Goal: Information Seeking & Learning: Learn about a topic

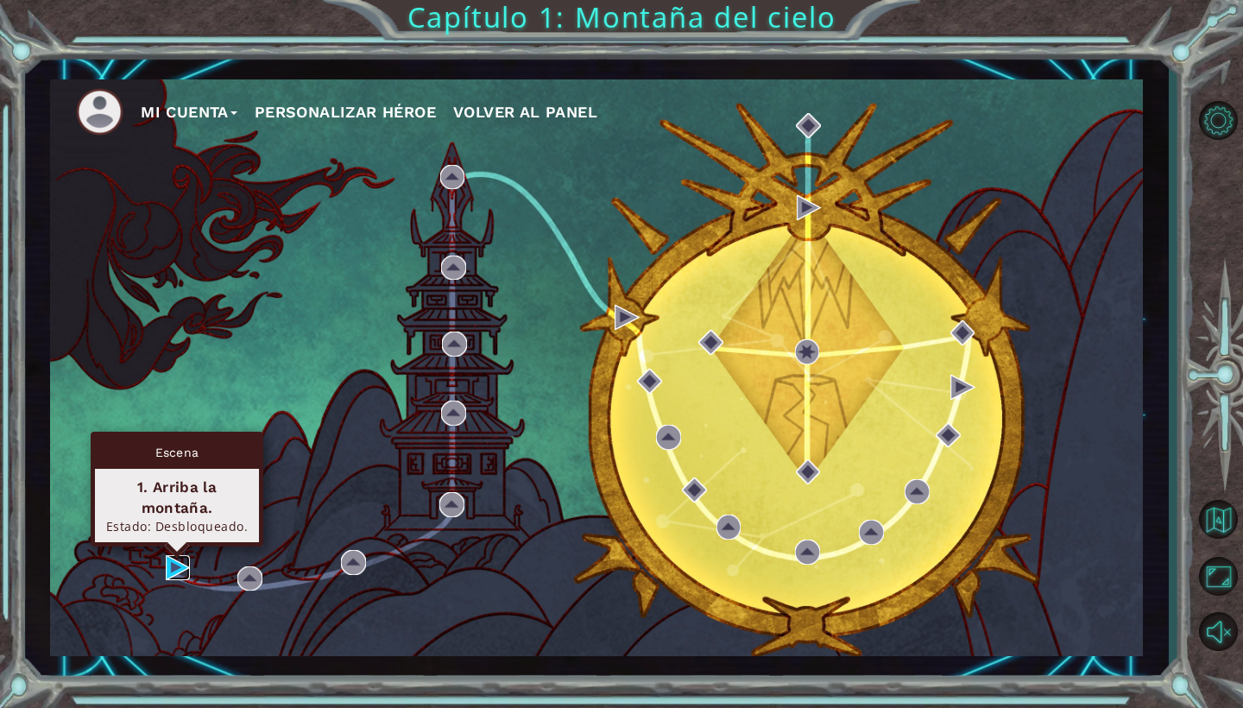
click at [180, 569] on img at bounding box center [178, 567] width 25 height 25
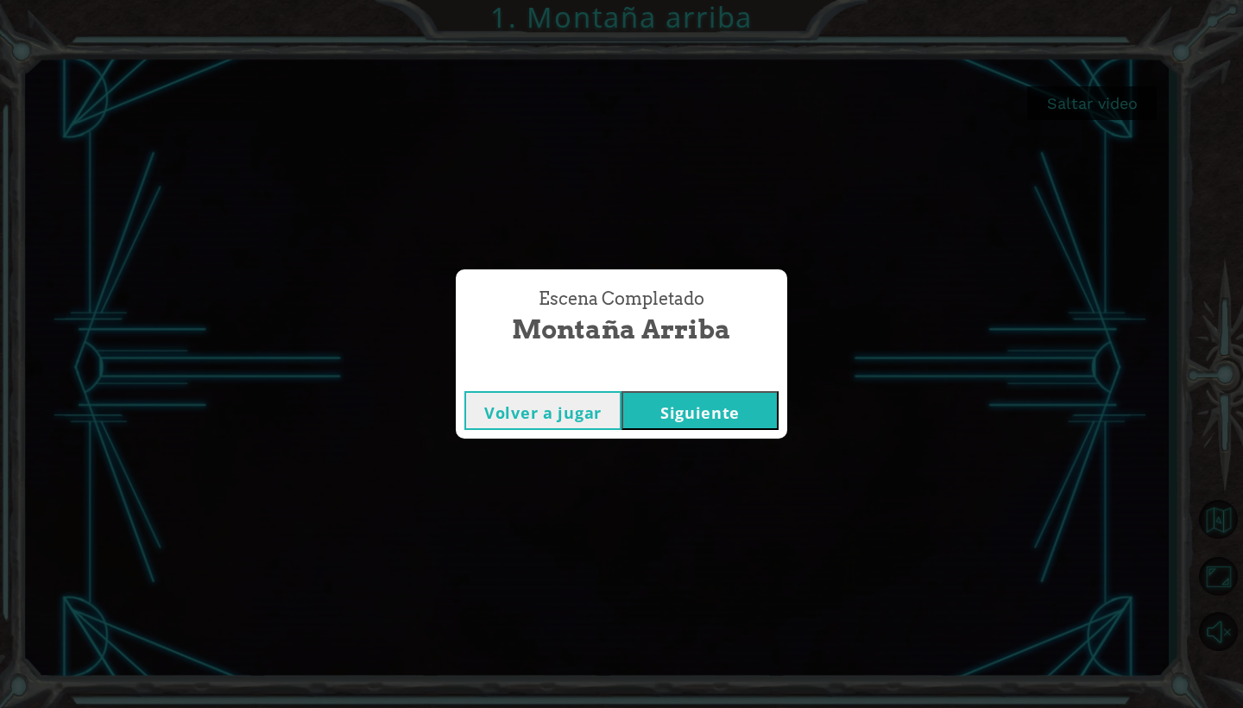
click at [679, 411] on button "Siguiente" at bounding box center [700, 410] width 157 height 39
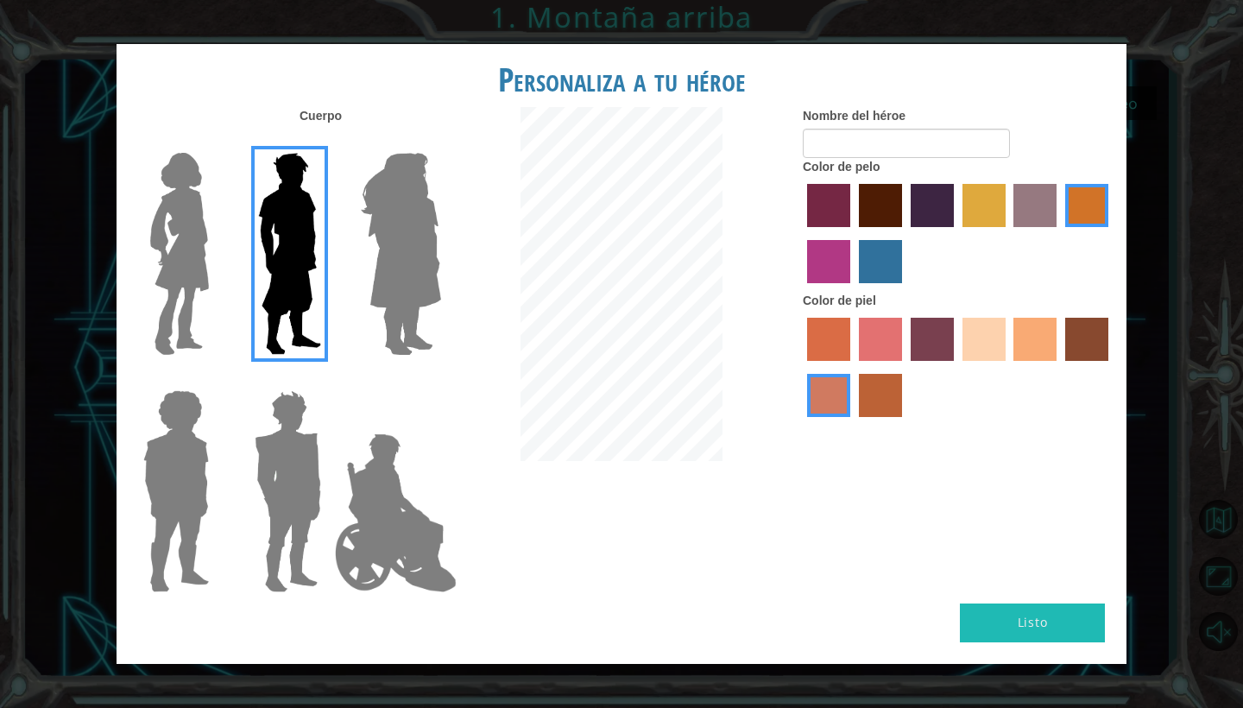
click at [385, 293] on img at bounding box center [401, 254] width 94 height 216
click at [440, 142] on input "Hero Amethyst" at bounding box center [440, 142] width 0 height 0
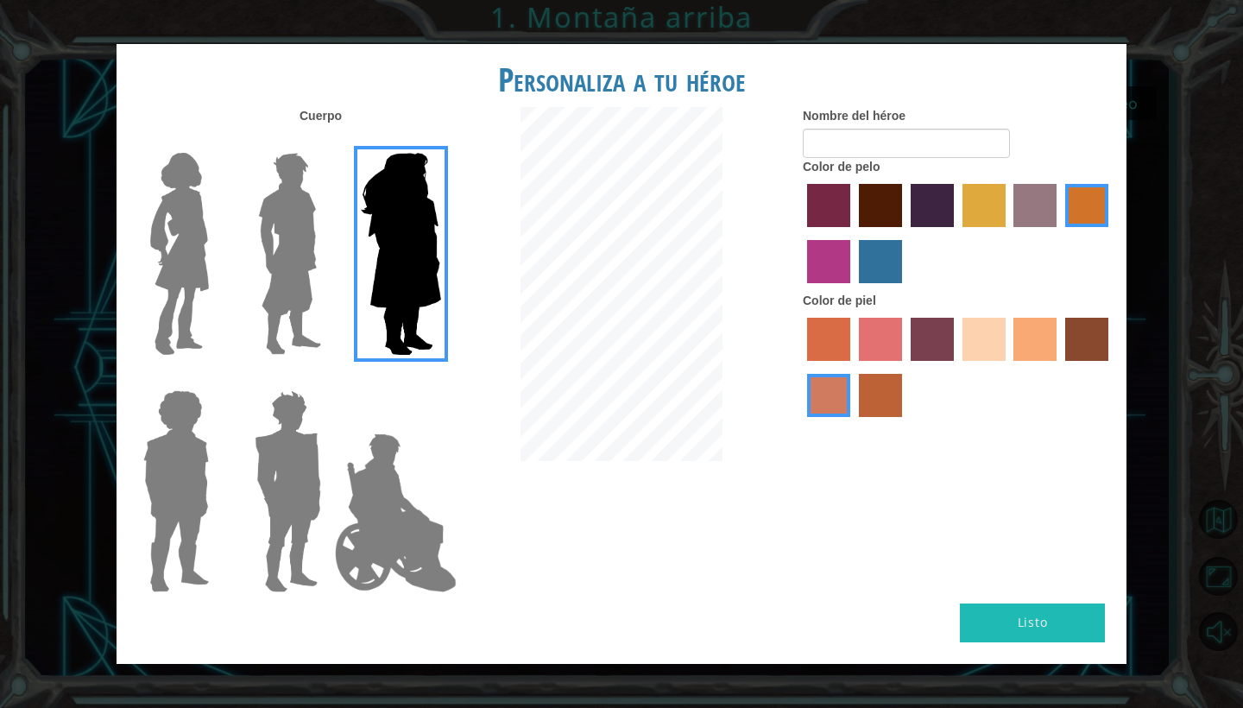
click at [368, 498] on img at bounding box center [396, 513] width 136 height 173
click at [440, 379] on input "Hero Jamie" at bounding box center [440, 379] width 0 height 0
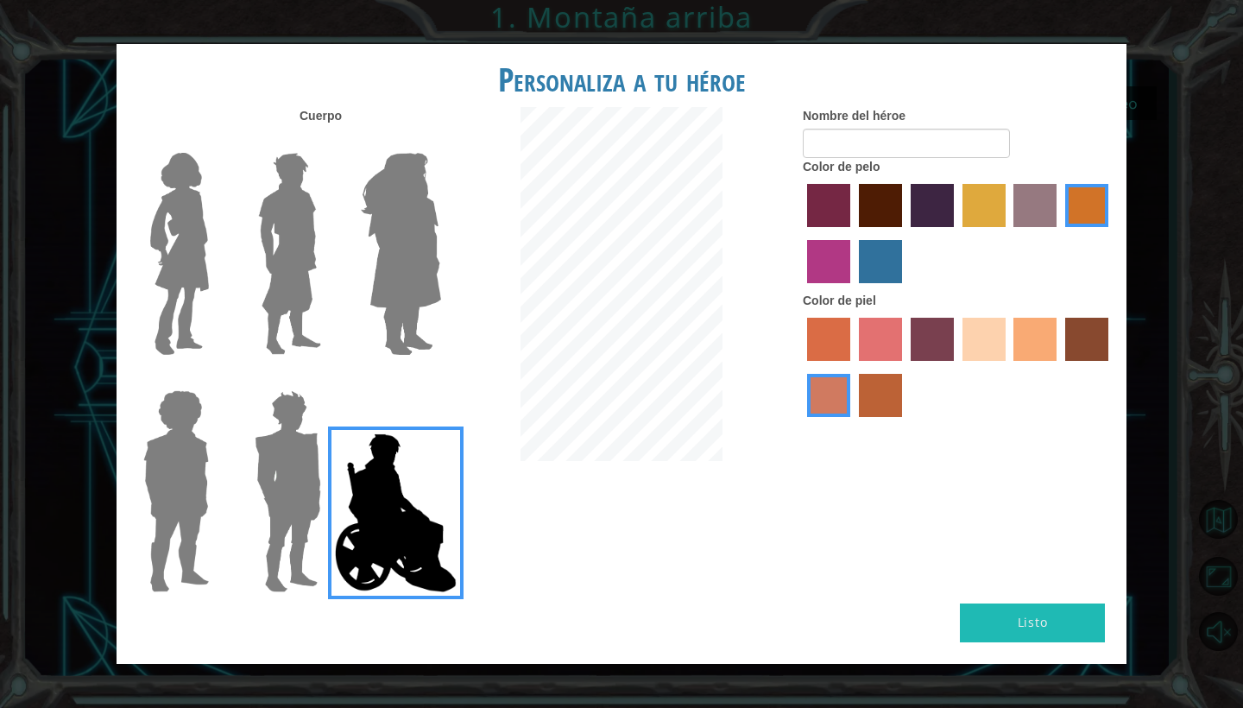
click at [297, 501] on img at bounding box center [288, 491] width 80 height 216
click at [328, 379] on input "Hero Garnet" at bounding box center [328, 379] width 0 height 0
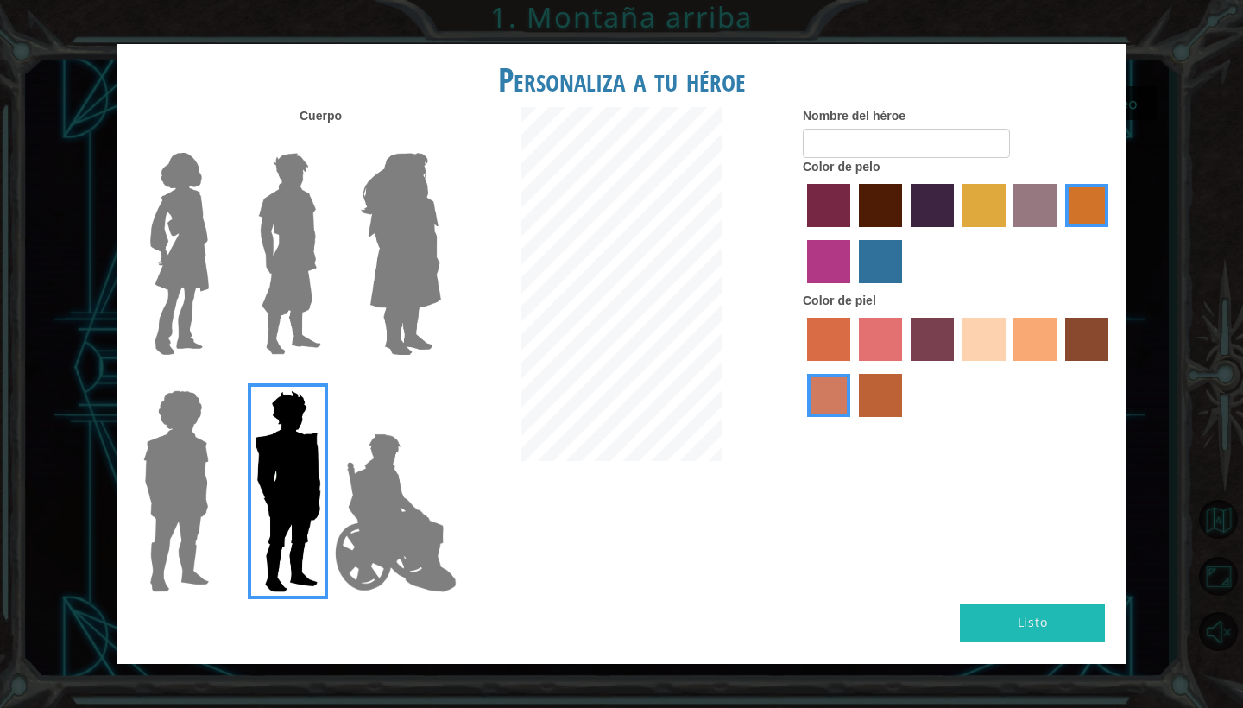
click at [221, 494] on div at bounding box center [173, 484] width 112 height 237
click at [197, 482] on img at bounding box center [175, 491] width 79 height 216
click at [216, 379] on input "Hero Steven" at bounding box center [216, 379] width 0 height 0
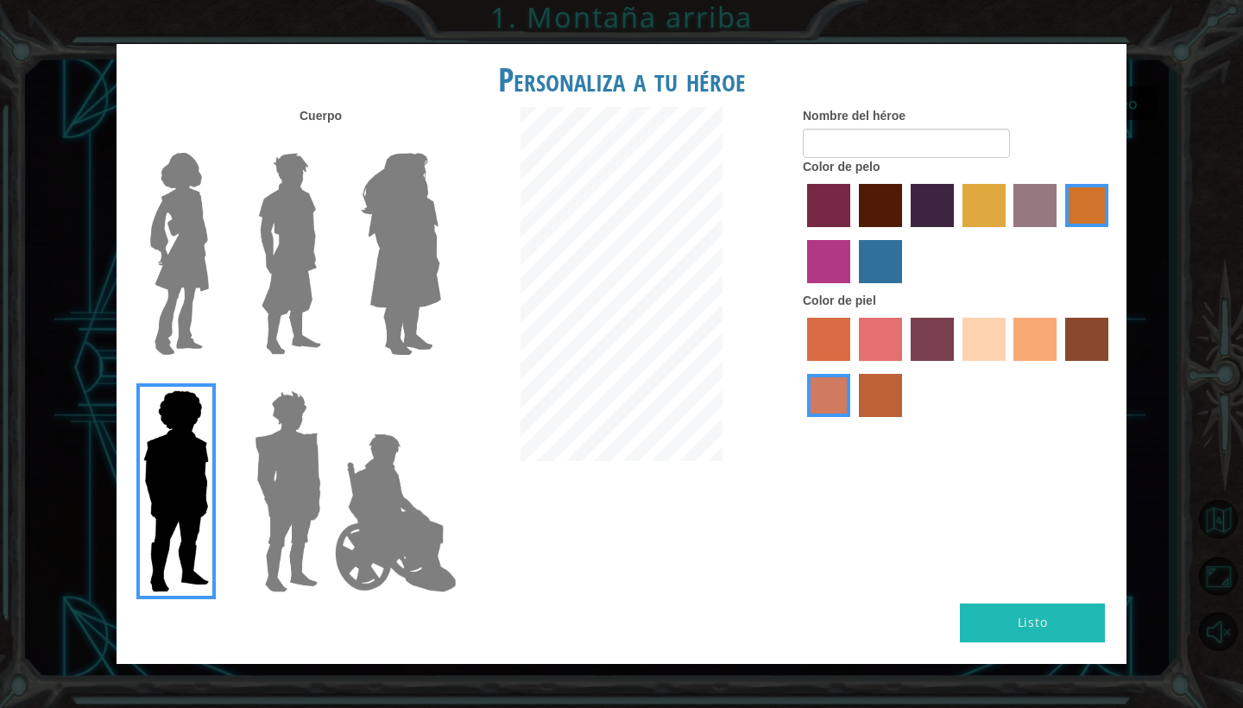
click at [199, 232] on img at bounding box center [179, 254] width 73 height 216
click at [216, 142] on input "Hero Connie" at bounding box center [216, 142] width 0 height 0
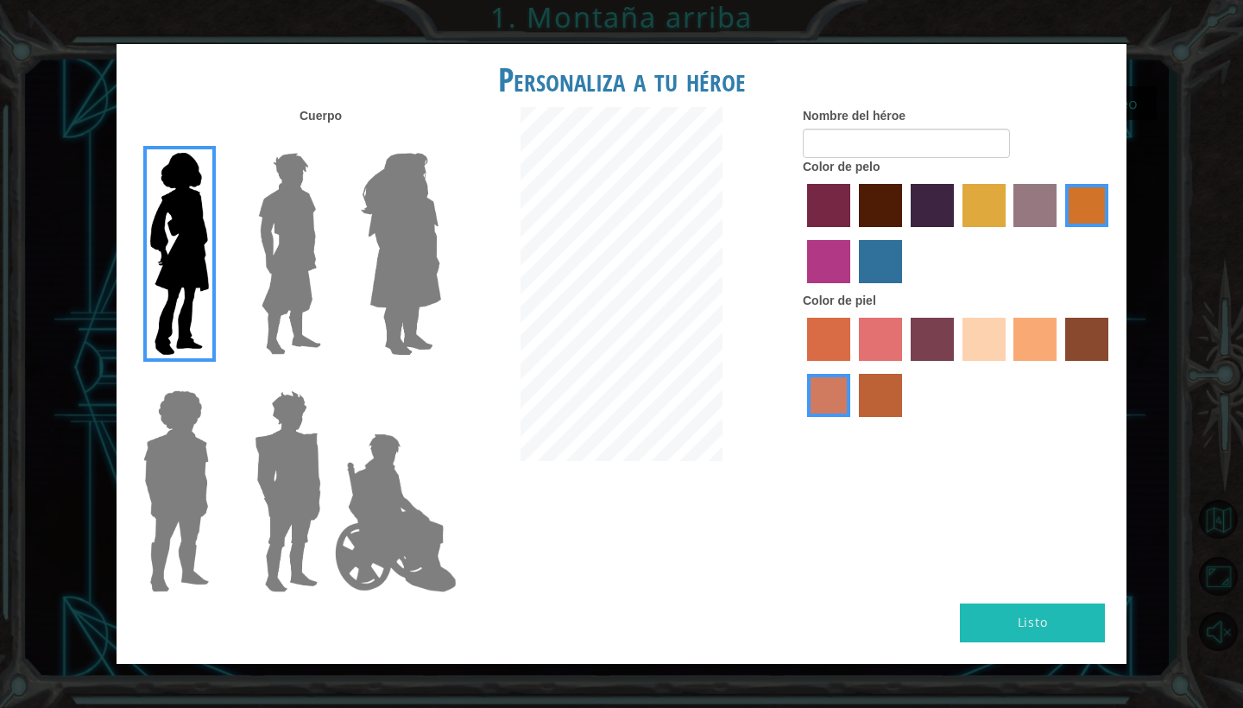
click at [328, 237] on div at bounding box center [285, 247] width 112 height 237
click at [344, 239] on div at bounding box center [397, 247] width 112 height 237
click at [293, 254] on img at bounding box center [289, 254] width 77 height 216
click at [328, 142] on input "Hero Lars" at bounding box center [328, 142] width 0 height 0
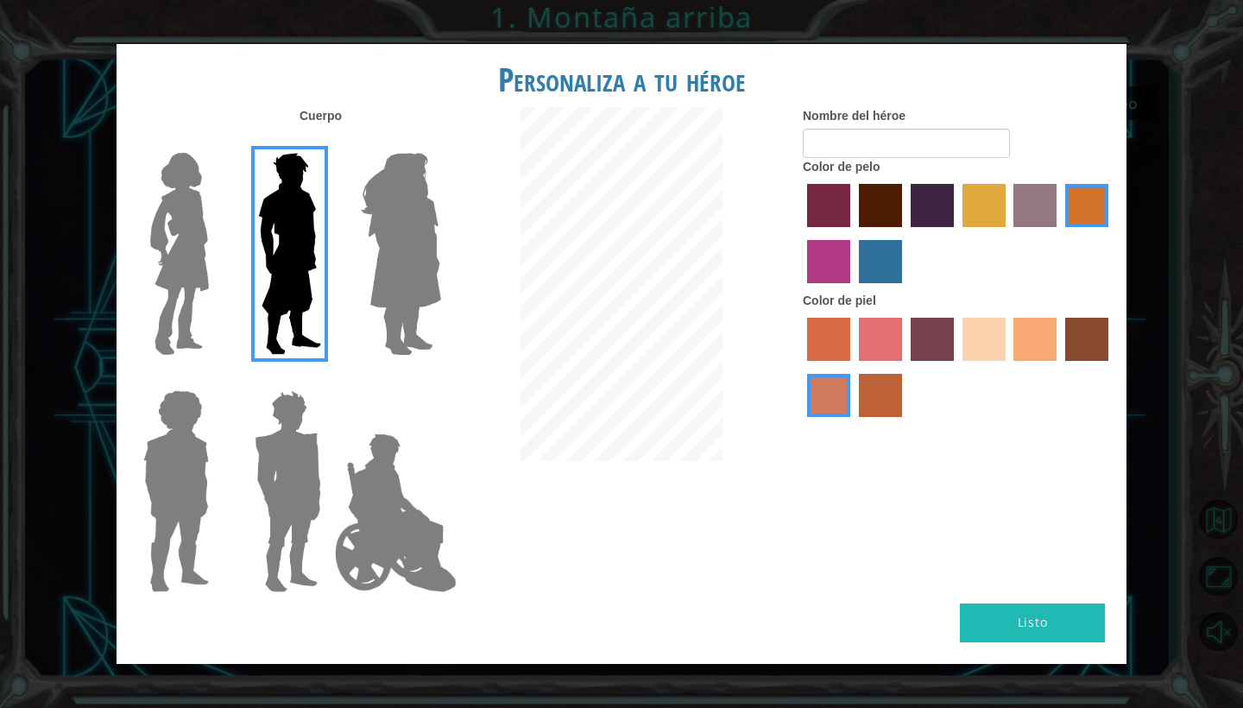
click at [224, 262] on div at bounding box center [173, 247] width 112 height 237
click at [212, 260] on img at bounding box center [179, 254] width 73 height 216
click at [216, 142] on input "Hero Connie" at bounding box center [216, 142] width 0 height 0
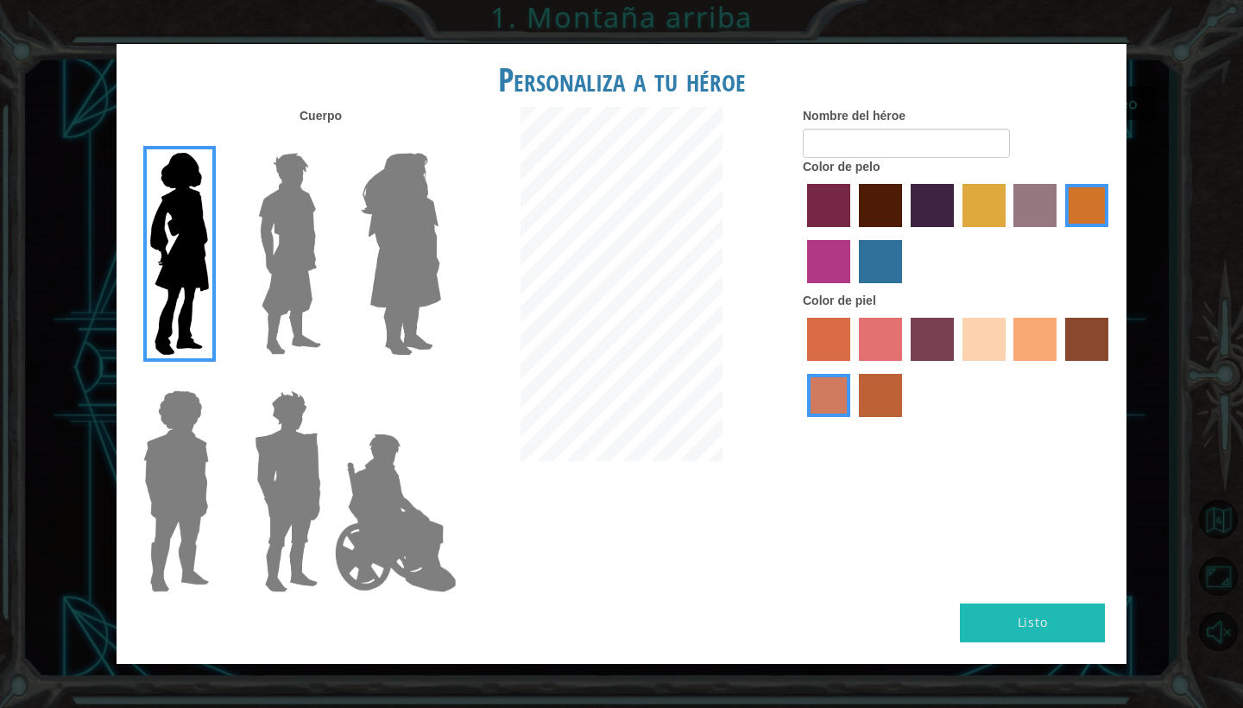
click at [307, 244] on img at bounding box center [289, 254] width 77 height 216
click at [328, 142] on input "Hero Lars" at bounding box center [328, 142] width 0 height 0
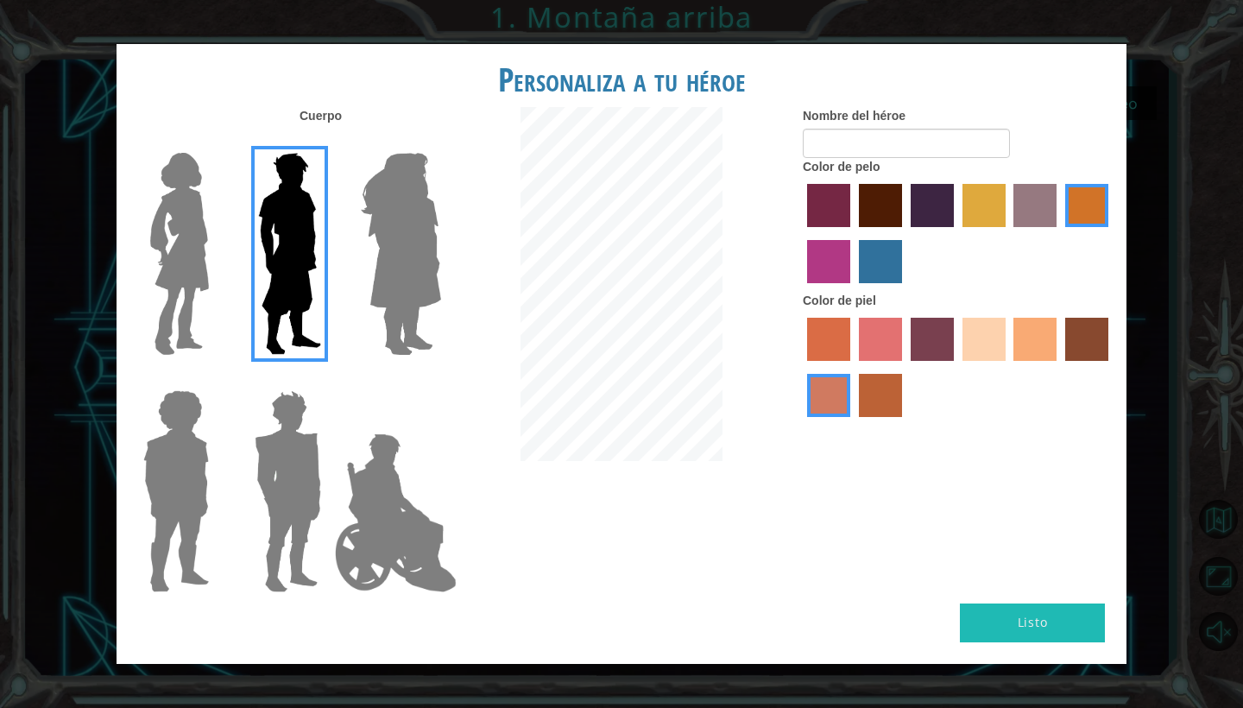
click at [418, 230] on img at bounding box center [401, 254] width 94 height 216
click at [440, 142] on input "Hero Amethyst" at bounding box center [440, 142] width 0 height 0
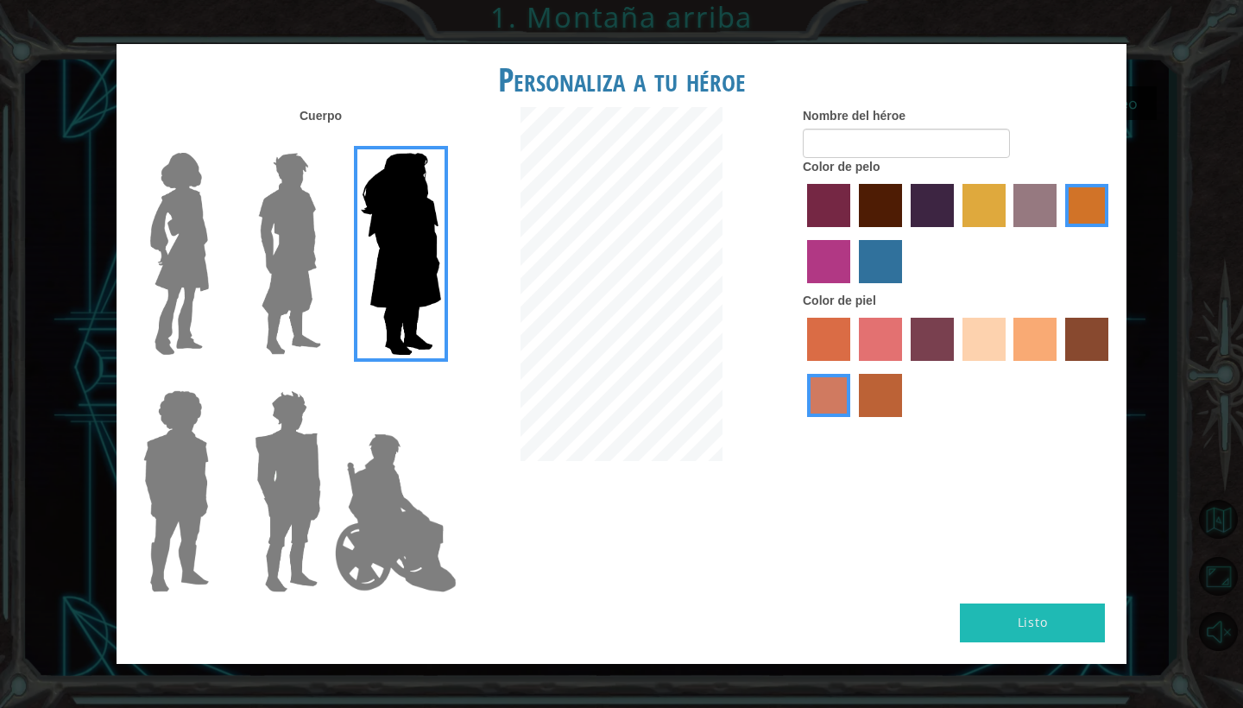
click at [311, 277] on img at bounding box center [289, 254] width 77 height 216
click at [328, 142] on input "Hero Lars" at bounding box center [328, 142] width 0 height 0
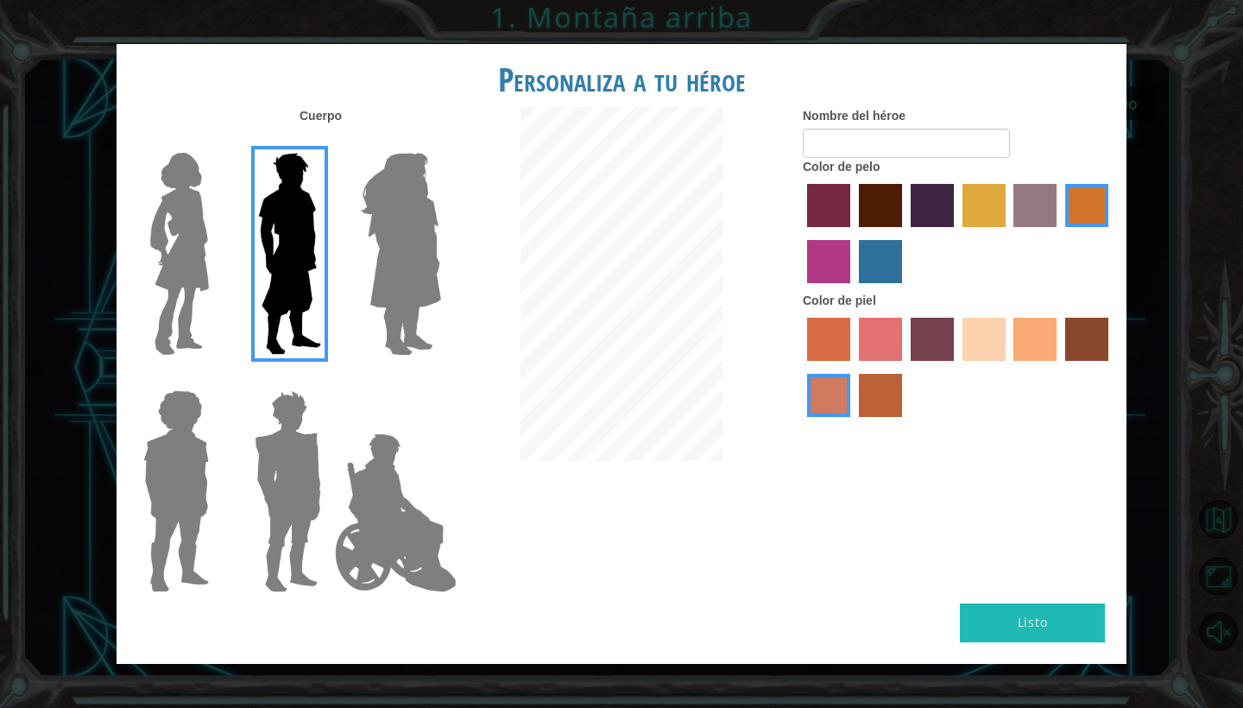
click at [421, 215] on img at bounding box center [401, 254] width 94 height 216
click at [440, 142] on input "Hero Amethyst" at bounding box center [440, 142] width 0 height 0
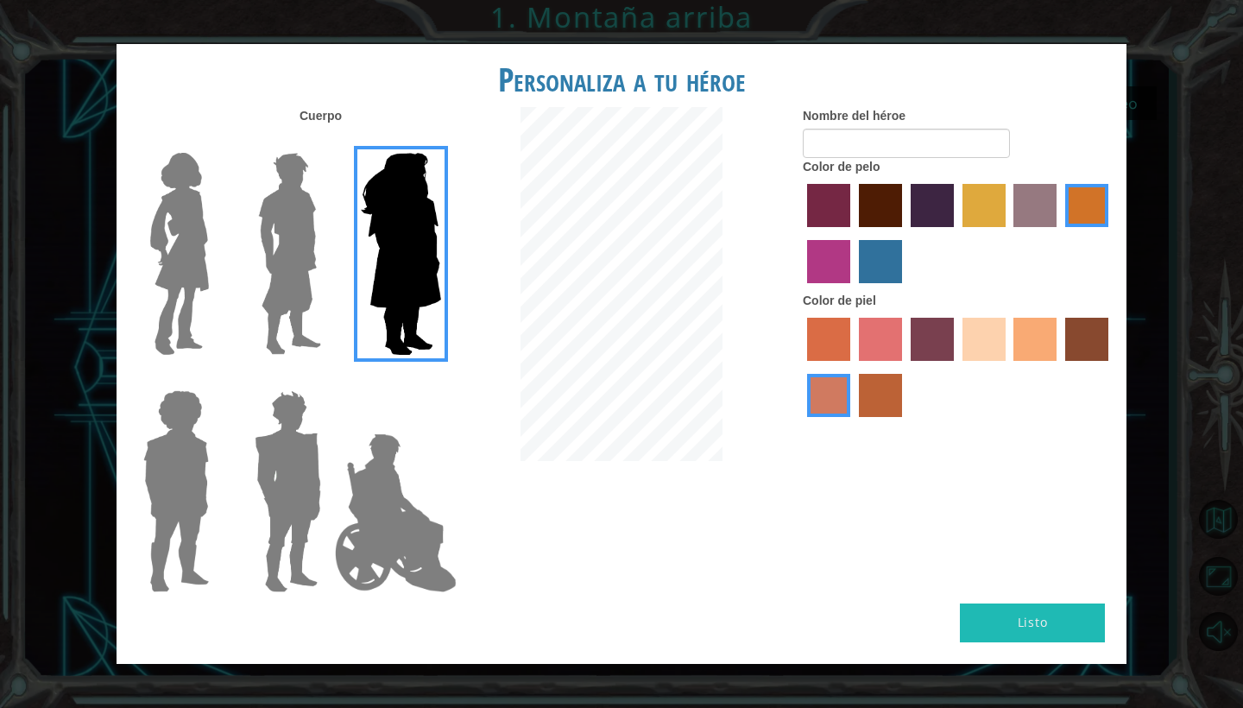
click at [398, 457] on img at bounding box center [396, 513] width 136 height 173
click at [440, 379] on input "Hero Jamie" at bounding box center [440, 379] width 0 height 0
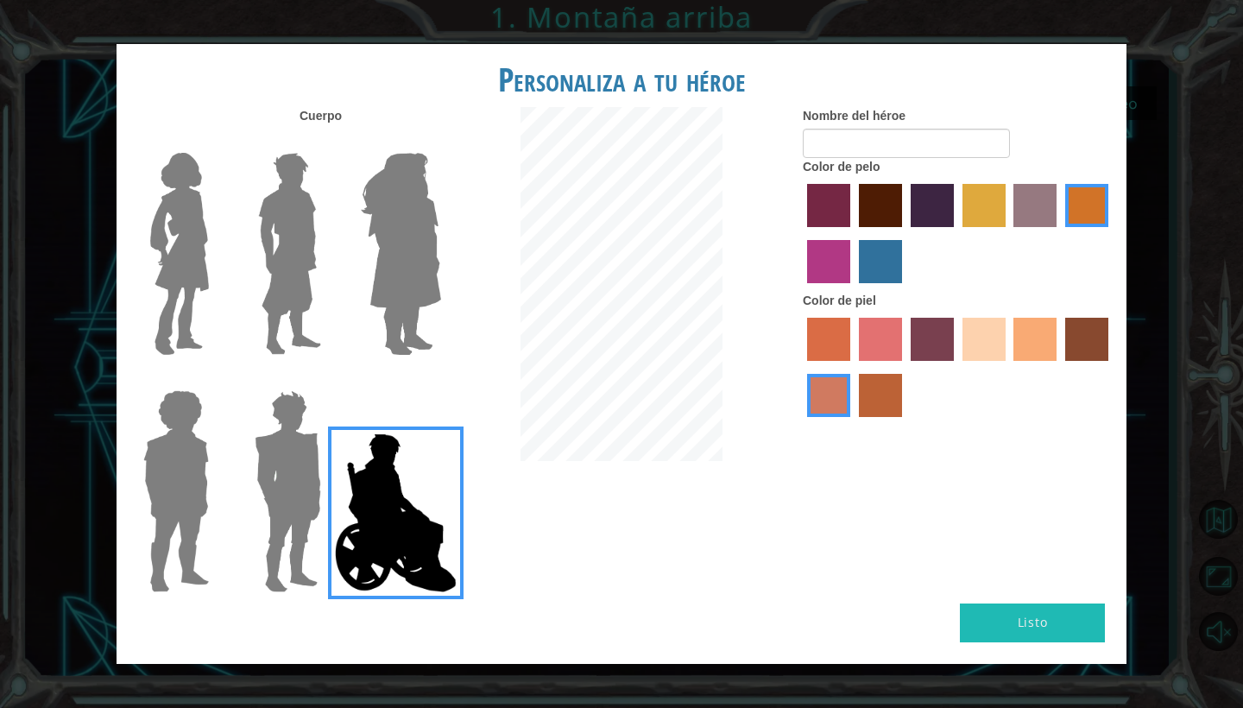
click at [284, 465] on img at bounding box center [288, 491] width 80 height 216
click at [328, 379] on input "Hero Garnet" at bounding box center [328, 379] width 0 height 0
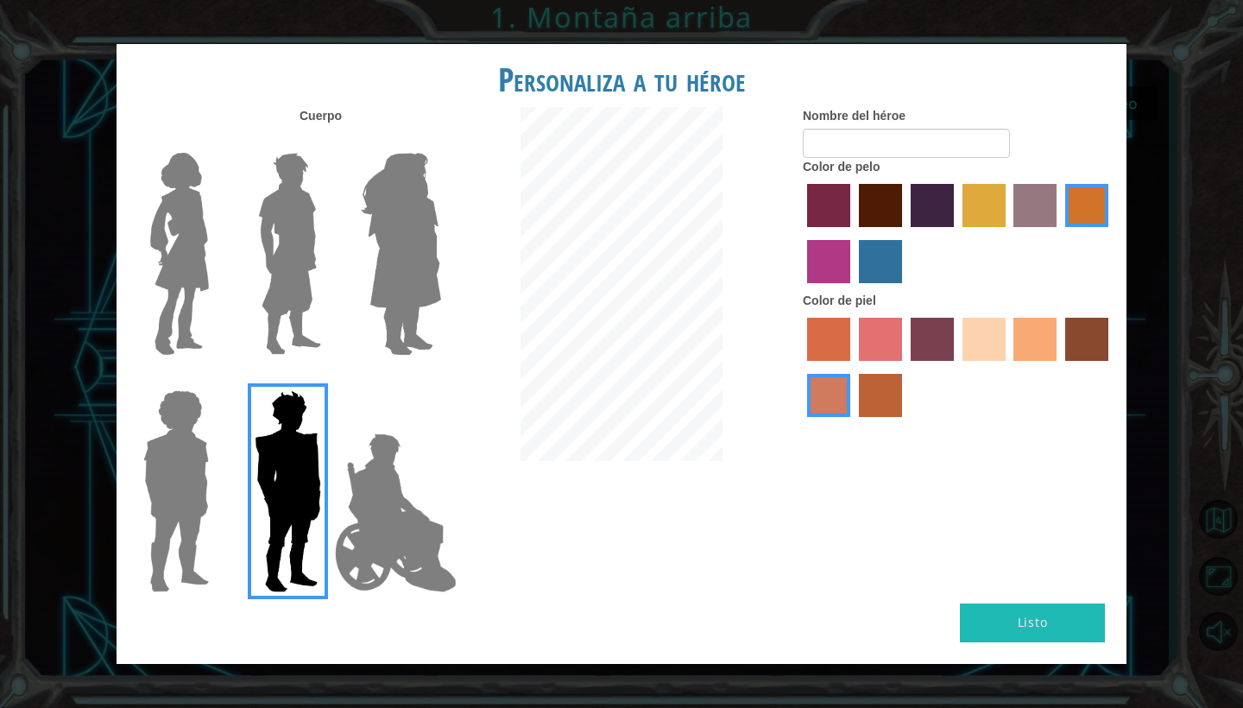
click at [230, 461] on div at bounding box center [285, 484] width 112 height 237
click at [209, 460] on img at bounding box center [175, 491] width 79 height 216
click at [216, 379] on input "Hero Steven" at bounding box center [216, 379] width 0 height 0
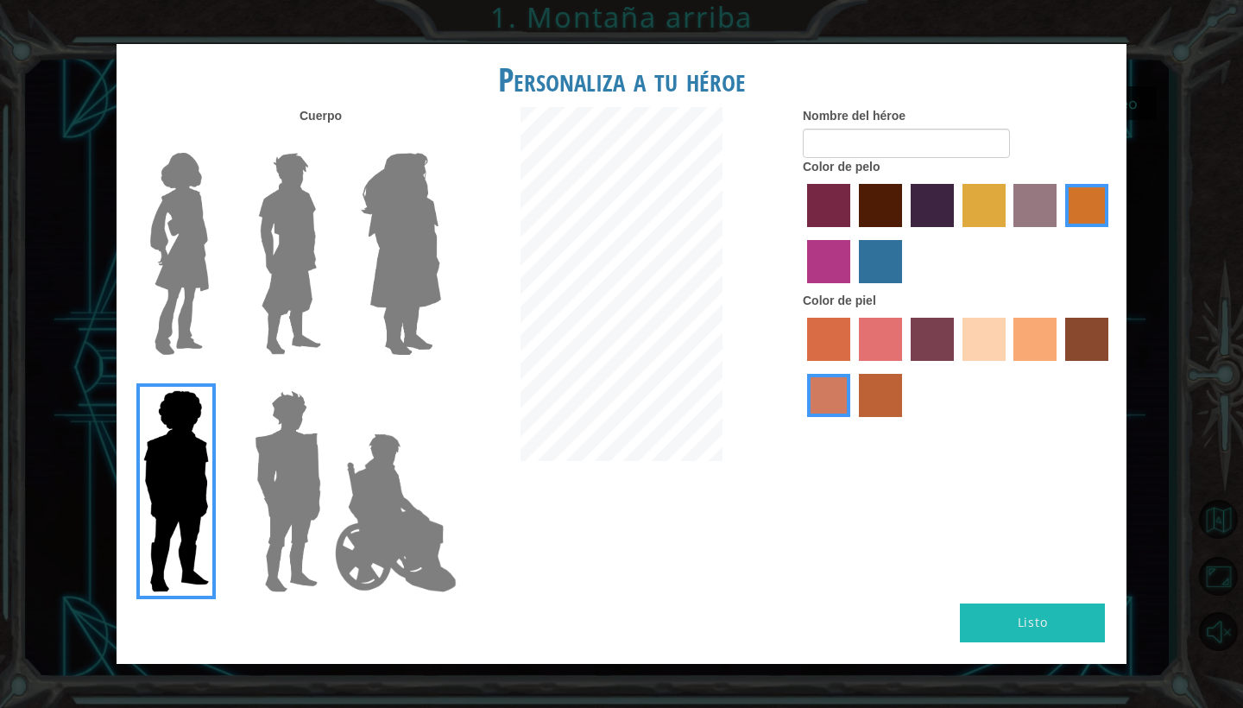
click at [298, 439] on img at bounding box center [288, 491] width 80 height 216
click at [328, 379] on input "Hero Garnet" at bounding box center [328, 379] width 0 height 0
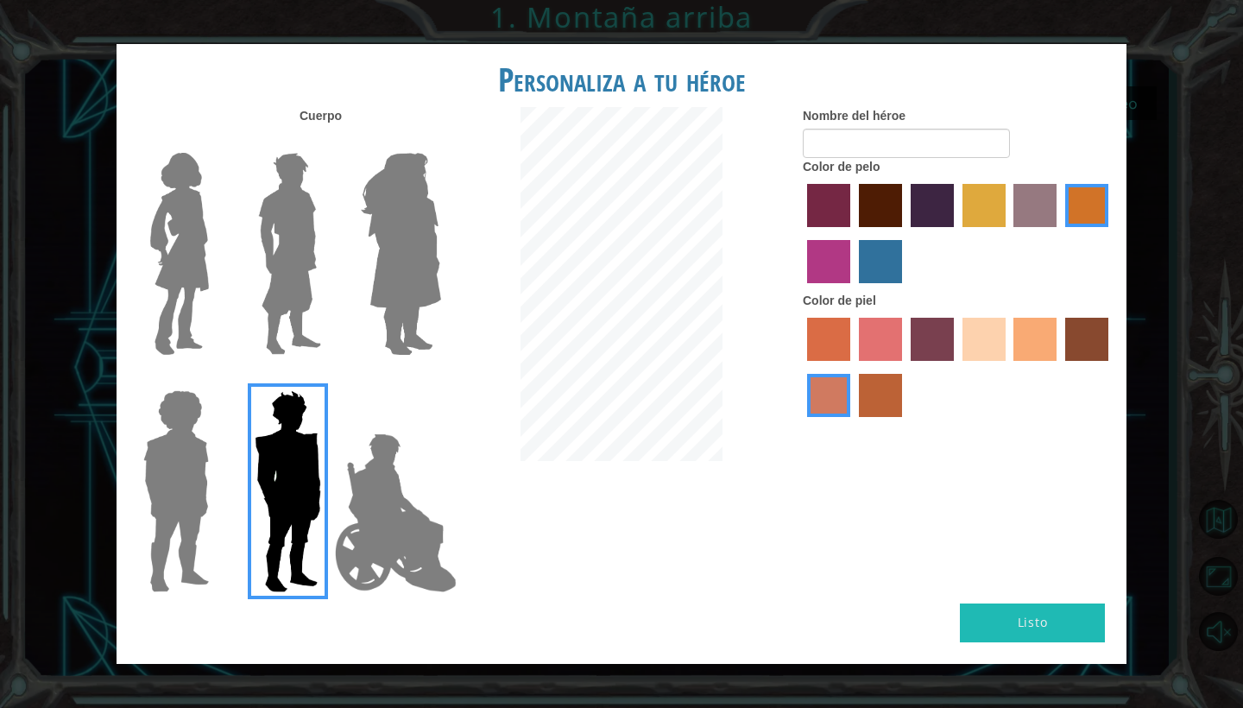
click at [316, 238] on img at bounding box center [289, 254] width 77 height 216
click at [328, 142] on input "Hero Lars" at bounding box center [328, 142] width 0 height 0
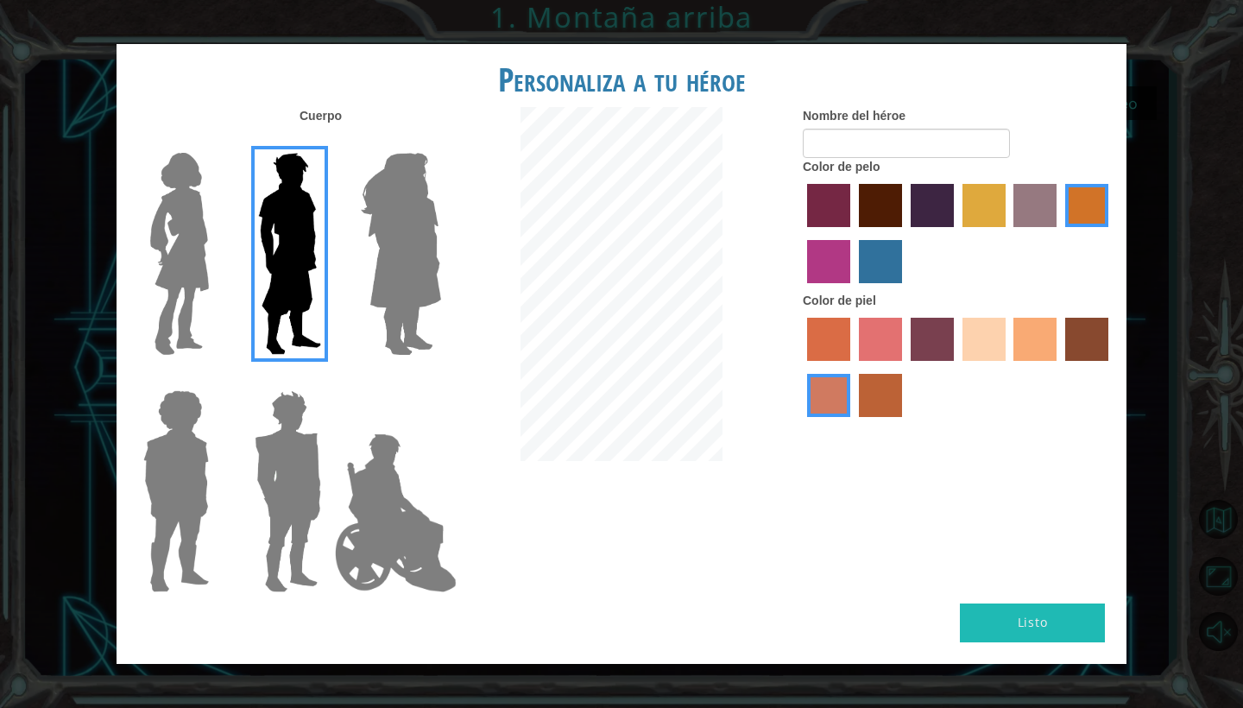
click at [820, 212] on label "paprika hair color" at bounding box center [828, 205] width 43 height 43
click at [801, 233] on input "paprika hair color" at bounding box center [801, 233] width 0 height 0
click at [826, 278] on label "medium red violet hair color" at bounding box center [828, 261] width 43 height 43
click at [1111, 233] on input "medium red violet hair color" at bounding box center [1111, 233] width 0 height 0
click at [883, 212] on label "maroon hair color" at bounding box center [880, 205] width 43 height 43
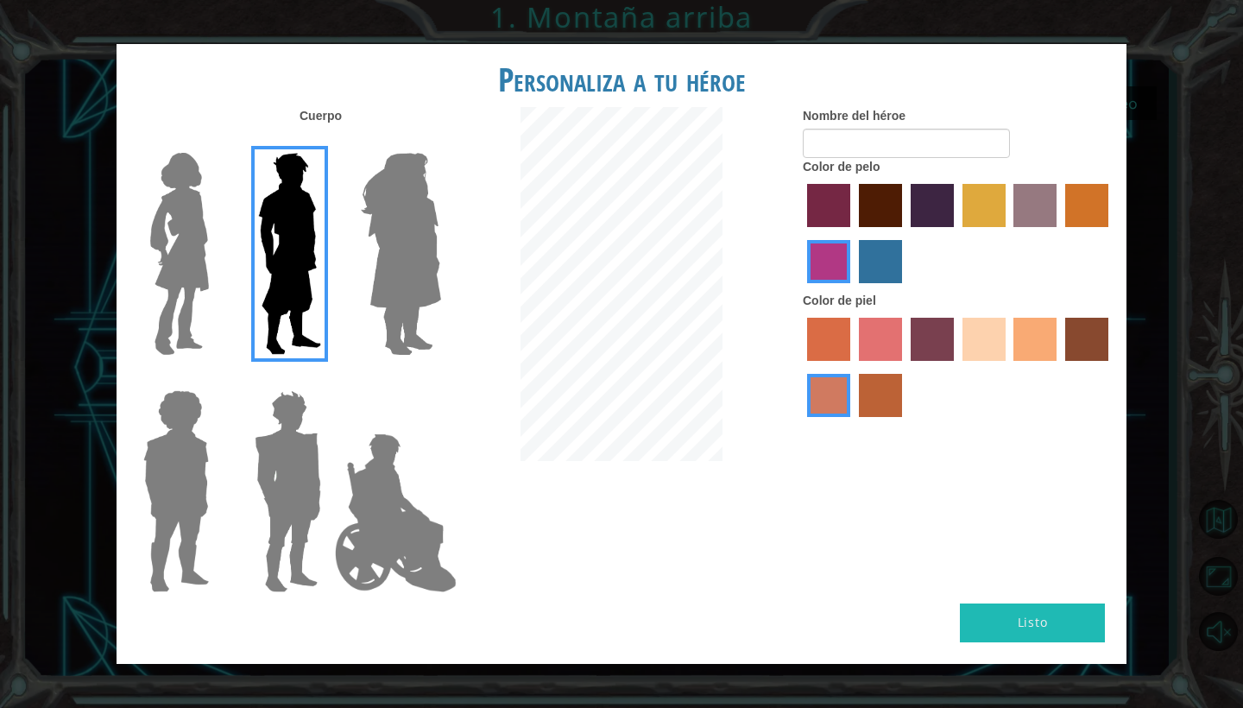
click at [853, 233] on input "maroon hair color" at bounding box center [853, 233] width 0 height 0
click at [869, 158] on input "Nombre del héroe" at bounding box center [906, 143] width 207 height 29
type input "capu"
click at [890, 340] on label "froly skin color" at bounding box center [880, 339] width 43 height 43
click at [853, 367] on input "froly skin color" at bounding box center [853, 367] width 0 height 0
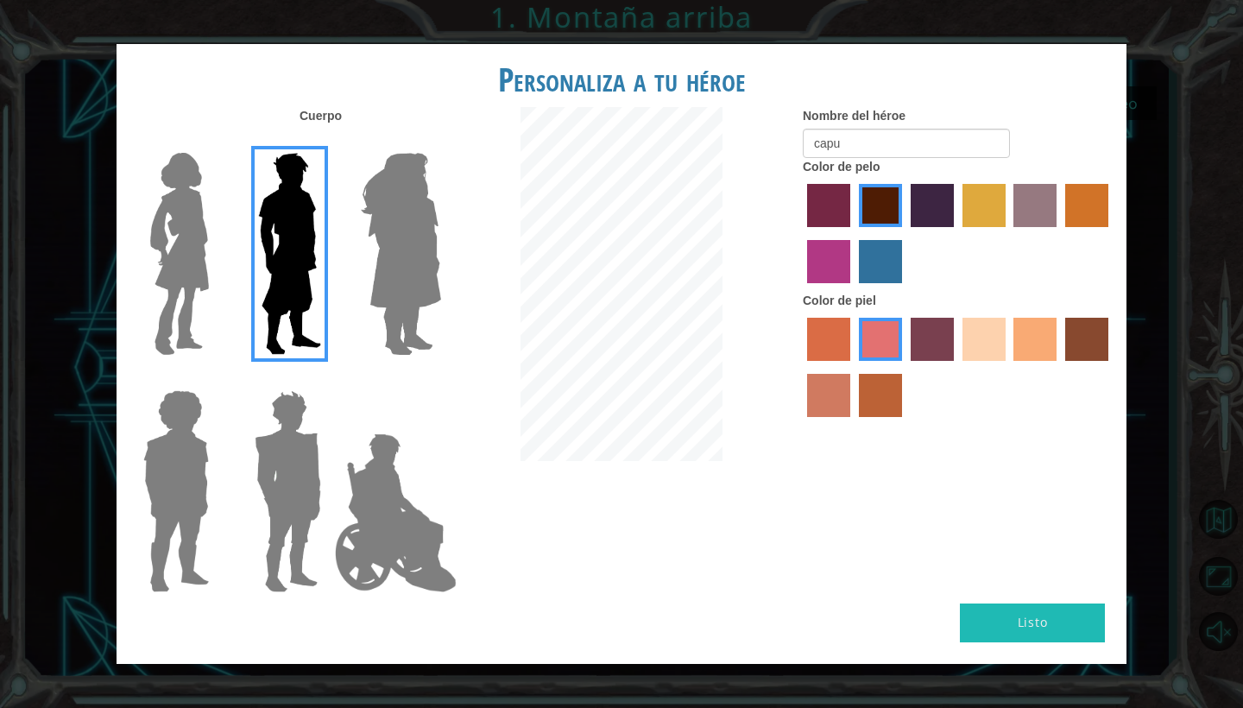
click at [993, 361] on label "sandy beach skin color" at bounding box center [984, 339] width 43 height 43
click at [957, 367] on input "sandy beach skin color" at bounding box center [957, 367] width 0 height 0
click at [895, 414] on label "smoke tree skin color" at bounding box center [880, 395] width 43 height 43
click at [853, 423] on input "smoke tree skin color" at bounding box center [853, 423] width 0 height 0
click at [800, 410] on div "Nombre del héroe capu Color de pelo Color [PERSON_NAME]" at bounding box center [958, 266] width 337 height 319
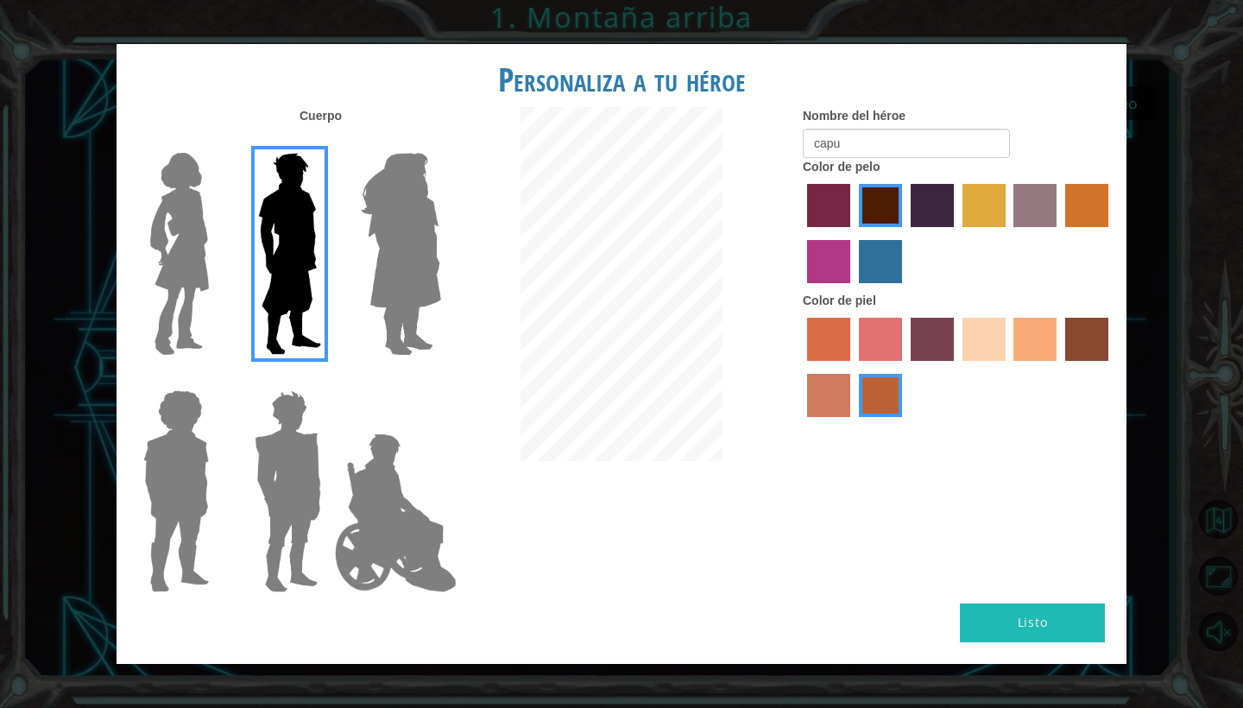
click at [824, 410] on label "burning sand skin color" at bounding box center [828, 395] width 43 height 43
click at [1111, 367] on input "burning sand skin color" at bounding box center [1111, 367] width 0 height 0
click at [820, 350] on label "sorbus skin color" at bounding box center [828, 339] width 43 height 43
click at [801, 367] on input "sorbus skin color" at bounding box center [801, 367] width 0 height 0
click at [870, 361] on label "froly skin color" at bounding box center [880, 339] width 43 height 43
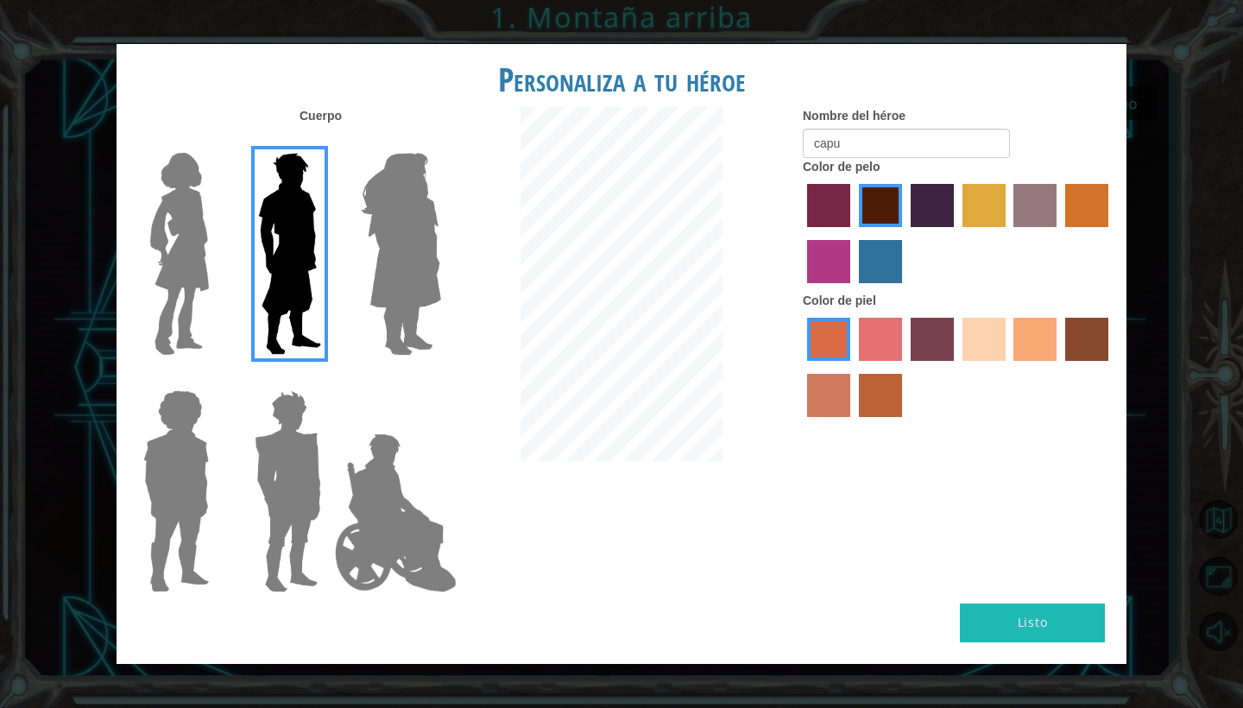
click at [853, 367] on input "froly skin color" at bounding box center [853, 367] width 0 height 0
click at [933, 361] on label "tosca skin color" at bounding box center [932, 339] width 43 height 43
click at [905, 367] on input "tosca skin color" at bounding box center [905, 367] width 0 height 0
click at [959, 363] on div at bounding box center [958, 369] width 311 height 112
click at [982, 358] on label "sandy beach skin color" at bounding box center [984, 339] width 43 height 43
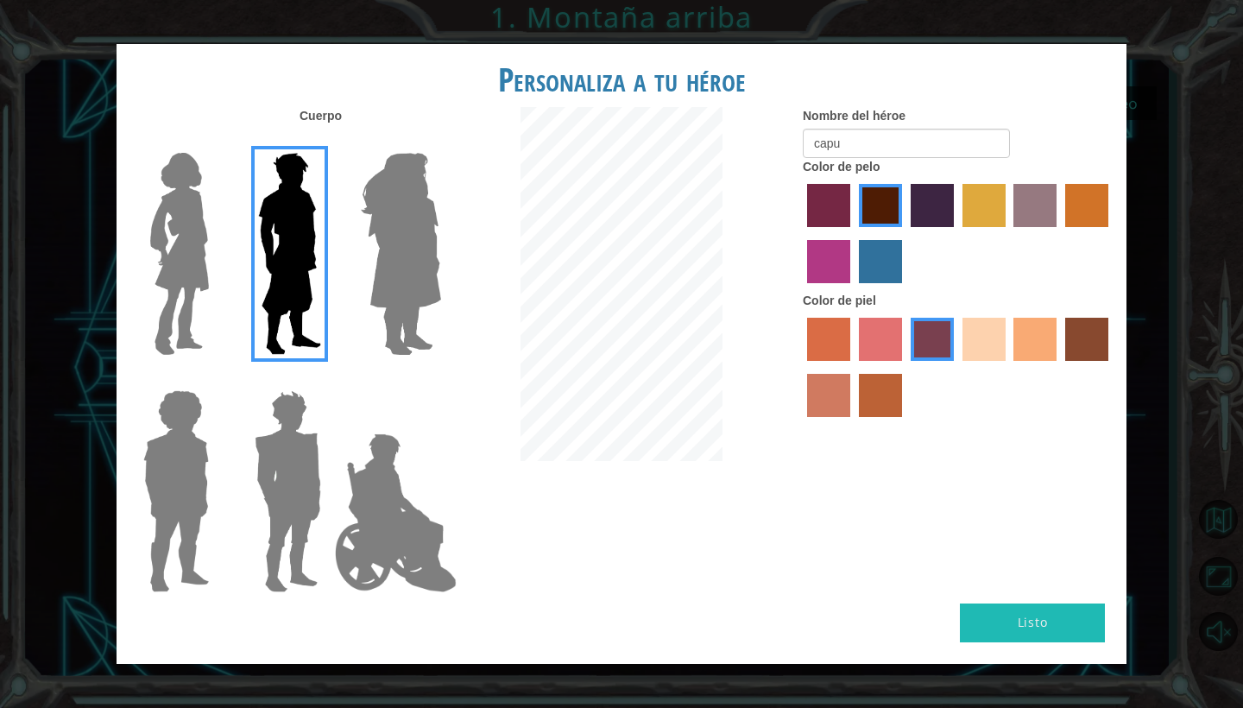
click at [957, 367] on input "sandy beach skin color" at bounding box center [957, 367] width 0 height 0
click at [1082, 361] on label "karma skin color" at bounding box center [1087, 339] width 43 height 43
click at [1060, 367] on input "karma skin color" at bounding box center [1060, 367] width 0 height 0
click at [1028, 353] on label "tacao skin color" at bounding box center [1035, 339] width 43 height 43
click at [1009, 367] on input "tacao skin color" at bounding box center [1009, 367] width 0 height 0
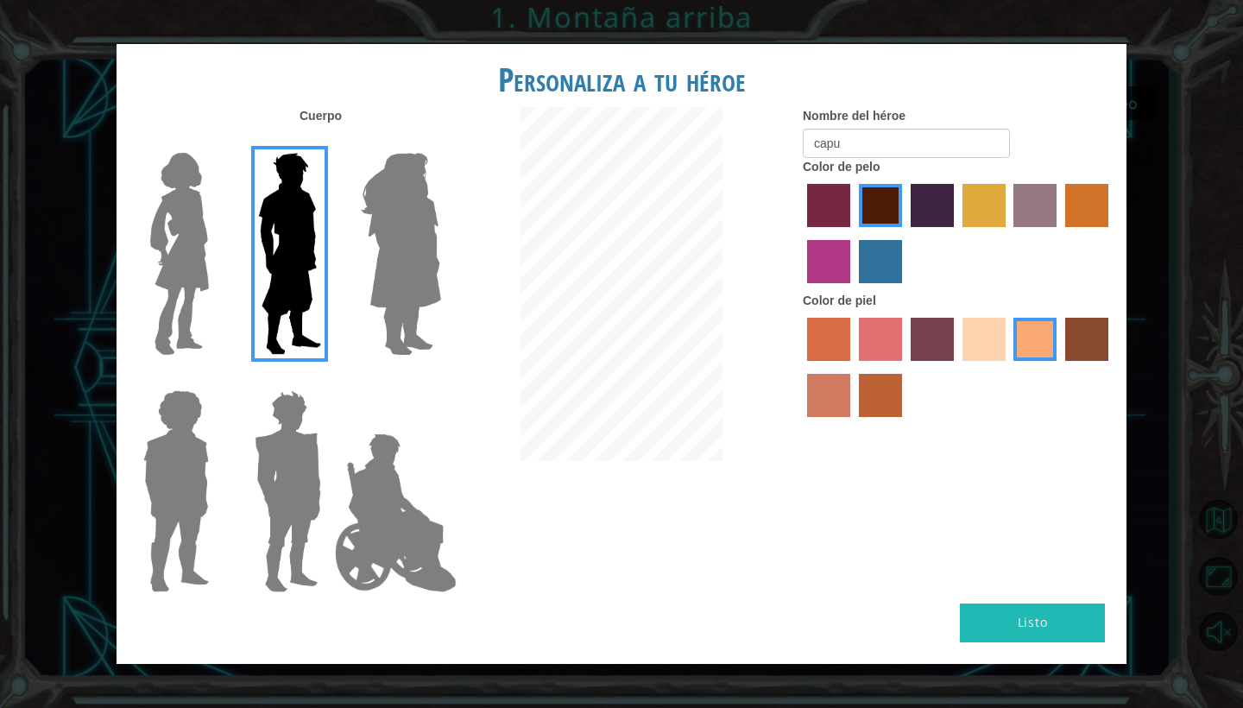
click at [995, 361] on label "sandy beach skin color" at bounding box center [984, 339] width 43 height 43
click at [957, 367] on input "sandy beach skin color" at bounding box center [957, 367] width 0 height 0
click at [1023, 361] on label "tacao skin color" at bounding box center [1035, 339] width 43 height 43
click at [1009, 367] on input "tacao skin color" at bounding box center [1009, 367] width 0 height 0
click at [995, 609] on button "Listo" at bounding box center [1032, 623] width 145 height 39
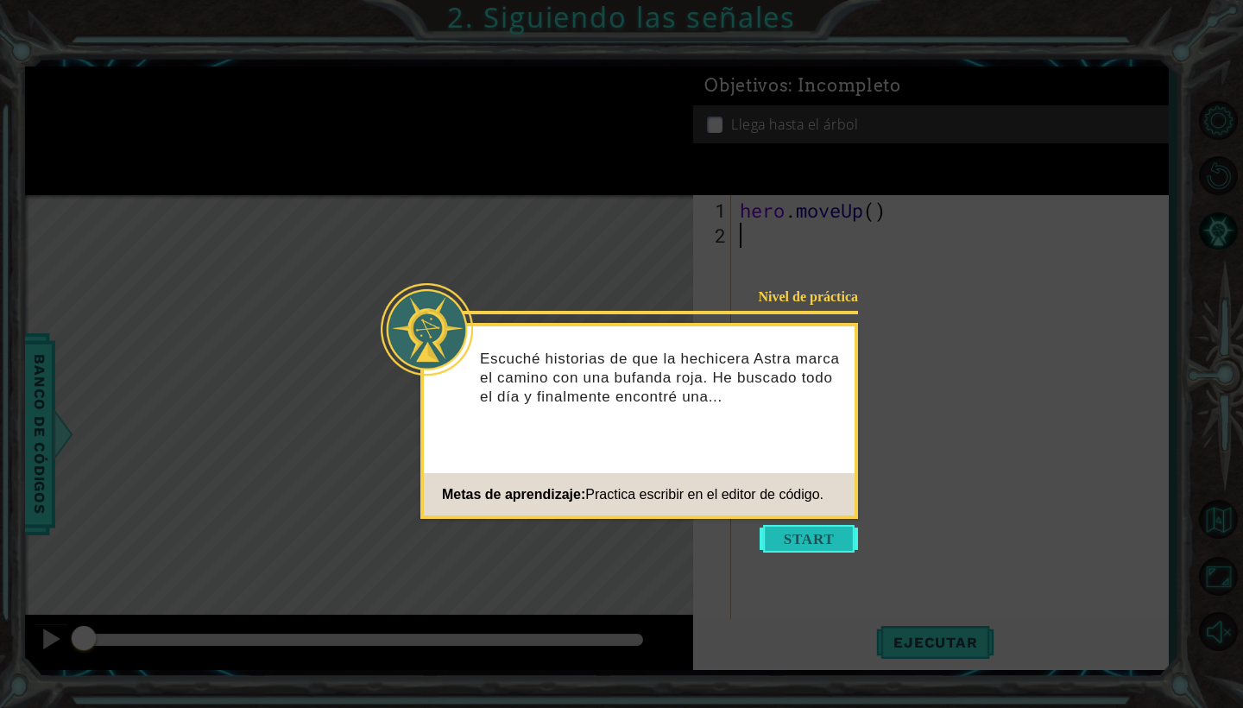
click at [800, 539] on button "Start" at bounding box center [809, 539] width 98 height 28
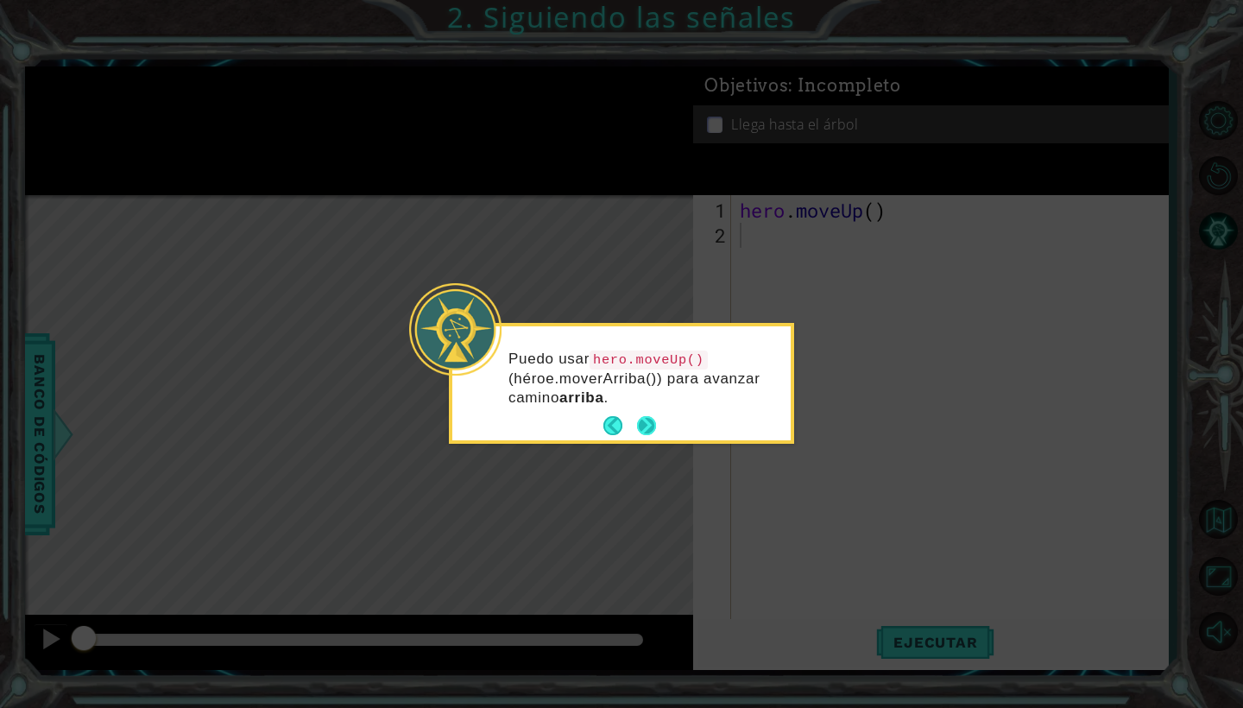
click at [655, 428] on button "Next" at bounding box center [646, 426] width 20 height 20
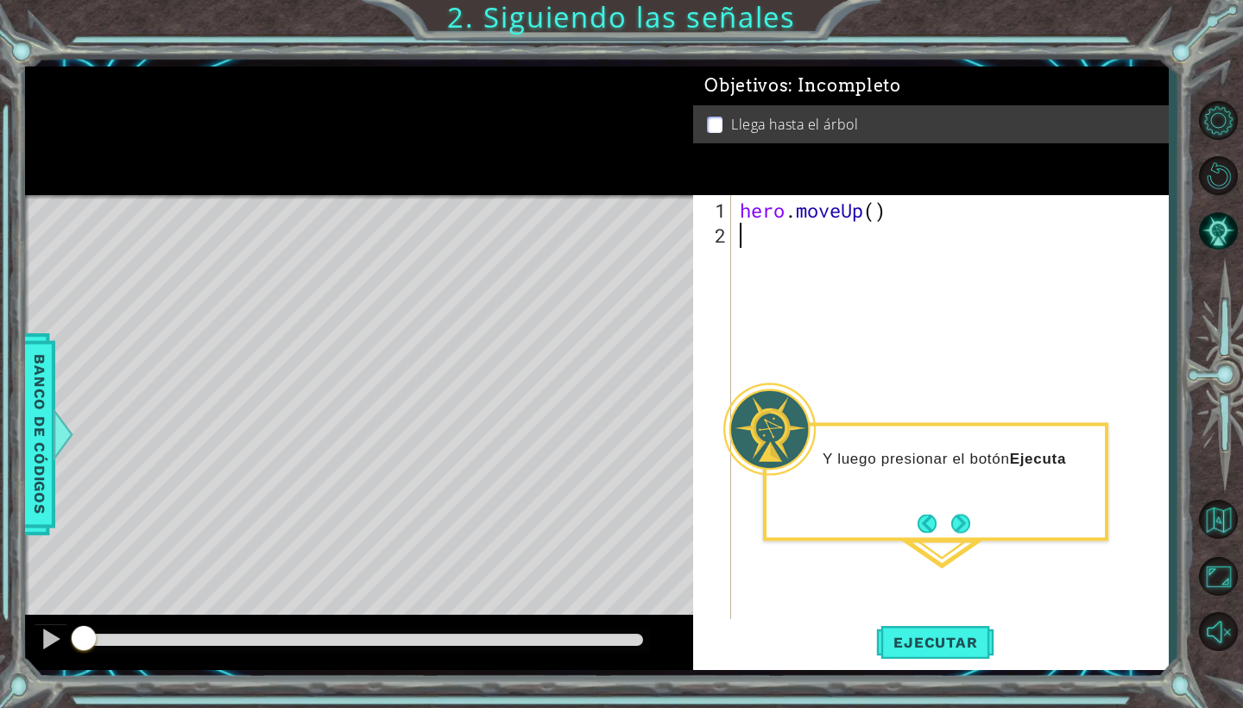
type textarea "hero.moveUp()"
click at [788, 218] on div "hero . moveUp ( )" at bounding box center [955, 436] width 436 height 476
click at [747, 250] on div "hero . moveUp ( )" at bounding box center [955, 436] width 436 height 476
type textarea "h"
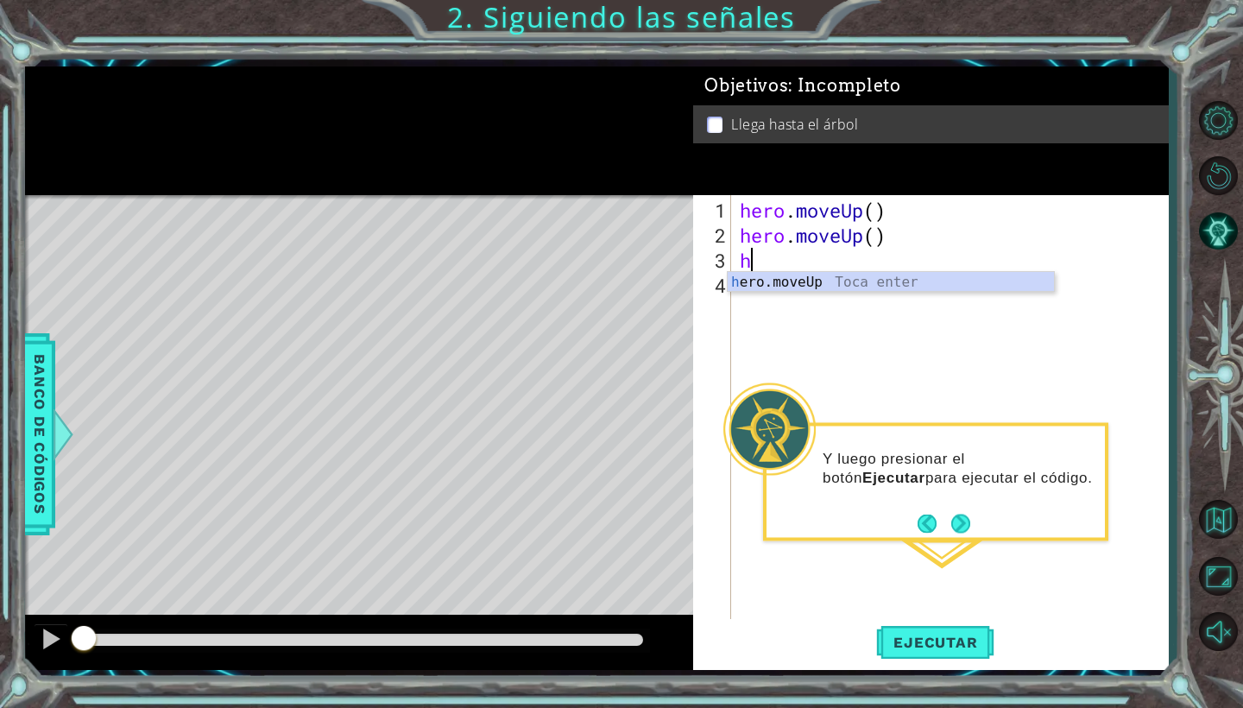
type textarea "he"
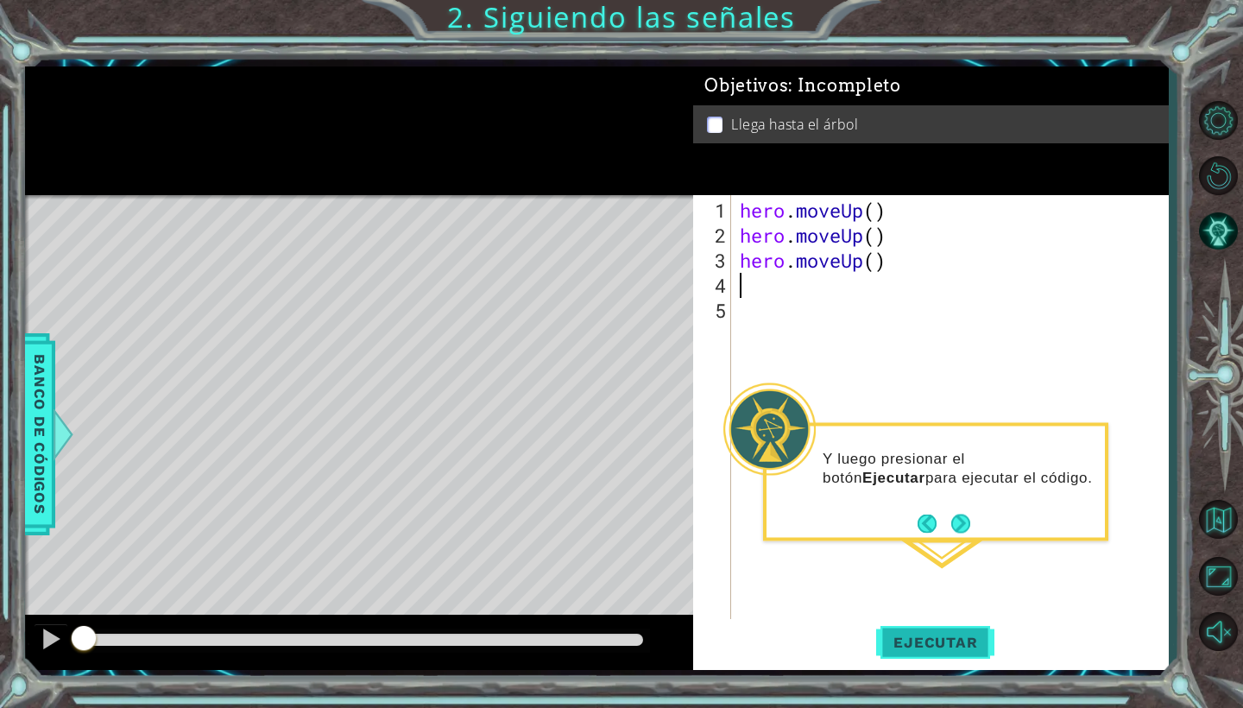
click at [929, 632] on button "Ejecutar" at bounding box center [935, 642] width 118 height 47
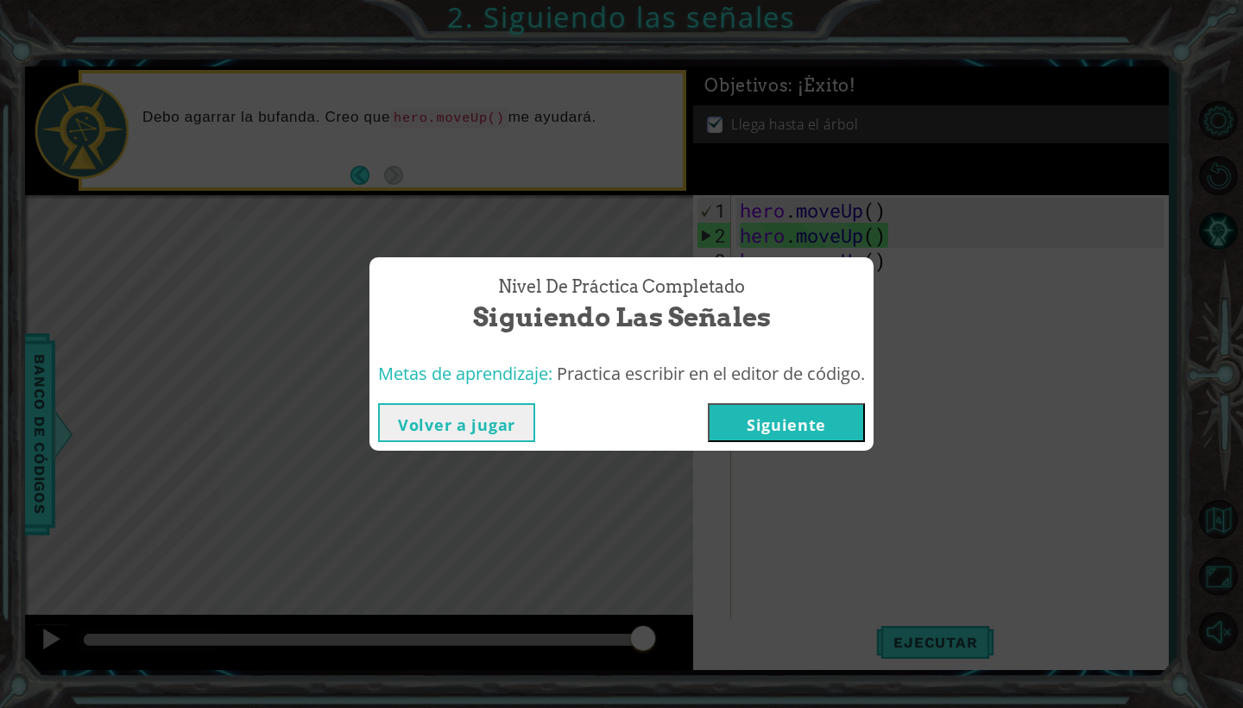
click at [769, 428] on button "Siguiente" at bounding box center [786, 422] width 157 height 39
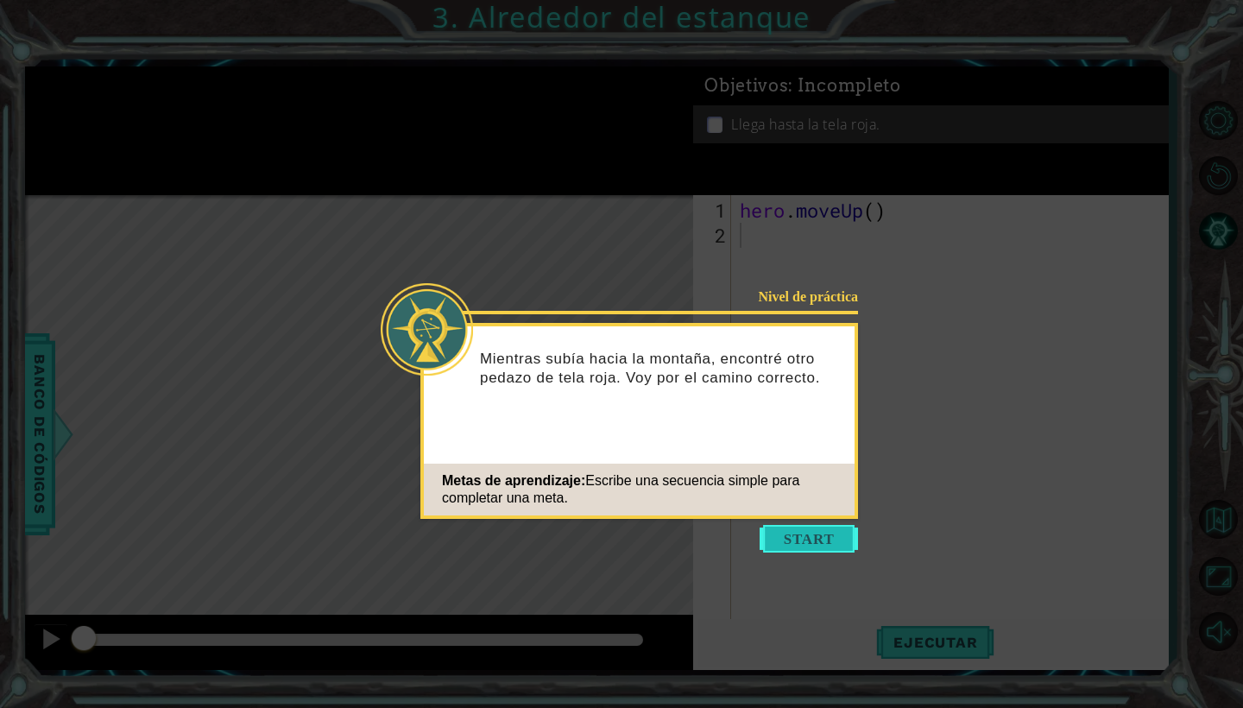
click at [795, 539] on button "Start" at bounding box center [809, 539] width 98 height 28
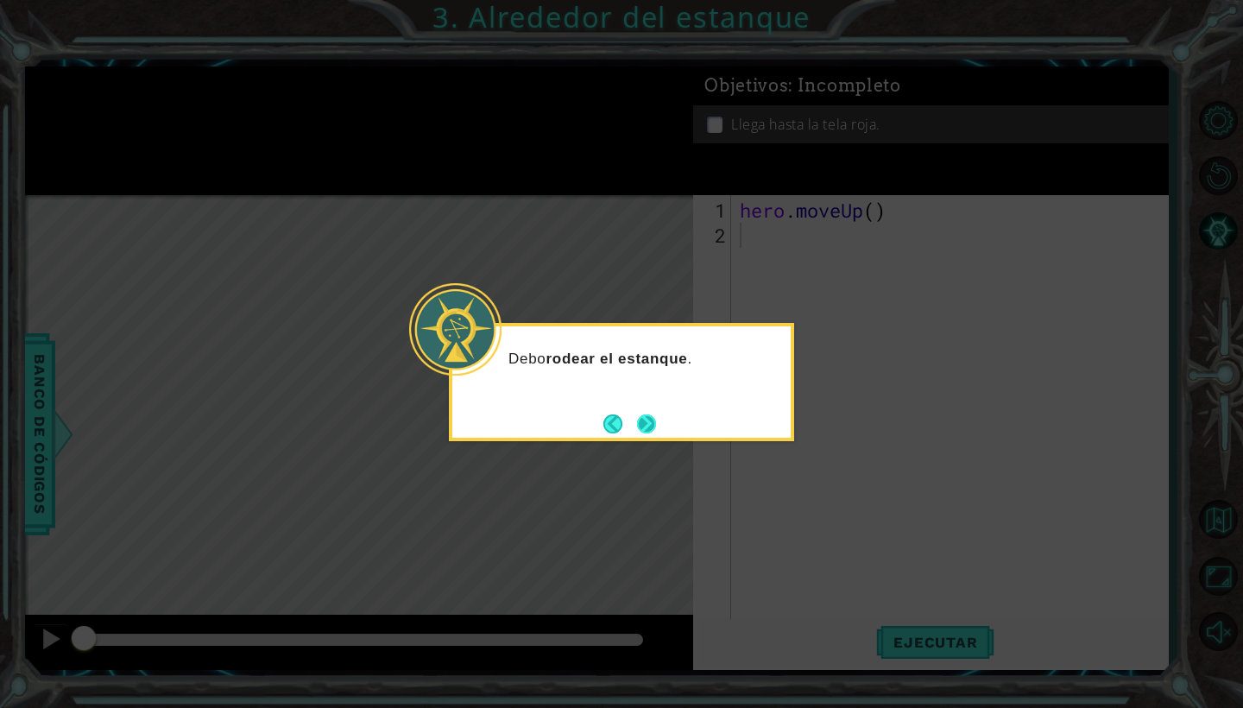
click at [650, 416] on button "Next" at bounding box center [647, 424] width 20 height 20
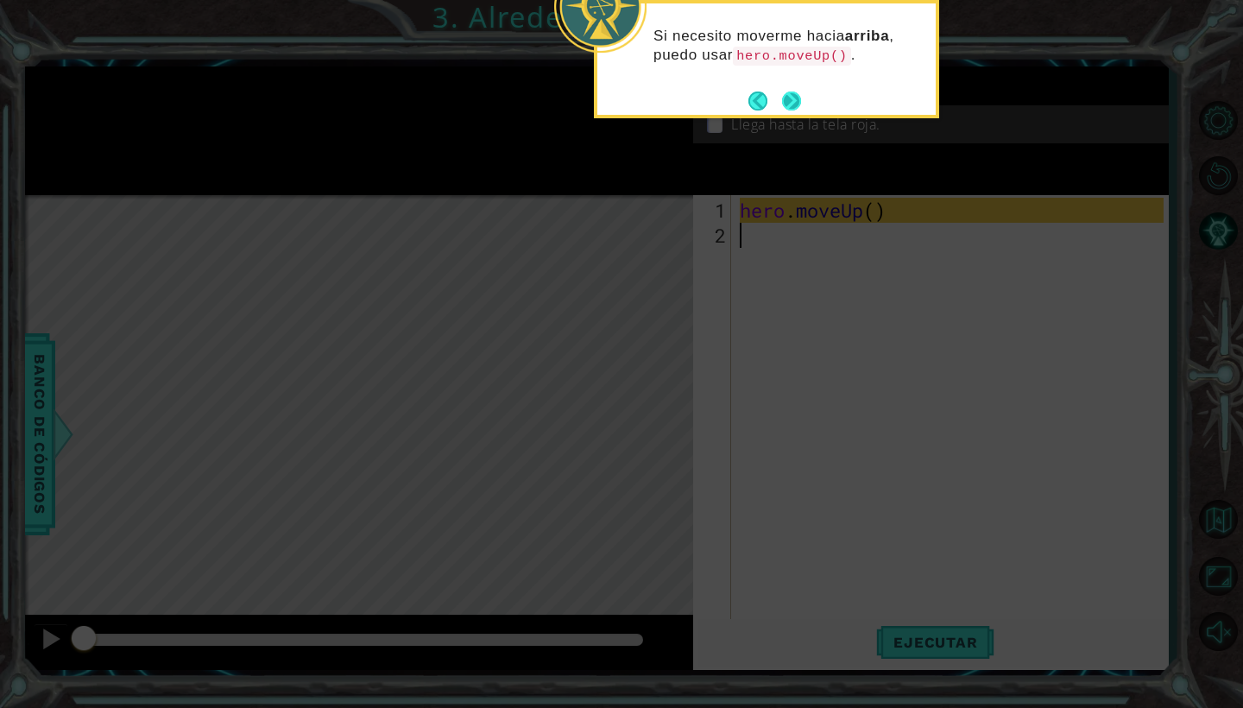
click at [793, 98] on button "Next" at bounding box center [791, 101] width 21 height 21
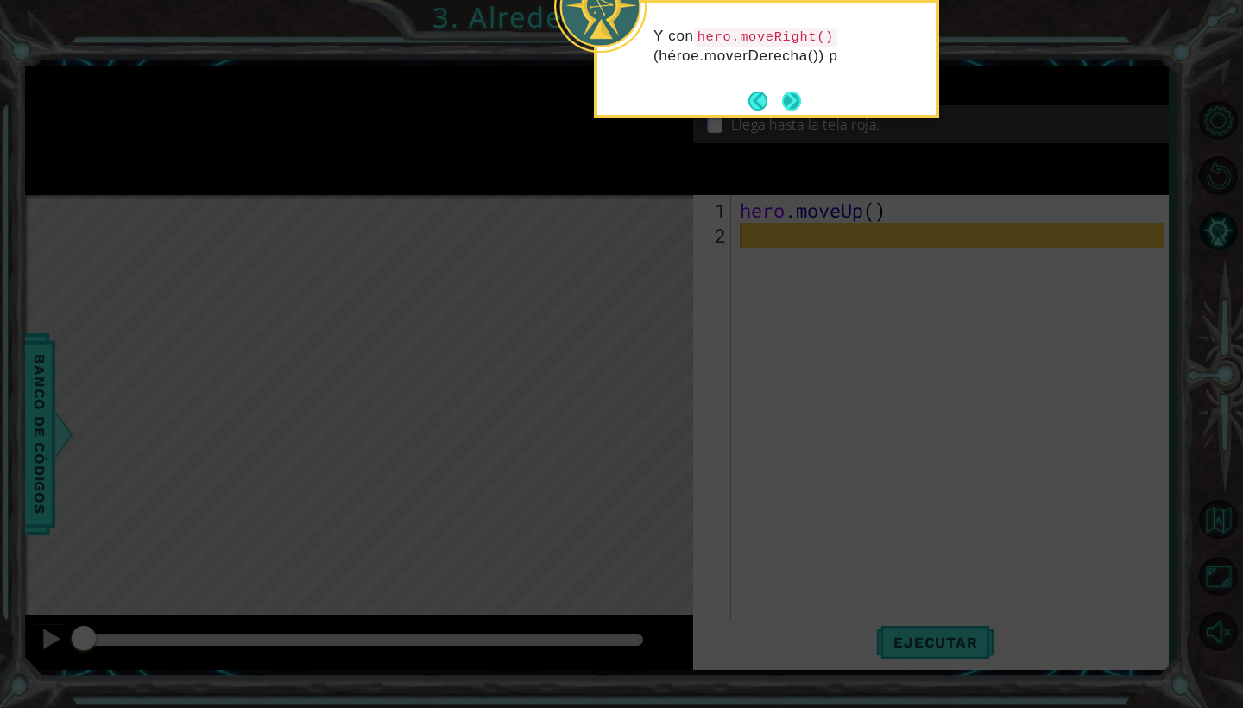
click at [788, 104] on button "Next" at bounding box center [791, 101] width 19 height 19
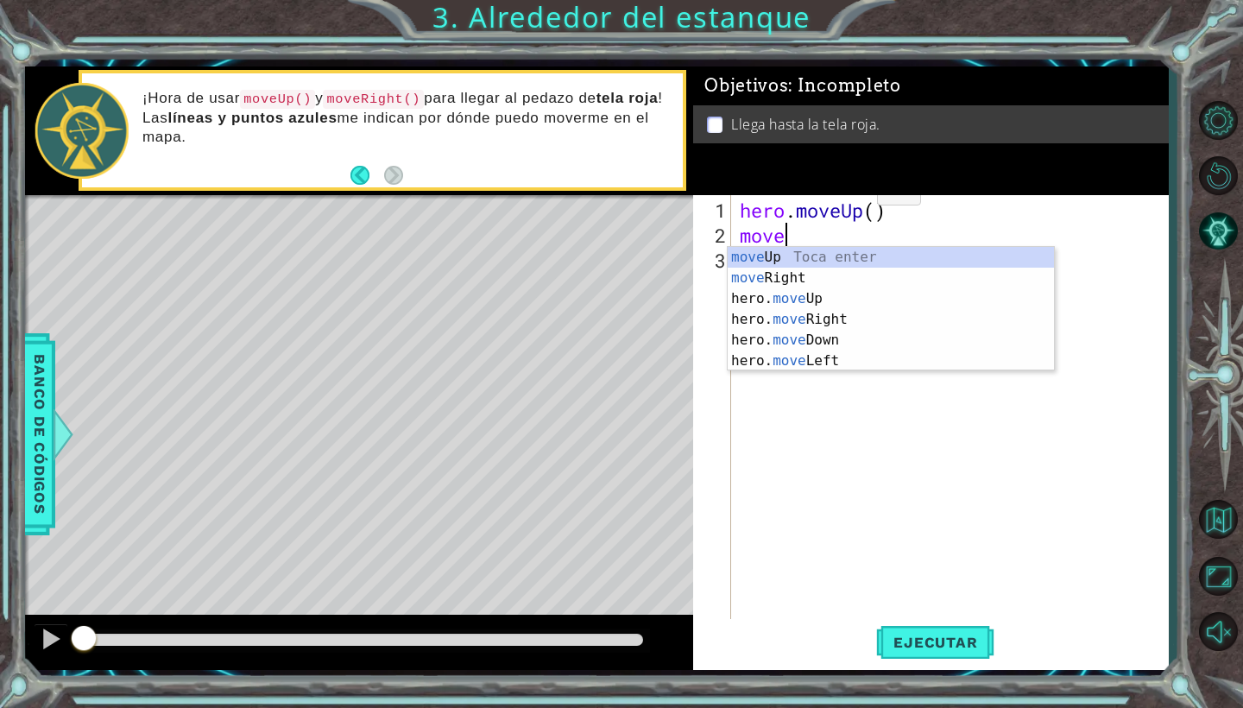
scroll to position [0, 2]
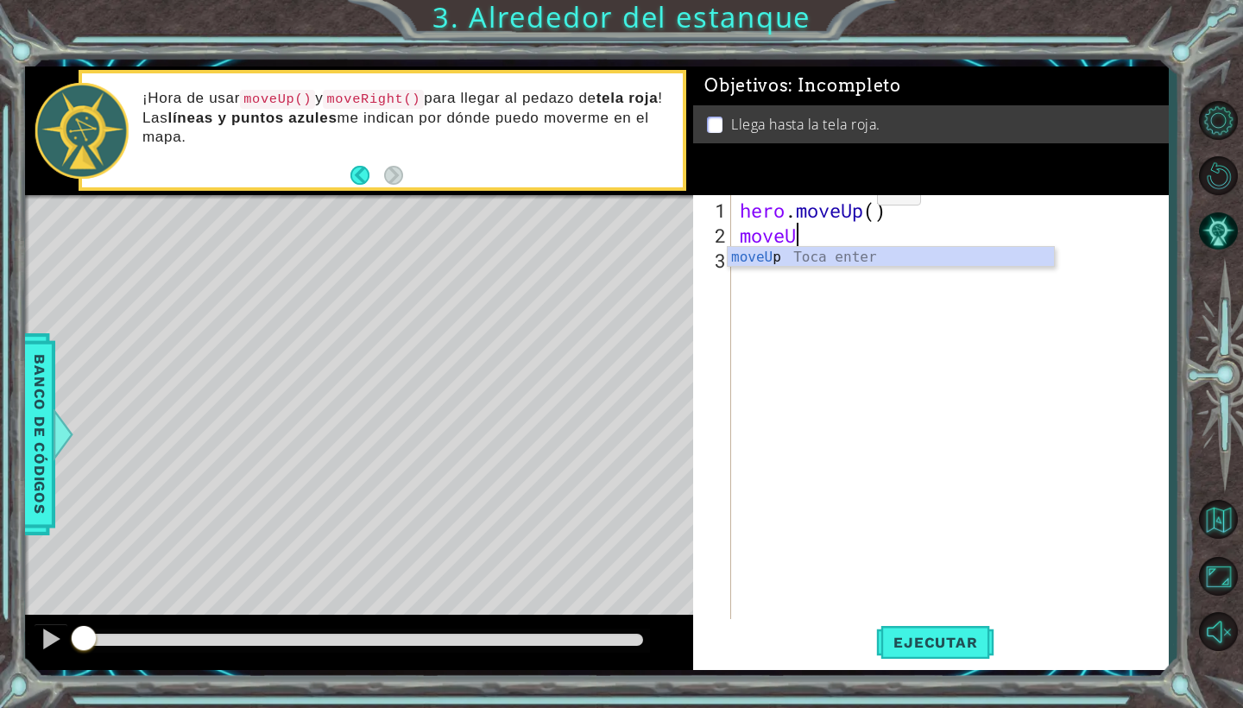
type textarea "moveUp"
click at [822, 255] on div "moveUp Toca enter" at bounding box center [891, 278] width 326 height 62
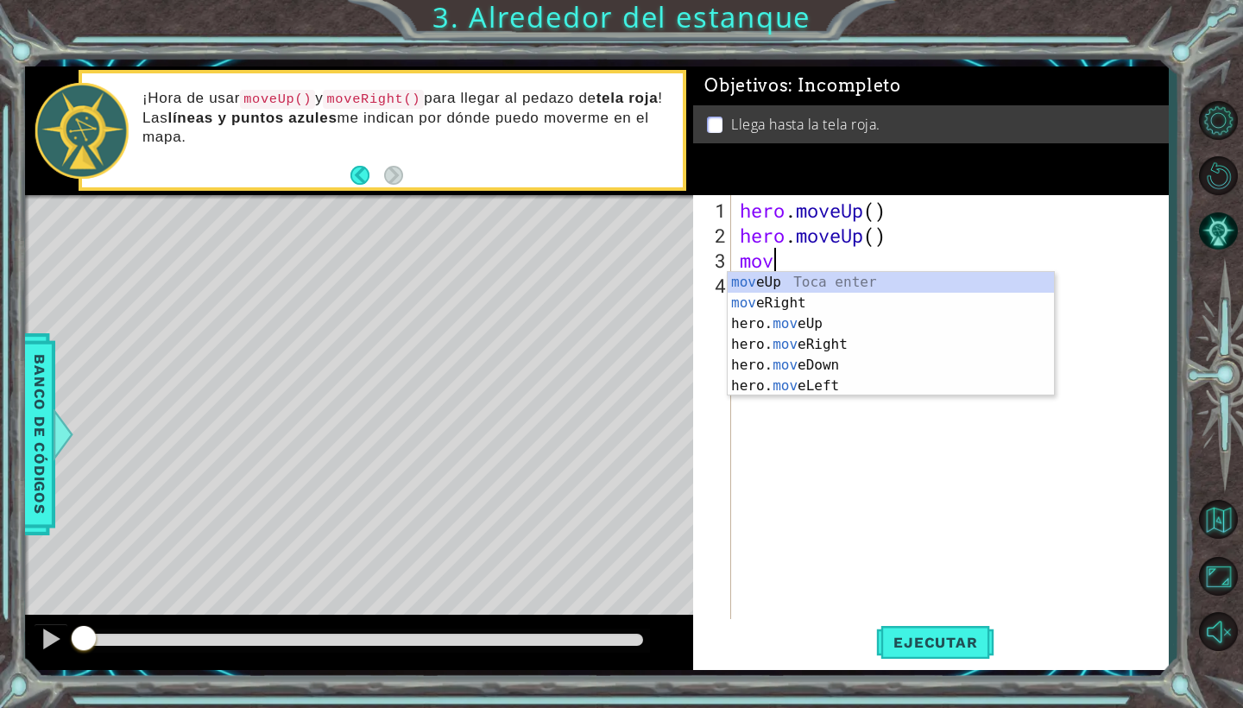
scroll to position [0, 1]
type textarea "move"
click at [837, 303] on div "move Up Toca enter move Right Toca enter hero. move Up Toca enter hero. move Ri…" at bounding box center [891, 355] width 326 height 166
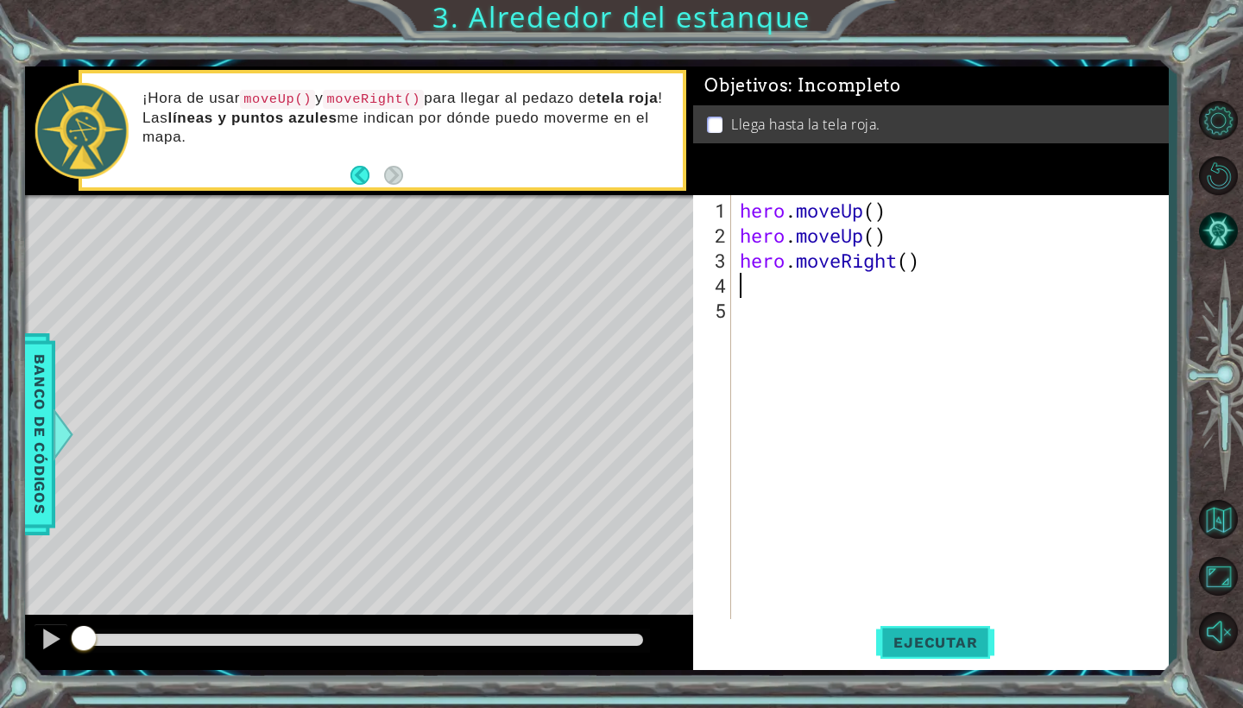
click at [883, 626] on button "Ejecutar" at bounding box center [935, 642] width 118 height 47
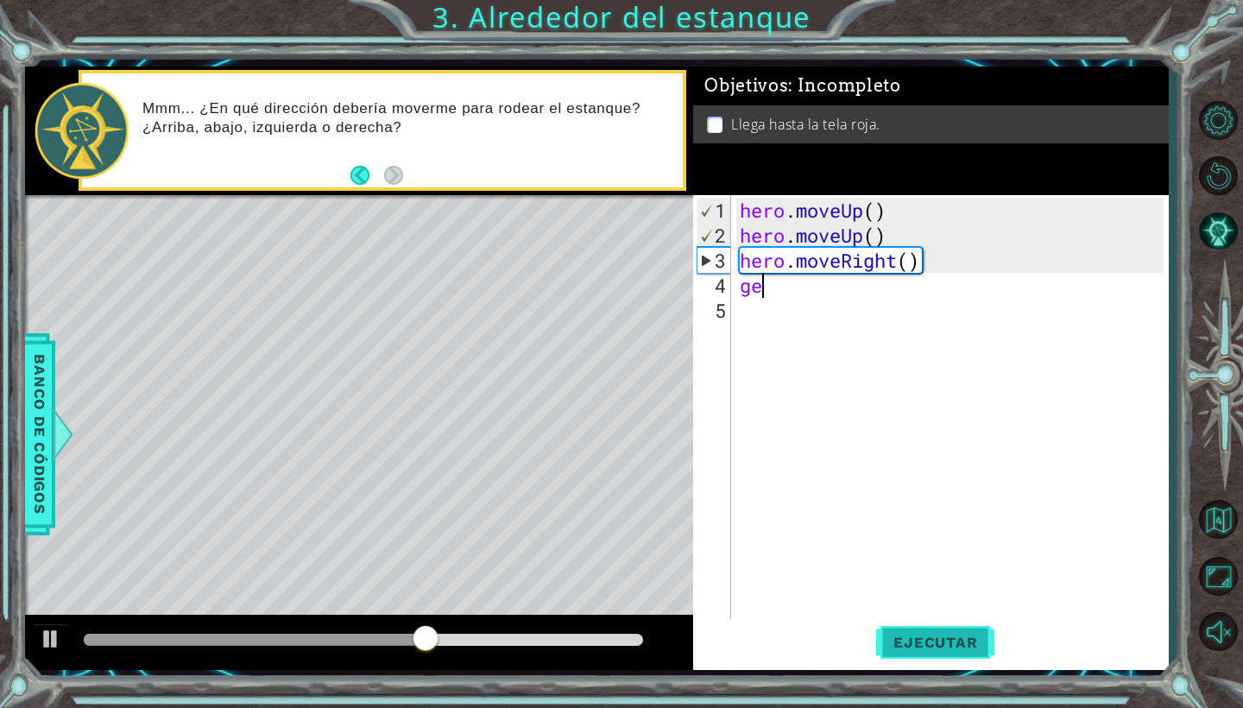
type textarea "g"
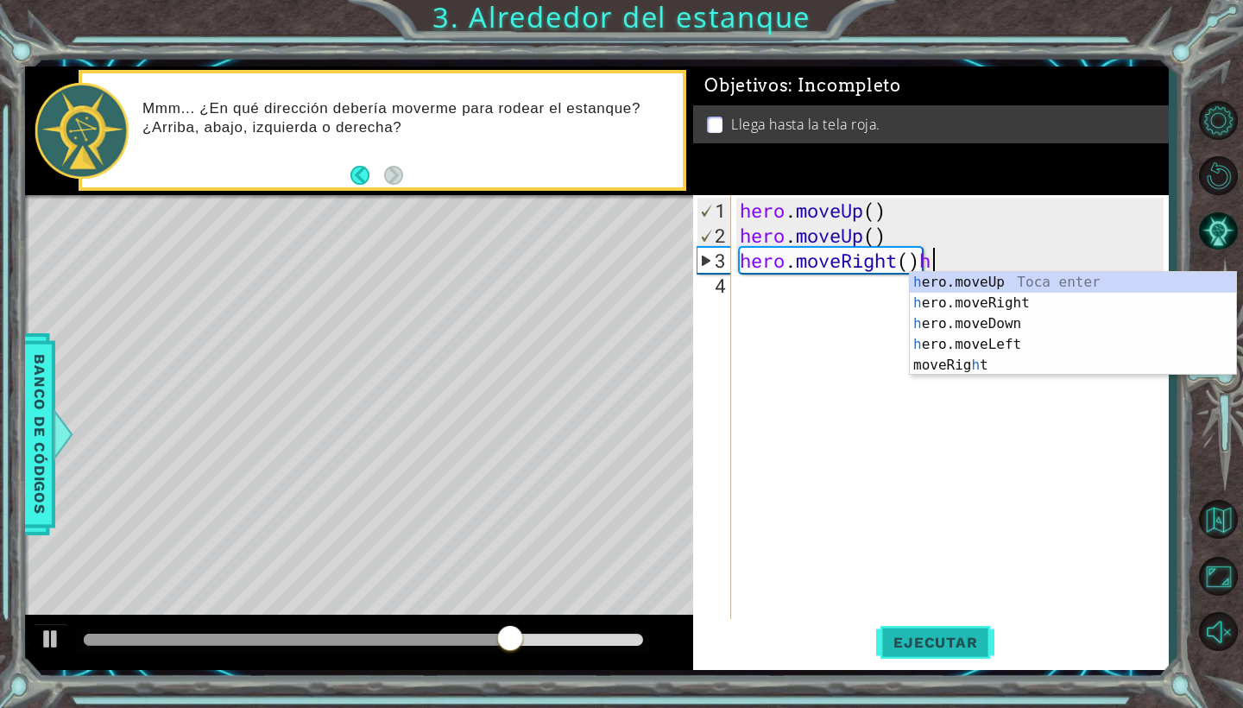
scroll to position [0, 9]
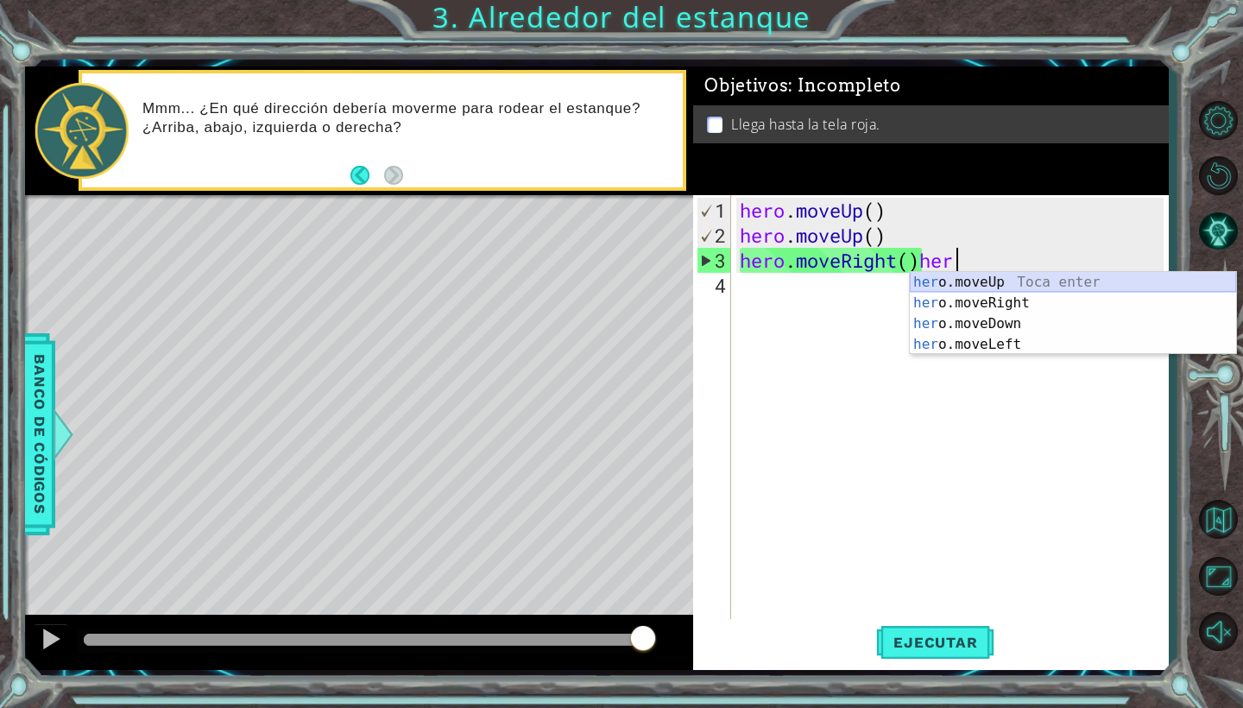
click at [997, 282] on div "her o.moveUp Toca enter her o.moveRight Toca enter her o.moveDown Toca enter he…" at bounding box center [1073, 334] width 326 height 124
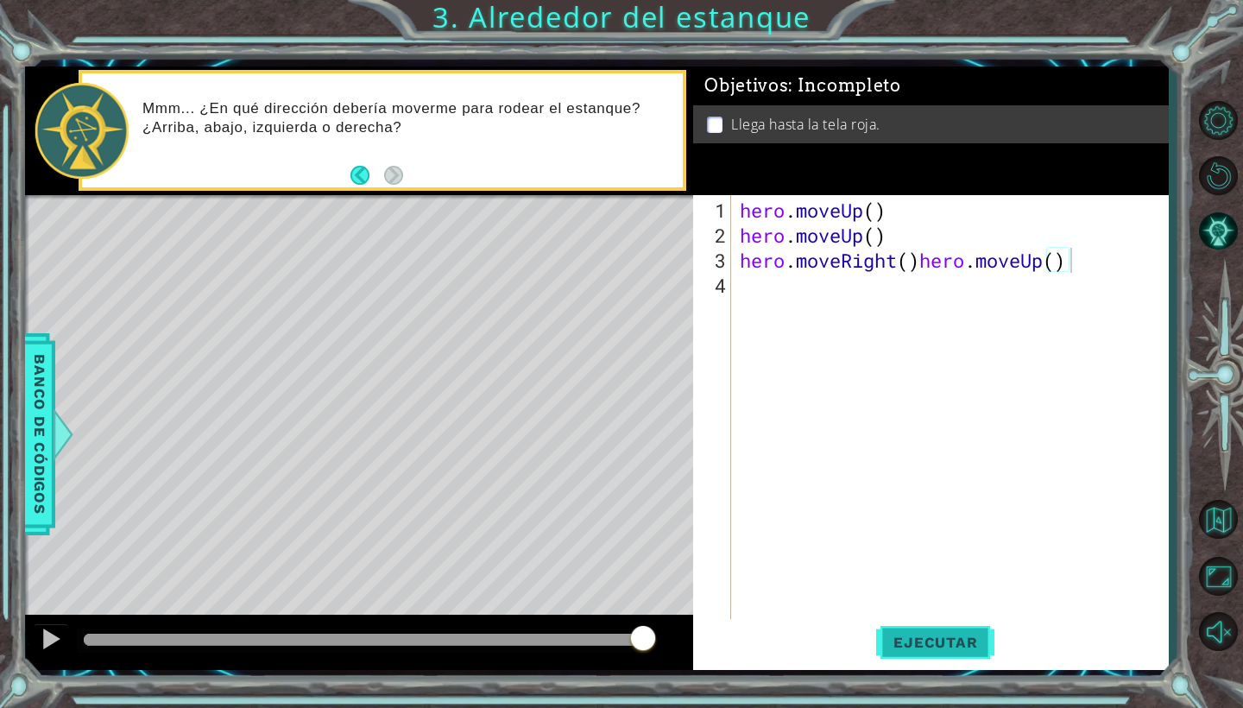
click at [914, 652] on button "Ejecutar" at bounding box center [935, 642] width 118 height 47
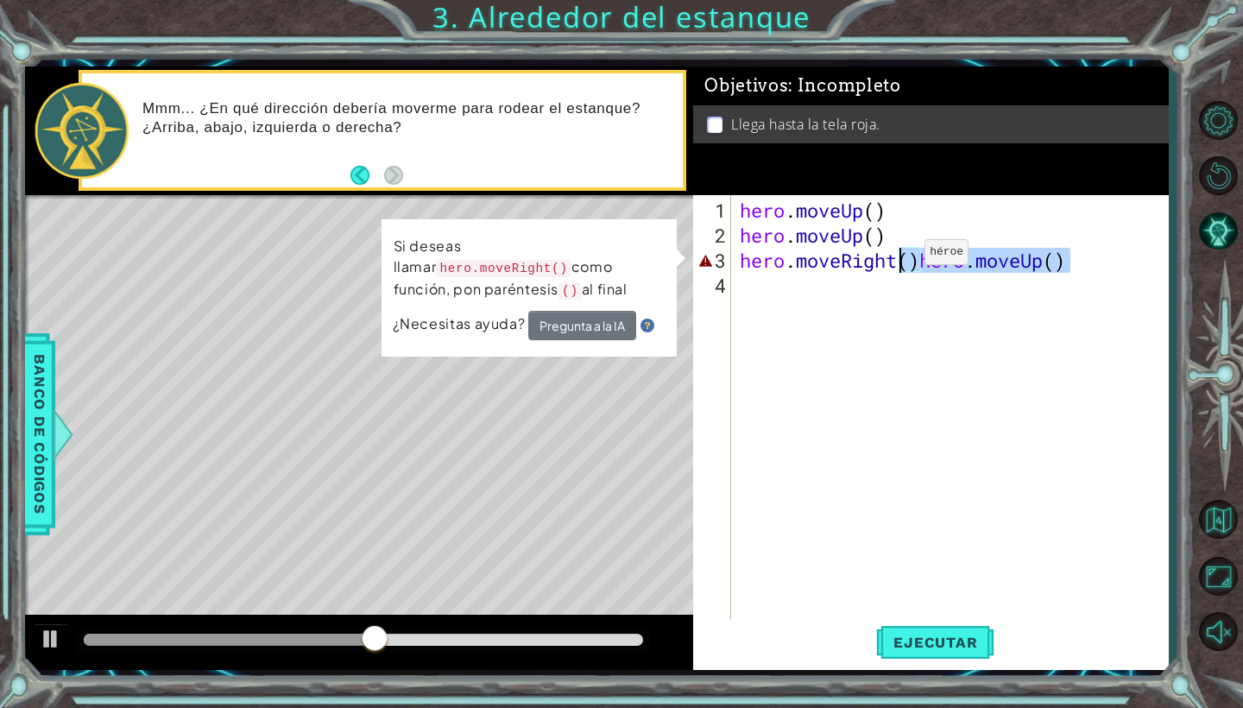
drag, startPoint x: 1079, startPoint y: 267, endPoint x: 899, endPoint y: 256, distance: 179.9
click at [899, 256] on div "hero . moveUp ( ) hero . moveUp ( ) hero . moveRight ( ) hero . moveUp ( )" at bounding box center [955, 436] width 436 height 476
type textarea "hero.moveRight"
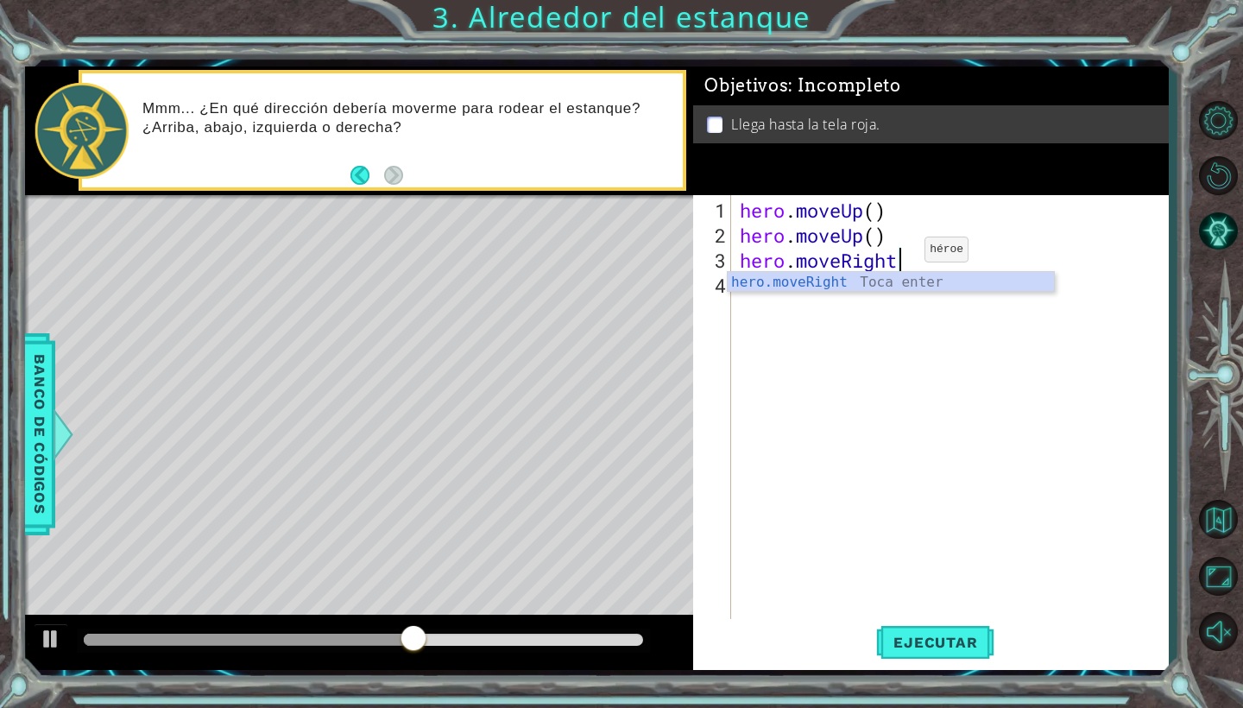
scroll to position [0, 6]
click at [816, 300] on div "hero . moveUp ( ) hero . moveUp ( ) hero . moveRight" at bounding box center [955, 436] width 436 height 476
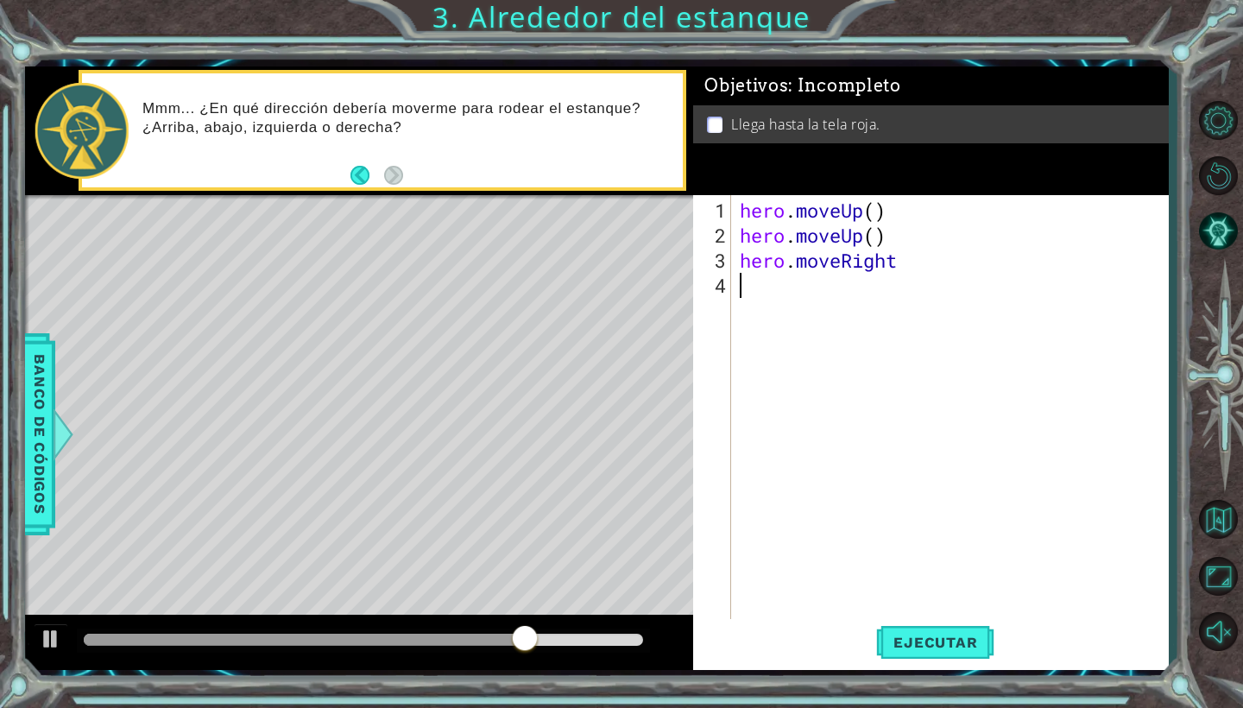
scroll to position [0, 0]
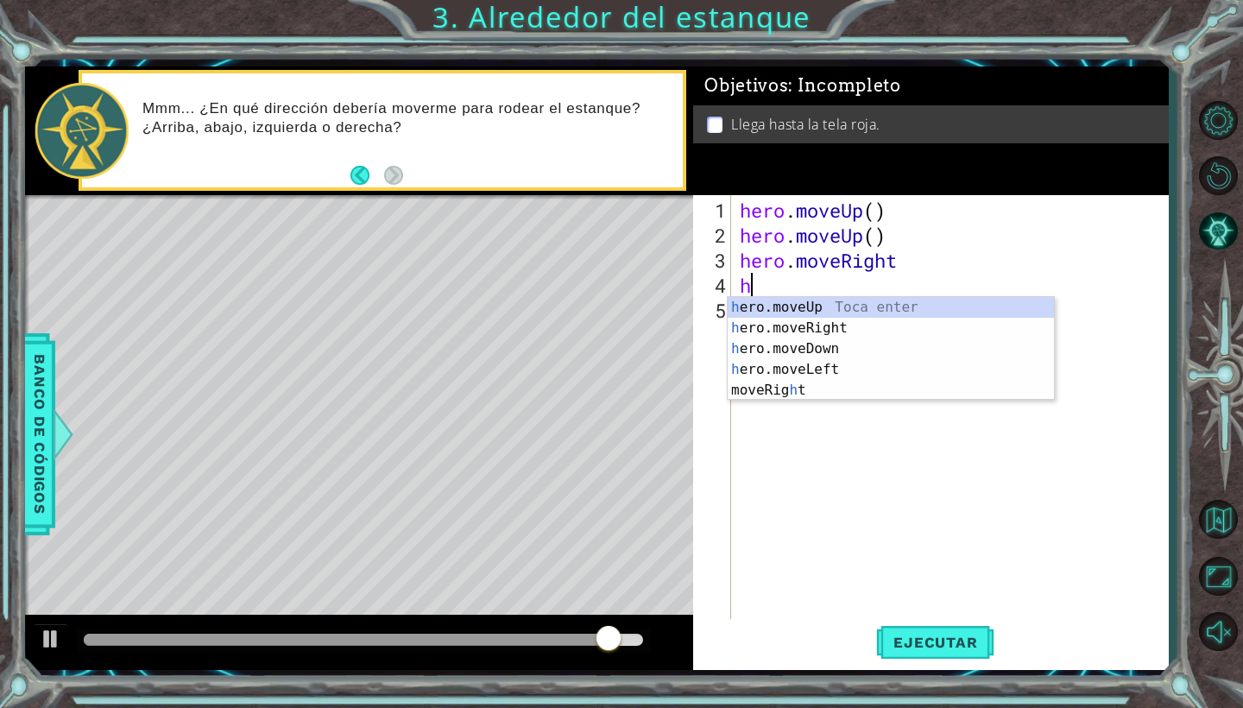
type textarea "her"
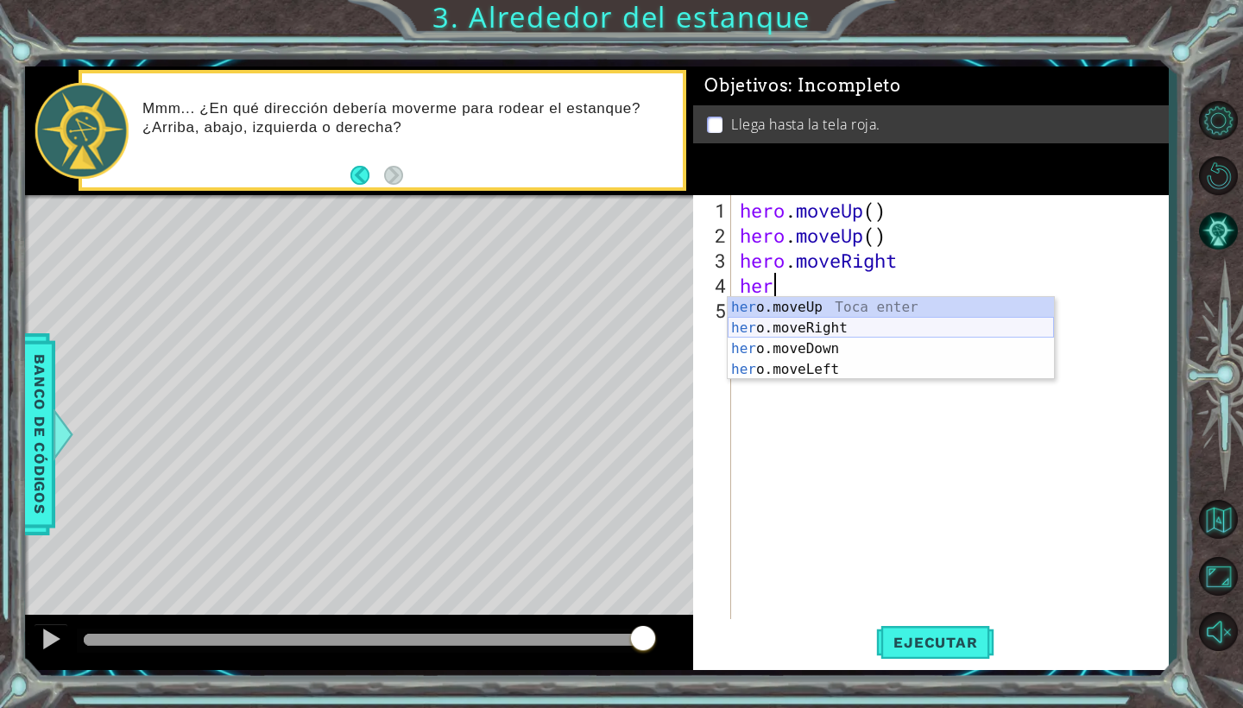
click at [813, 324] on div "her o.moveUp Toca enter her o.moveRight Toca enter her o.moveDown Toca enter he…" at bounding box center [891, 359] width 326 height 124
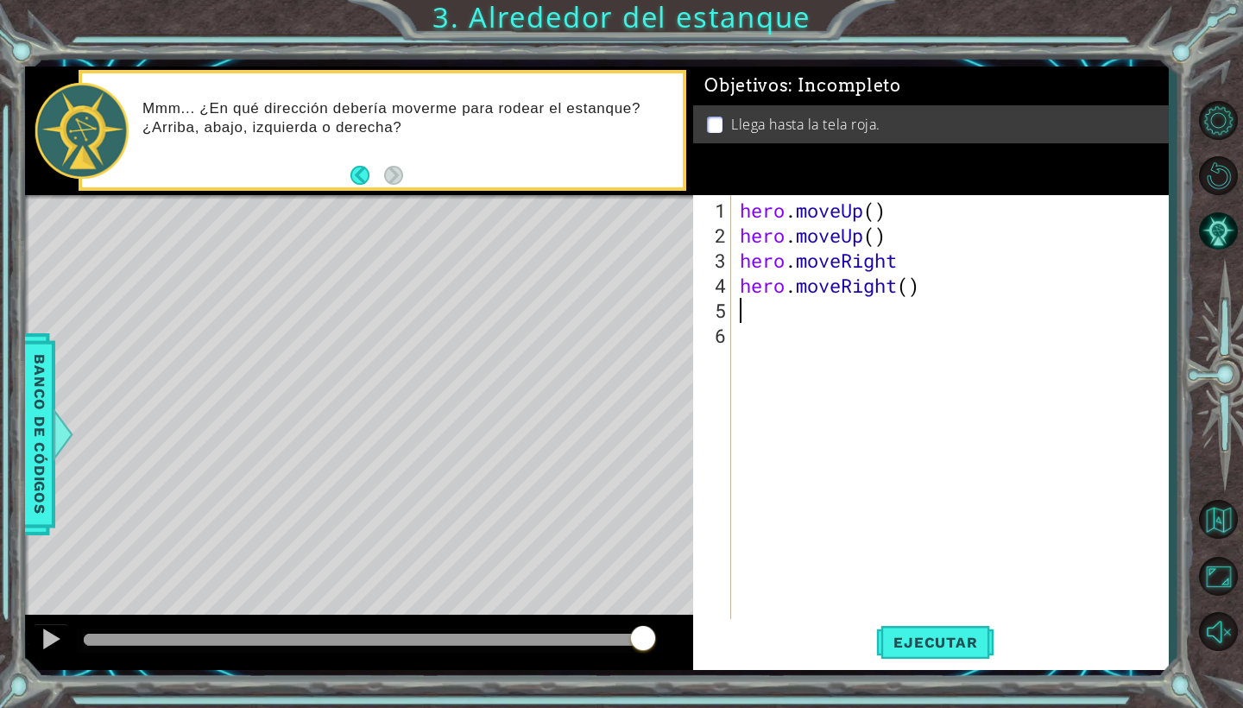
scroll to position [0, 0]
click at [925, 638] on span "Ejecutar" at bounding box center [935, 642] width 118 height 17
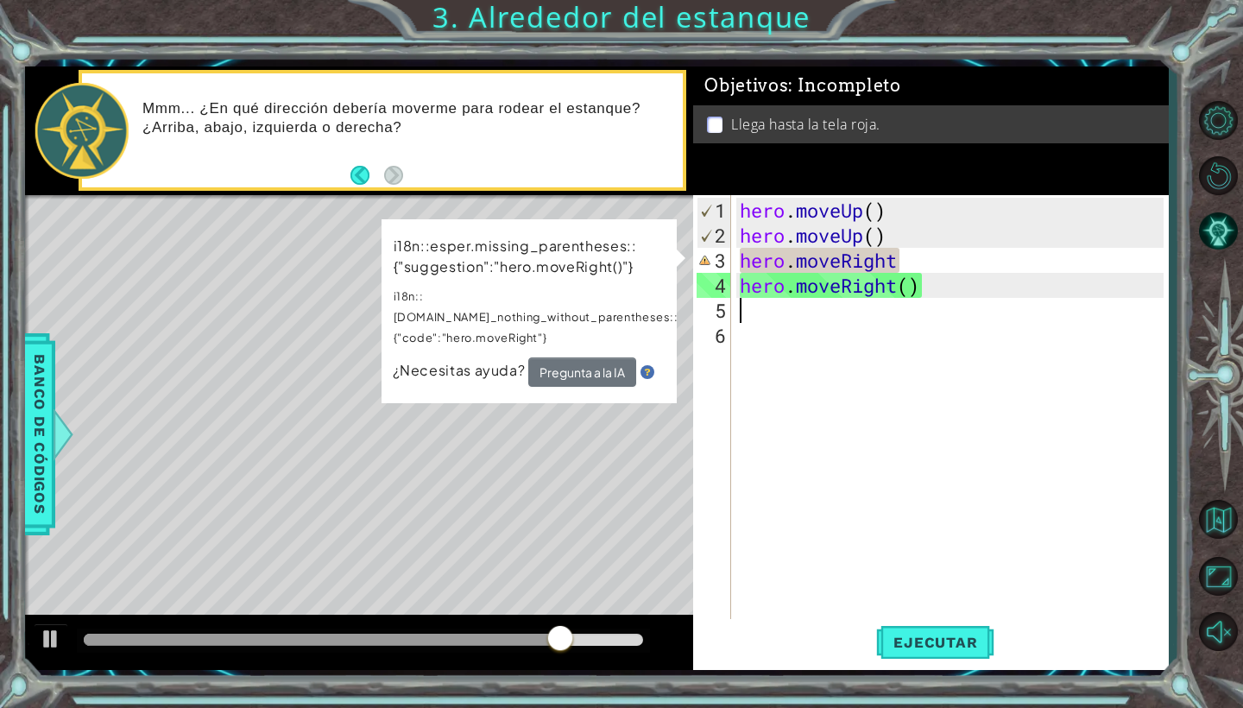
click at [811, 434] on div "hero . moveUp ( ) hero . moveUp ( ) hero . moveRight hero . moveRight ( )" at bounding box center [955, 436] width 436 height 476
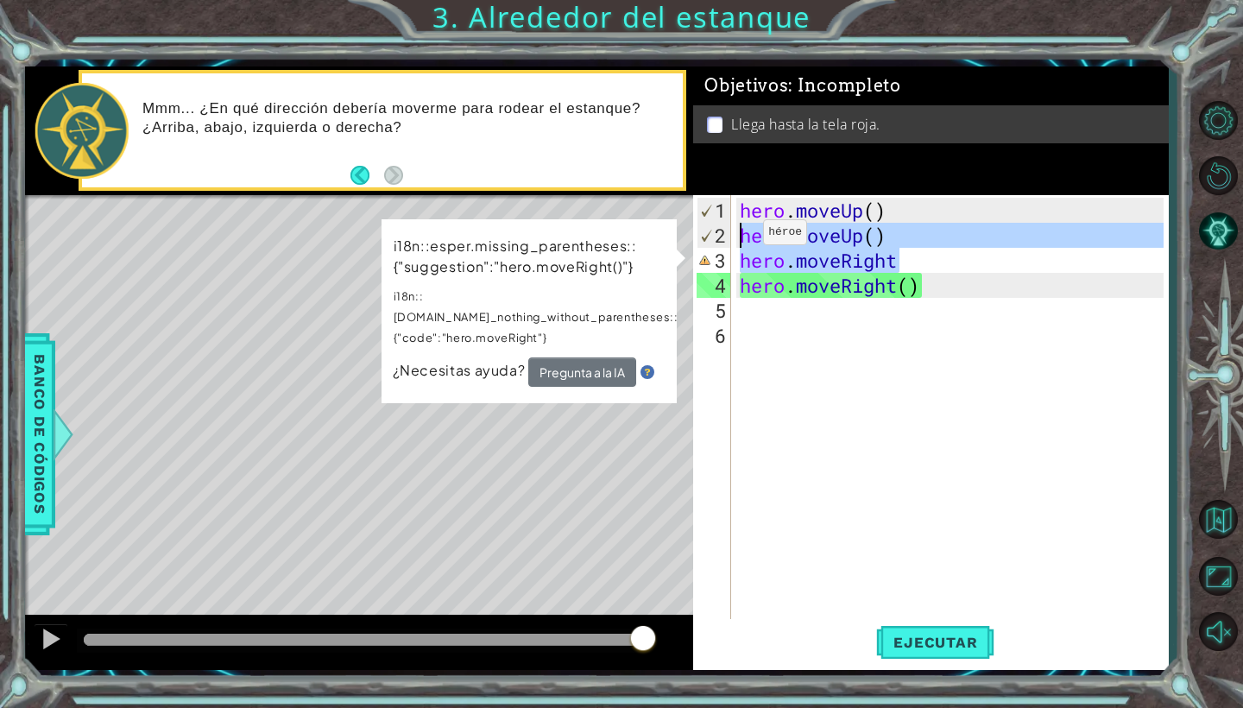
drag, startPoint x: 909, startPoint y: 263, endPoint x: 718, endPoint y: 244, distance: 191.9
click at [718, 244] on div "1 2 3 4 5 6 hero . moveUp ( ) hero . moveUp ( ) hero . moveRight hero . moveRig…" at bounding box center [928, 408] width 471 height 426
click at [731, 268] on div "hero.moveUp() hero.moveRight 1 2 3 4 5 6 hero . moveUp ( ) hero . moveUp ( ) he…" at bounding box center [928, 408] width 471 height 426
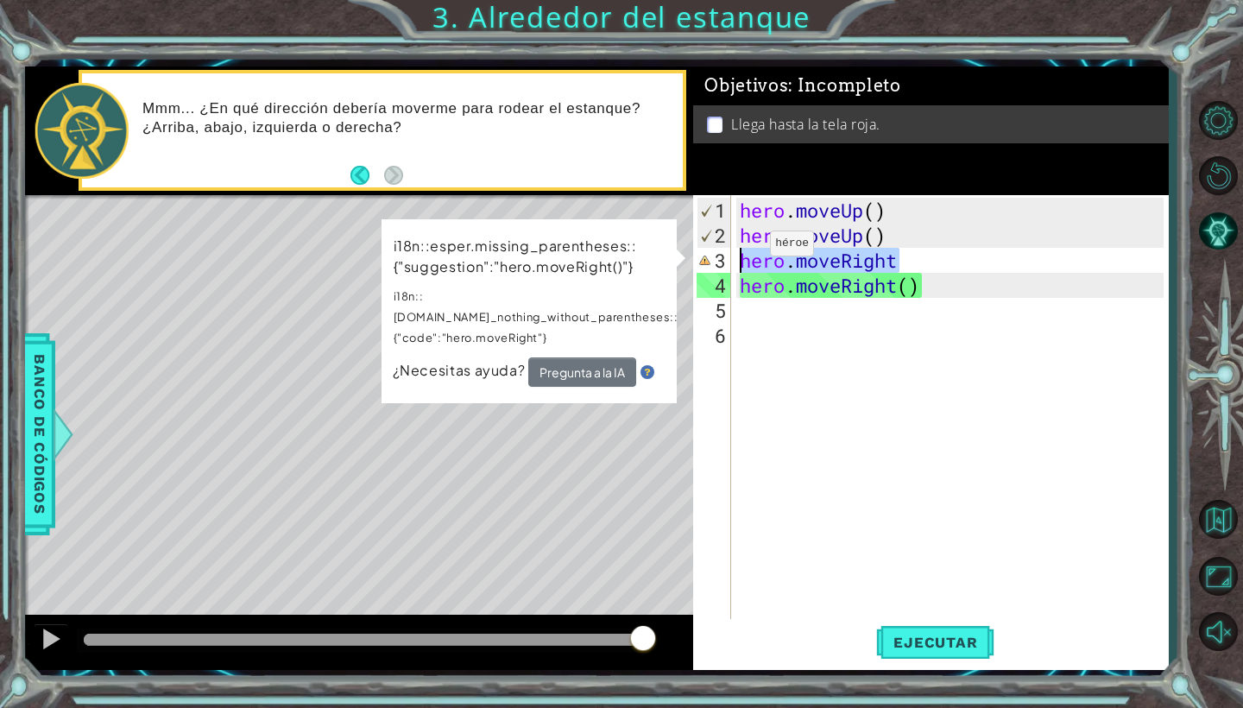
drag, startPoint x: 911, startPoint y: 256, endPoint x: 744, endPoint y: 250, distance: 166.7
click at [744, 250] on div "hero . moveUp ( ) hero . moveUp ( ) hero . moveRight hero . moveRight ( )" at bounding box center [955, 436] width 436 height 476
type textarea "hero.moveRight"
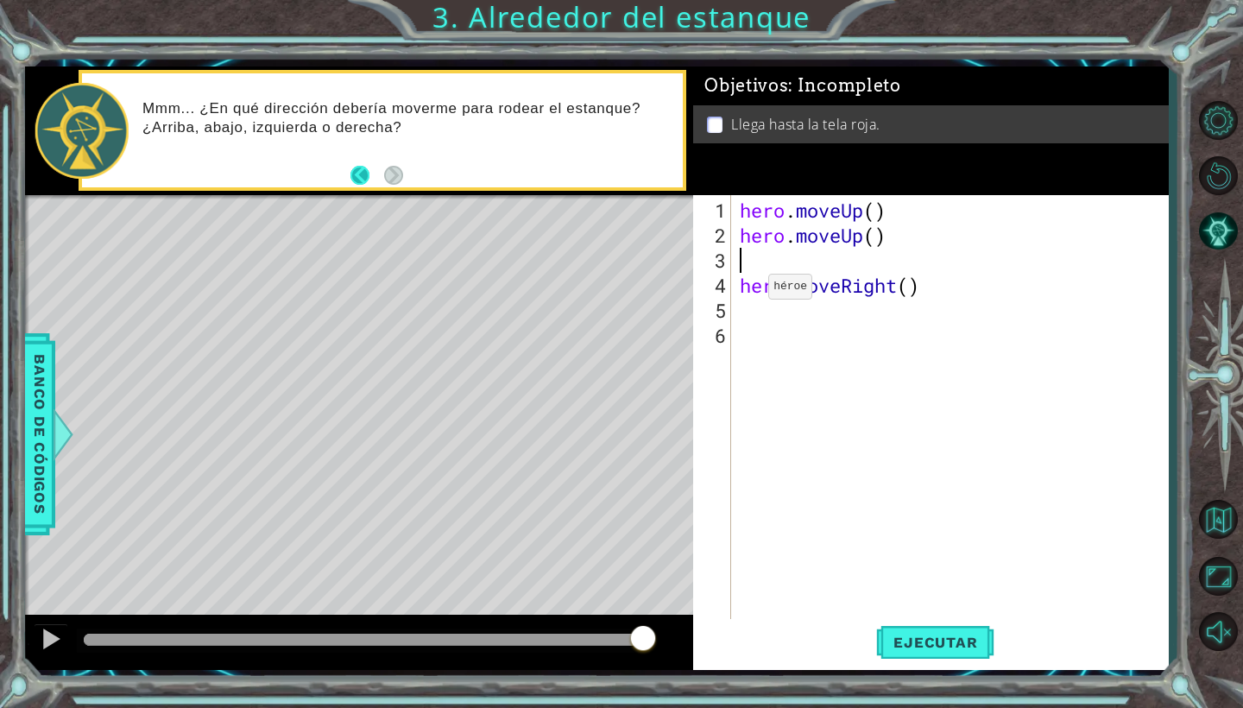
click at [367, 171] on button "Back" at bounding box center [368, 175] width 34 height 19
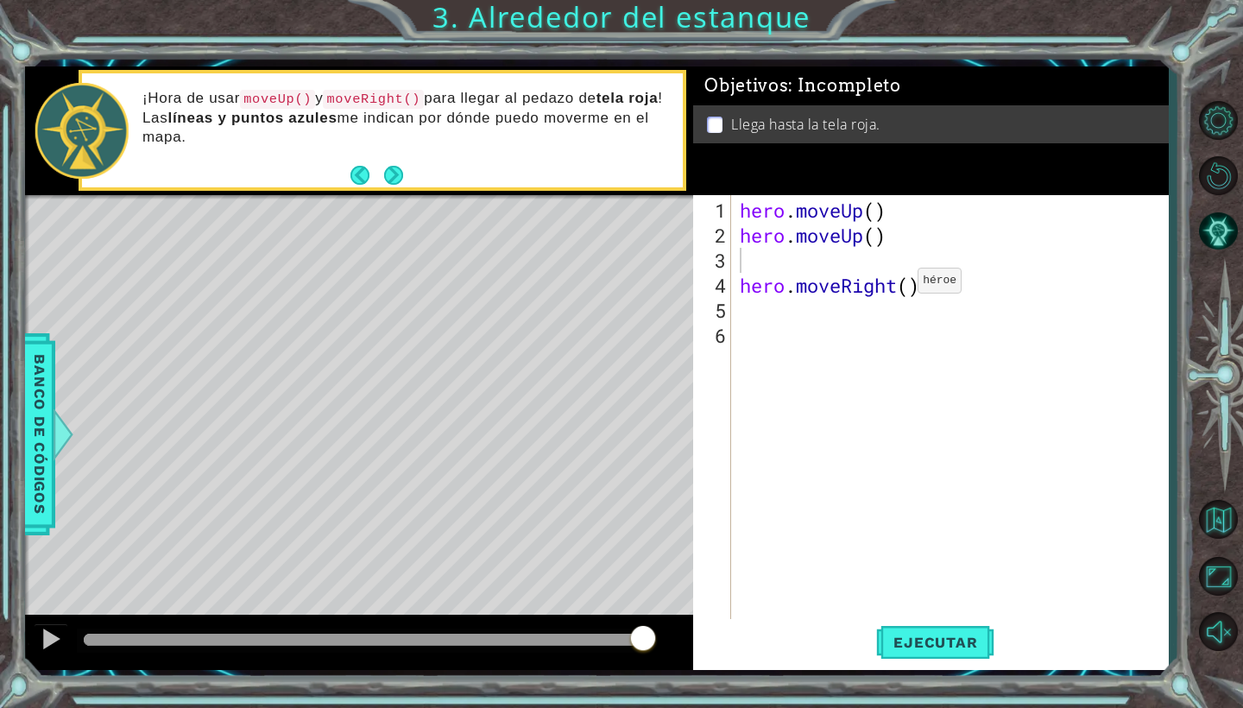
drag, startPoint x: 735, startPoint y: 202, endPoint x: 891, endPoint y: 287, distance: 177.7
click at [891, 287] on div "1 2 3 4 5 6 hero . moveUp ( ) hero . moveUp ( ) hero . moveRight ( ) הההההההההה…" at bounding box center [928, 408] width 471 height 426
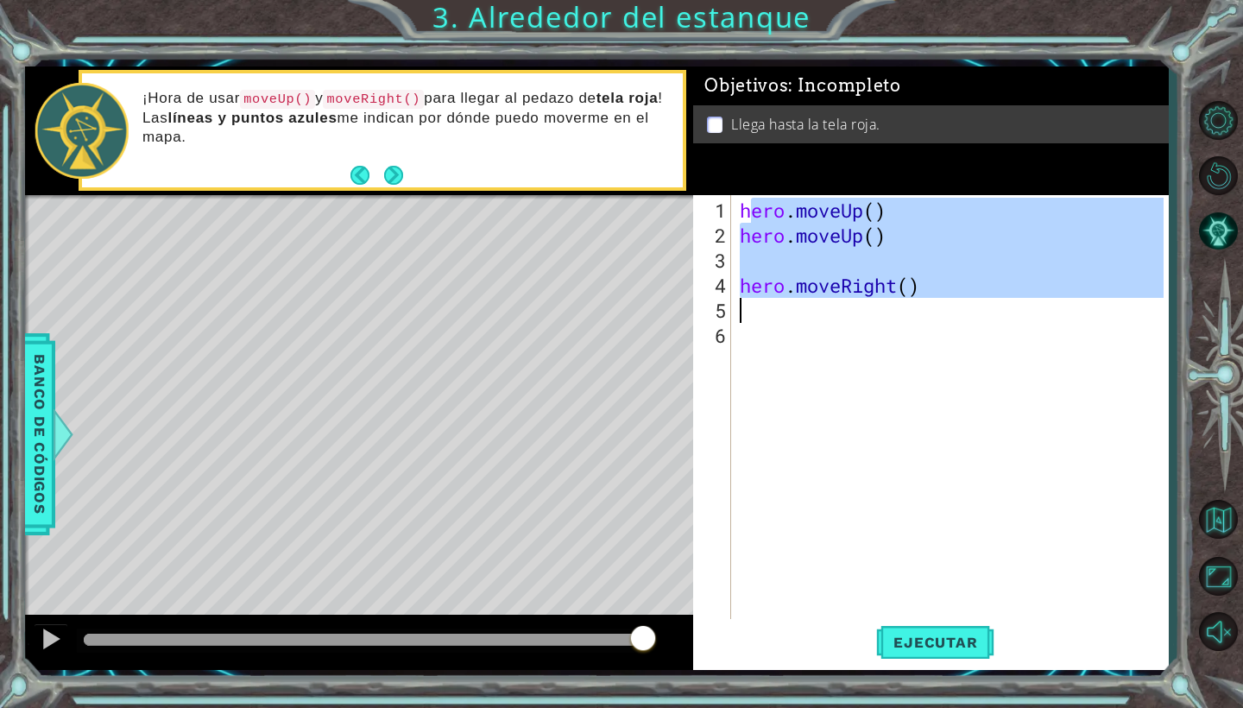
drag, startPoint x: 746, startPoint y: 216, endPoint x: 906, endPoint y: 303, distance: 182.0
click at [906, 303] on div "hero . moveUp ( ) hero . moveUp ( ) hero . moveRight ( )" at bounding box center [955, 436] width 436 height 476
type textarea "h"
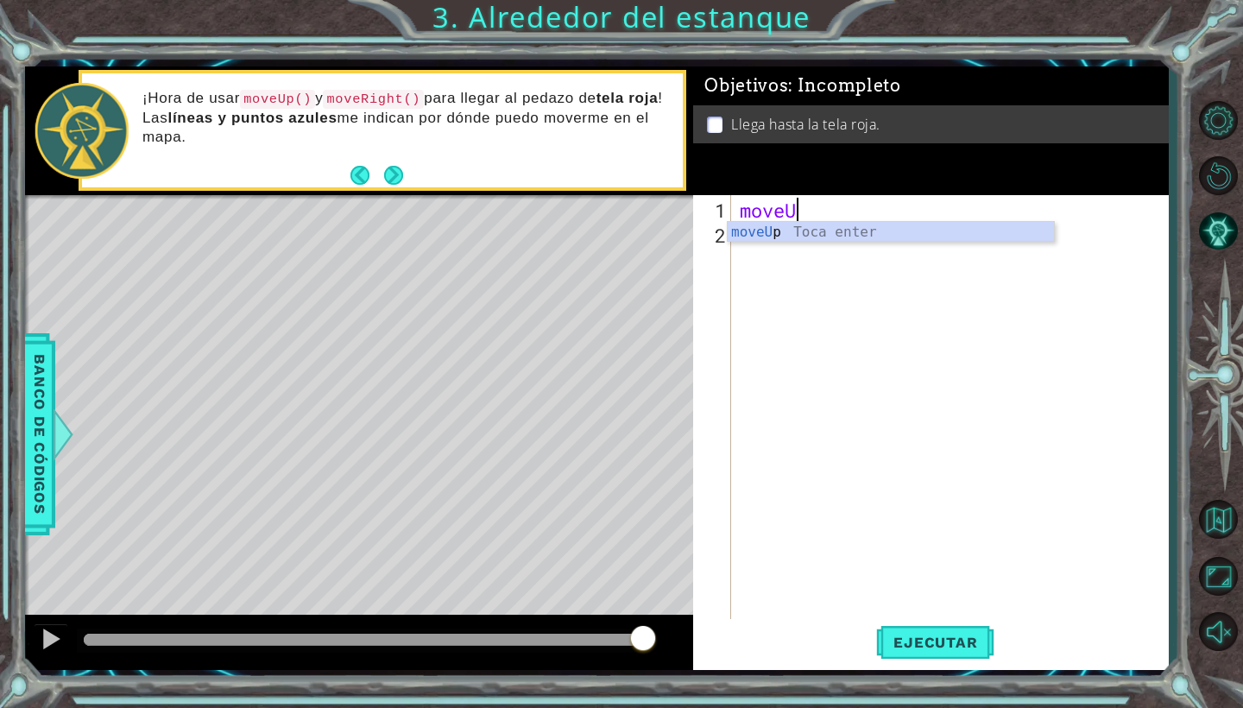
scroll to position [0, 2]
type textarea "moveUp"
click at [836, 234] on div "moveUp Toca enter" at bounding box center [891, 253] width 326 height 62
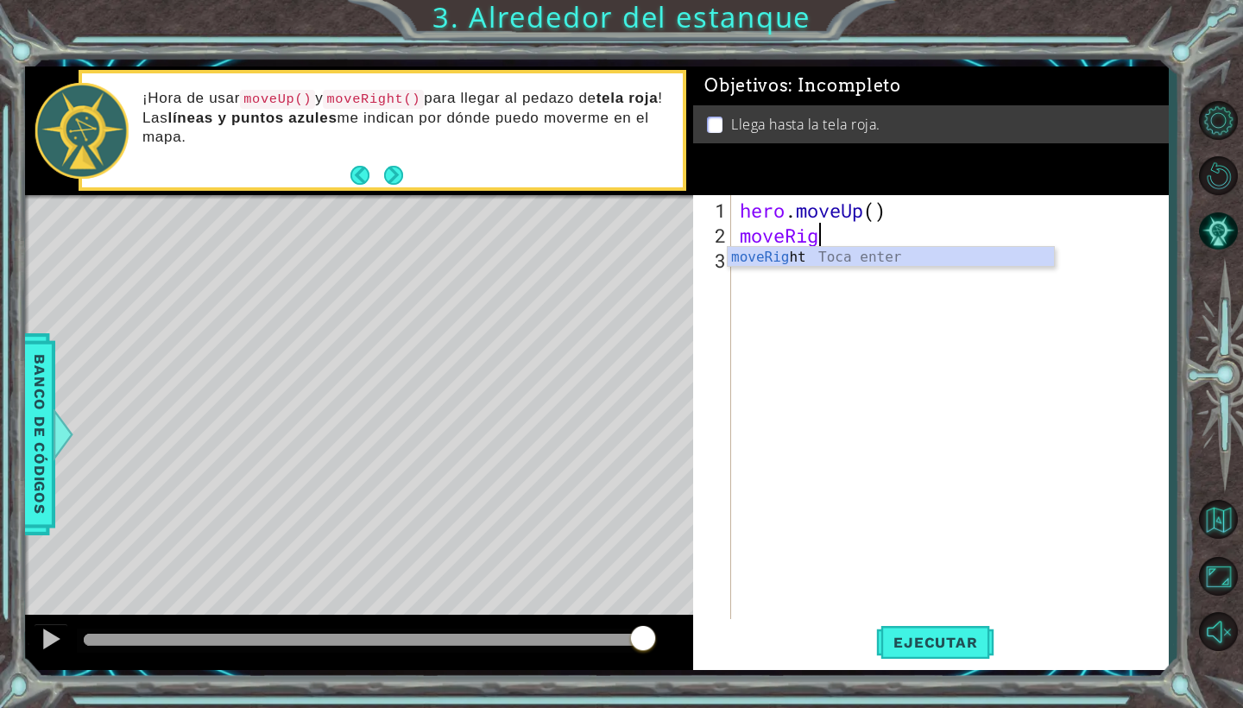
scroll to position [0, 3]
type textarea "moveRight"
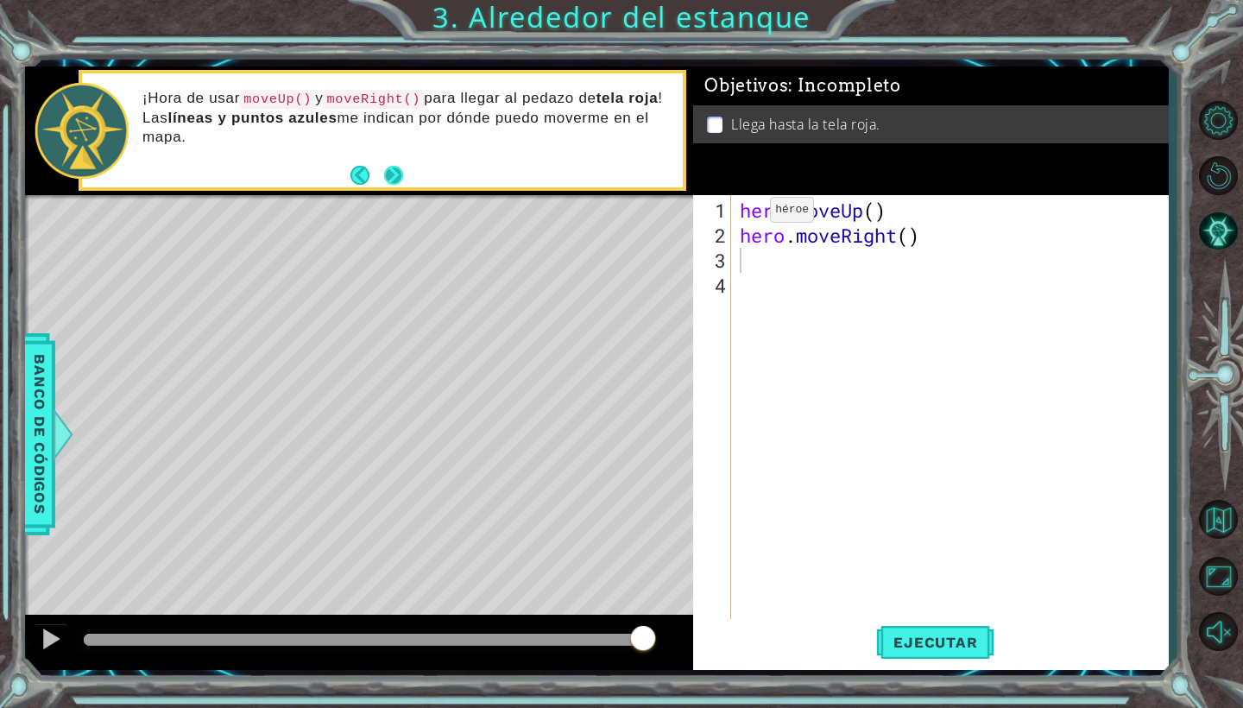
click at [393, 176] on button "Next" at bounding box center [393, 176] width 20 height 20
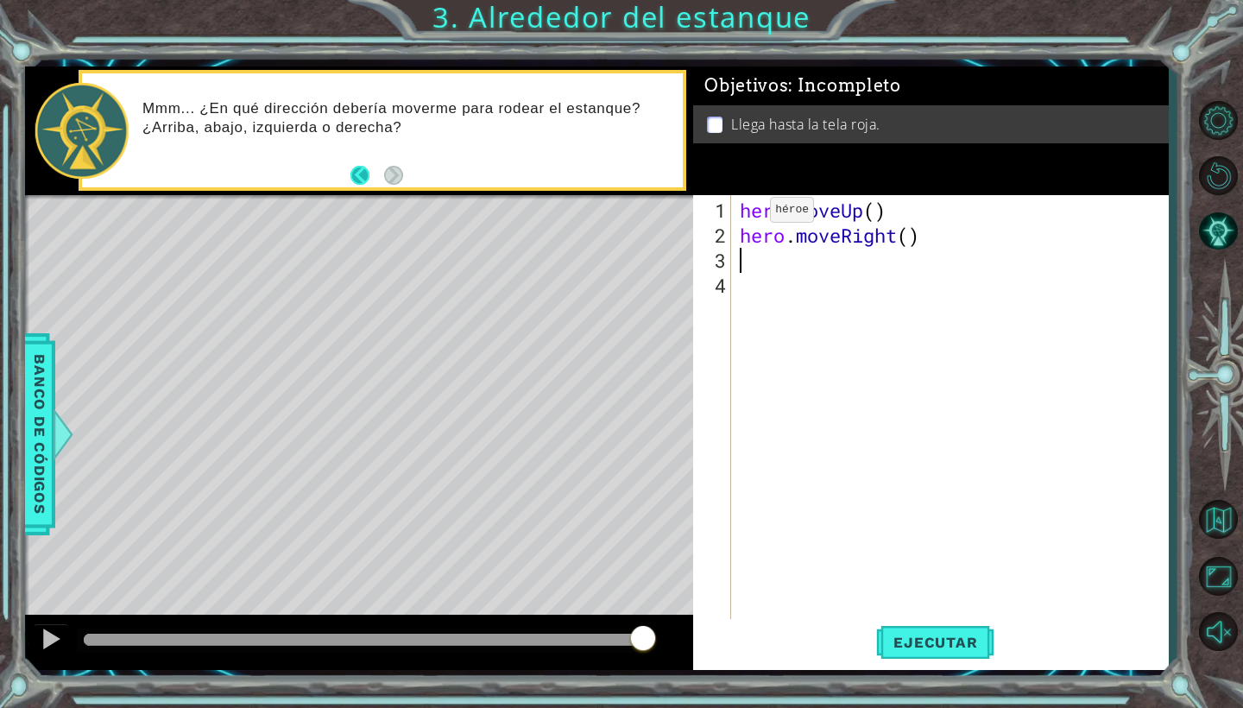
click at [360, 172] on button "Back" at bounding box center [368, 175] width 34 height 19
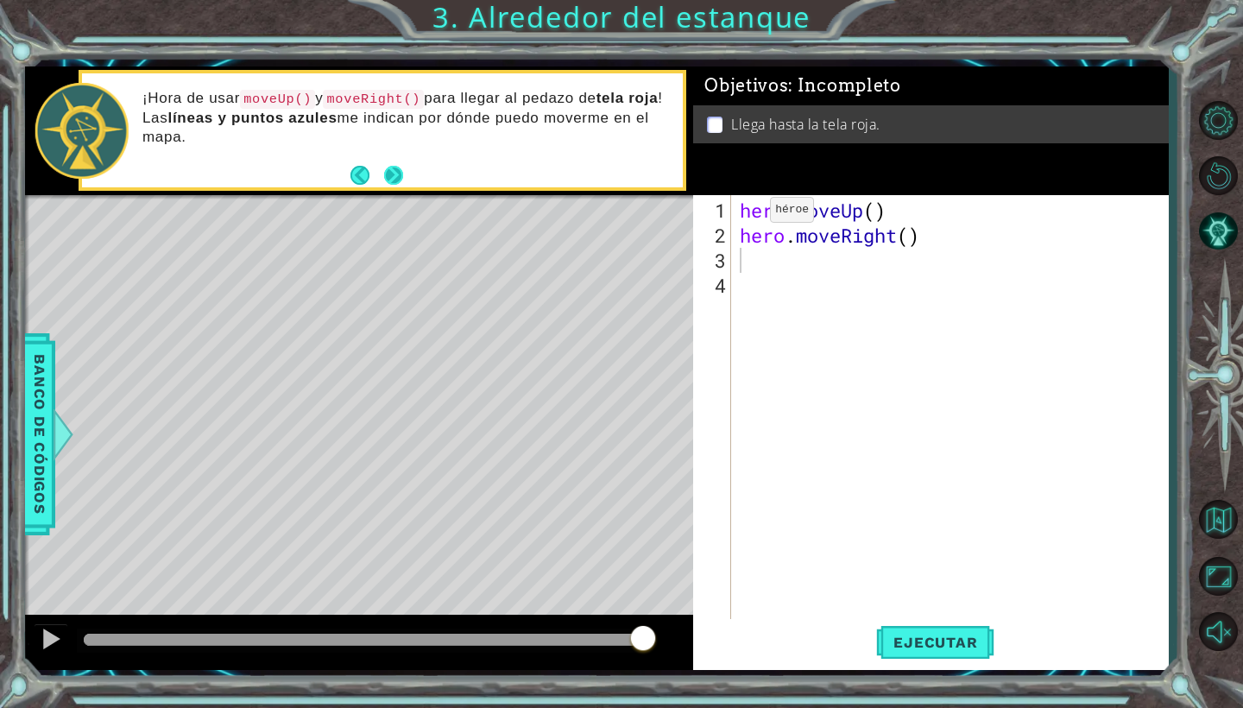
click at [400, 167] on button "Next" at bounding box center [393, 176] width 20 height 20
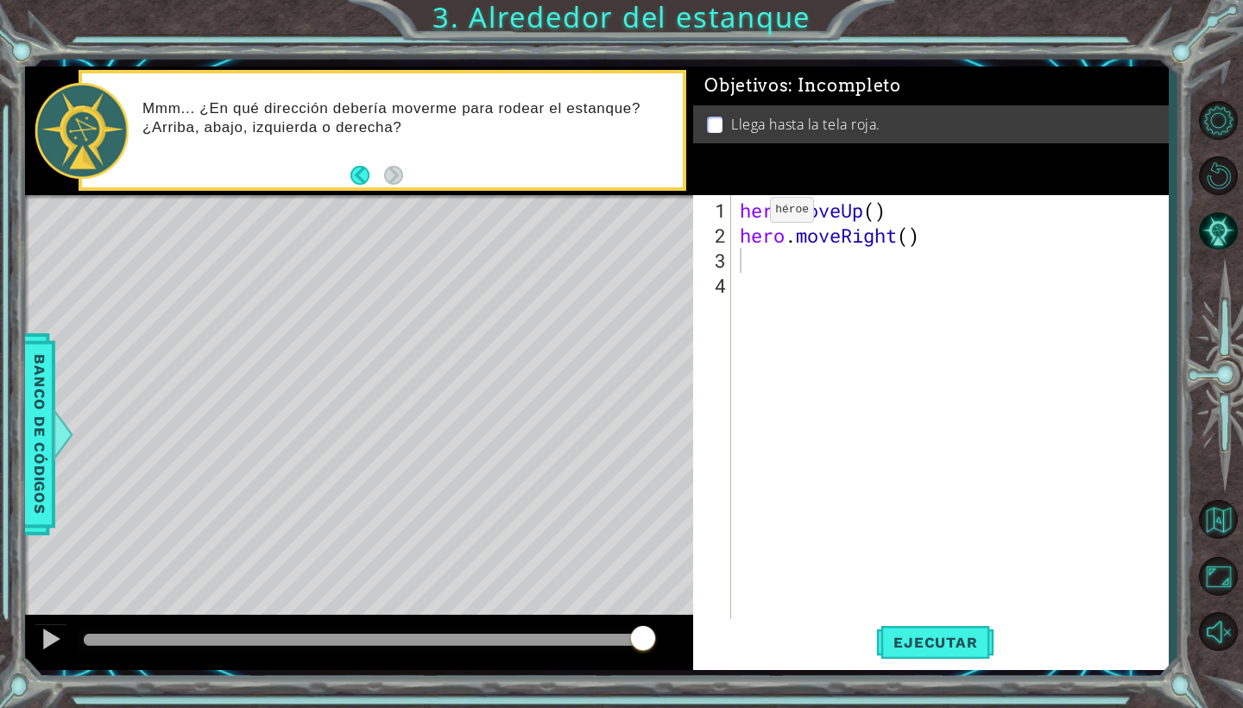
click at [710, 121] on p at bounding box center [715, 125] width 16 height 16
click at [711, 125] on p at bounding box center [715, 125] width 16 height 16
click at [908, 644] on span "Ejecutar" at bounding box center [935, 642] width 118 height 17
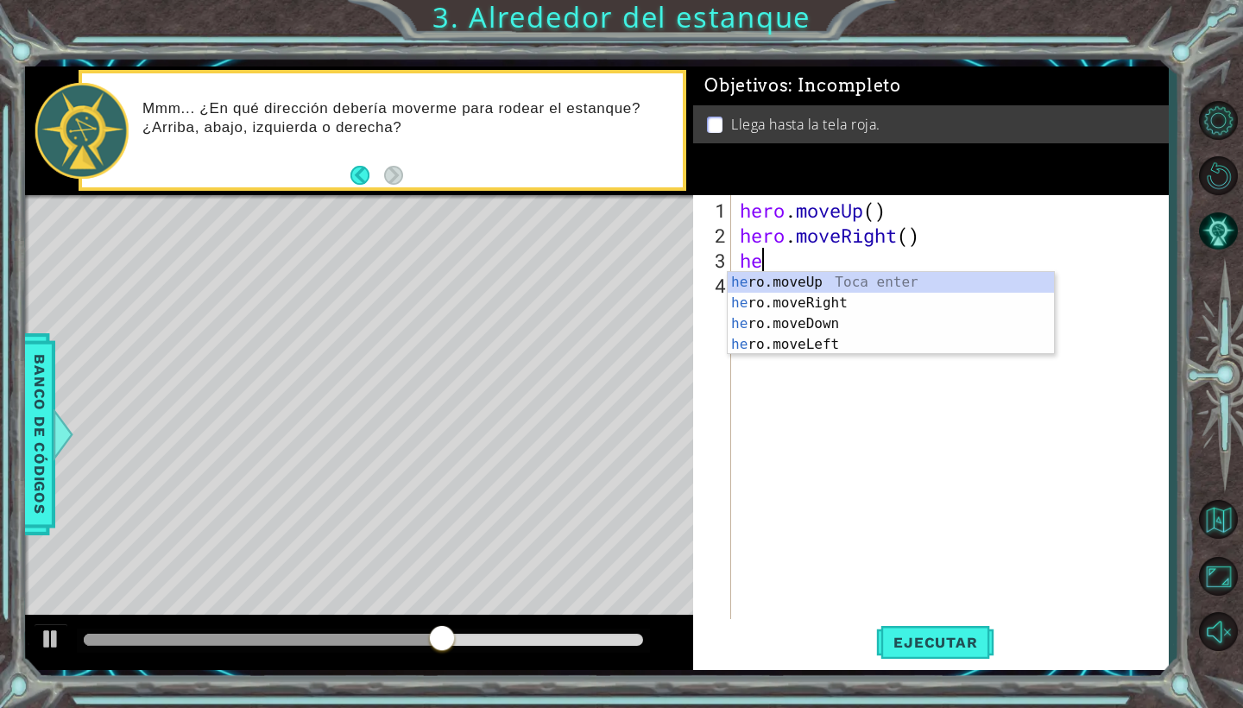
type textarea "her"
click at [838, 277] on div "her o.moveUp Toca enter her o.moveRight Toca enter her o.moveDown Toca enter he…" at bounding box center [891, 334] width 326 height 124
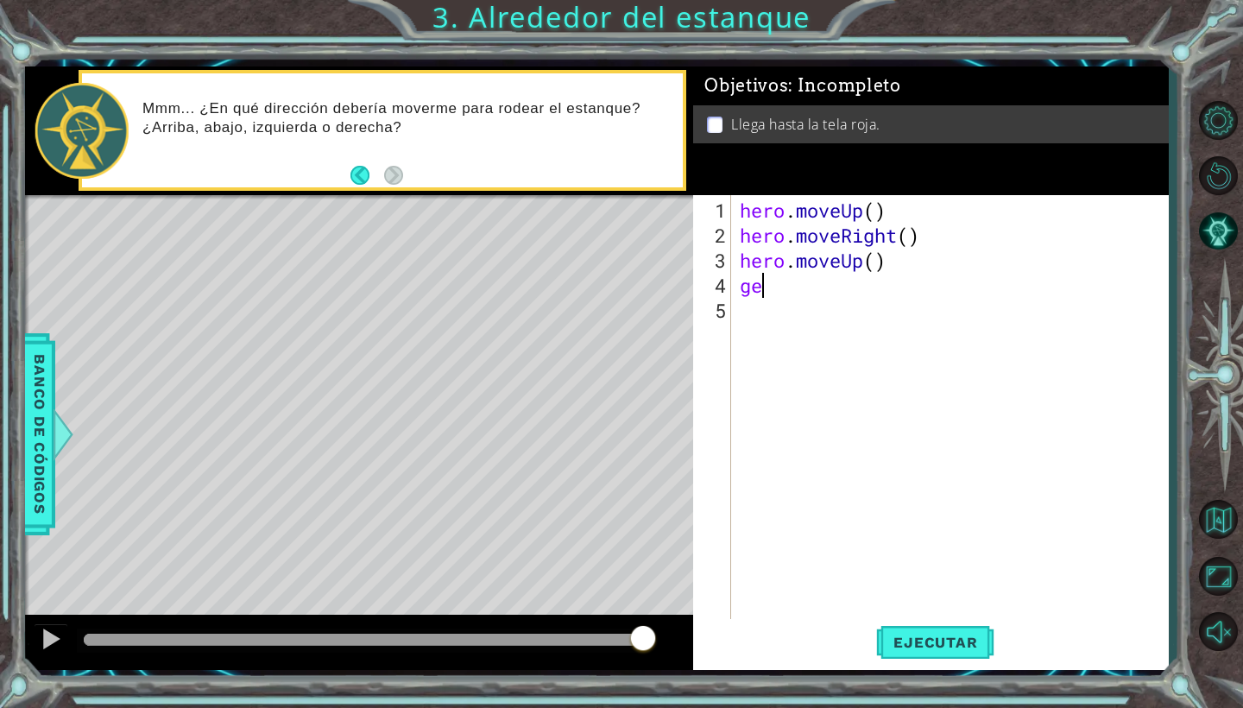
type textarea "g"
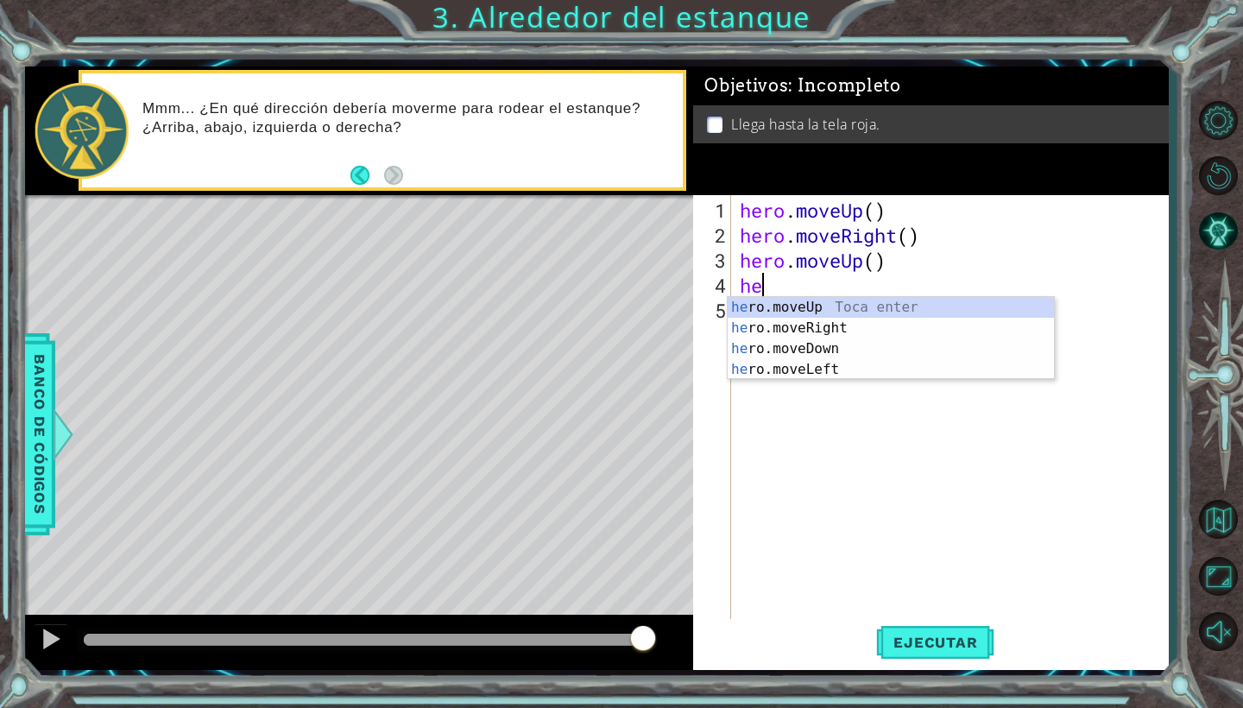
type textarea "her"
click at [839, 301] on div "her o.moveUp Toca enter her o.moveRight Toca enter her o.moveDown Toca enter he…" at bounding box center [891, 359] width 326 height 124
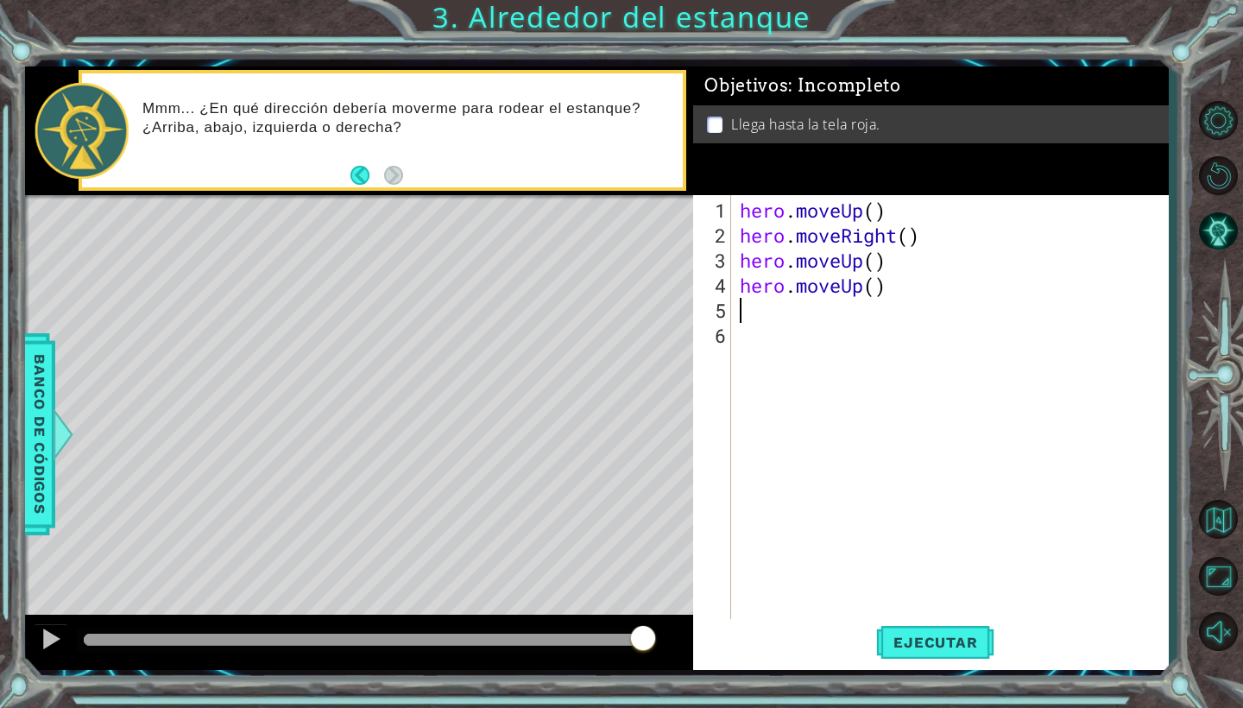
scroll to position [0, 0]
click at [898, 644] on span "Ejecutar" at bounding box center [935, 642] width 118 height 17
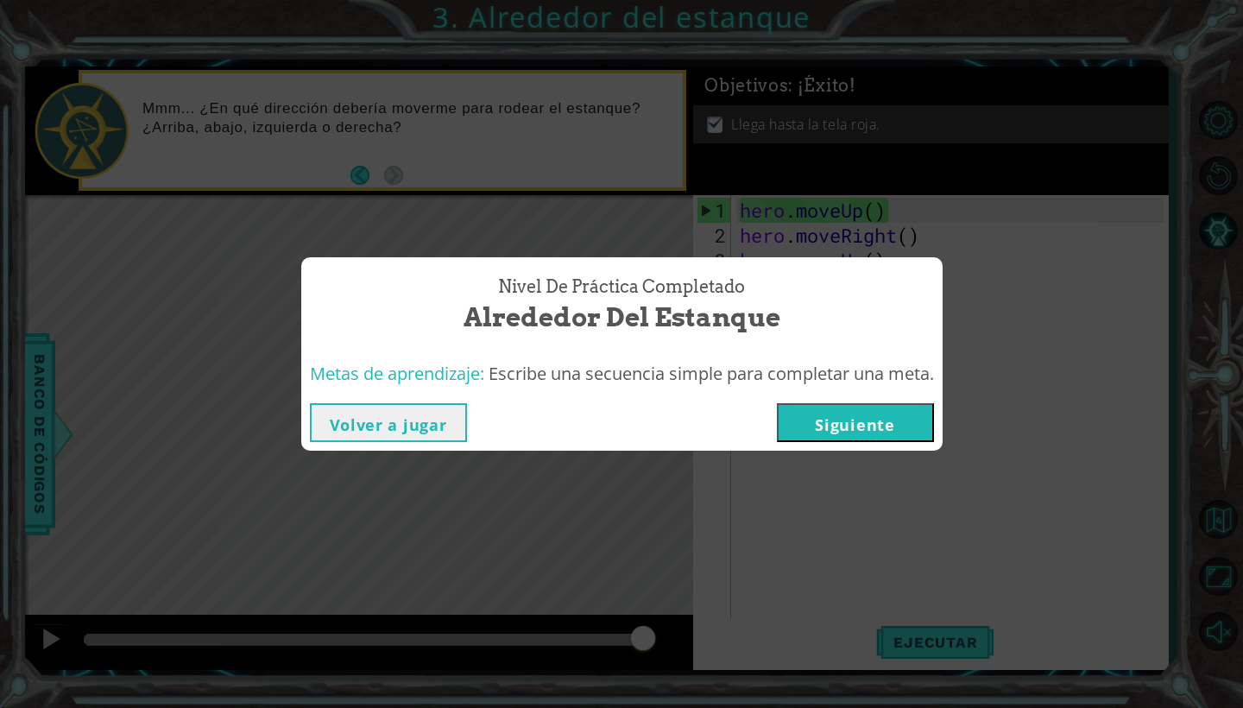
click at [859, 438] on button "Siguiente" at bounding box center [855, 422] width 157 height 39
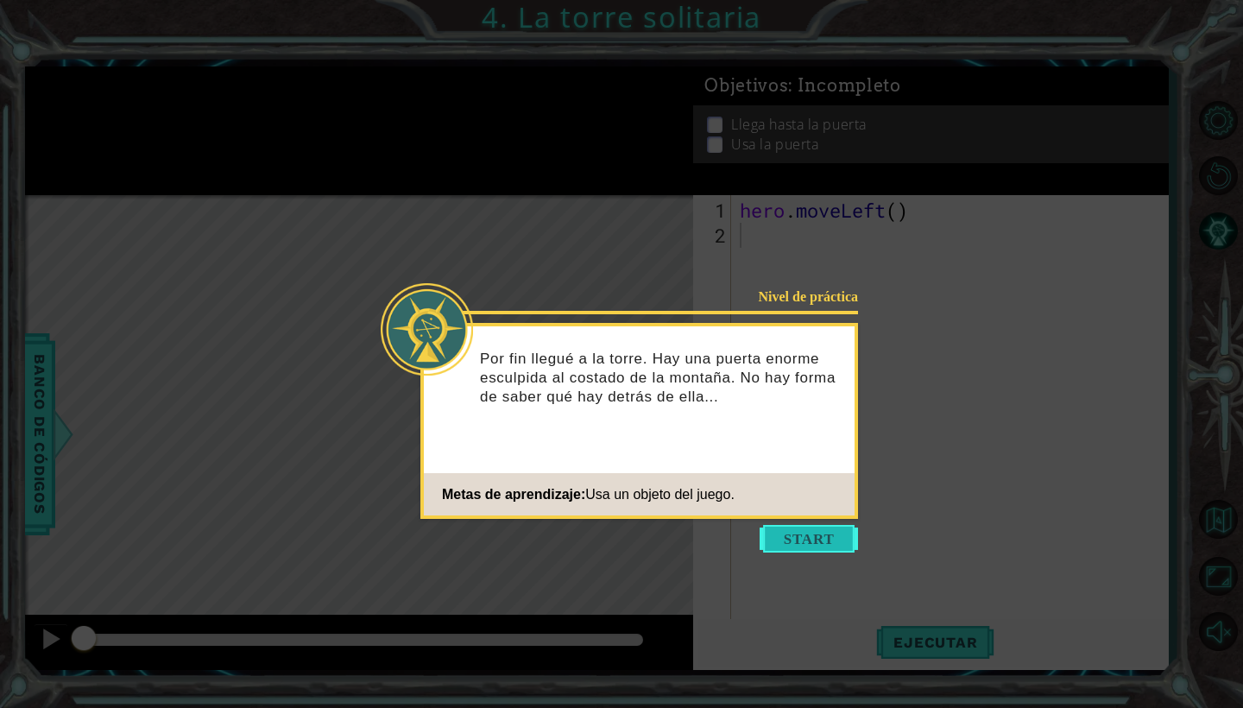
click at [780, 539] on button "Start" at bounding box center [809, 539] width 98 height 28
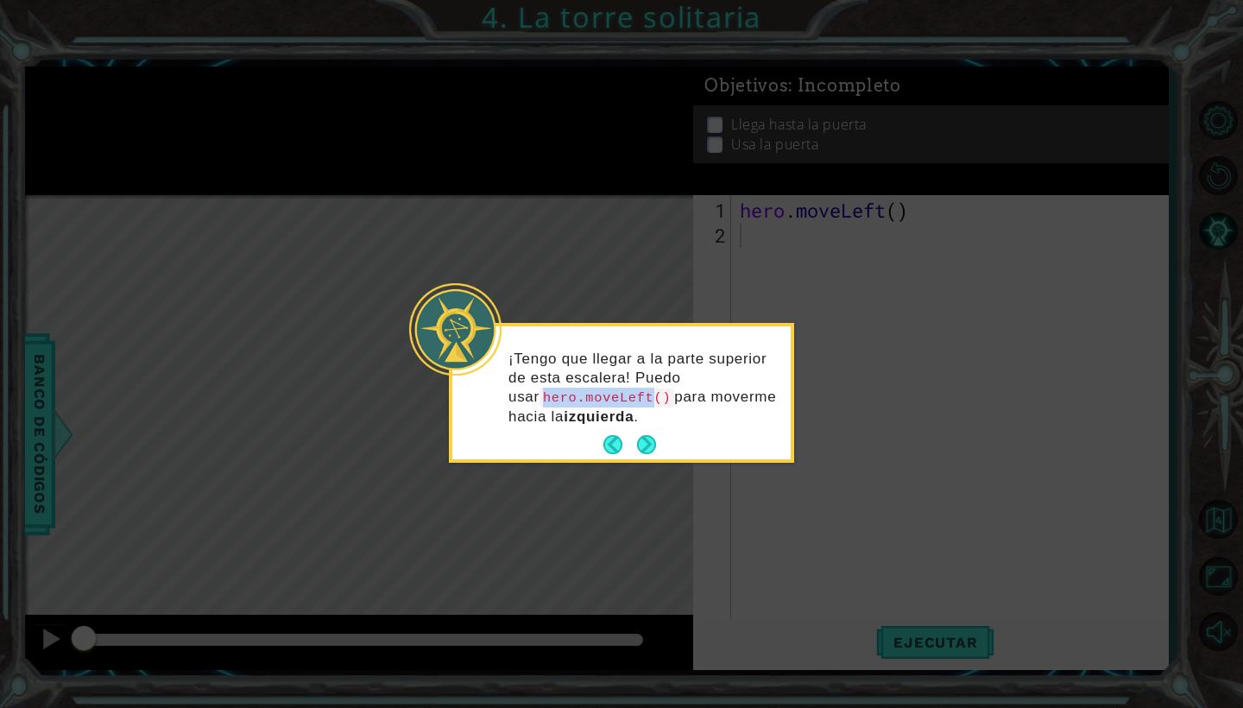
drag, startPoint x: 514, startPoint y: 396, endPoint x: 624, endPoint y: 394, distance: 110.6
click at [624, 394] on code "hero.moveLeft()" at bounding box center [607, 398] width 135 height 19
copy p "hero.moveLeft"
click at [649, 441] on button "Next" at bounding box center [646, 445] width 25 height 25
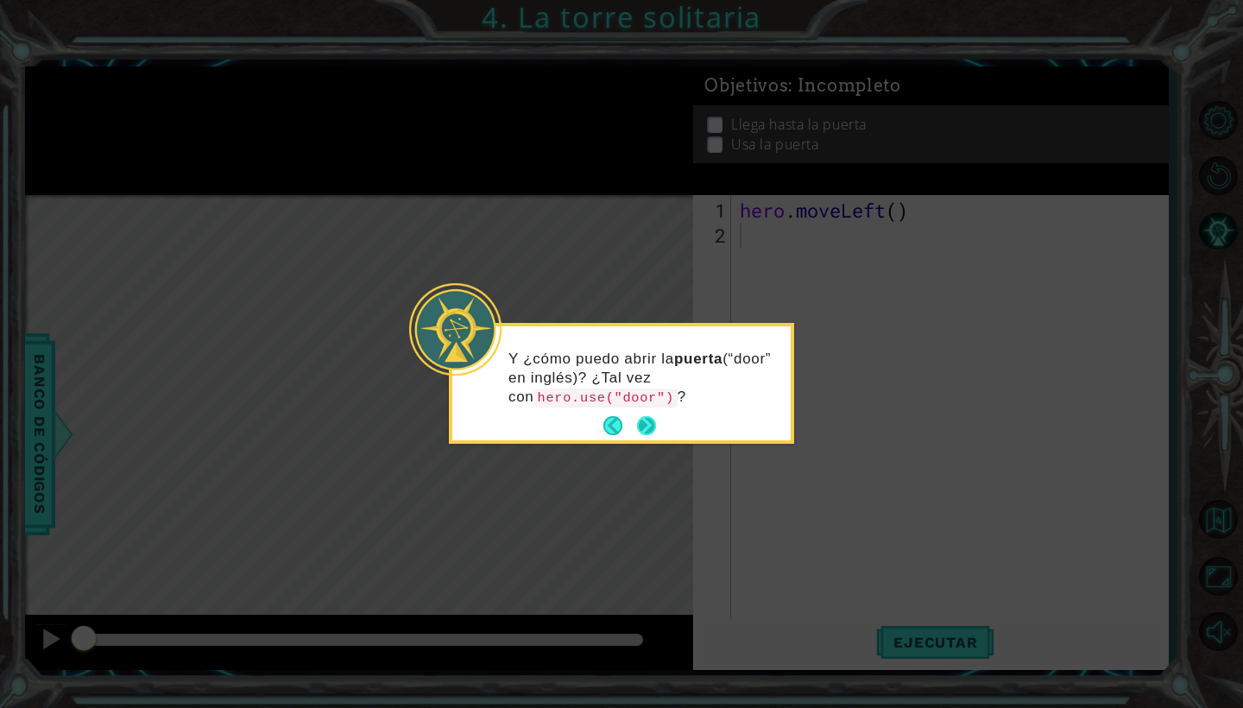
click at [652, 426] on button "Next" at bounding box center [647, 426] width 20 height 20
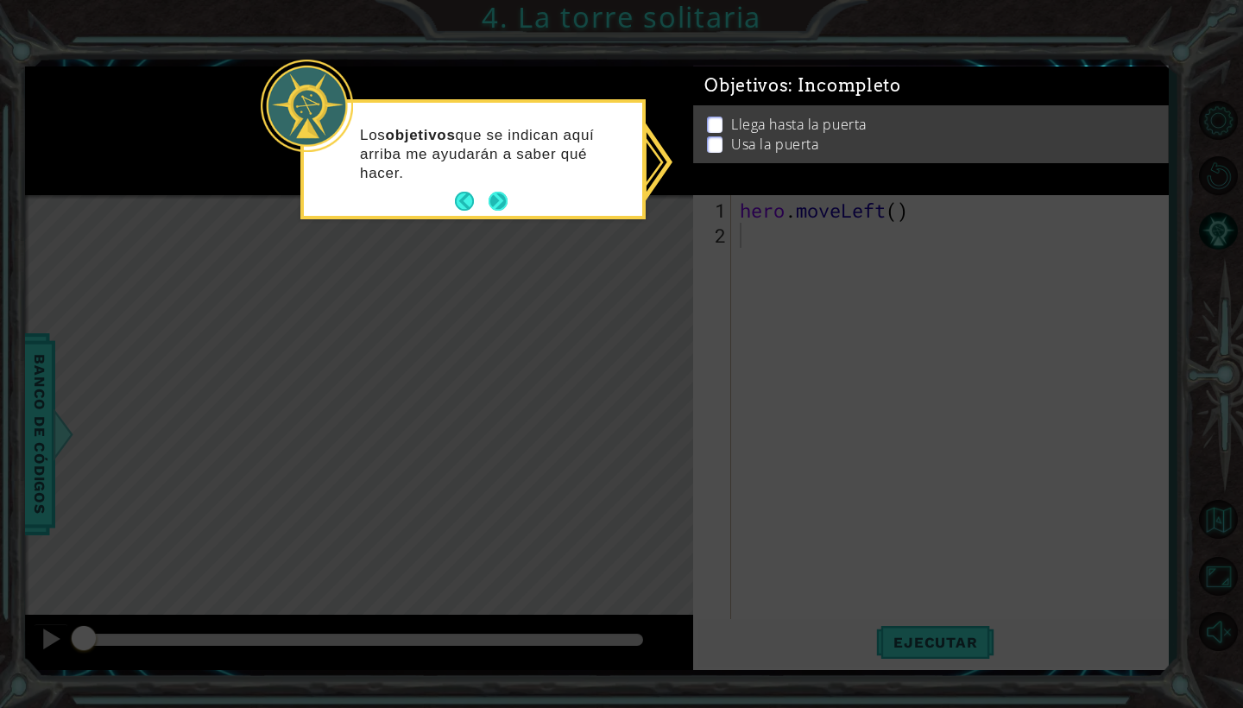
click at [502, 209] on button "Next" at bounding box center [499, 202] width 20 height 20
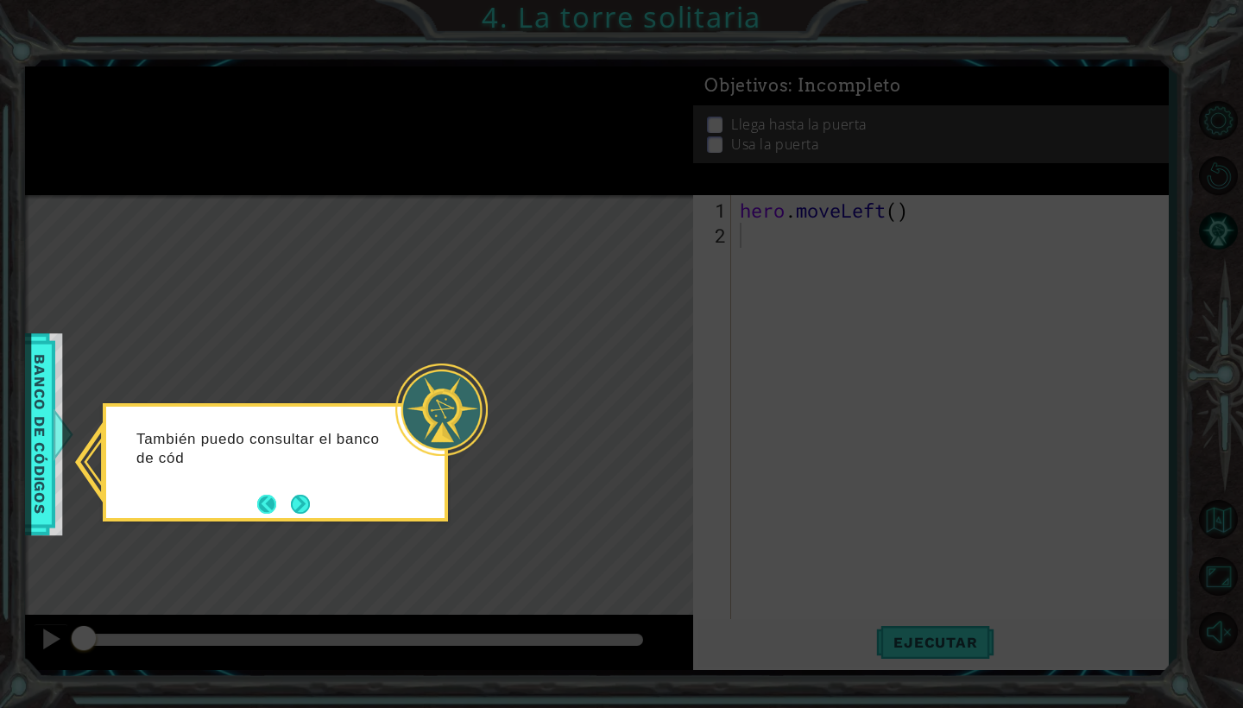
click at [283, 497] on button "Back" at bounding box center [274, 504] width 34 height 19
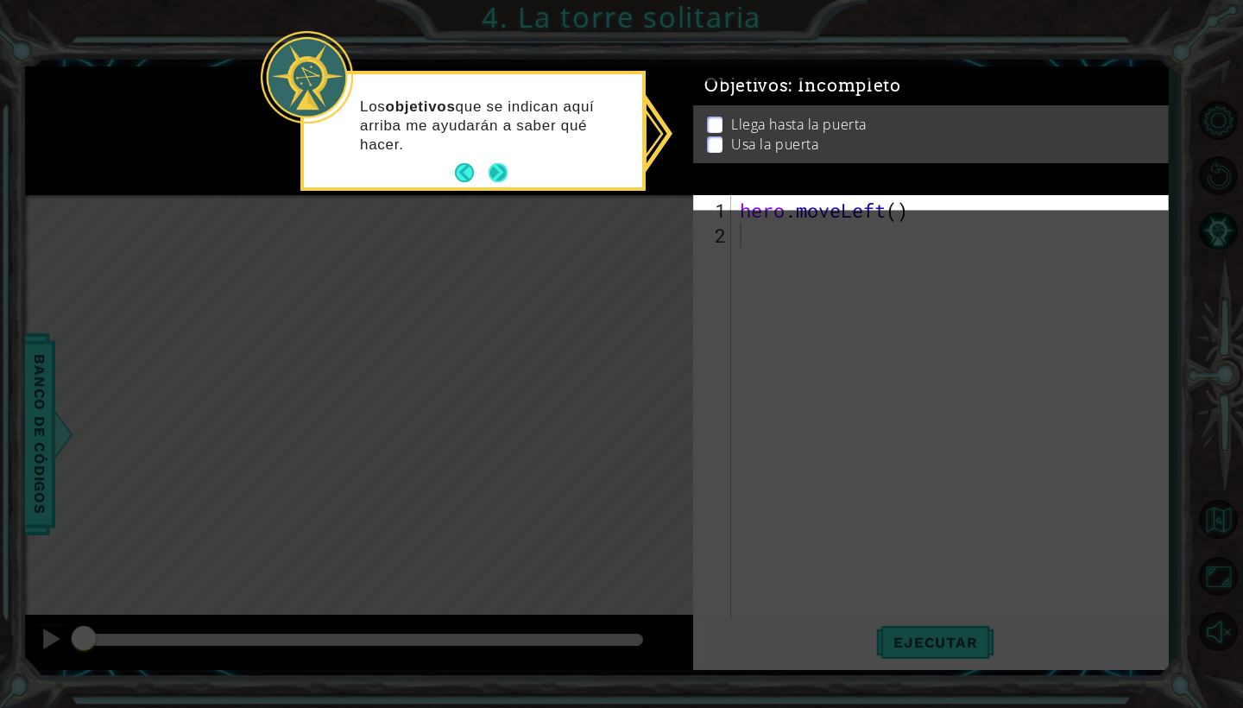
click at [489, 180] on button "Next" at bounding box center [498, 172] width 19 height 19
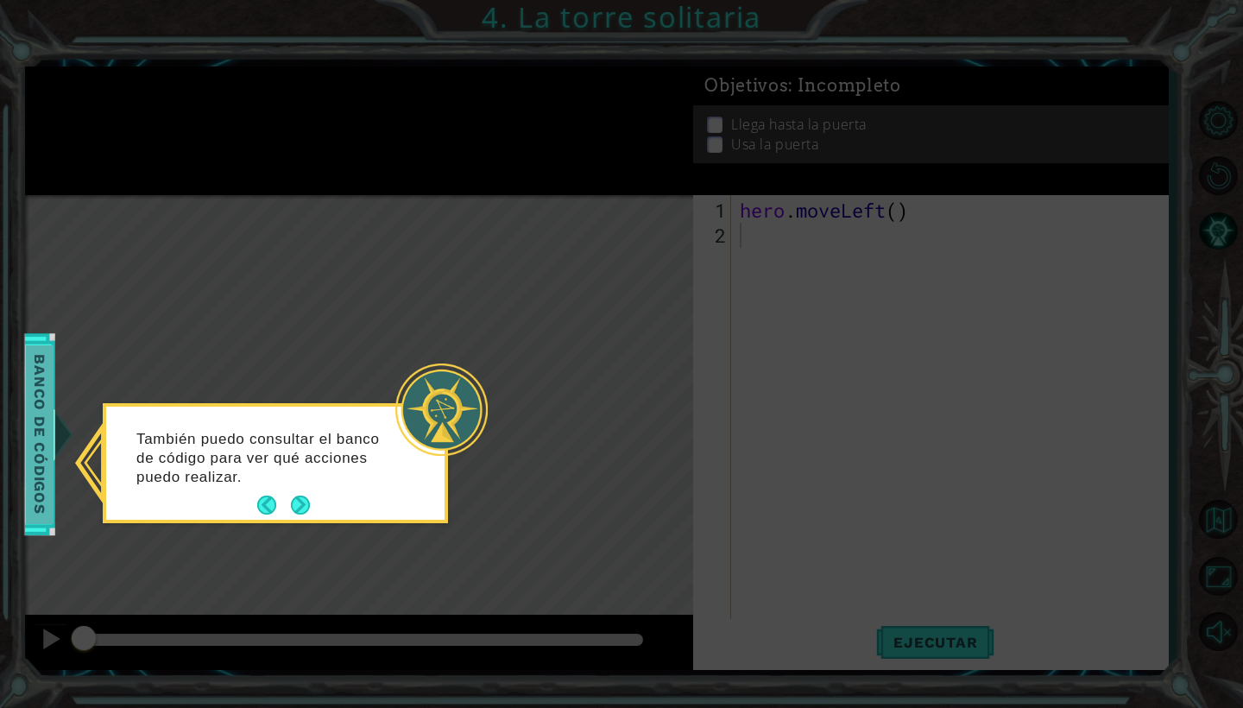
click at [32, 432] on span "Banco de códigos" at bounding box center [25, 434] width 28 height 179
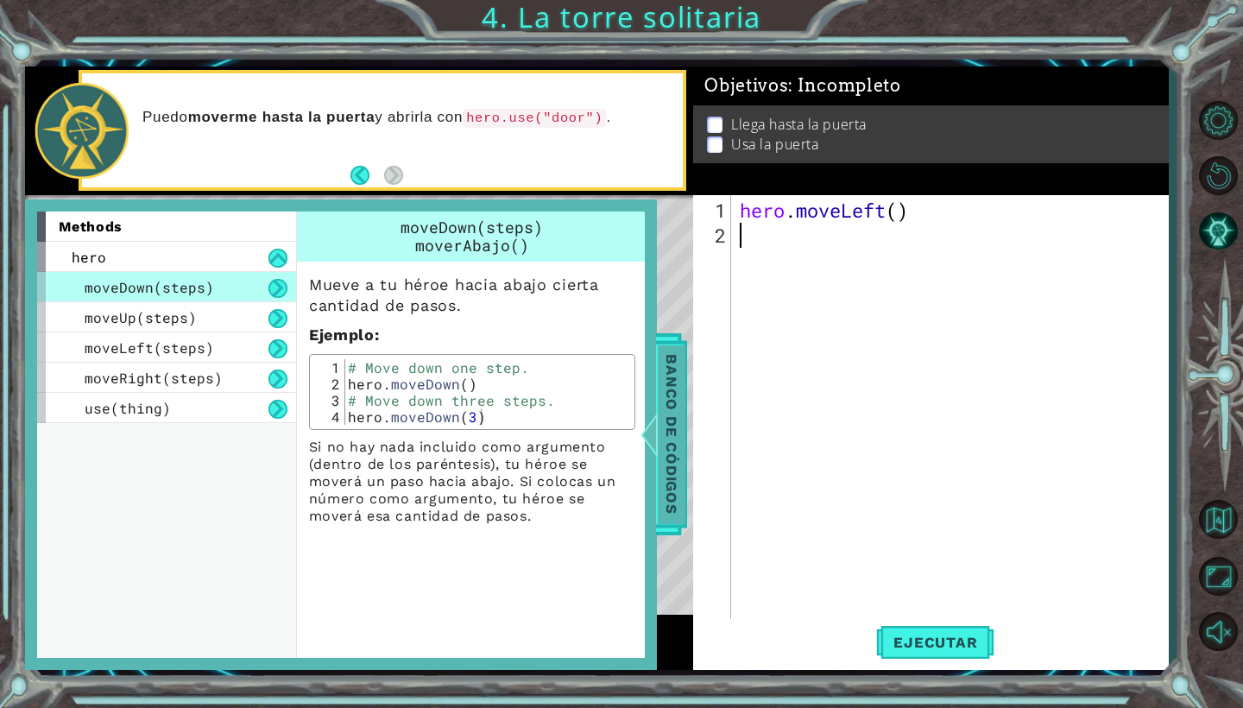
click at [670, 416] on span "Banco de códigos" at bounding box center [675, 434] width 28 height 179
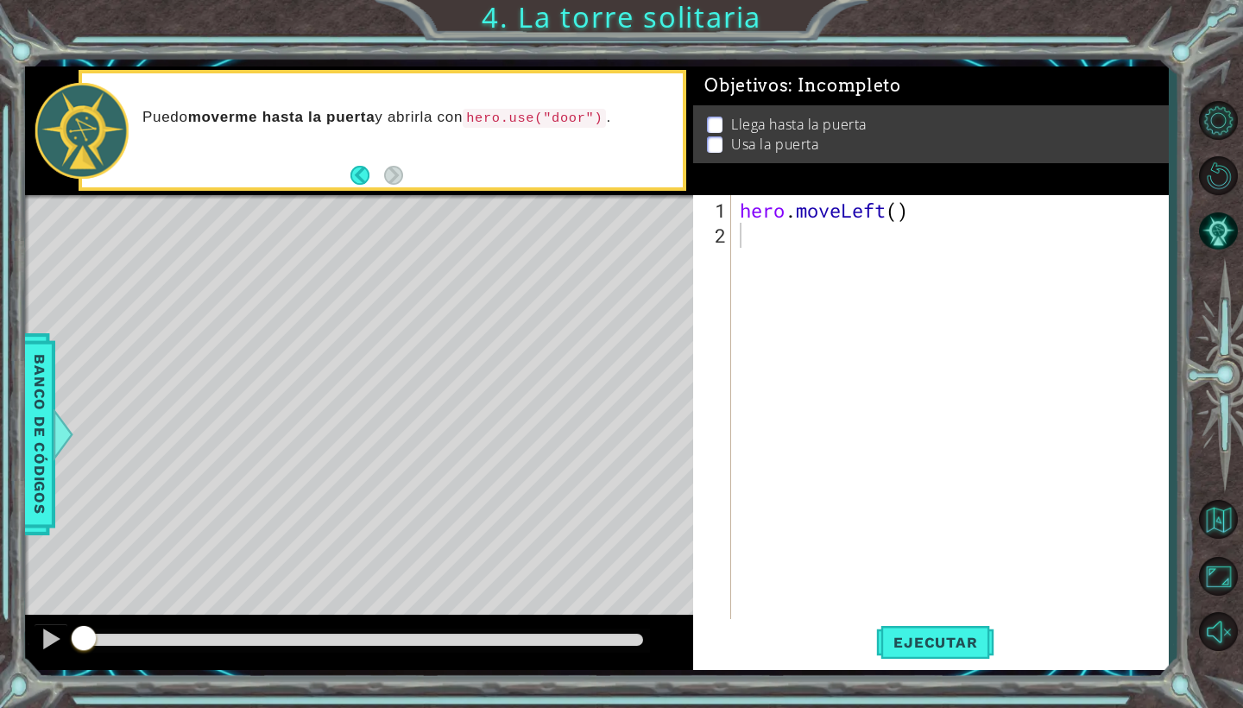
click at [759, 227] on div "hero . moveLeft ( )" at bounding box center [955, 436] width 436 height 476
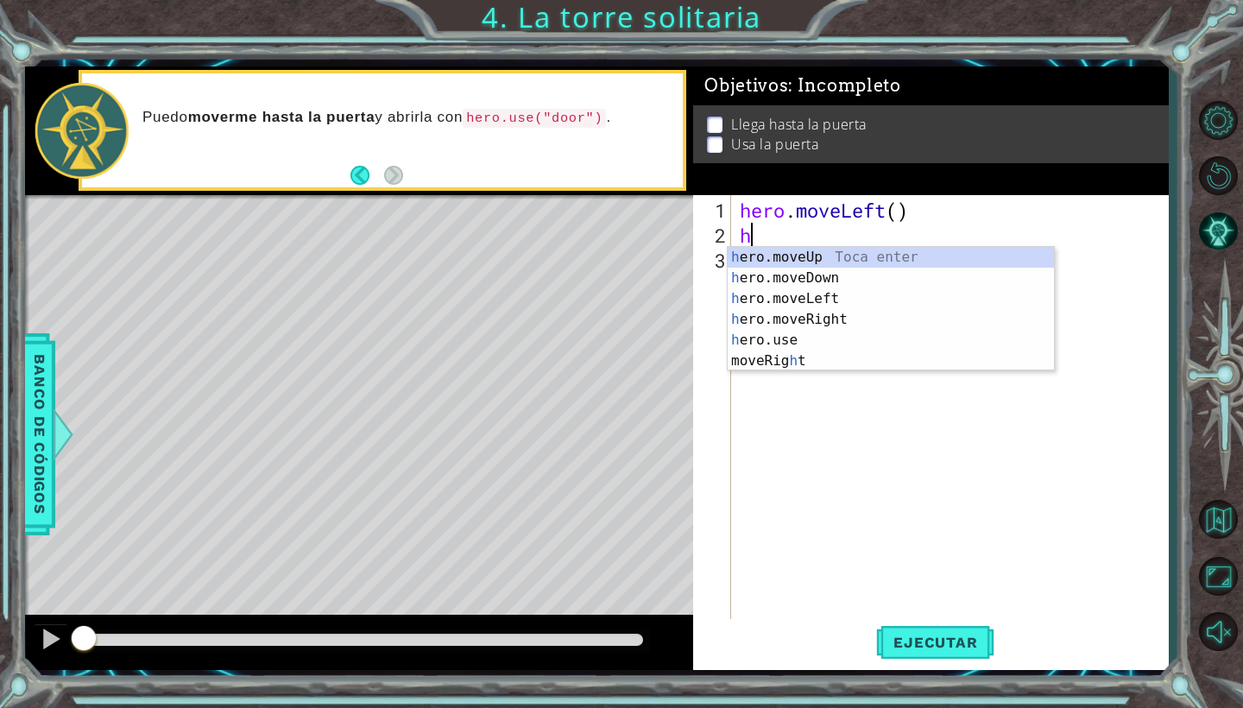
scroll to position [0, 1]
type textarea "hero"
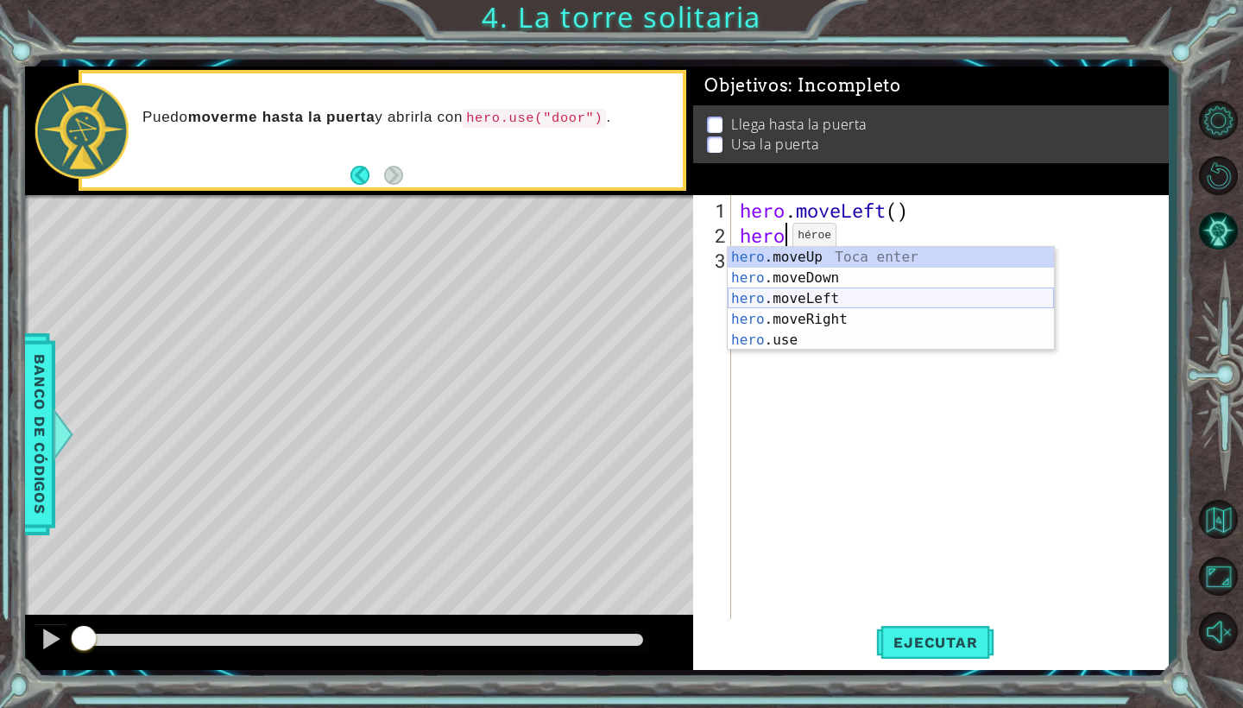
click at [807, 304] on div "hero .moveUp Toca enter hero .moveDown Toca enter hero .moveLeft Toca enter her…" at bounding box center [891, 319] width 326 height 145
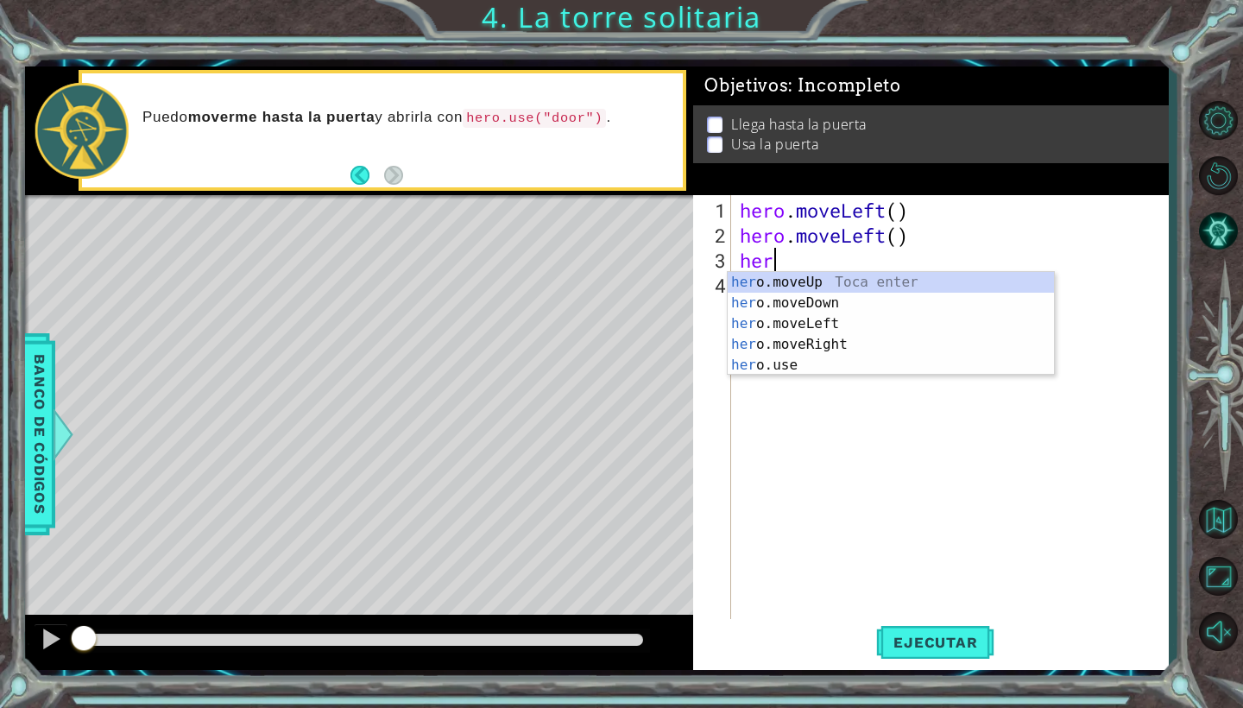
type textarea "hero"
click at [819, 282] on div "hero .moveUp Toca enter hero .moveDown Toca enter hero .moveLeft Toca enter her…" at bounding box center [891, 344] width 326 height 145
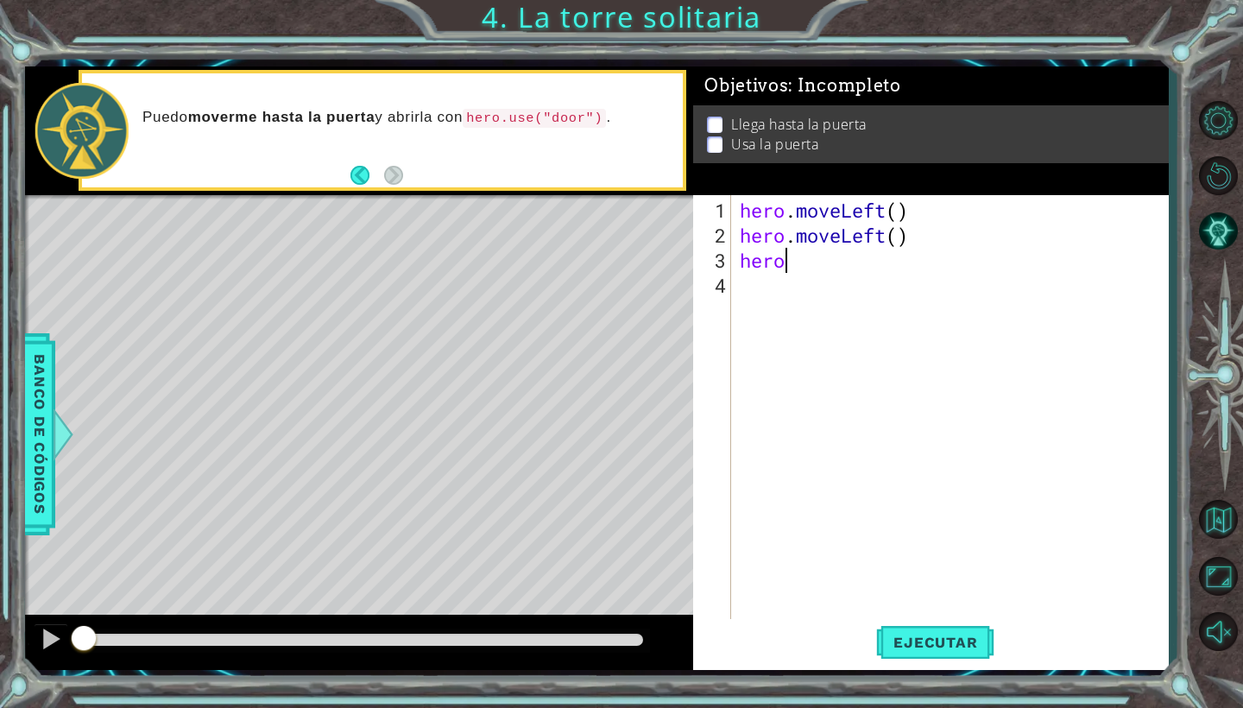
scroll to position [0, 0]
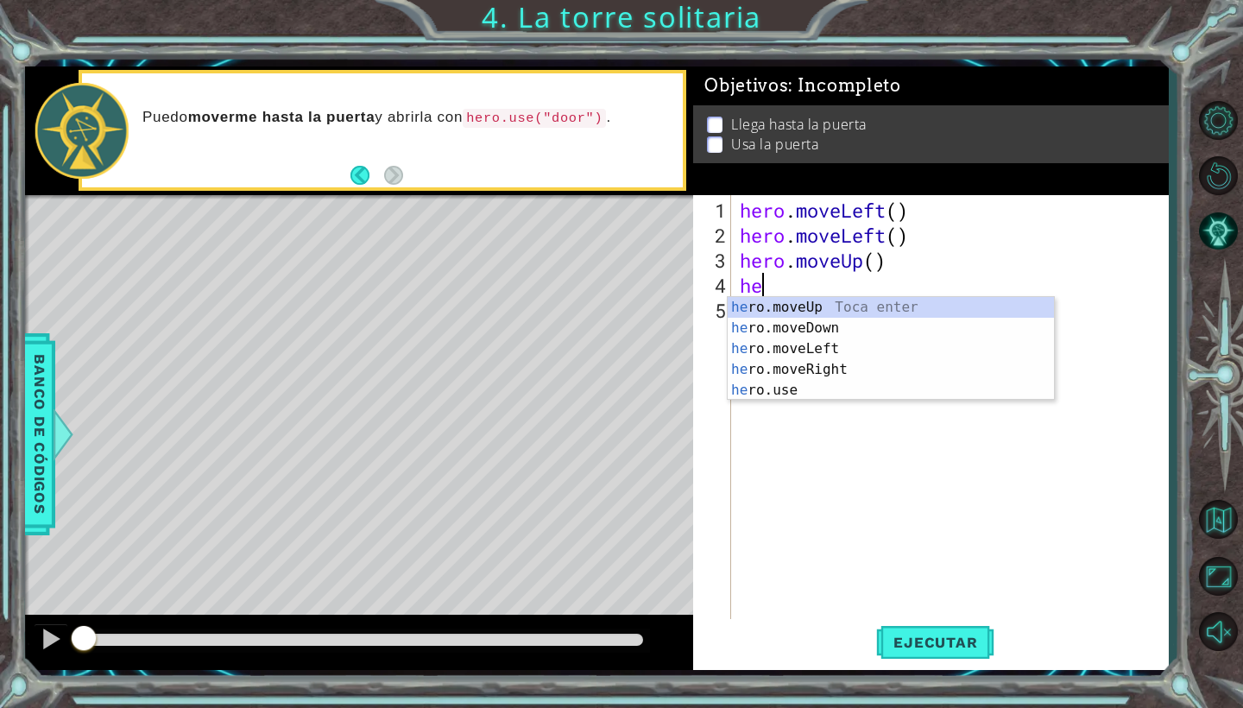
type textarea "her"
click at [775, 304] on div "her o.moveUp Toca enter her o.moveDown Toca enter her o.moveLeft [PERSON_NAME] …" at bounding box center [891, 369] width 326 height 145
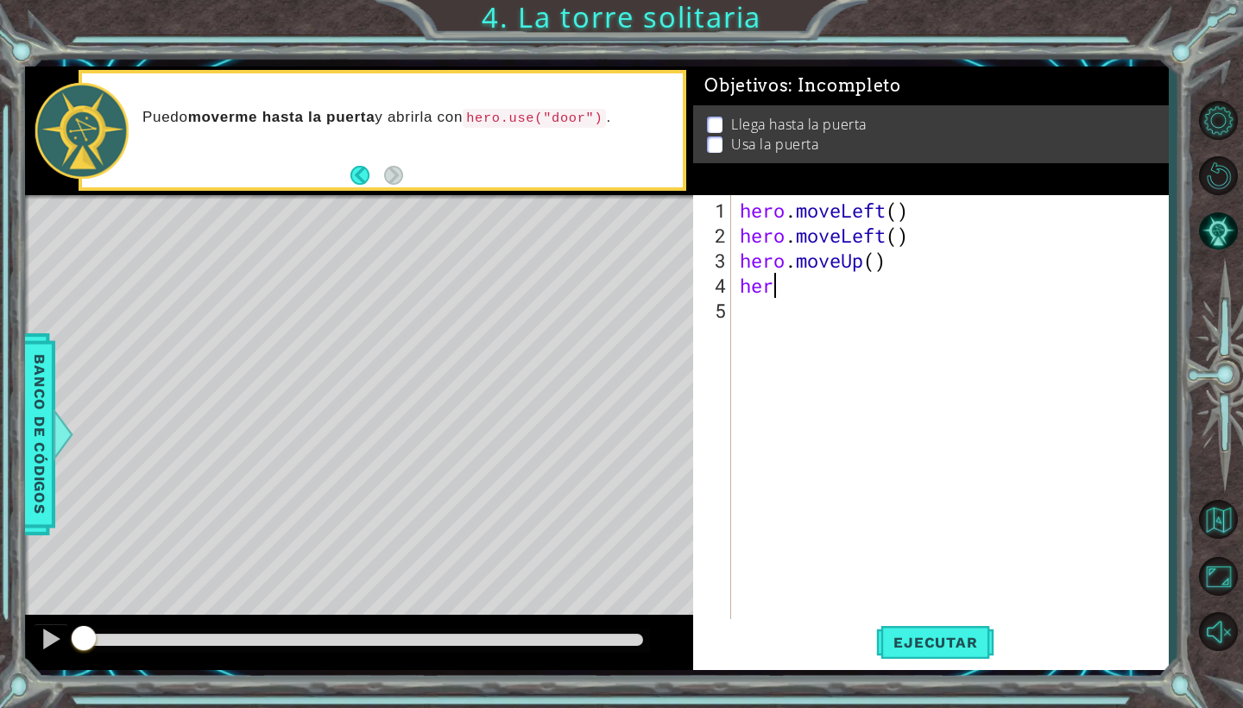
scroll to position [0, 0]
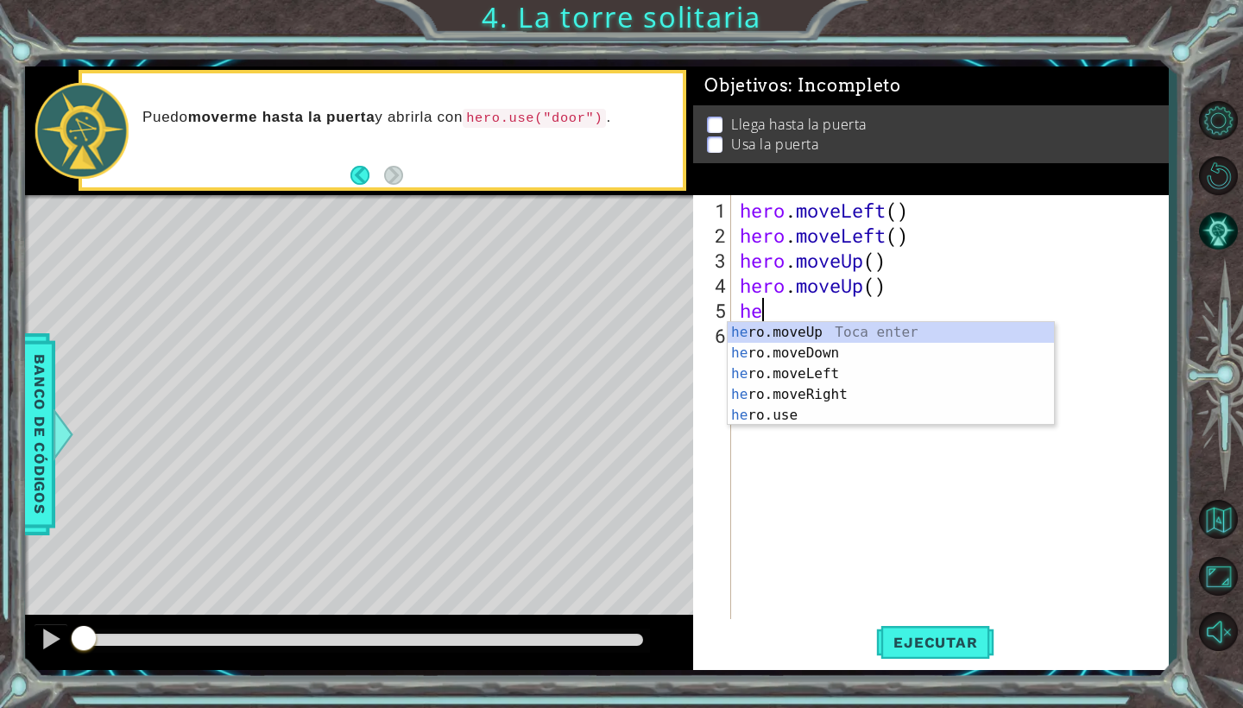
type textarea "her"
click at [828, 390] on div "her o.moveUp Toca enter her o.moveDown Toca enter her o.moveLeft [PERSON_NAME] …" at bounding box center [891, 394] width 326 height 145
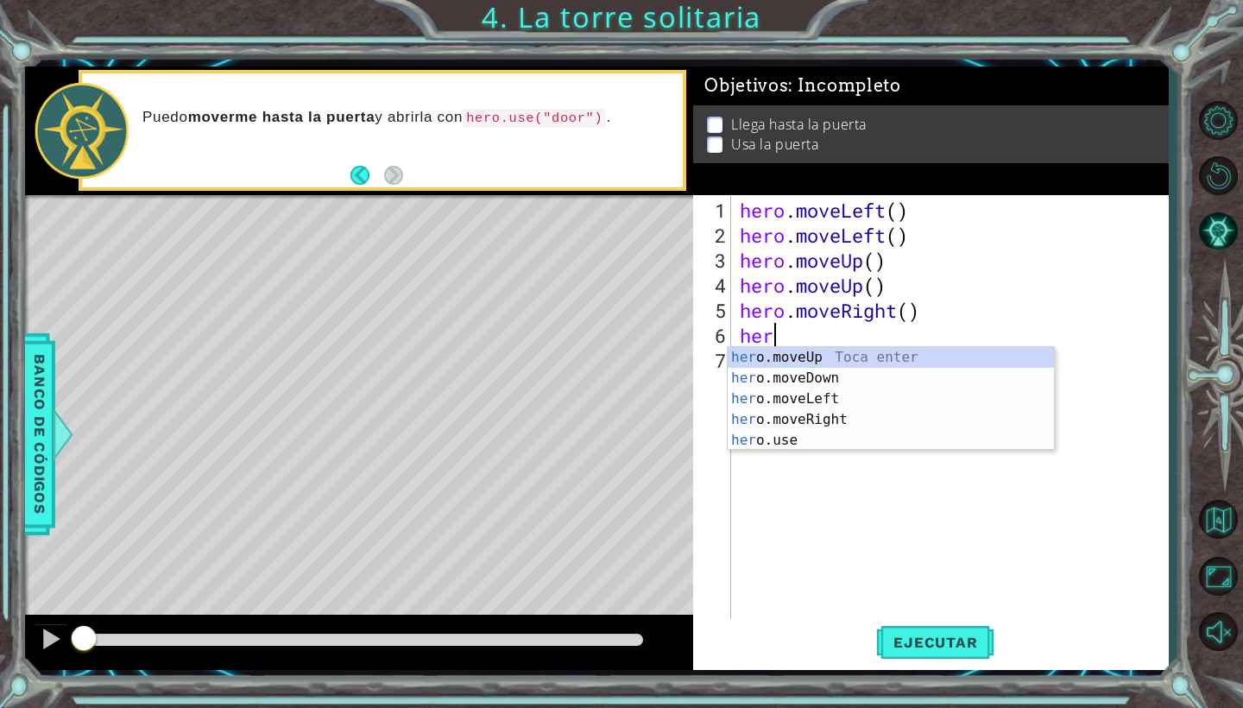
type textarea "hero"
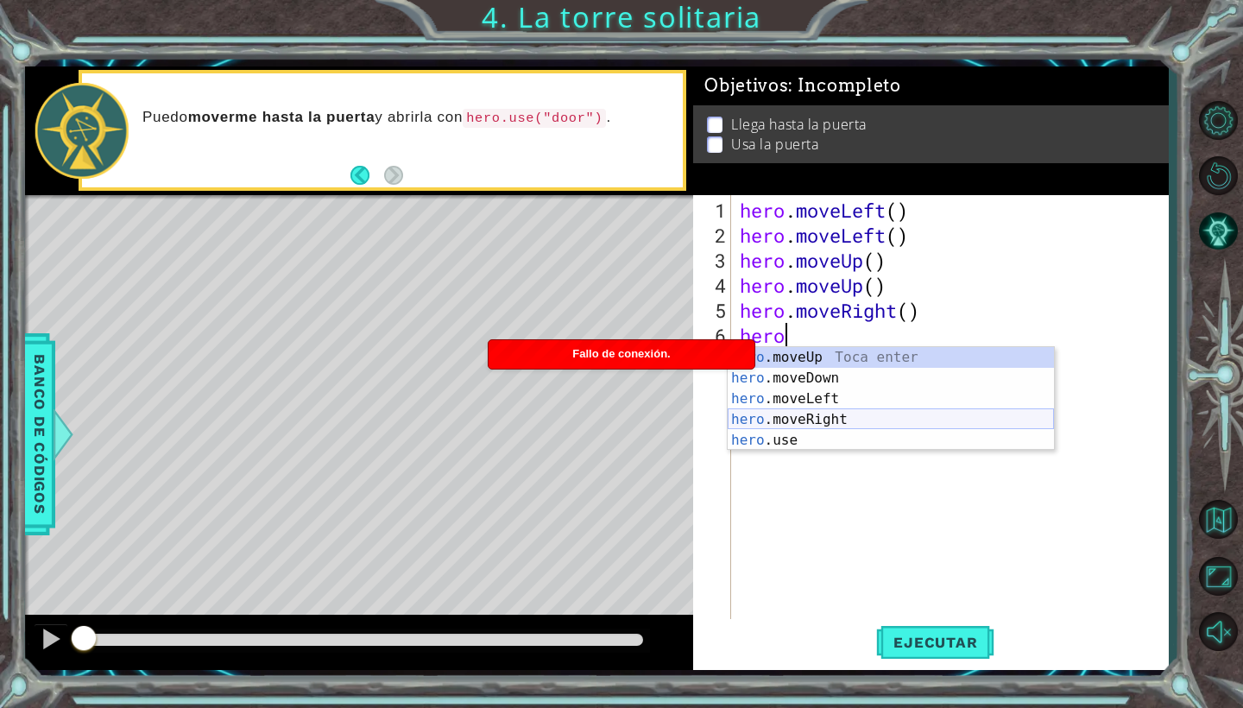
click at [899, 424] on div "hero .moveUp Toca enter hero .moveDown Toca enter hero .moveLeft Toca enter her…" at bounding box center [891, 419] width 326 height 145
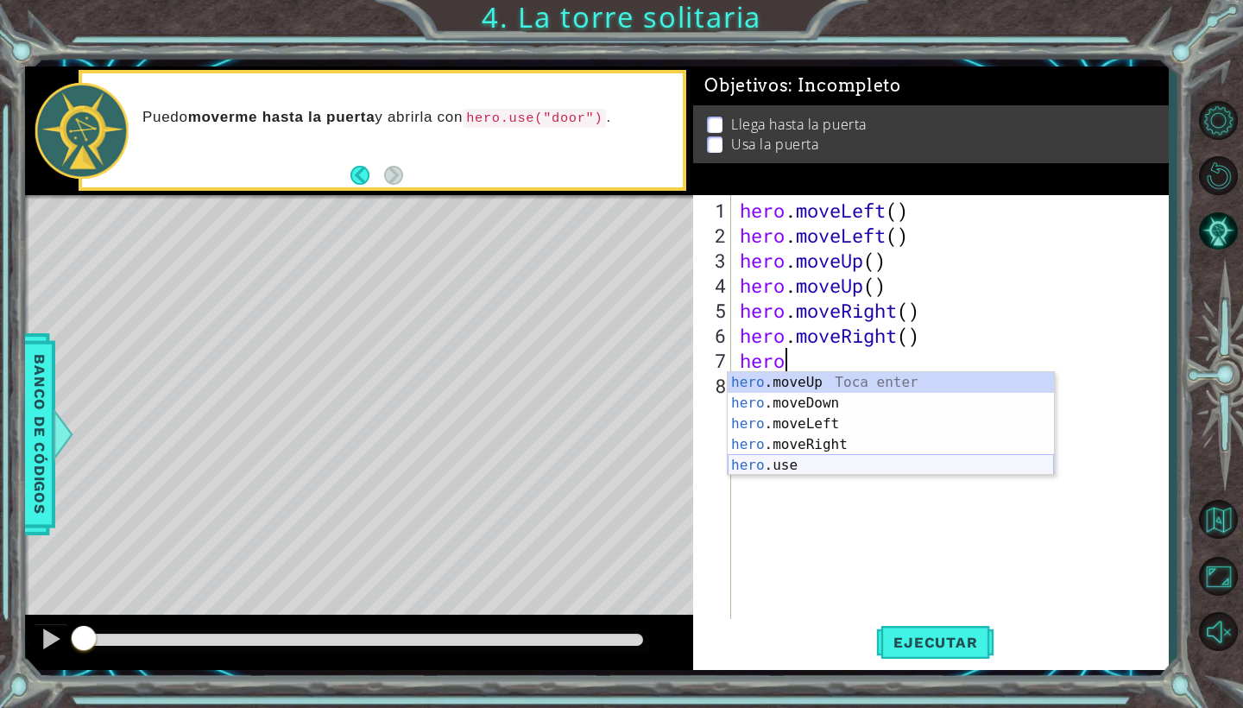
click at [787, 467] on div "hero .moveUp Toca enter hero .moveDown Toca enter hero .moveLeft Toca enter her…" at bounding box center [891, 444] width 326 height 145
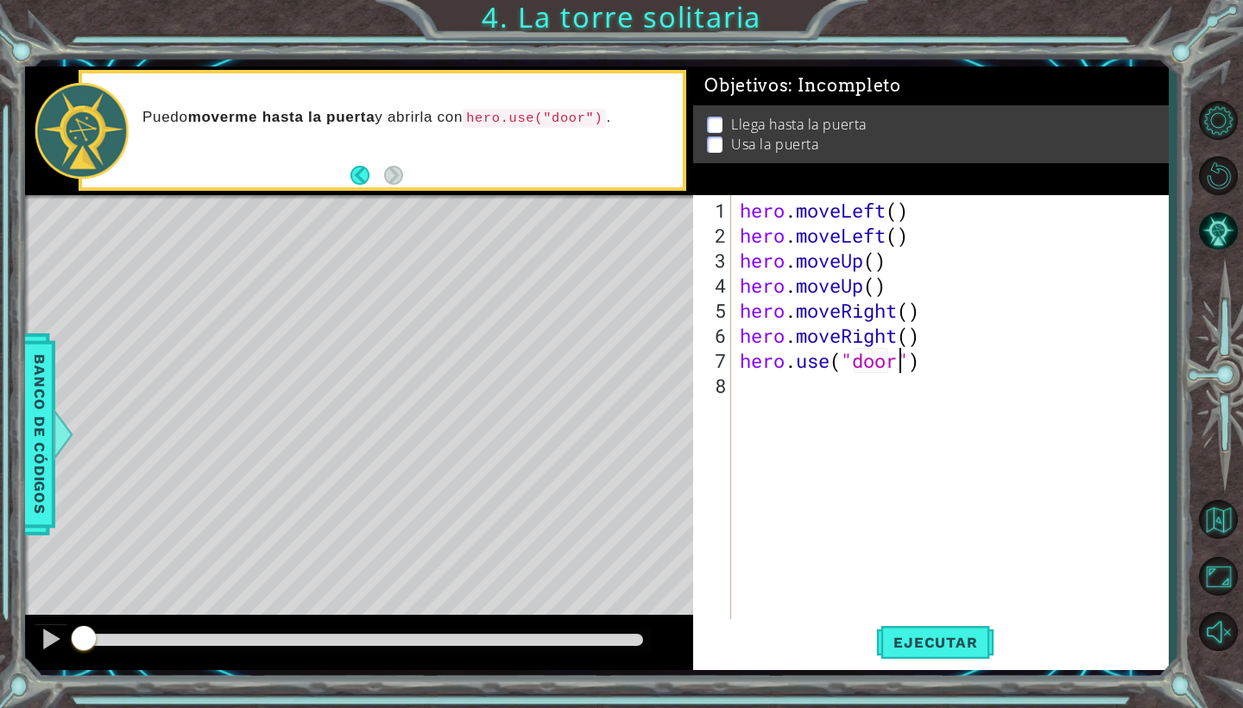
scroll to position [0, 8]
type textarea "hero.use("door")"
click at [969, 643] on span "Ejecutar" at bounding box center [935, 642] width 118 height 17
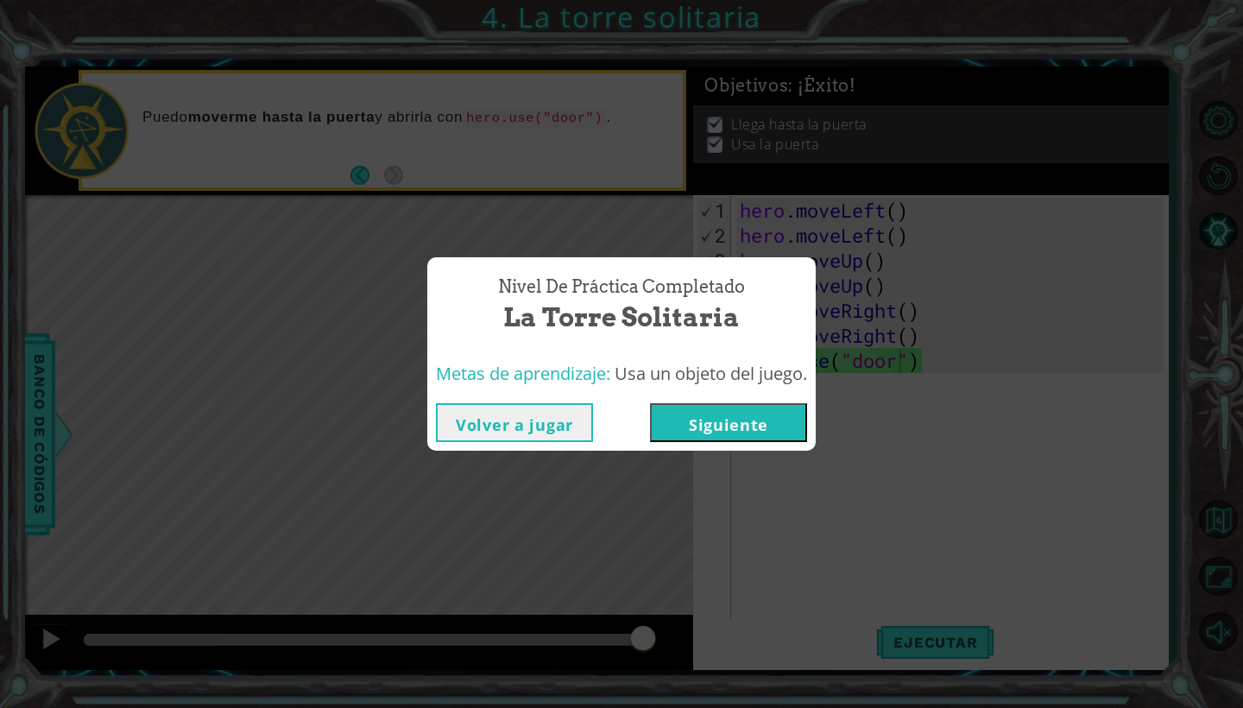
click at [746, 414] on button "Siguiente" at bounding box center [728, 422] width 157 height 39
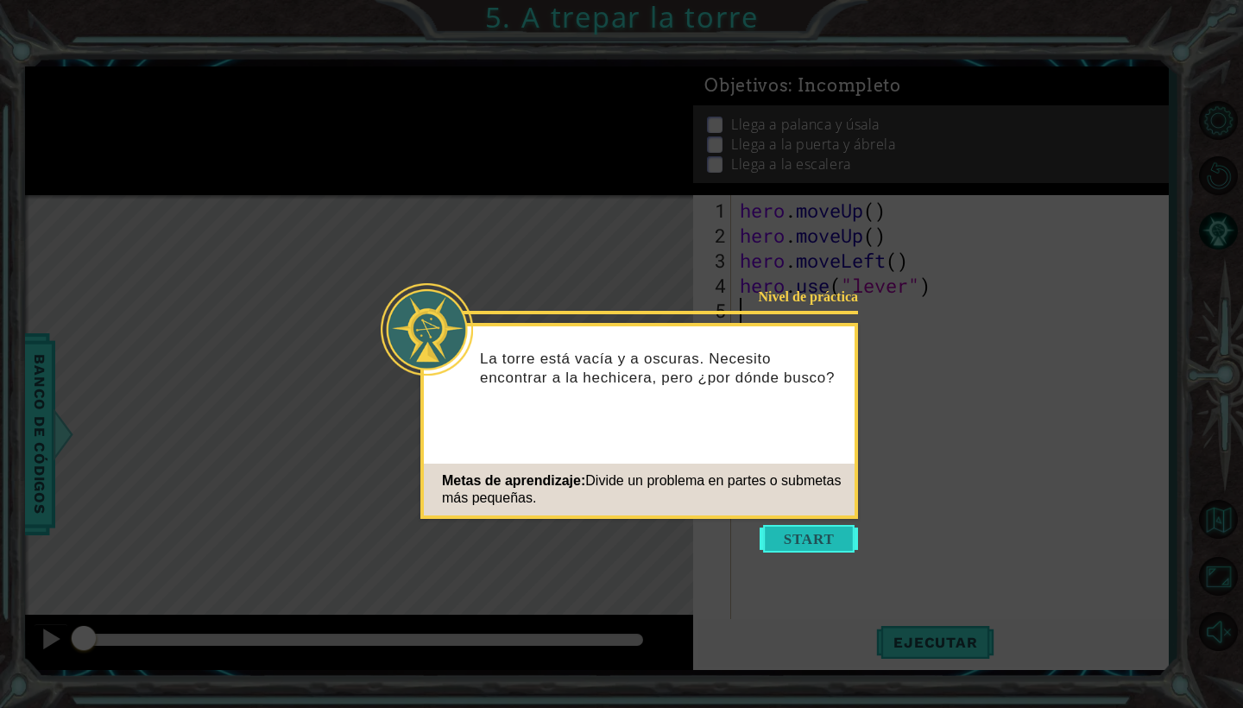
click at [795, 544] on button "Start" at bounding box center [809, 539] width 98 height 28
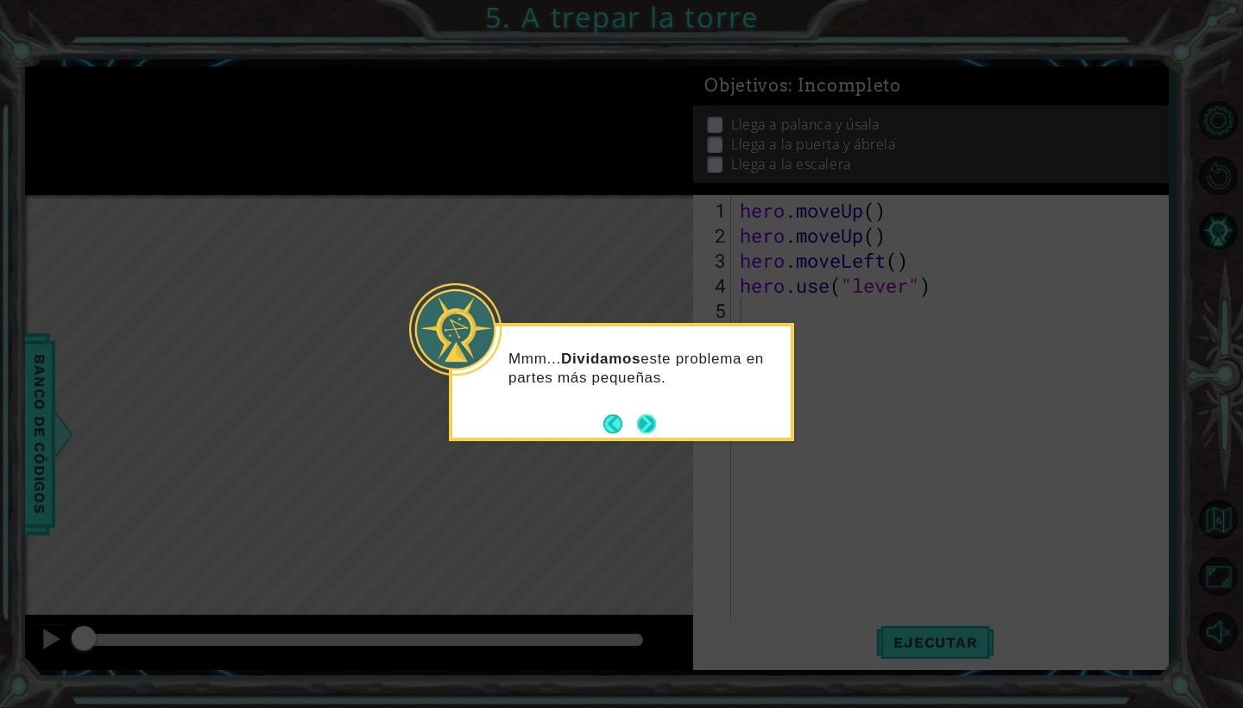
click at [641, 418] on button "Next" at bounding box center [646, 423] width 19 height 19
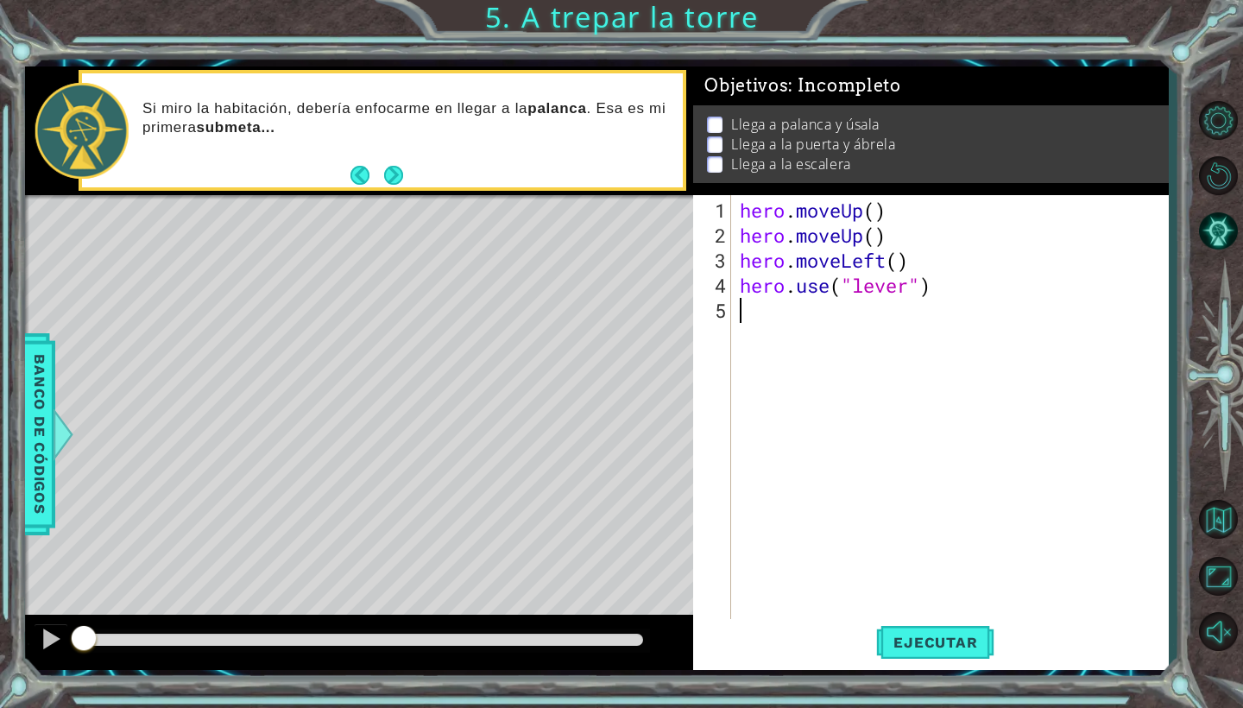
click at [868, 297] on div "hero . moveUp ( ) hero . moveUp ( ) hero . moveLeft ( ) hero . use ( "lever" )" at bounding box center [955, 436] width 436 height 476
click at [878, 283] on div "hero . moveUp ( ) hero . moveUp ( ) hero . moveLeft ( ) hero . use ( "lever" )" at bounding box center [955, 436] width 436 height 476
click at [908, 287] on div "hero . moveUp ( ) hero . moveUp ( ) hero . moveLeft ( ) hero . use ( "lever" )" at bounding box center [955, 436] width 436 height 476
drag, startPoint x: 876, startPoint y: 297, endPoint x: 867, endPoint y: 288, distance: 13.4
click at [869, 288] on div "hero . moveUp ( ) hero . moveUp ( ) hero . moveLeft ( ) hero . use ( "lever" )" at bounding box center [955, 436] width 436 height 476
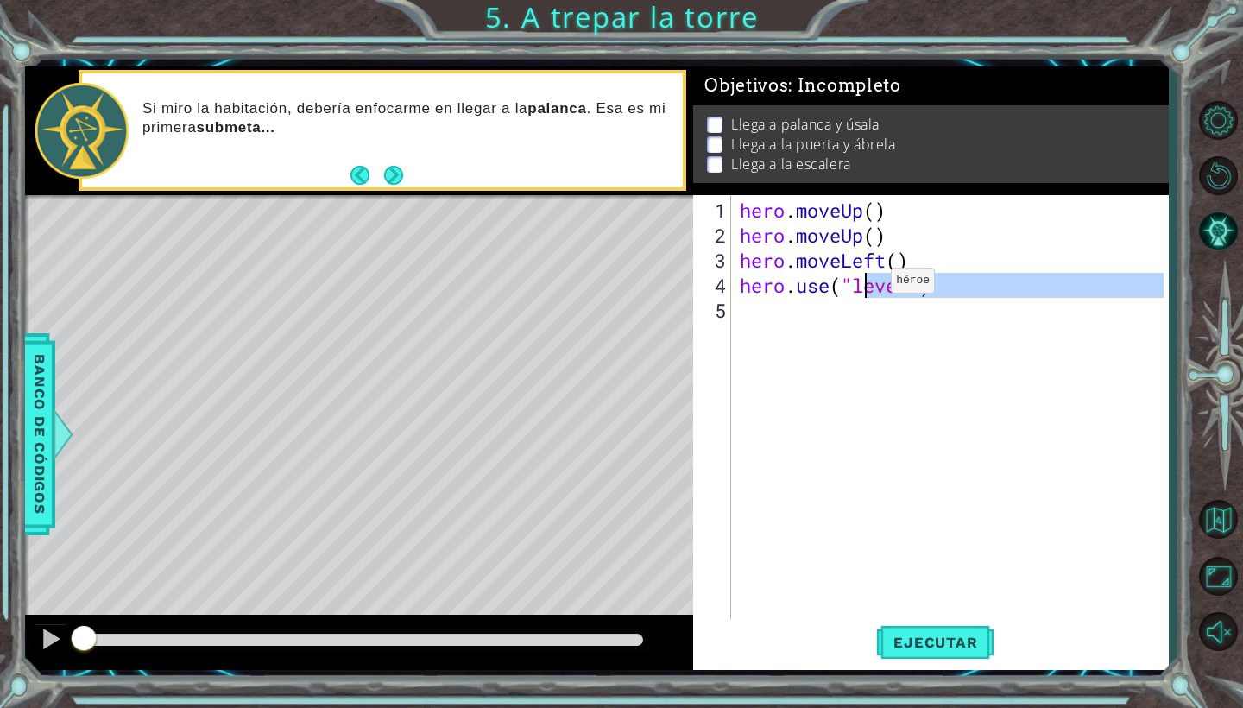
click at [865, 288] on div "hero . moveUp ( ) hero . moveUp ( ) hero . moveLeft ( ) hero . use ( "lever" )" at bounding box center [950, 408] width 427 height 426
type textarea "hero.use("lever")"
click at [957, 376] on div "hero . moveUp ( ) hero . moveUp ( ) hero . moveLeft ( ) hero . use ( "lever" )" at bounding box center [955, 436] width 436 height 476
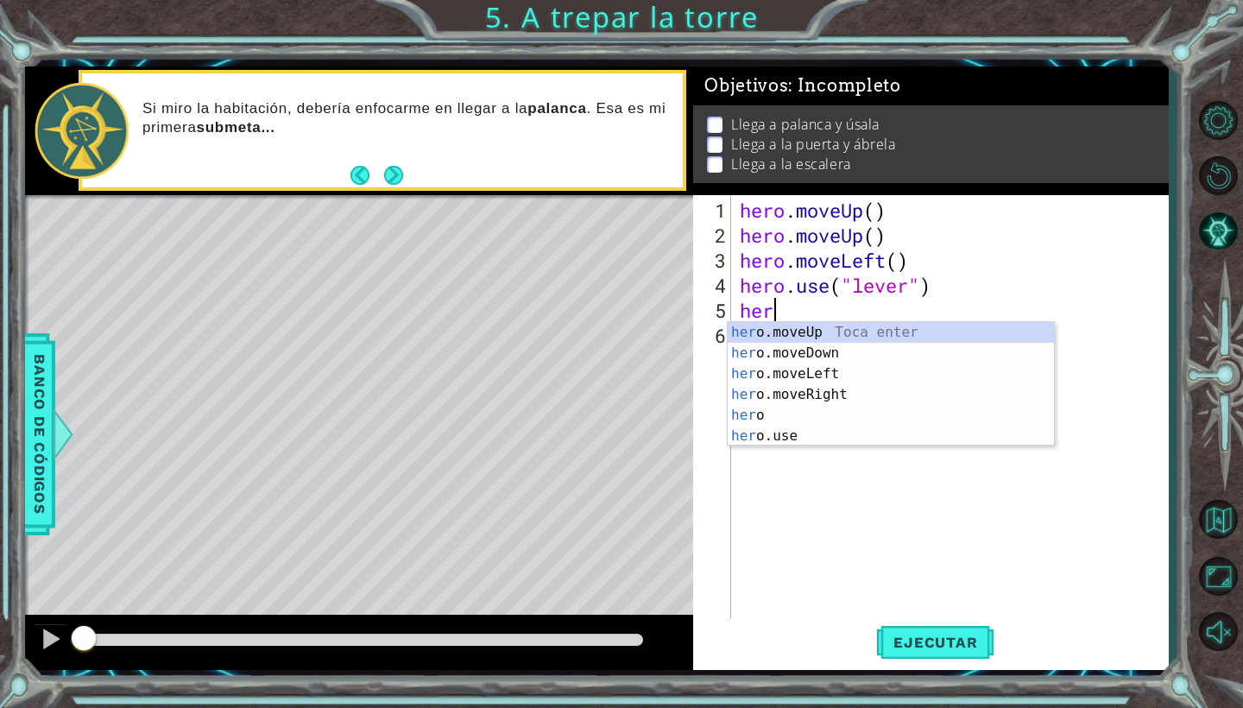
scroll to position [0, 1]
type textarea "hero"
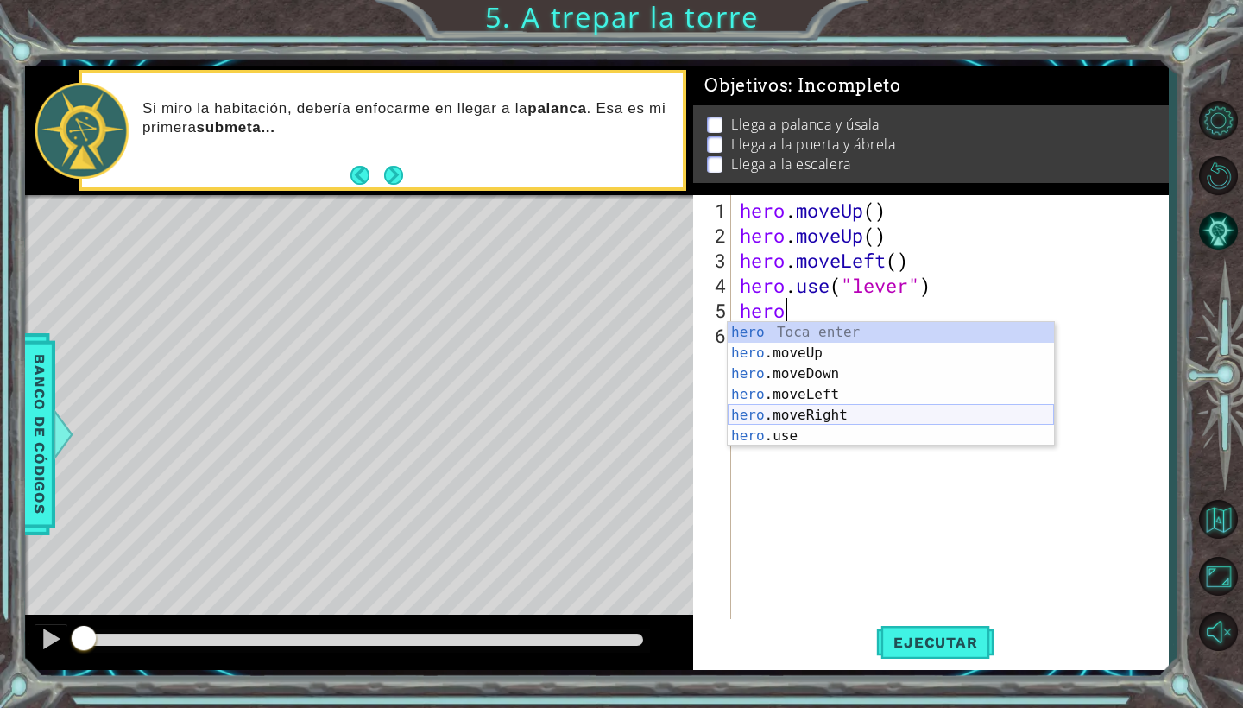
click at [777, 413] on div "hero Toca enter hero .moveUp Toca enter hero .moveDown Toca enter hero .moveLef…" at bounding box center [891, 405] width 326 height 166
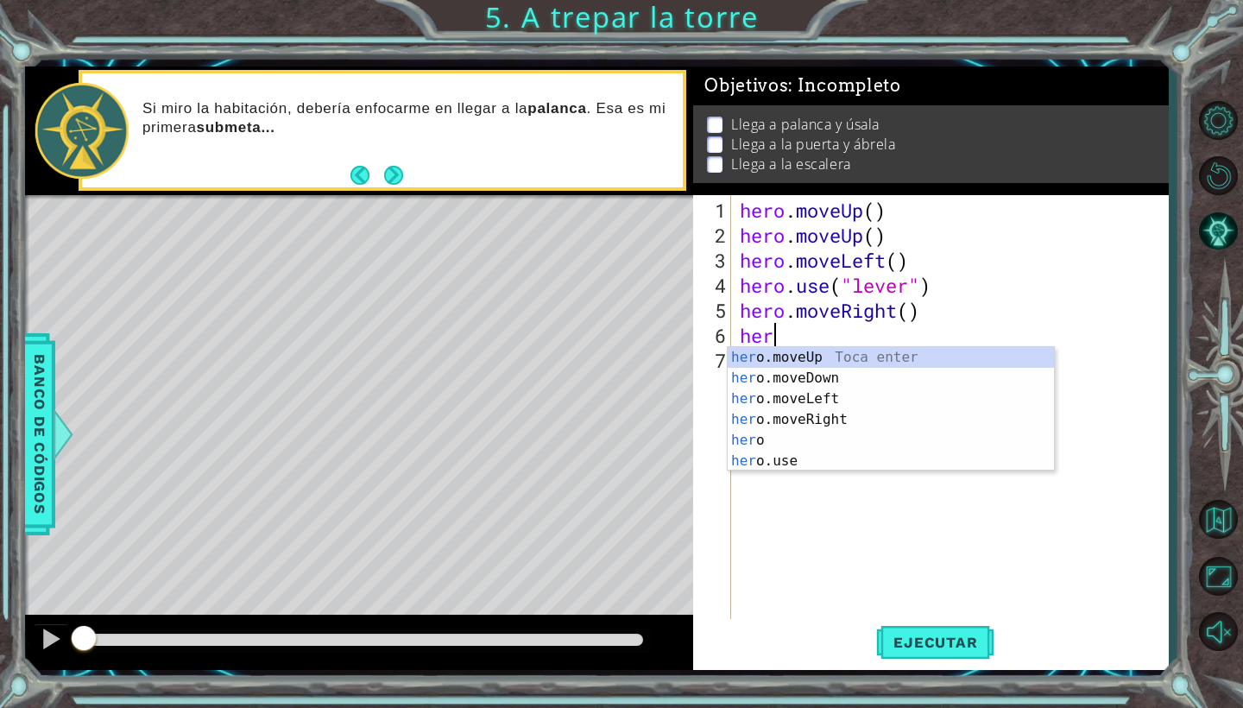
type textarea "hero"
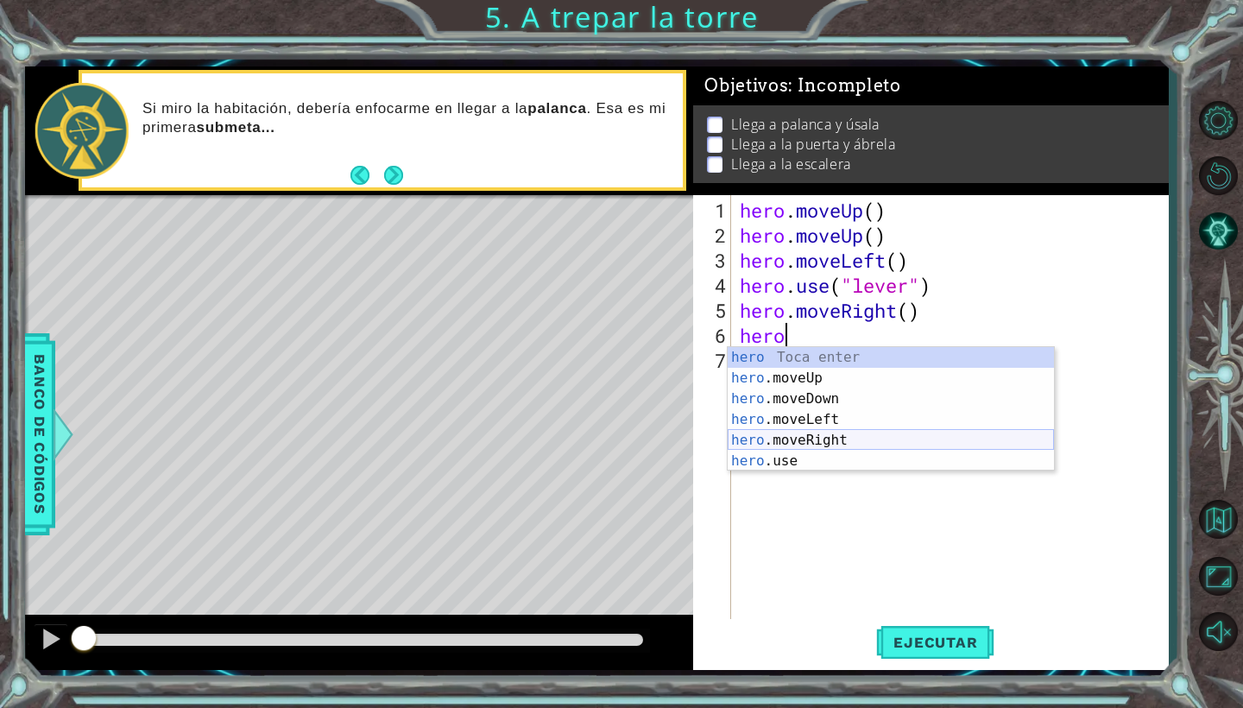
click at [805, 436] on div "hero Toca enter hero .moveUp Toca enter hero .moveDown Toca enter hero .moveLef…" at bounding box center [891, 430] width 326 height 166
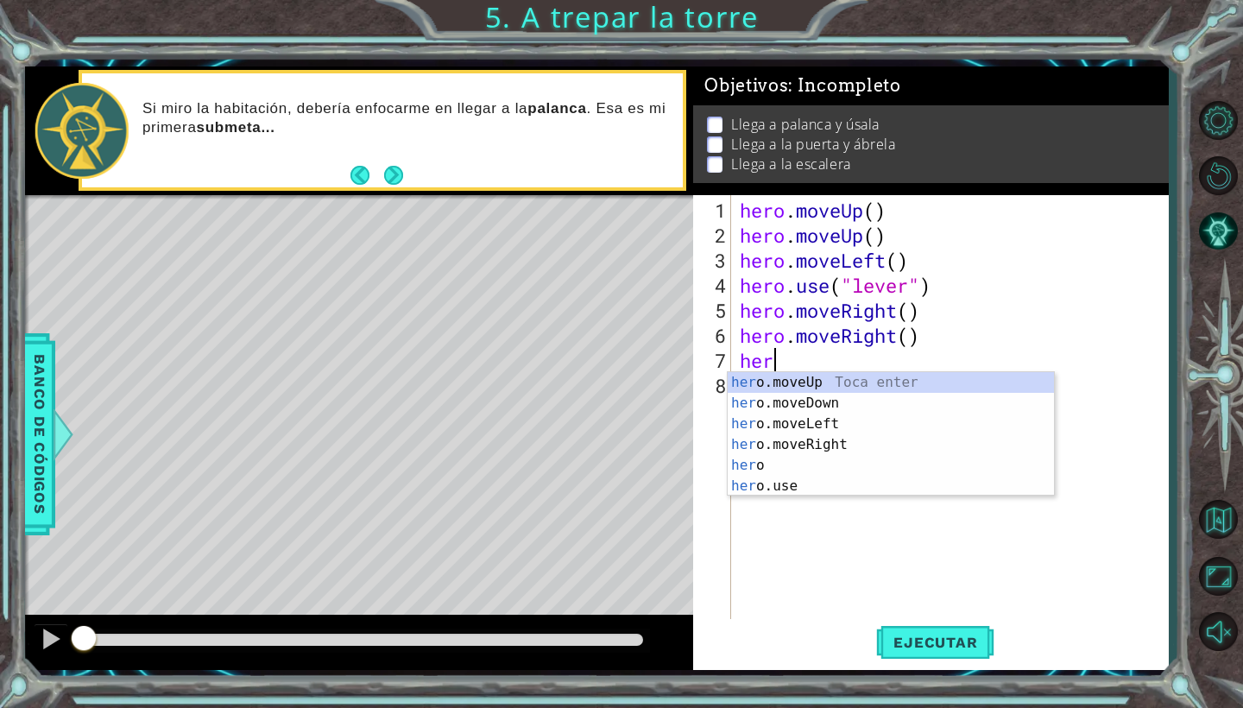
type textarea "hero"
click at [825, 459] on div "hero Toca enter hero .moveUp Toca enter hero .moveDown Toca enter hero .moveLef…" at bounding box center [891, 455] width 326 height 166
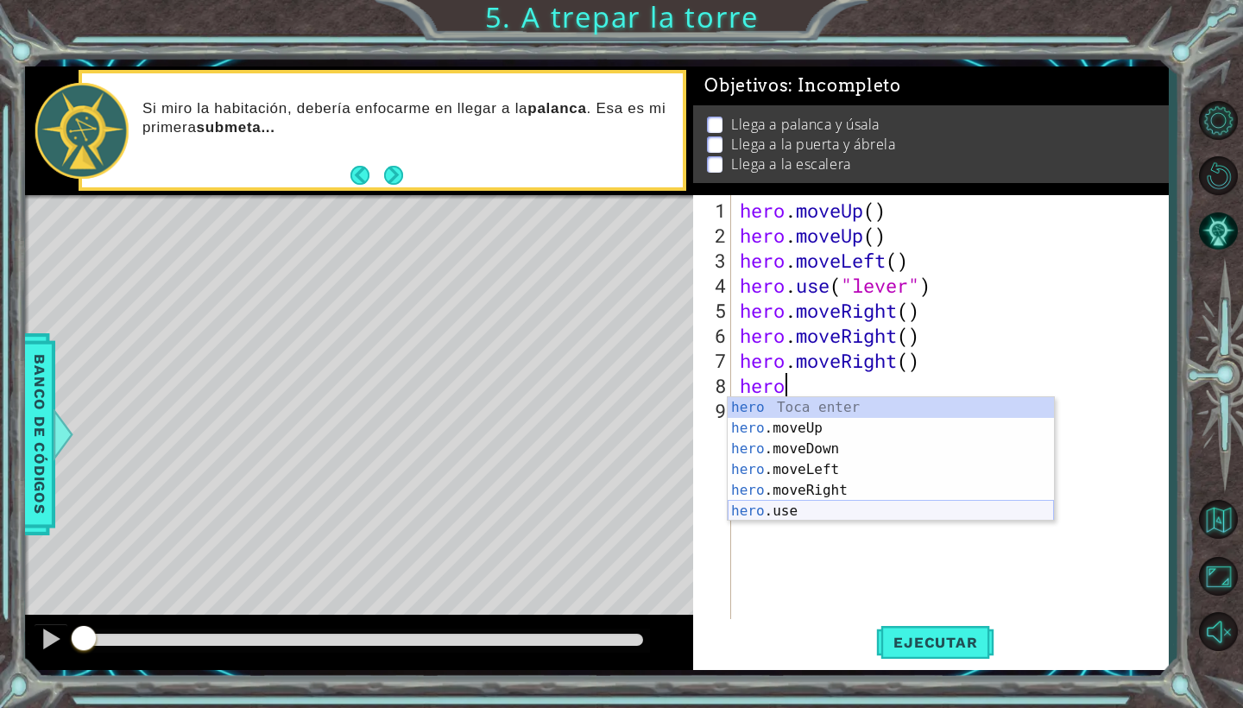
click at [796, 507] on div "hero Toca enter hero .moveUp Toca enter hero .moveDown Toca enter hero .moveLef…" at bounding box center [891, 480] width 326 height 166
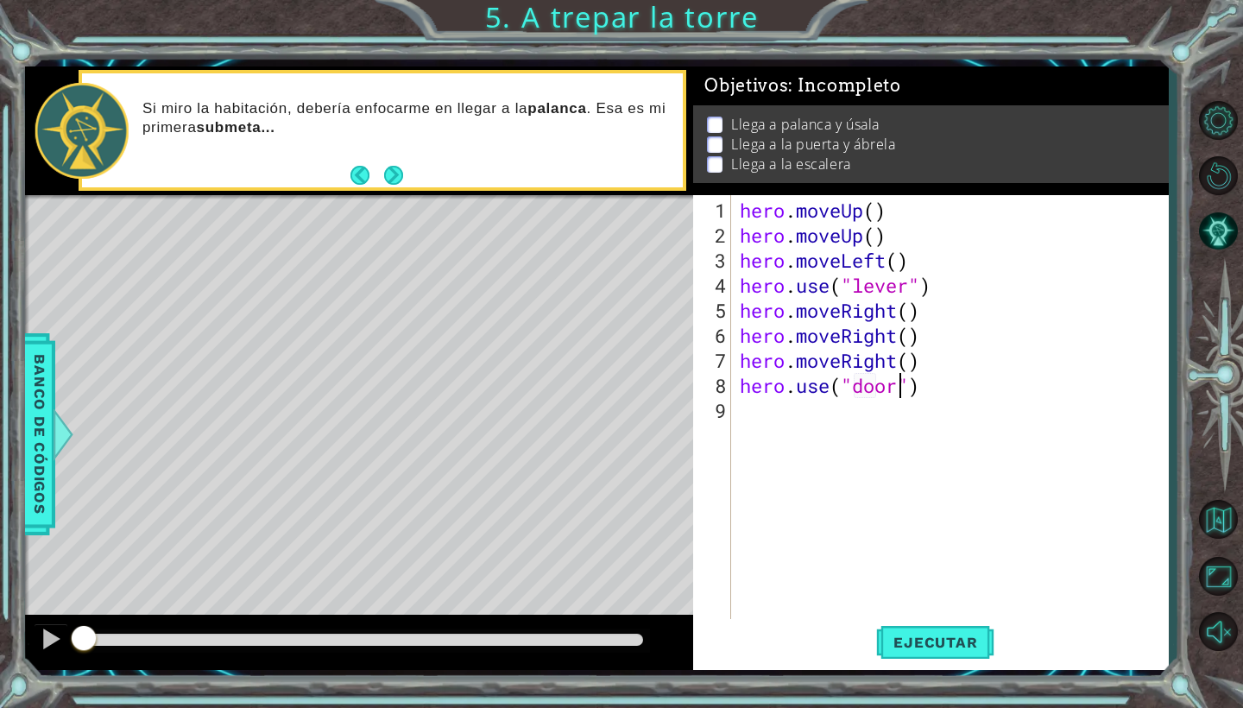
scroll to position [0, 8]
type textarea "hero.use("door")"
click at [971, 628] on button "Ejecutar" at bounding box center [935, 642] width 118 height 47
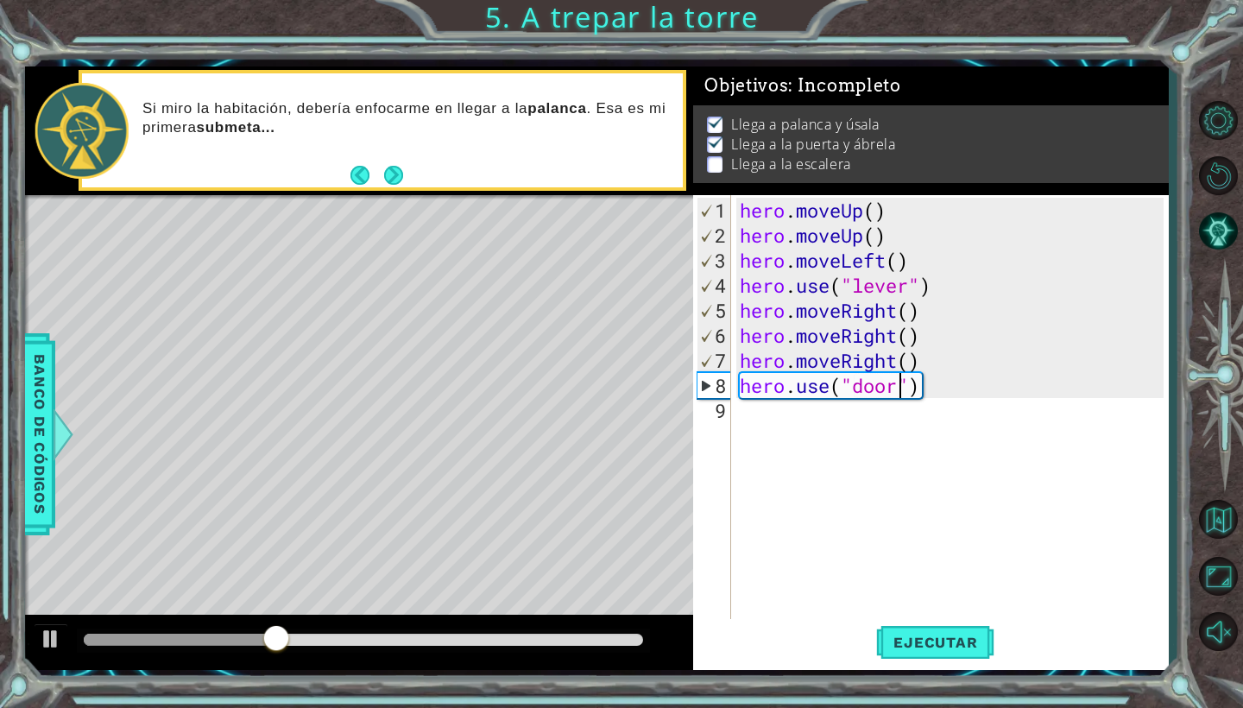
click at [752, 424] on div "hero . moveUp ( ) hero . moveUp ( ) hero . moveLeft ( ) hero . use ( "lever" ) …" at bounding box center [955, 436] width 436 height 476
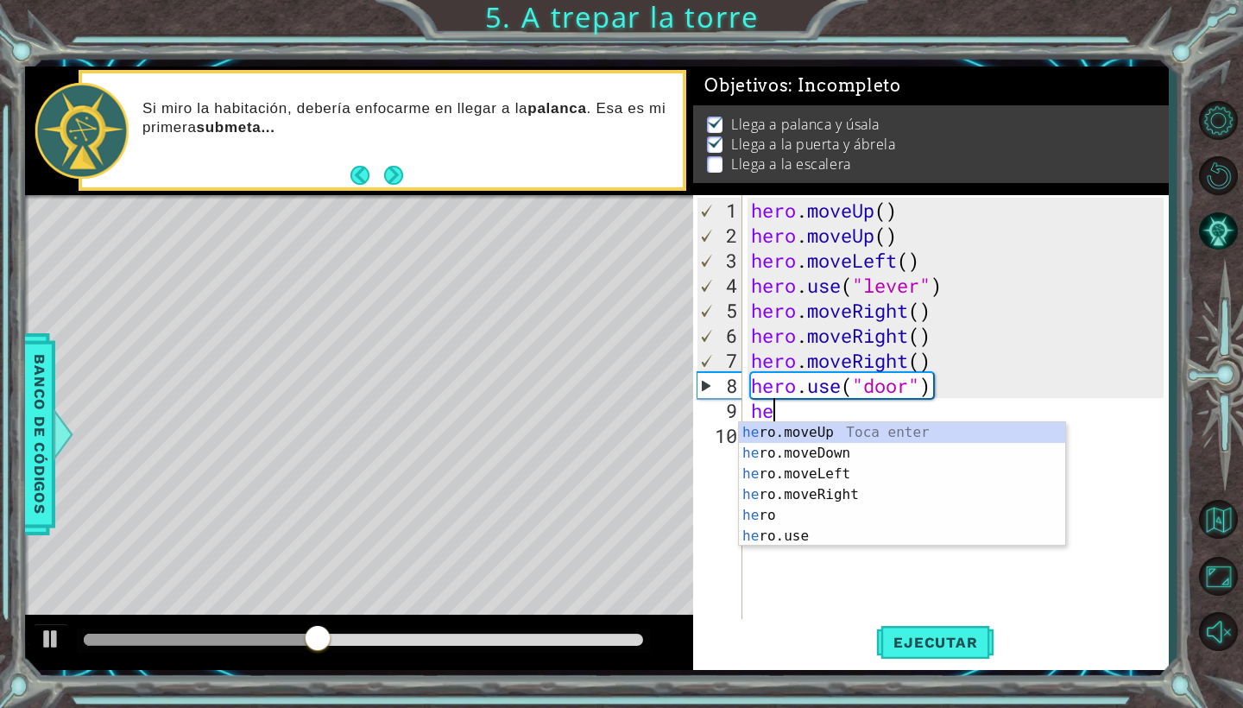
scroll to position [0, 1]
type textarea "hero"
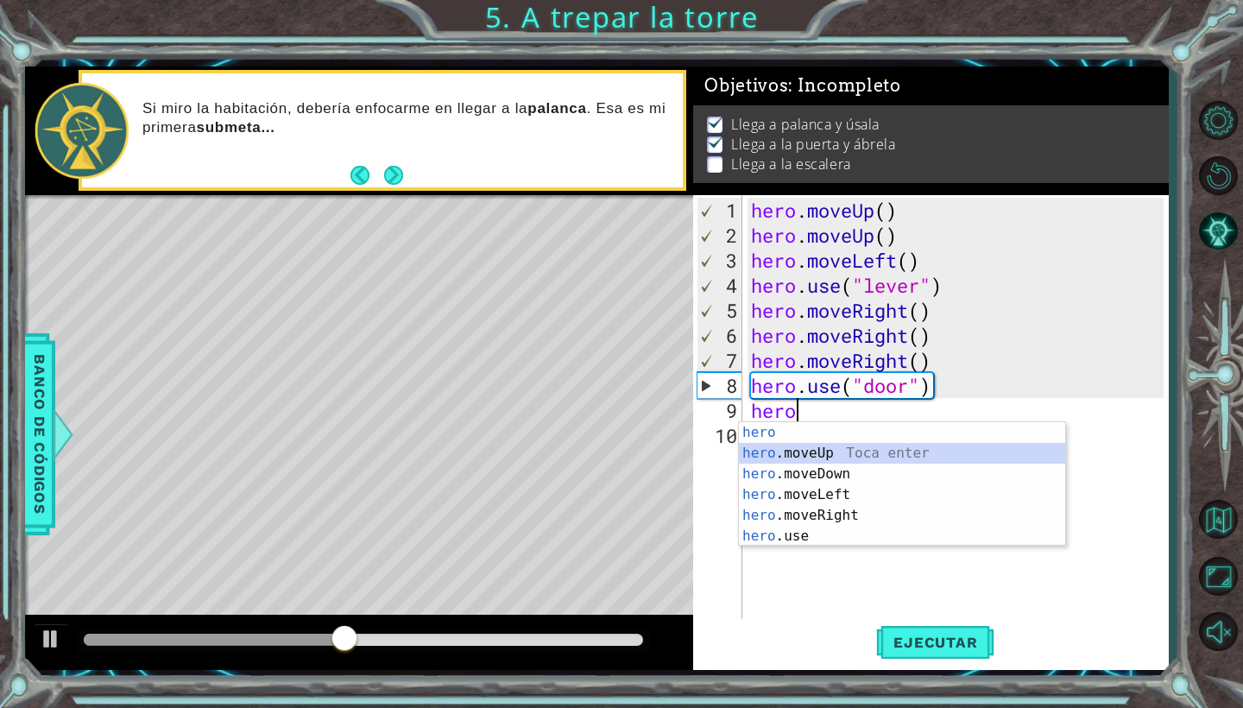
click at [789, 452] on div "hero Toca enter hero .moveUp Toca enter hero .moveDown Toca enter hero .moveLef…" at bounding box center [902, 505] width 326 height 166
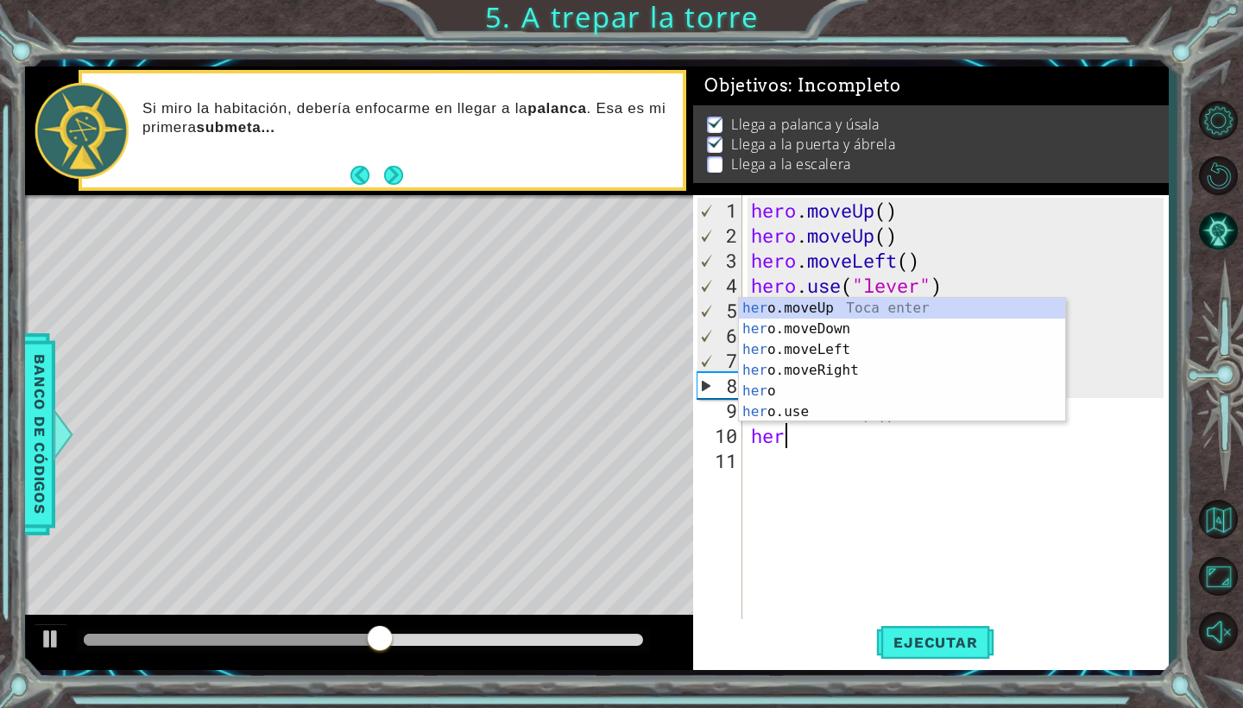
type textarea "hero"
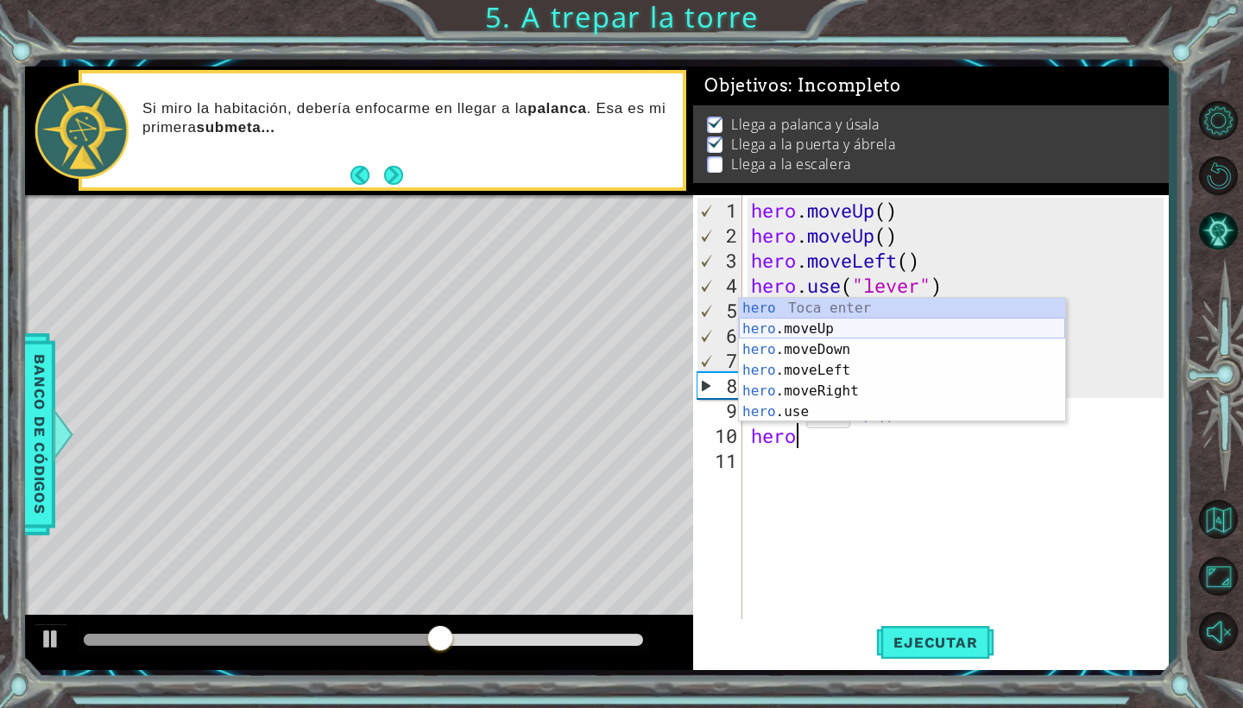
click at [817, 329] on div "hero Toca enter hero .moveUp Toca enter hero .moveDown Toca enter hero .moveLef…" at bounding box center [902, 381] width 326 height 166
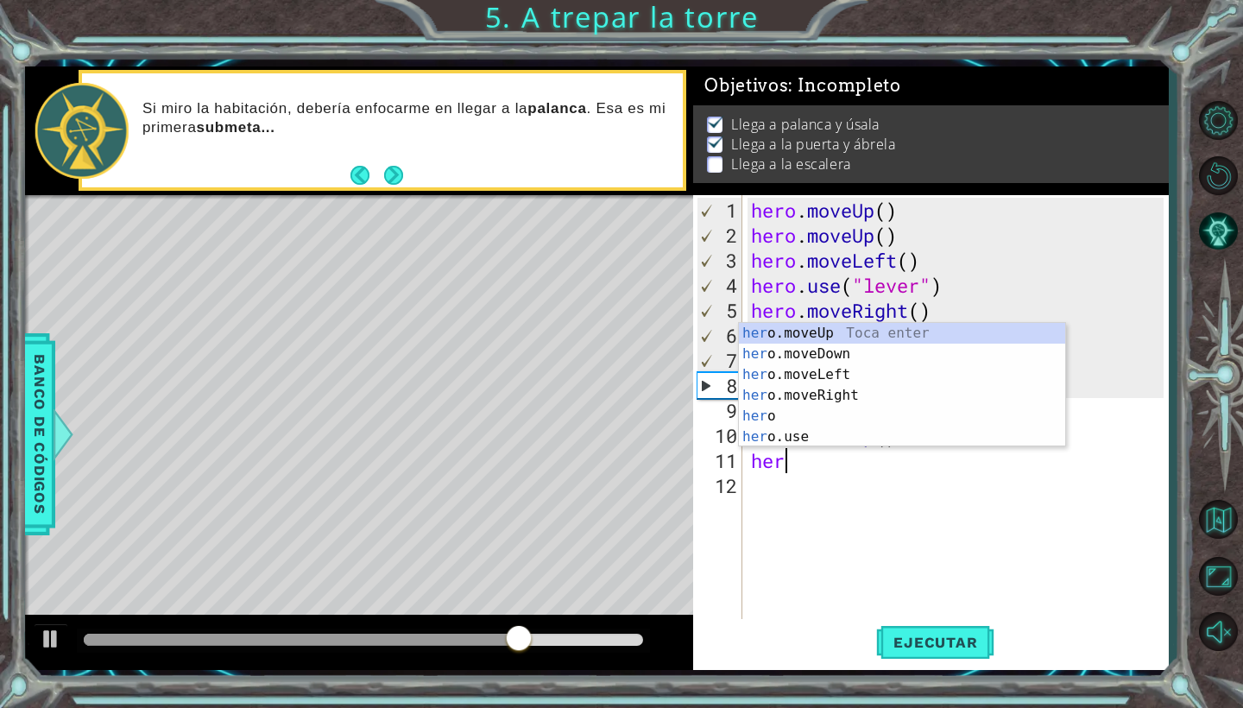
type textarea "hero"
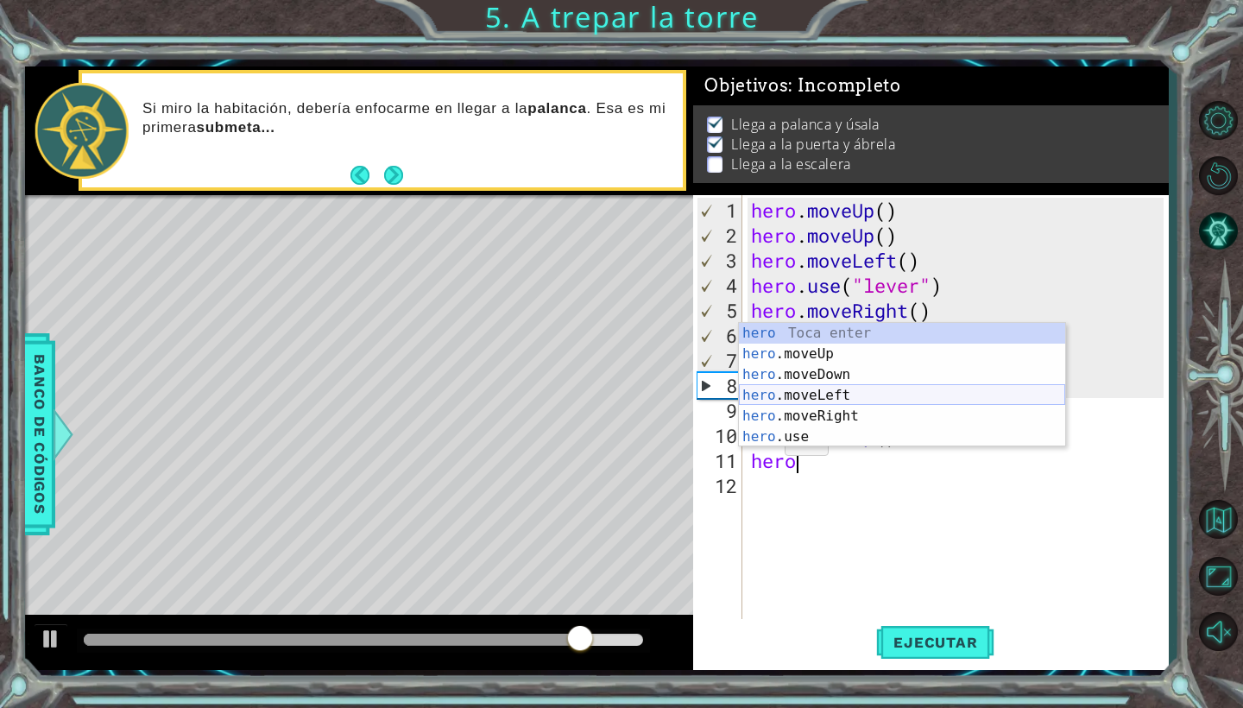
click at [819, 403] on div "hero Toca enter hero .moveUp Toca enter hero .moveDown Toca enter hero .moveLef…" at bounding box center [902, 406] width 326 height 166
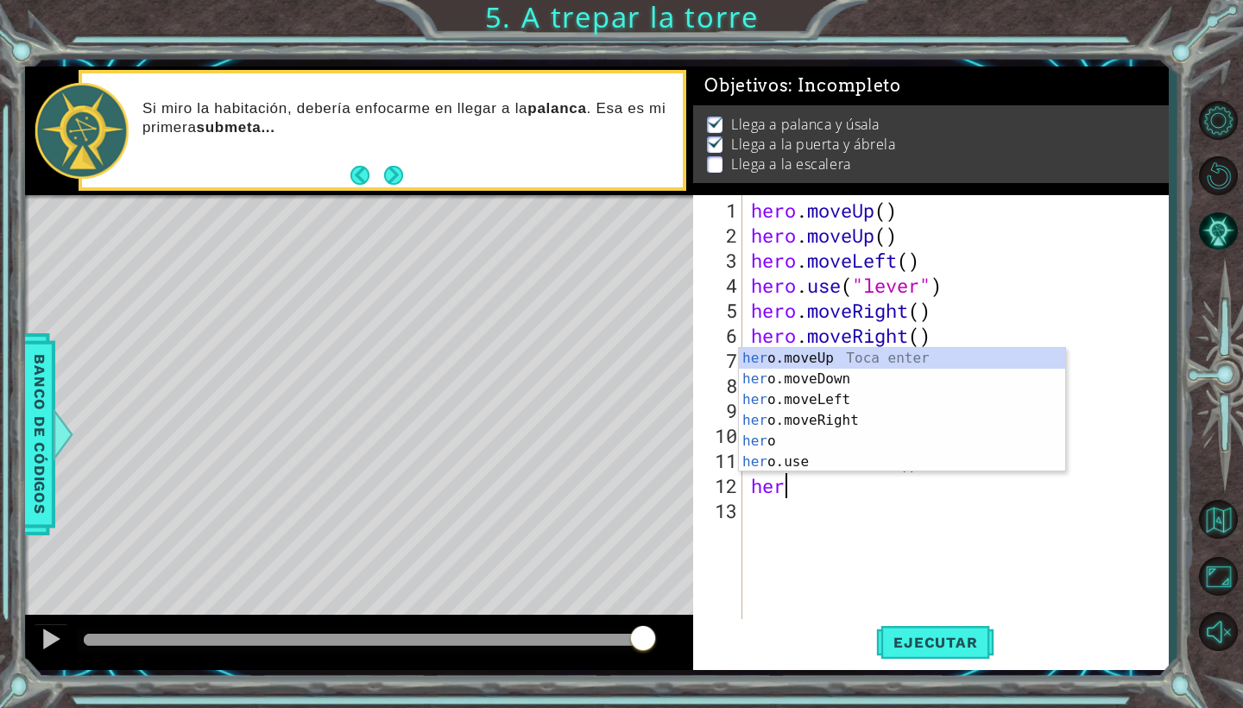
type textarea "hero"
click at [804, 419] on div "hero Toca enter hero .moveUp Toca enter hero .moveDown Toca enter hero .moveLef…" at bounding box center [902, 431] width 326 height 166
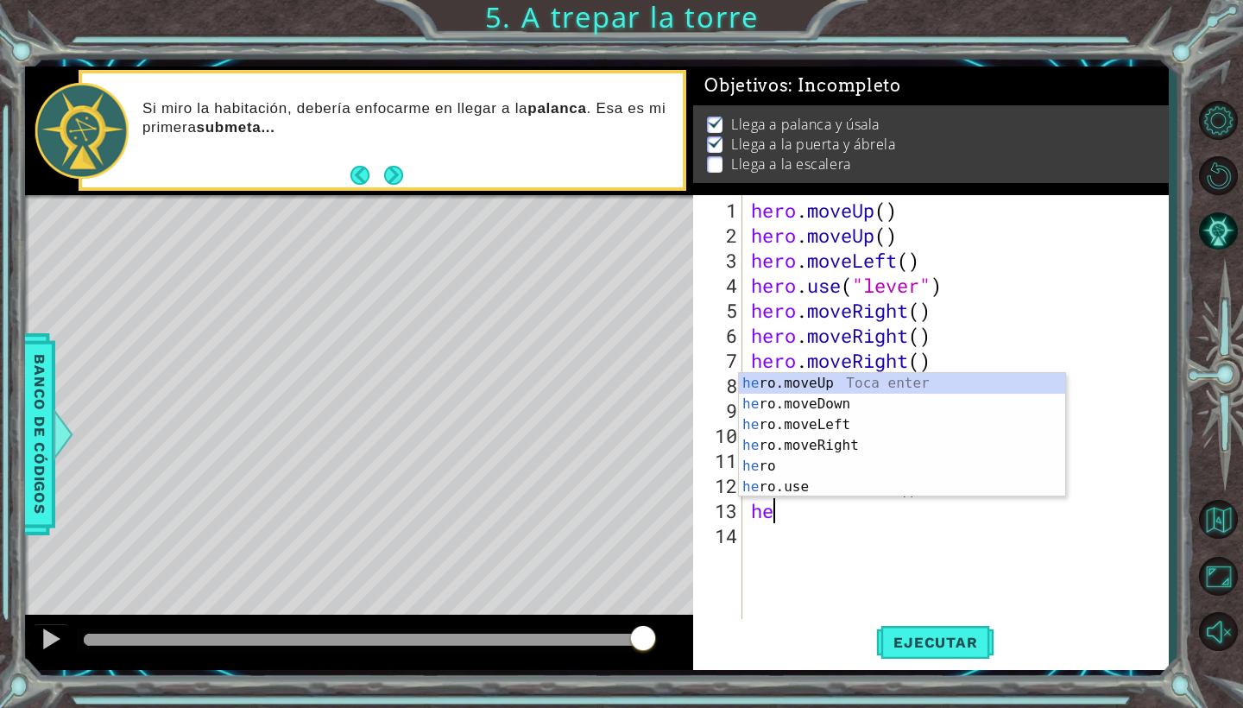
type textarea "hero"
click at [849, 446] on div "hero Toca enter hero .moveUp Toca enter hero .moveDown Toca enter hero .moveLef…" at bounding box center [902, 456] width 326 height 166
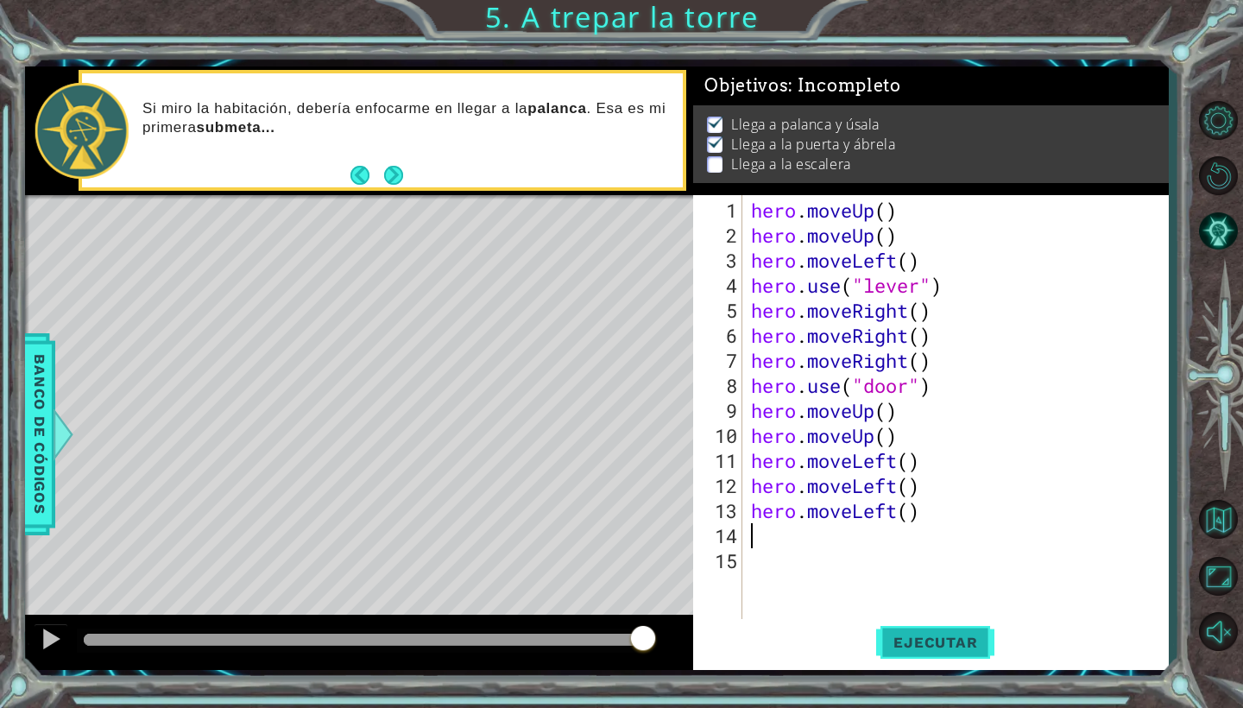
click at [896, 649] on span "Ejecutar" at bounding box center [935, 642] width 118 height 17
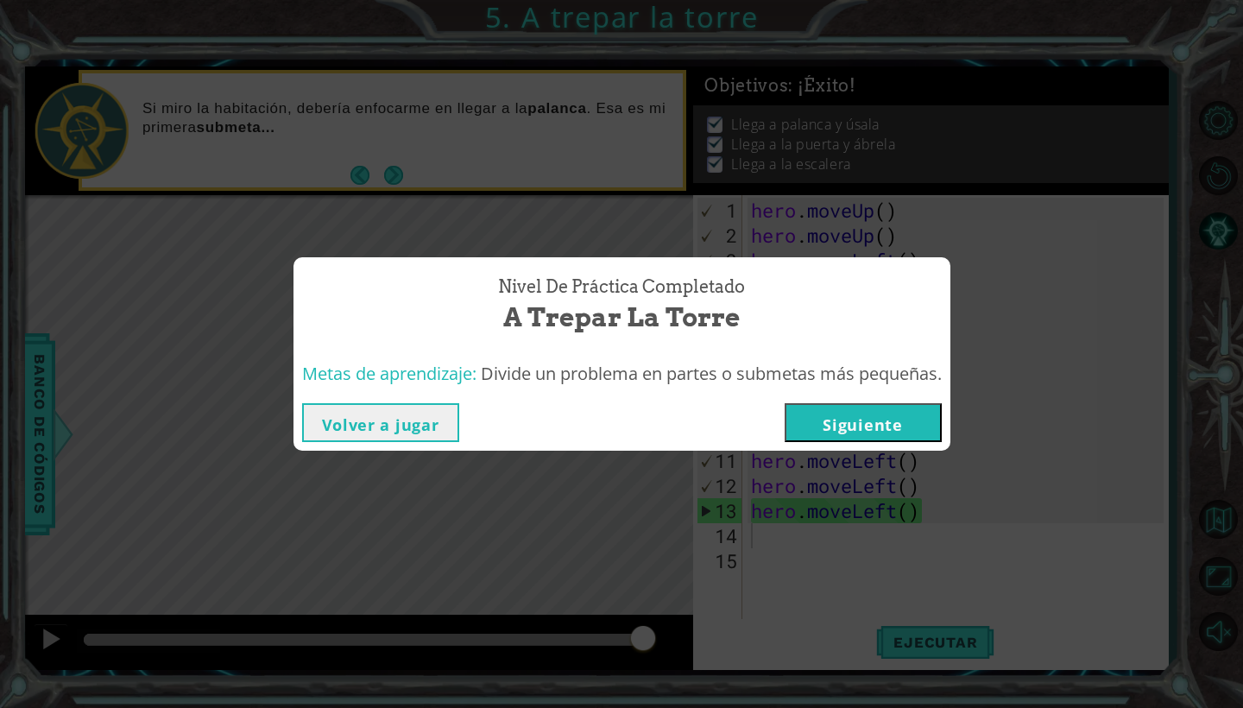
click at [897, 418] on button "Siguiente" at bounding box center [863, 422] width 157 height 39
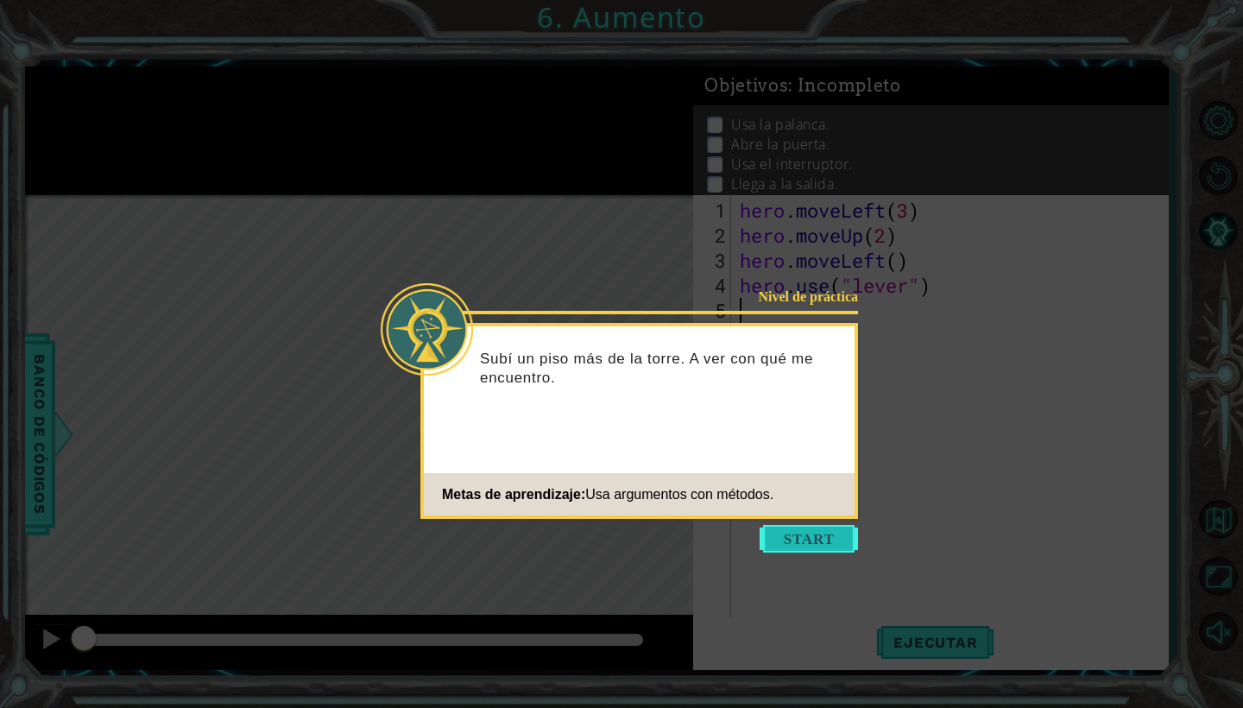
click at [824, 533] on button "Start" at bounding box center [809, 539] width 98 height 28
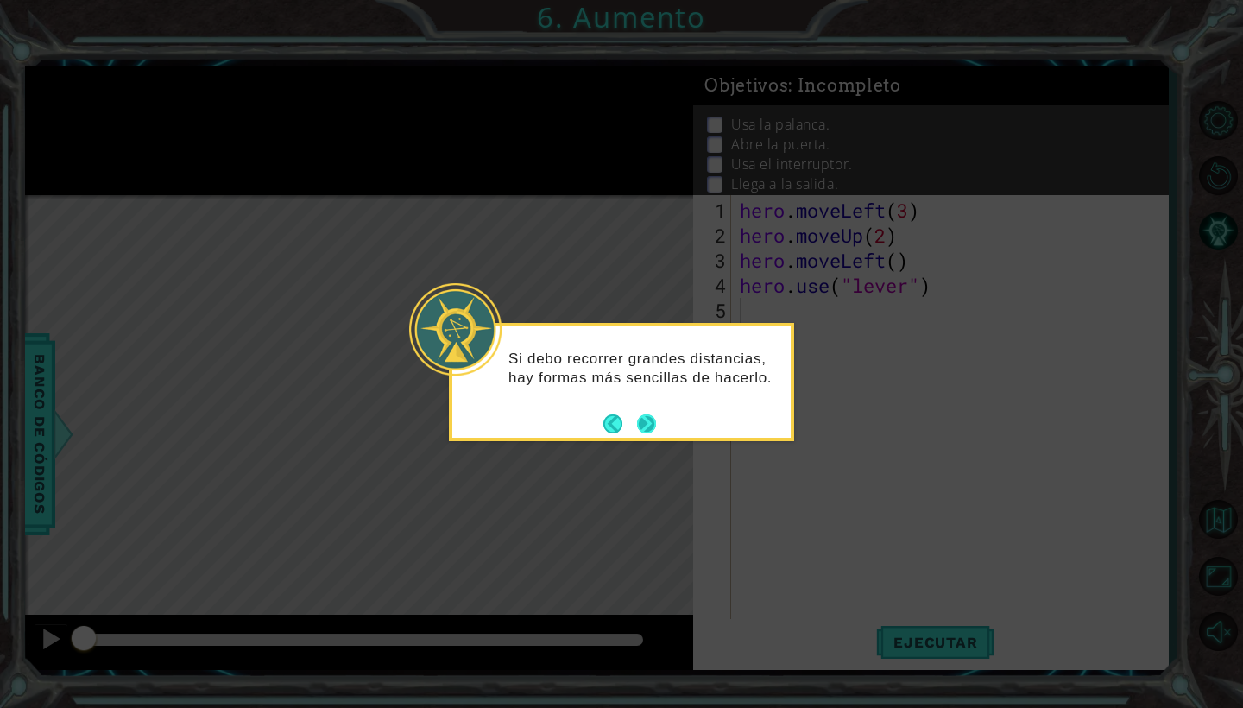
click at [654, 428] on button "Next" at bounding box center [646, 424] width 20 height 20
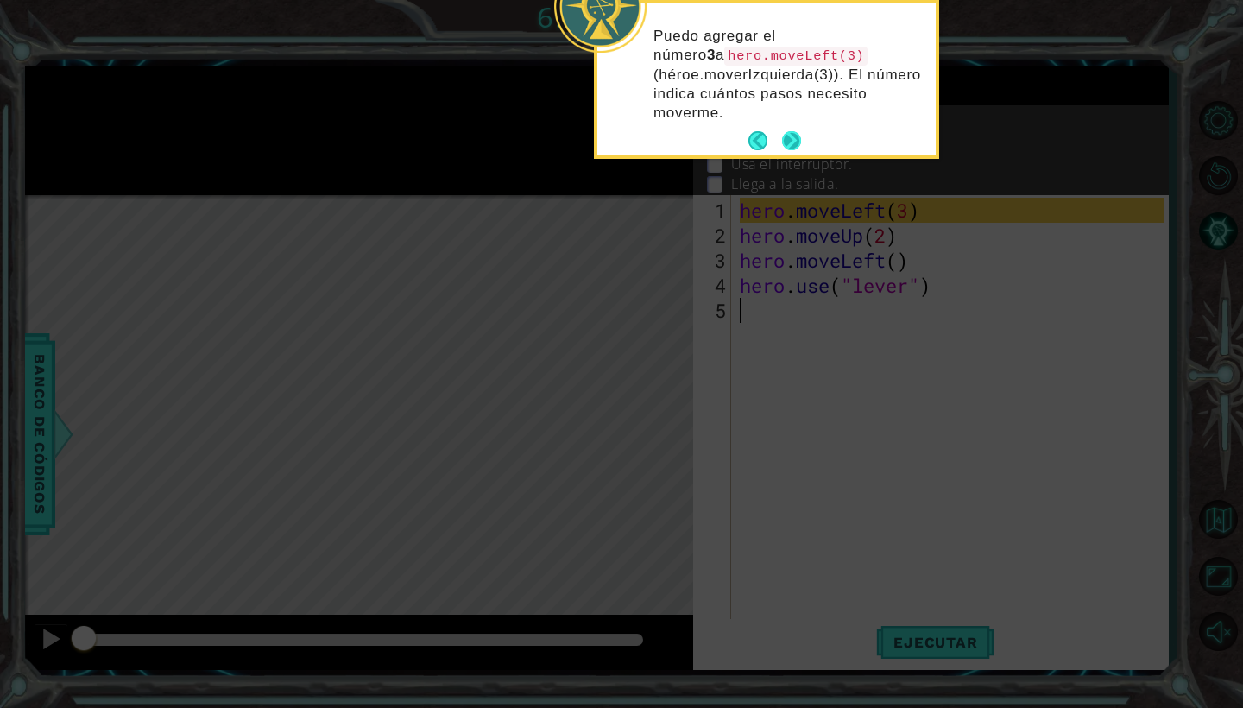
click at [784, 149] on button "Next" at bounding box center [791, 141] width 20 height 20
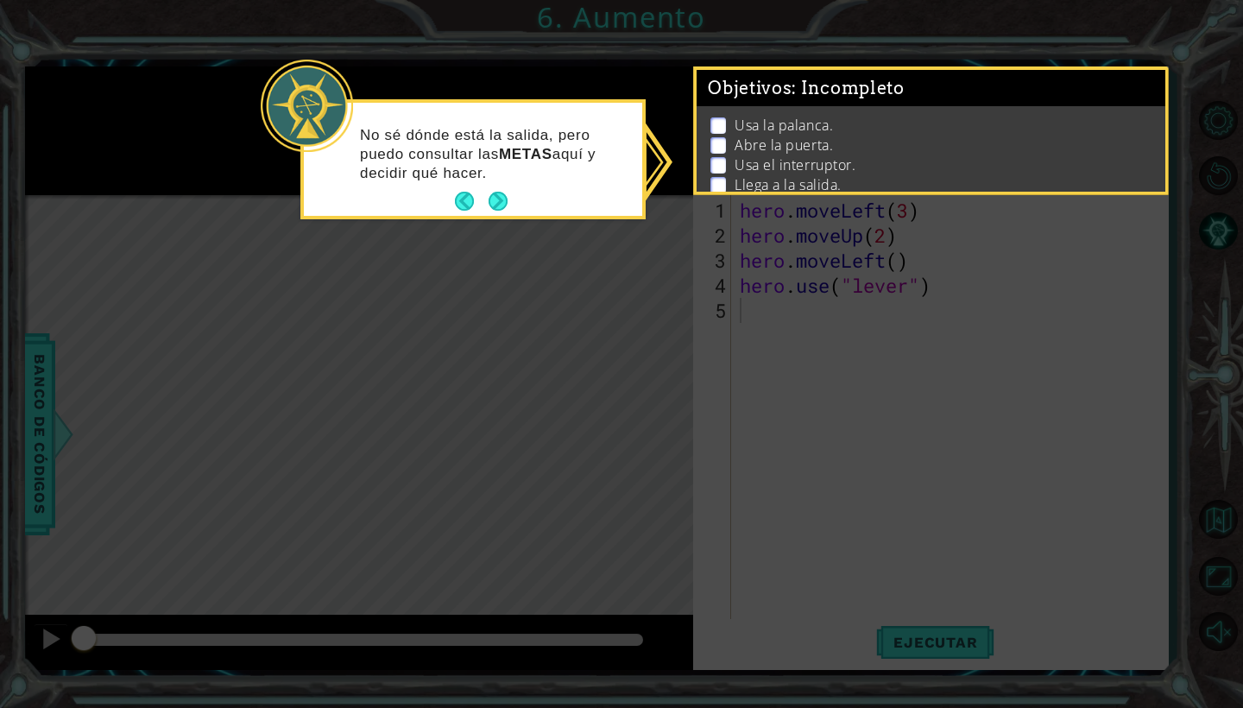
click at [716, 172] on p at bounding box center [719, 165] width 16 height 16
click at [717, 169] on p at bounding box center [719, 165] width 16 height 16
click at [503, 201] on button "Next" at bounding box center [498, 202] width 21 height 21
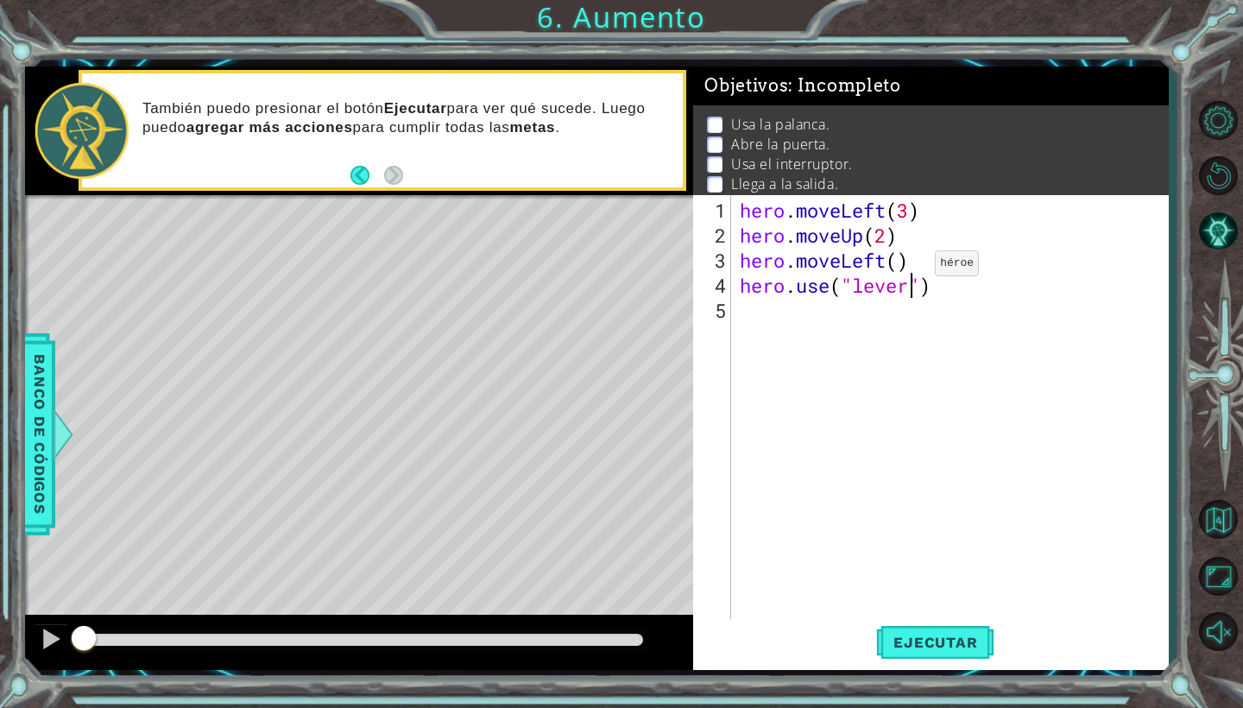
click at [909, 270] on div "hero . moveLeft ( 3 ) hero . moveUp ( 2 ) hero . moveLeft ( ) hero . use ( "lev…" at bounding box center [955, 436] width 436 height 476
click at [903, 266] on div "hero . moveLeft ( 3 ) hero . moveUp ( 2 ) hero . moveLeft ( ) hero . use ( "lev…" at bounding box center [955, 436] width 436 height 476
click at [909, 282] on div "hero . moveLeft ( 3 ) hero . moveUp ( 2 ) hero . moveLeft ( 2 ) hero . use ( "l…" at bounding box center [955, 436] width 436 height 476
click at [336, 437] on div "Level Map" at bounding box center [424, 449] width 798 height 509
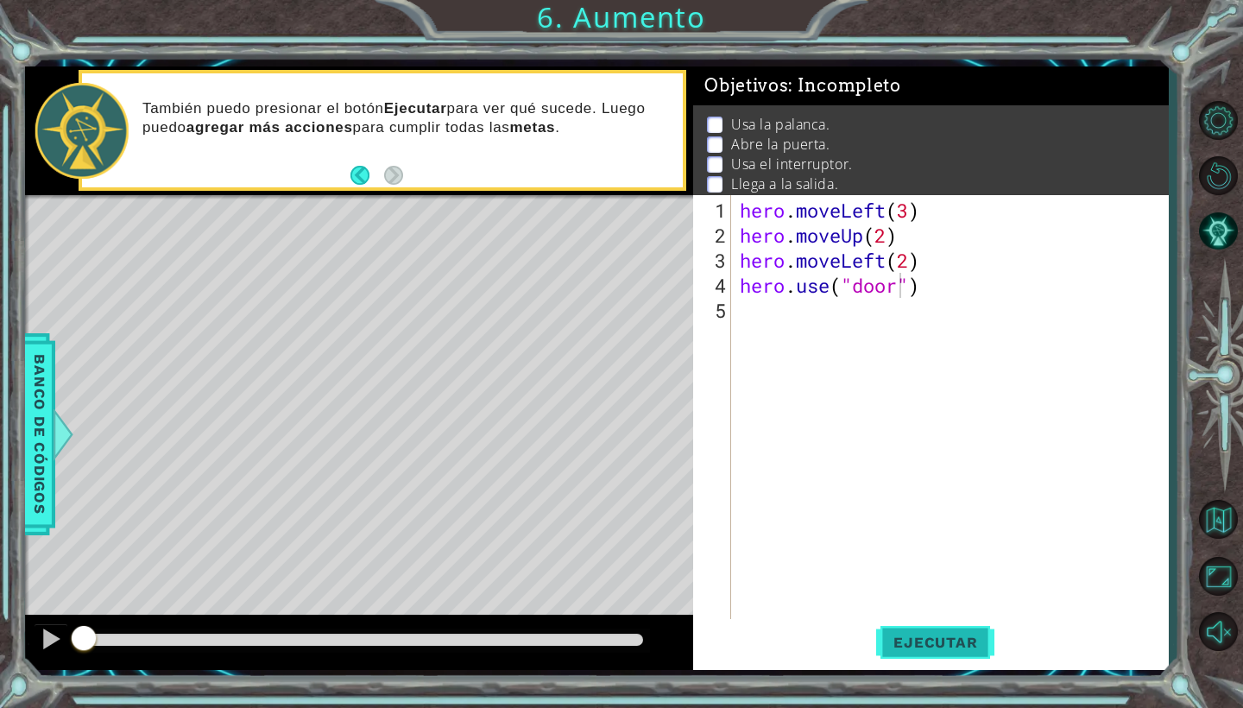
click at [897, 633] on button "Ejecutar" at bounding box center [935, 642] width 118 height 47
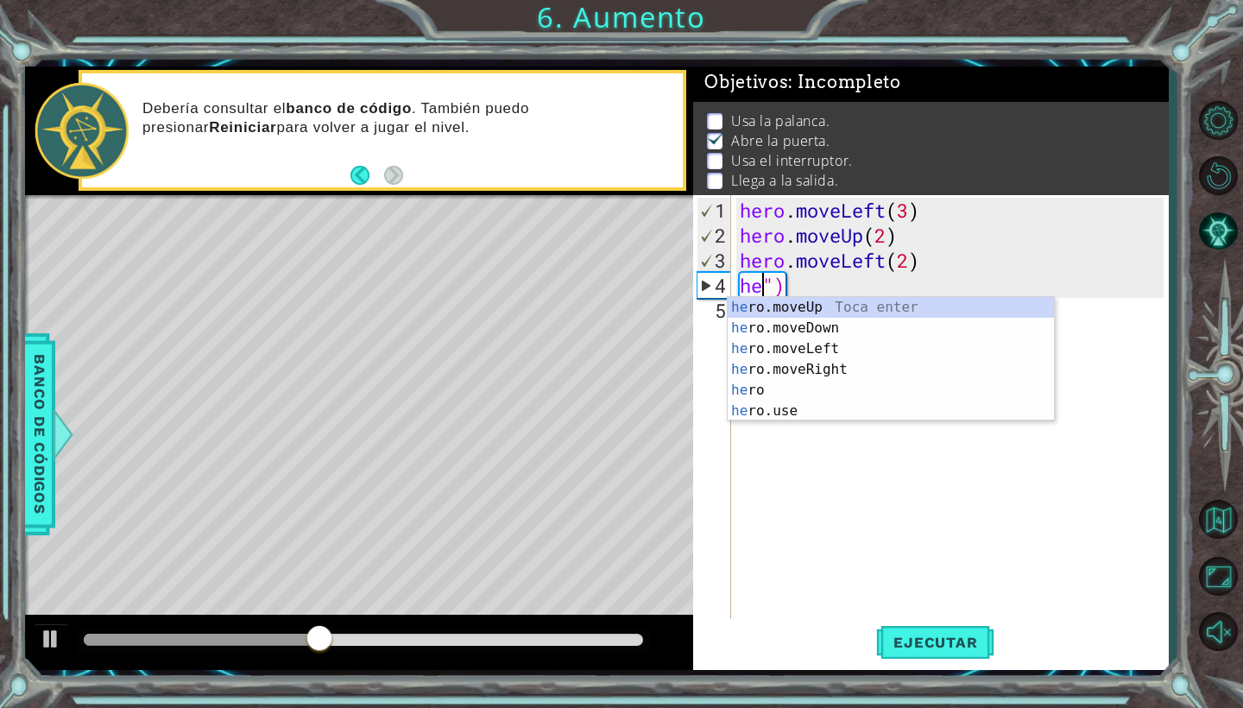
scroll to position [0, 1]
type textarea "")"
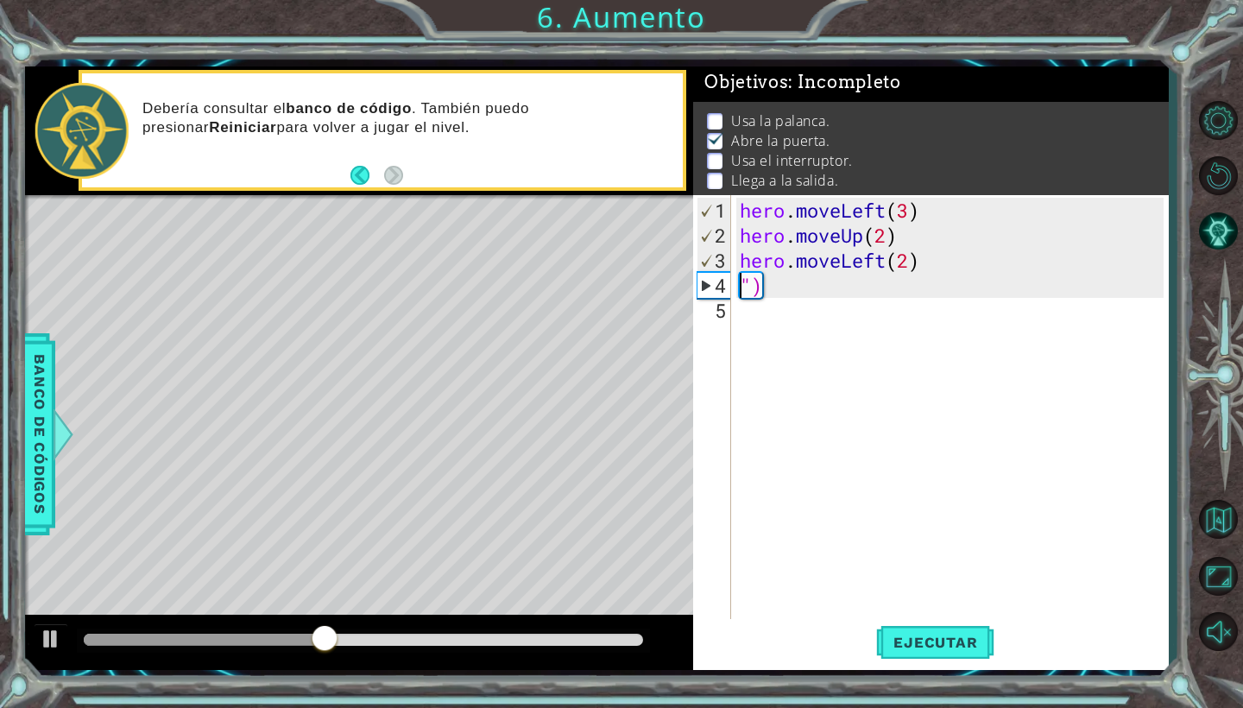
scroll to position [0, 0]
click at [776, 303] on div "hero . moveLeft ( 3 ) hero . moveUp ( 2 ) hero . moveLeft ( 2 ) ")" at bounding box center [955, 436] width 436 height 476
click at [774, 282] on div "hero . moveLeft ( 3 ) hero . moveUp ( 2 ) hero . moveLeft ( 2 ) ")" at bounding box center [955, 436] width 436 height 476
type textarea """
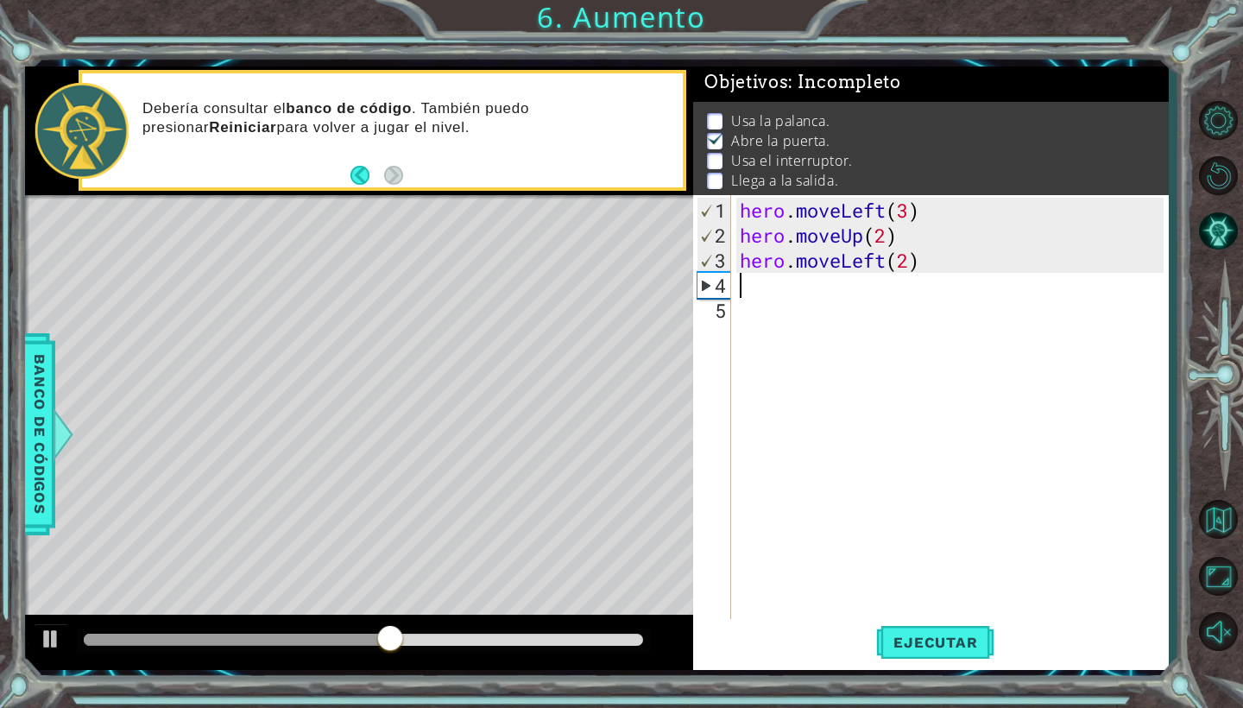
type textarea "hero.moveLeft(2)"
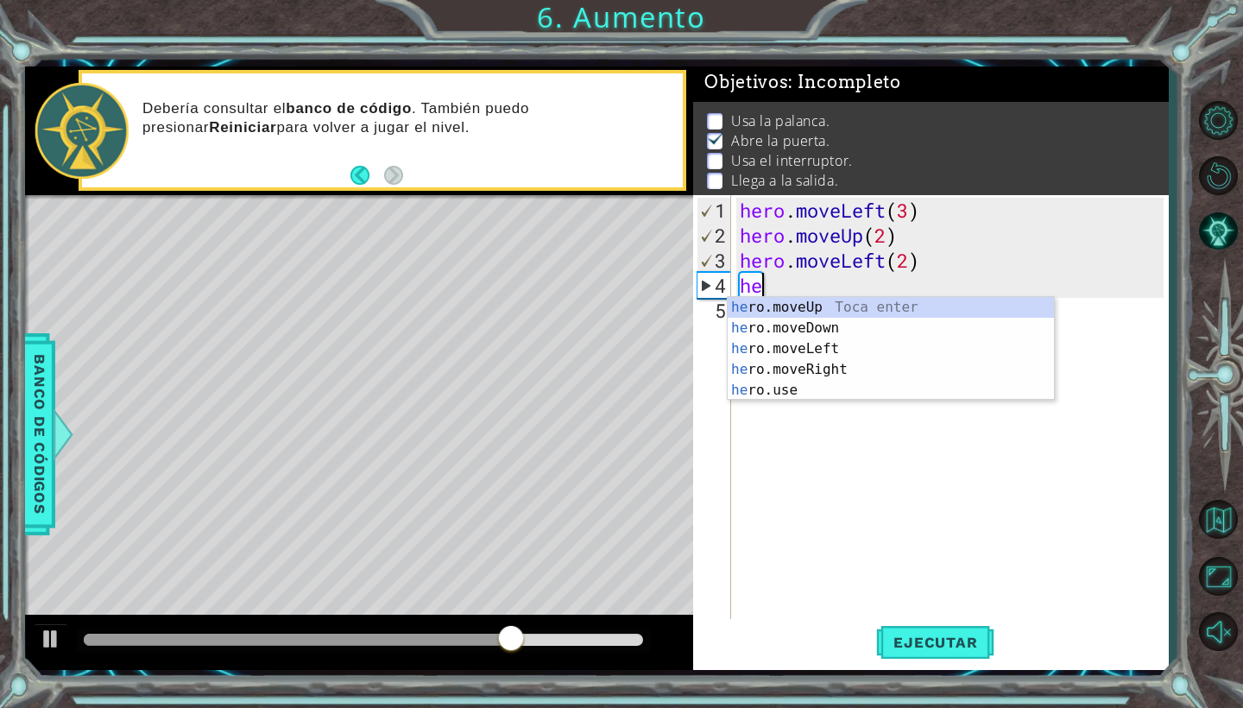
scroll to position [0, 1]
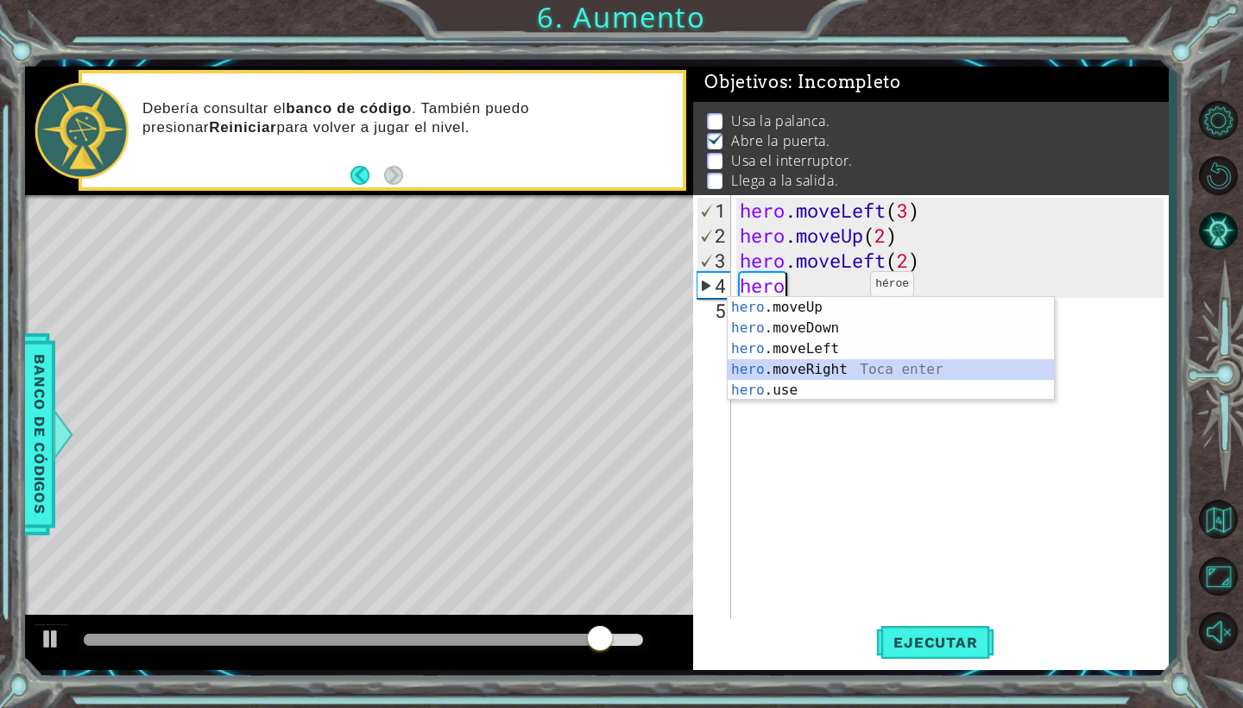
click at [826, 365] on div "hero .moveUp Toca enter hero .moveDown Toca enter hero .moveLeft Toca enter her…" at bounding box center [891, 369] width 326 height 145
type textarea "hero.moveRight(1)"
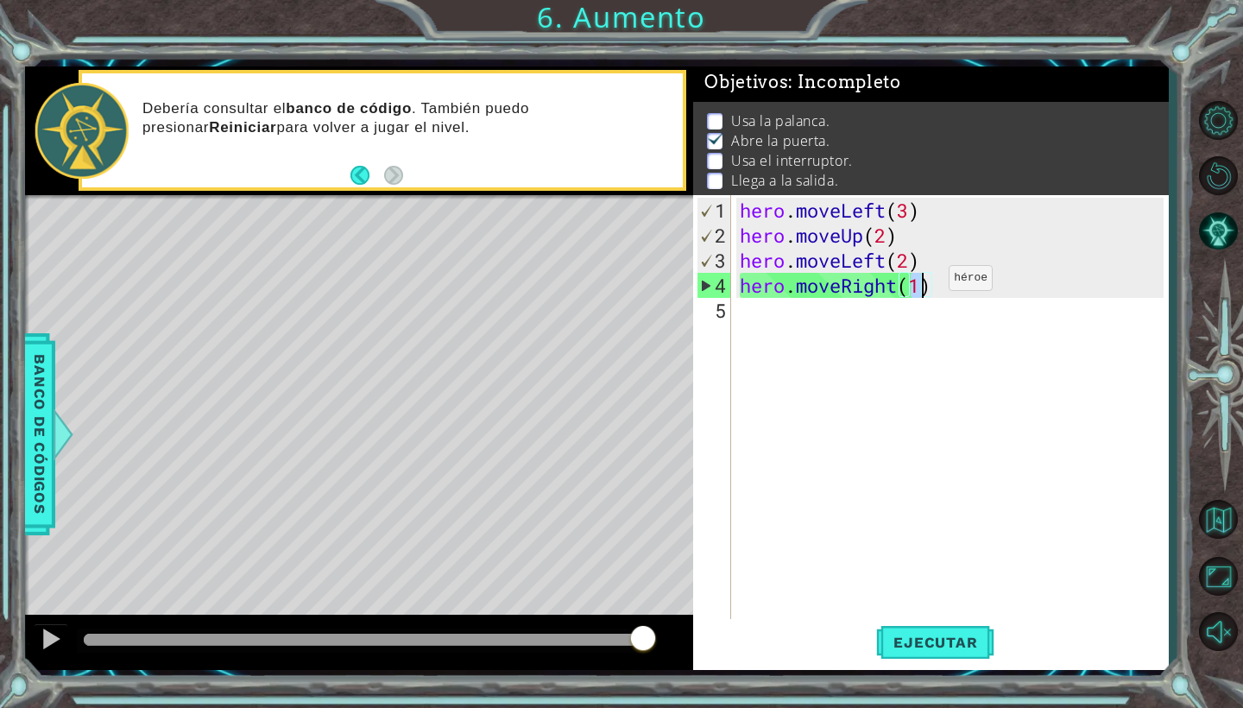
click at [923, 285] on div "hero . moveLeft ( 3 ) hero . moveUp ( 2 ) hero . moveLeft ( 2 ) hero . moveRigh…" at bounding box center [955, 436] width 436 height 476
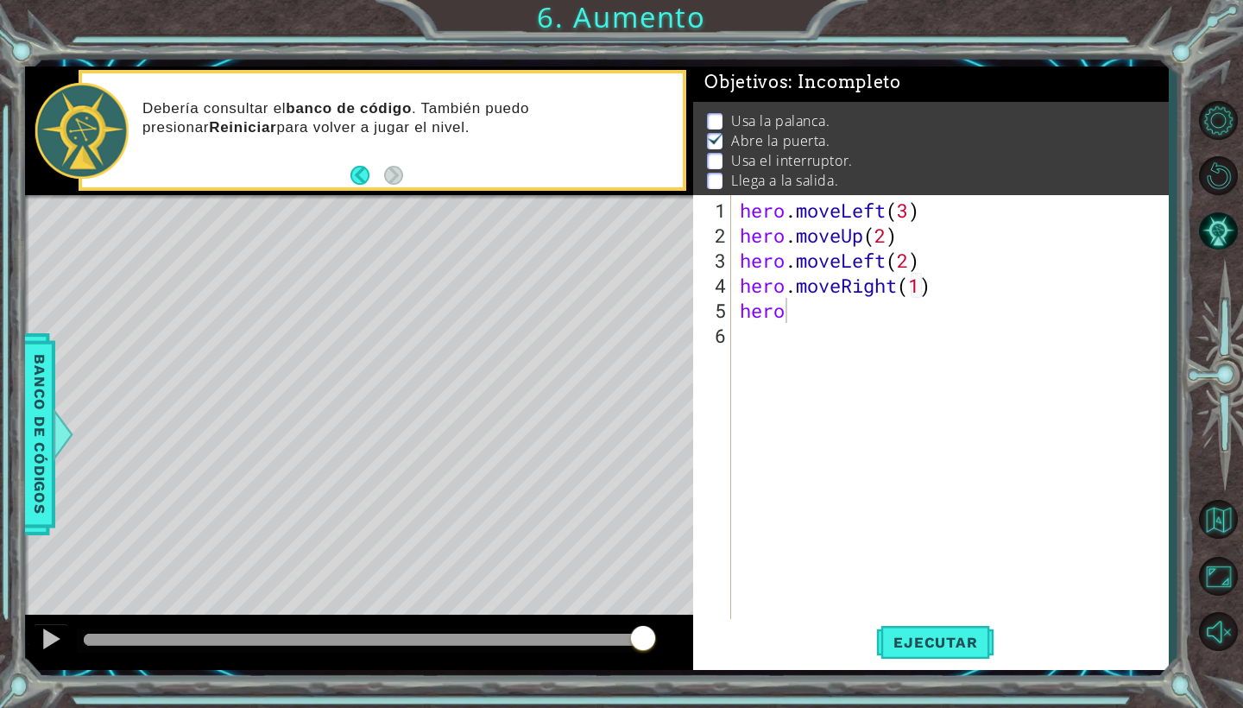
click at [893, 445] on body "1 ההההההההההההההההההההההההההההההההההההההההההההההההההההההההההההההההההההההההההההה…" at bounding box center [621, 354] width 1243 height 708
click at [803, 313] on div "hero . moveLeft ( 3 ) hero . moveUp ( 2 ) hero . moveLeft ( 2 ) hero . moveRigh…" at bounding box center [955, 436] width 436 height 476
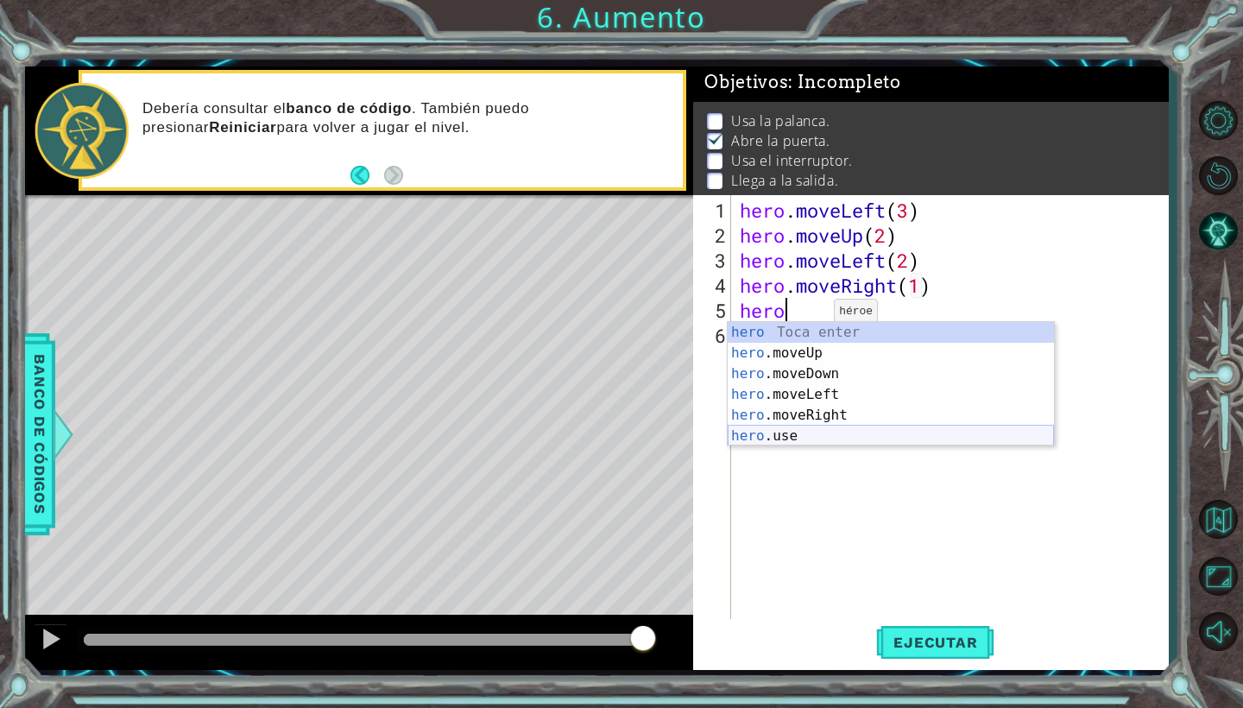
click at [797, 434] on div "hero Toca enter hero .moveUp Toca enter hero .moveDown Toca enter hero .moveLef…" at bounding box center [891, 405] width 326 height 166
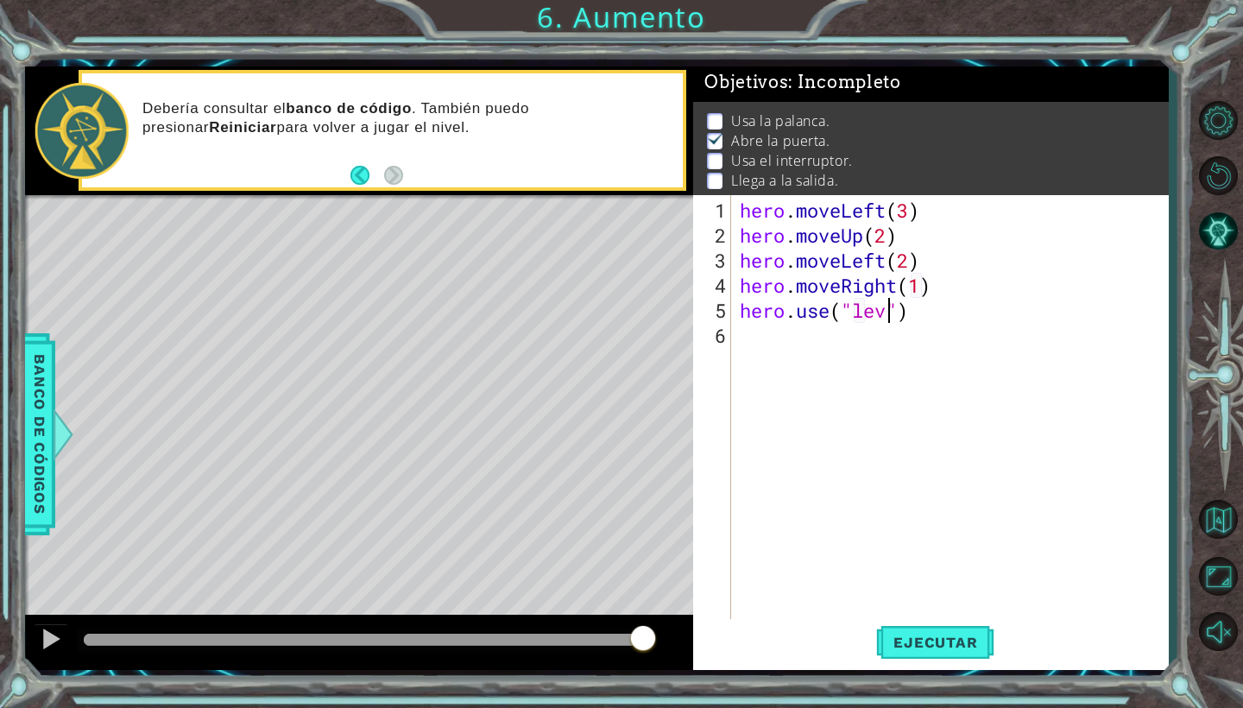
scroll to position [0, 8]
type textarea "hero.use("lever")"
click at [954, 656] on button "Ejecutar" at bounding box center [935, 642] width 118 height 47
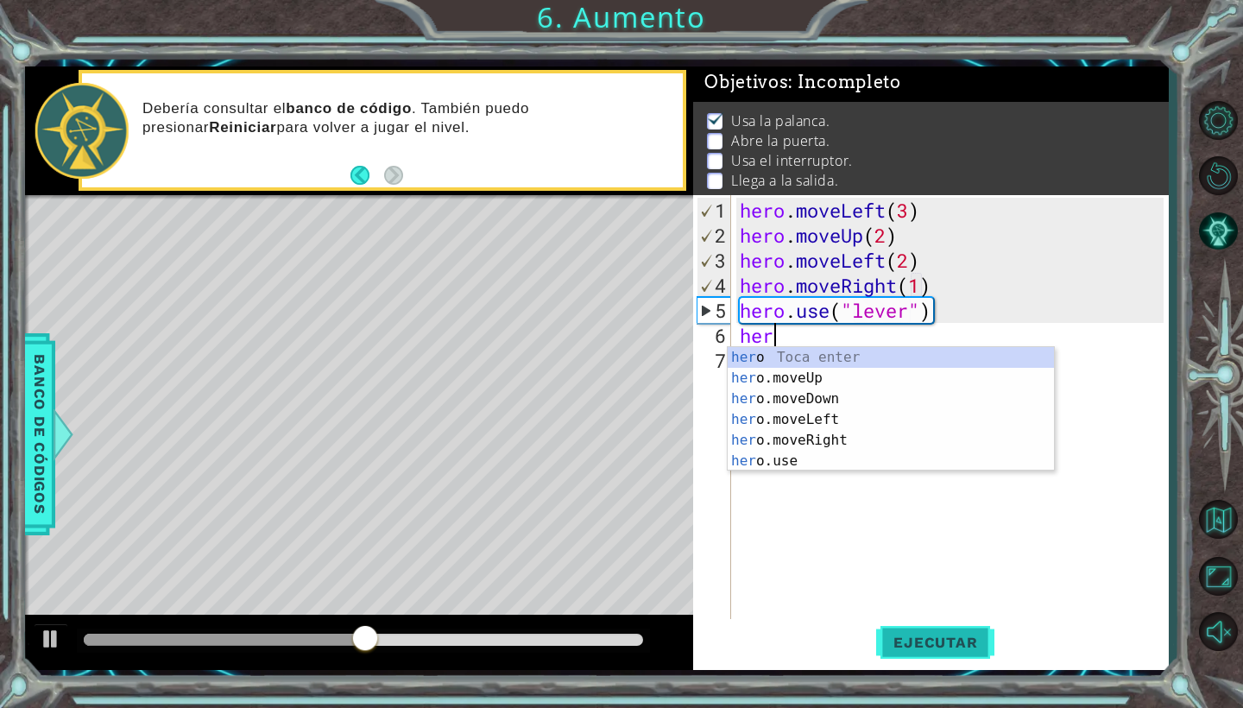
scroll to position [0, 1]
click at [807, 423] on div "hero Toca enter hero .moveUp Toca enter hero .moveDown Toca enter hero .moveLef…" at bounding box center [891, 430] width 326 height 166
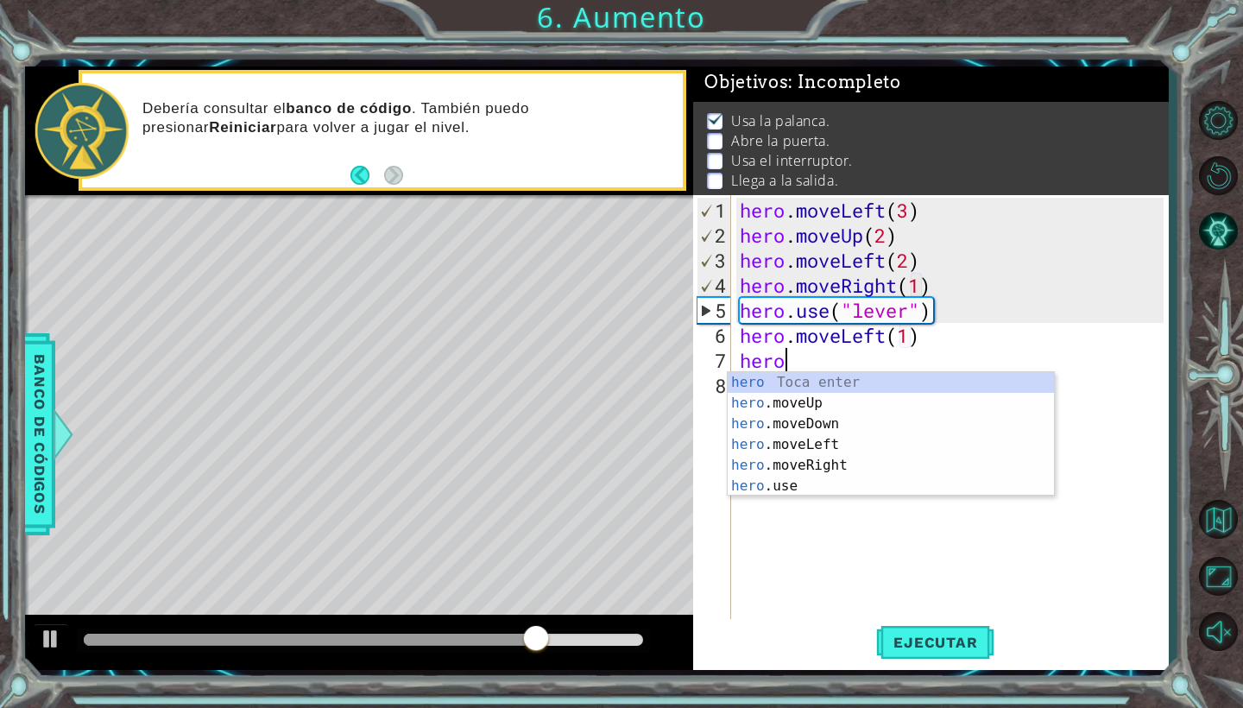
scroll to position [0, 9]
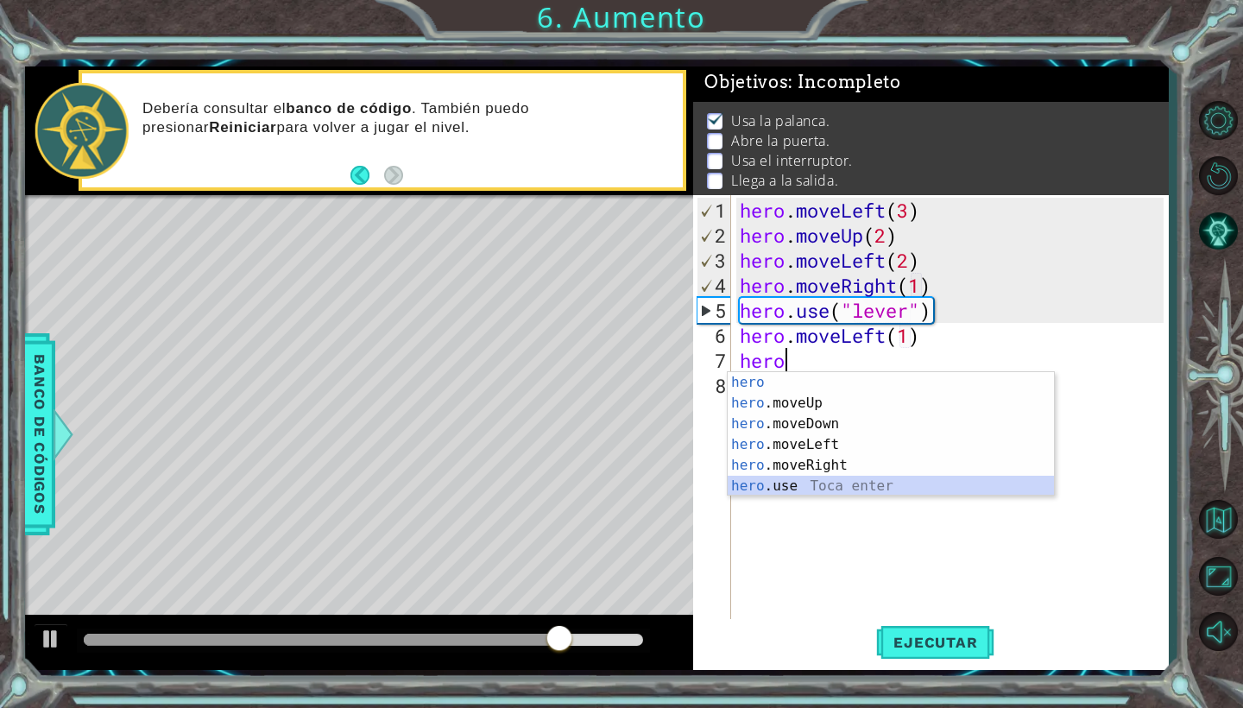
click at [849, 483] on div "hero Toca enter hero .moveUp Toca enter hero .moveDown Toca enter hero .moveLef…" at bounding box center [891, 455] width 326 height 166
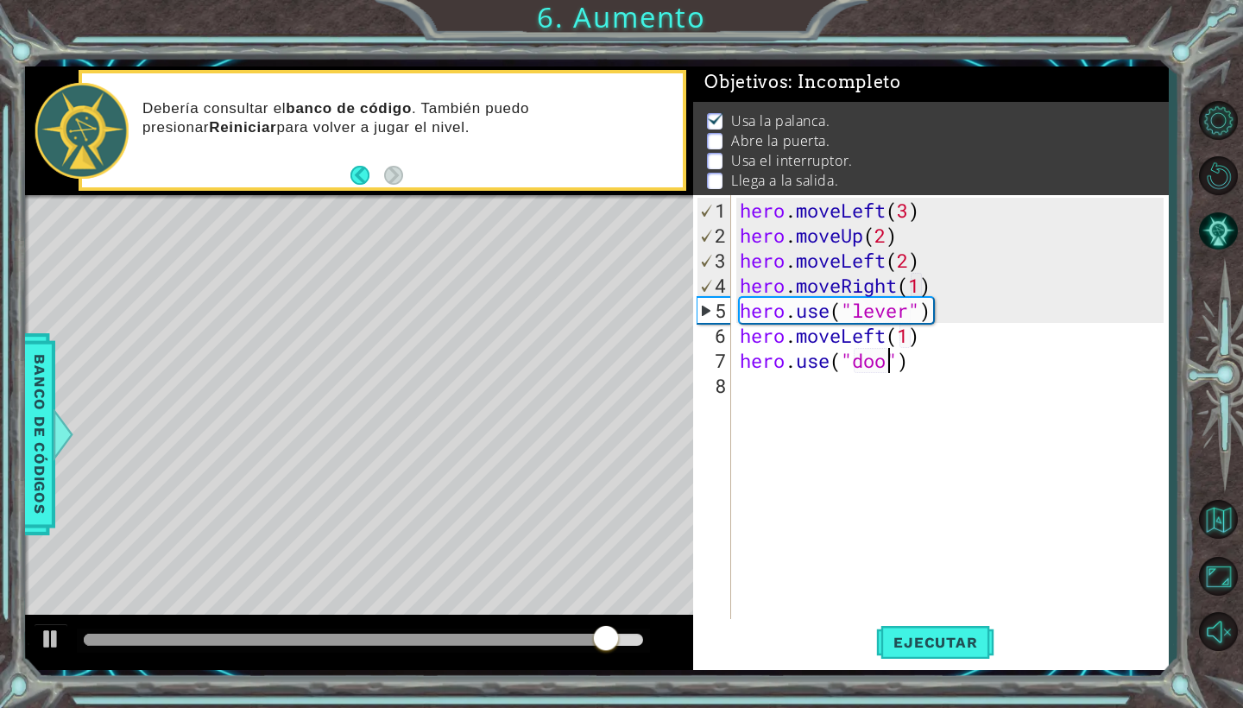
type textarea "hero.use("door")"
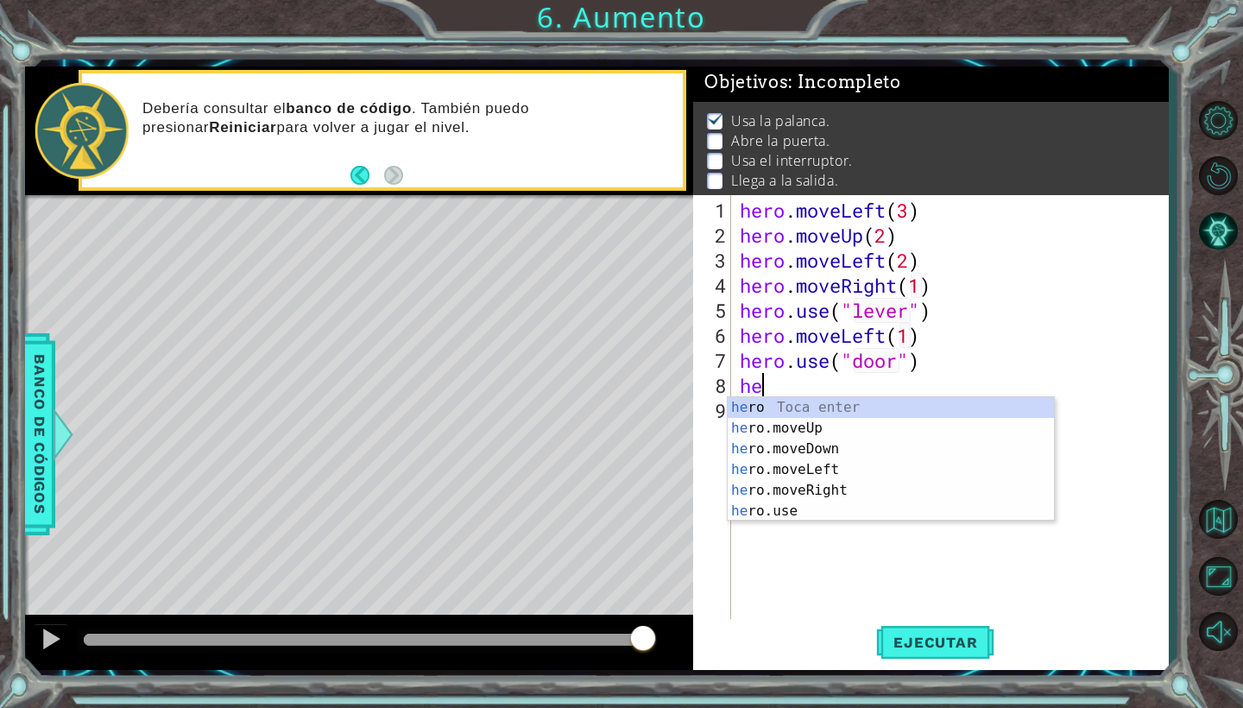
scroll to position [0, 1]
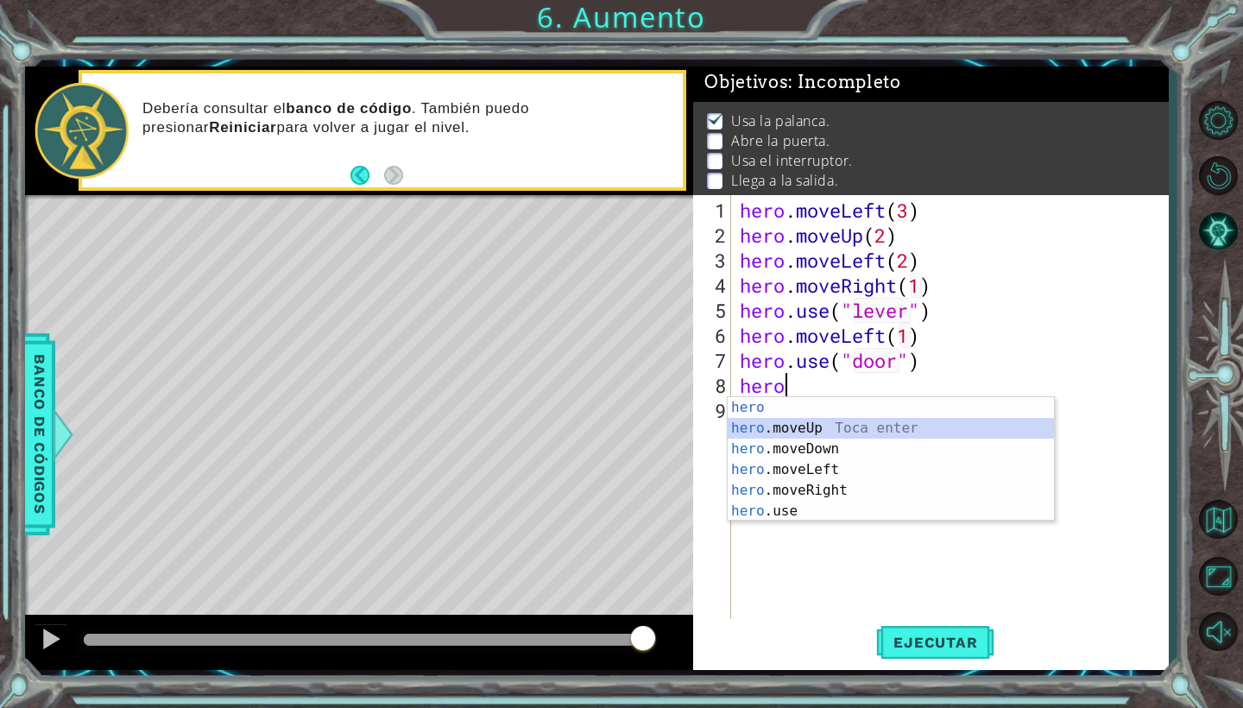
click at [805, 429] on div "hero Toca enter hero .moveUp Toca enter hero .moveDown Toca enter hero .moveLef…" at bounding box center [891, 480] width 326 height 166
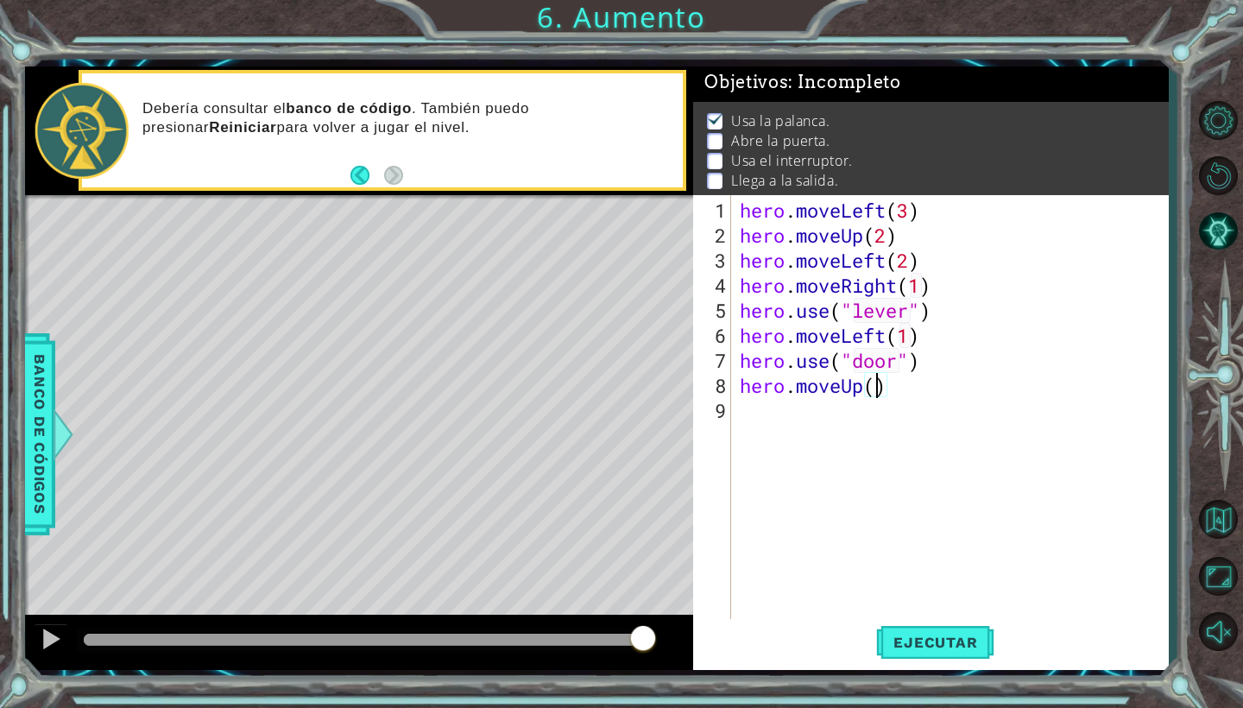
type textarea "hero.moveUp(2)"
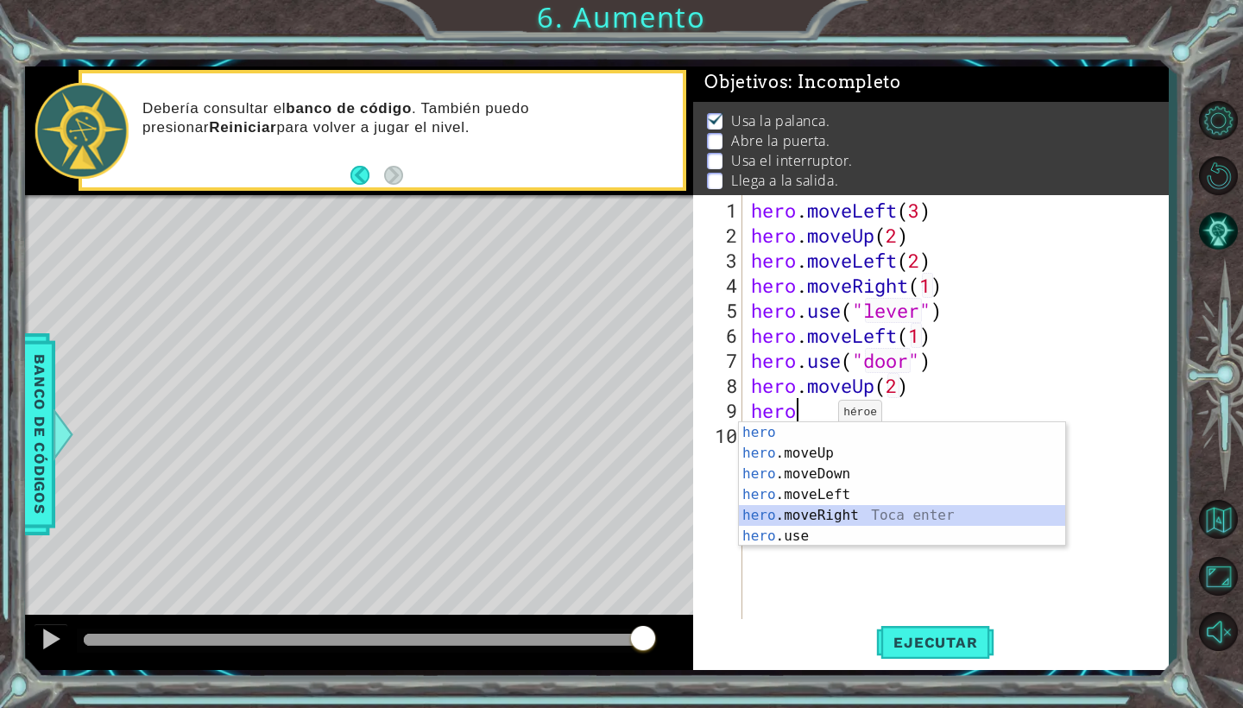
click at [820, 509] on div "hero Toca enter hero .moveUp Toca enter hero .moveDown Toca enter hero .moveLef…" at bounding box center [902, 505] width 326 height 166
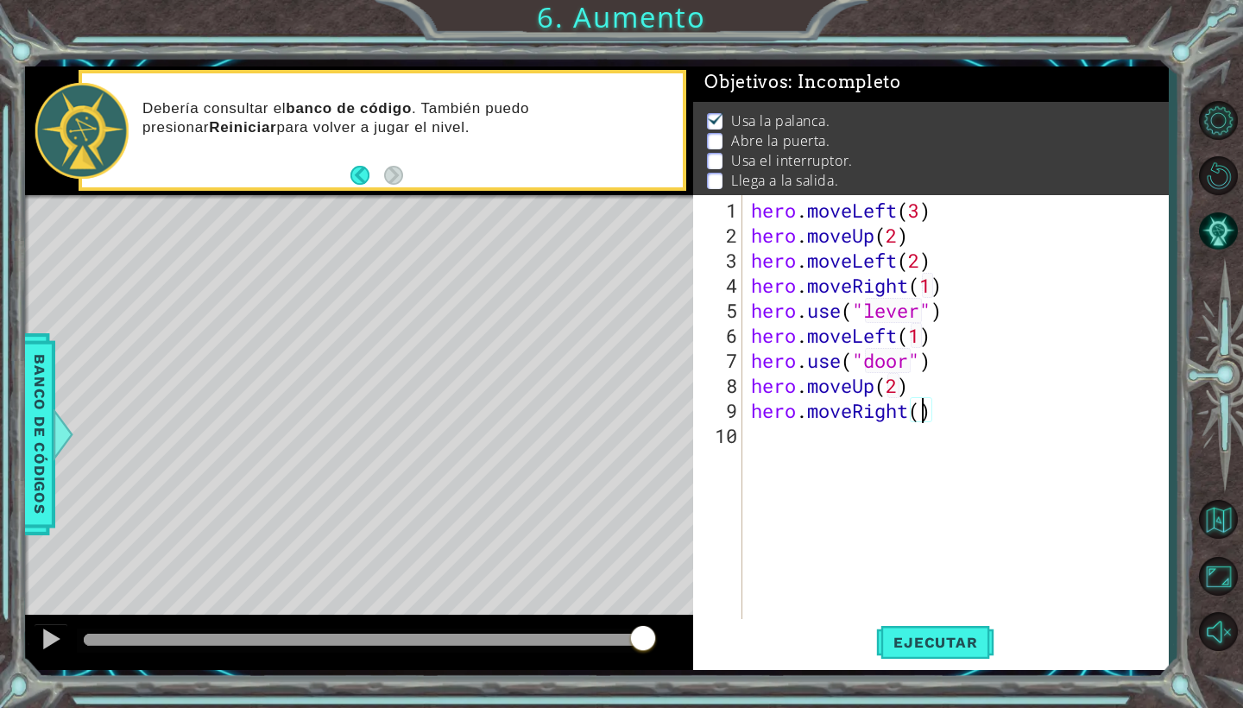
type textarea "hero.moveRight(1)"
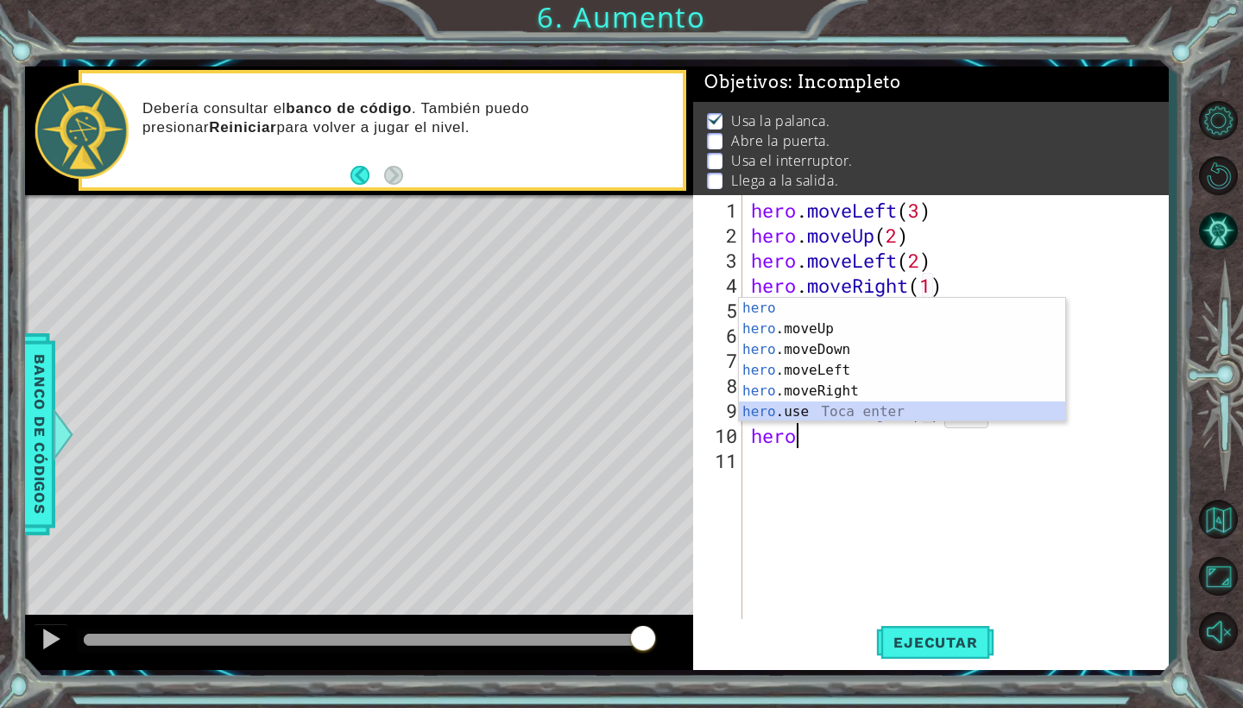
click at [937, 405] on div "hero Toca enter hero .moveUp Toca enter hero .moveDown Toca enter hero .moveLef…" at bounding box center [902, 381] width 326 height 166
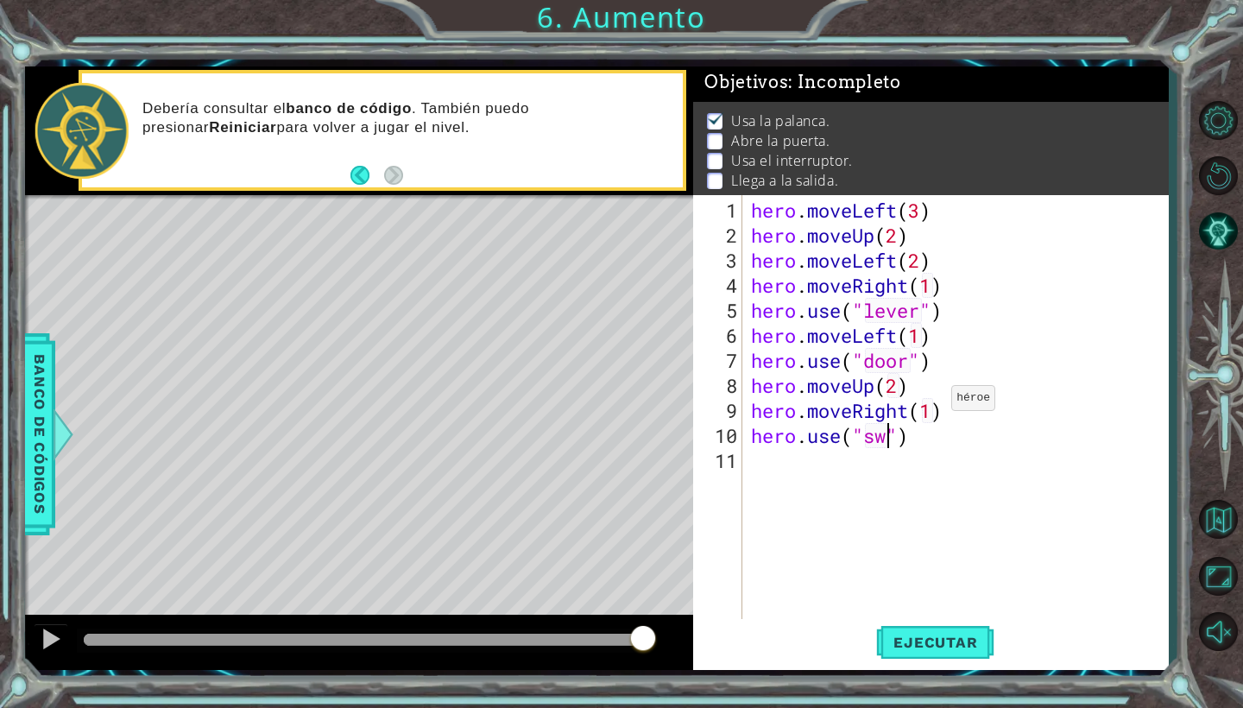
scroll to position [0, 7]
type textarea "hero.use("switch")"
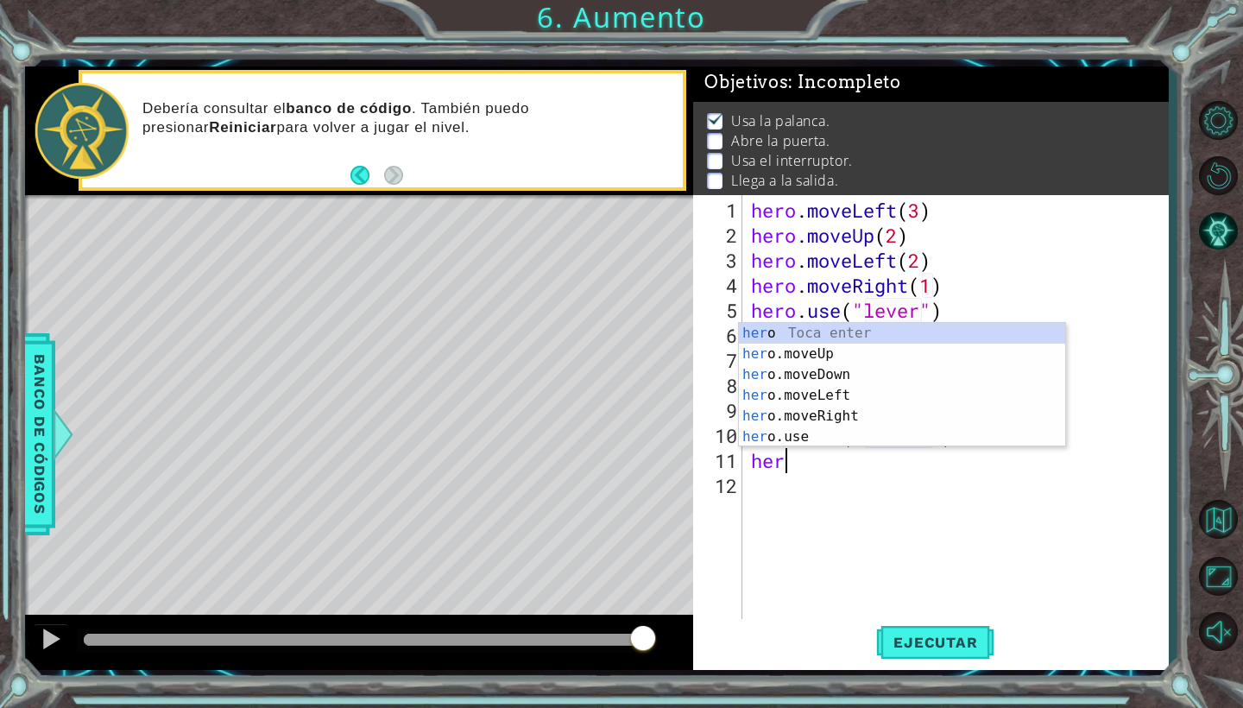
scroll to position [0, 1]
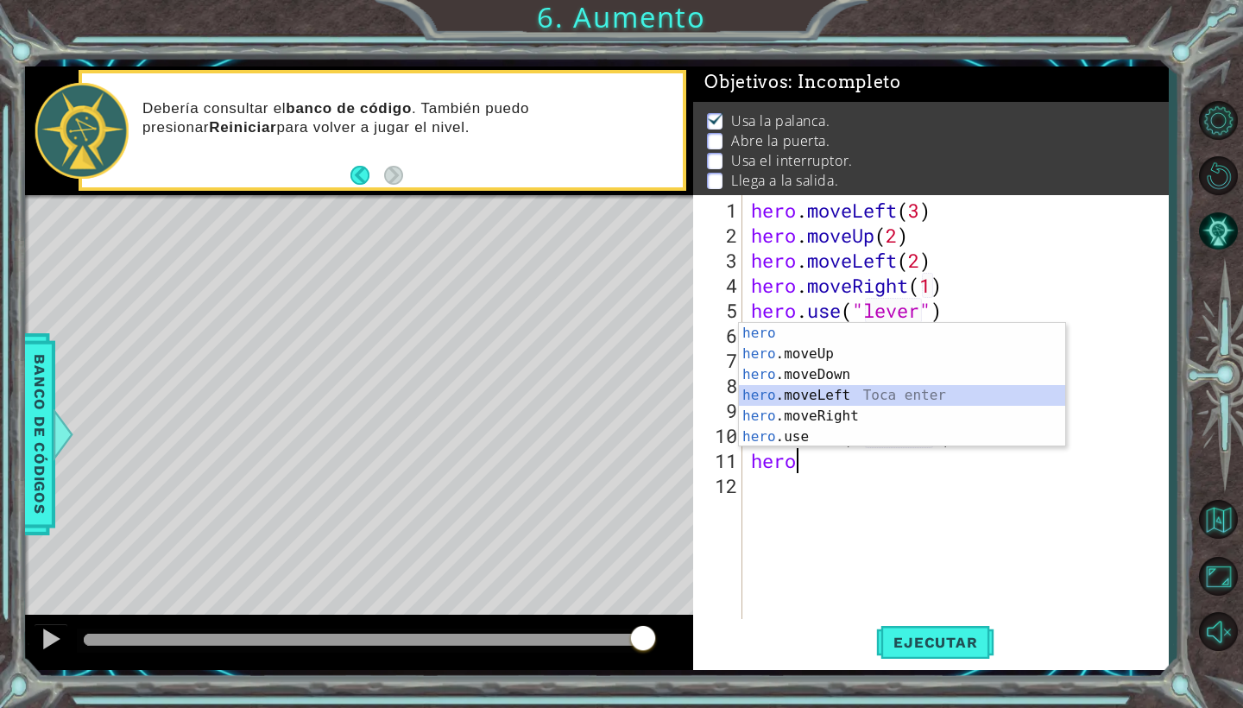
click at [846, 400] on div "hero Toca enter hero .moveUp Toca enter hero .moveDown Toca enter hero .moveLef…" at bounding box center [902, 406] width 326 height 166
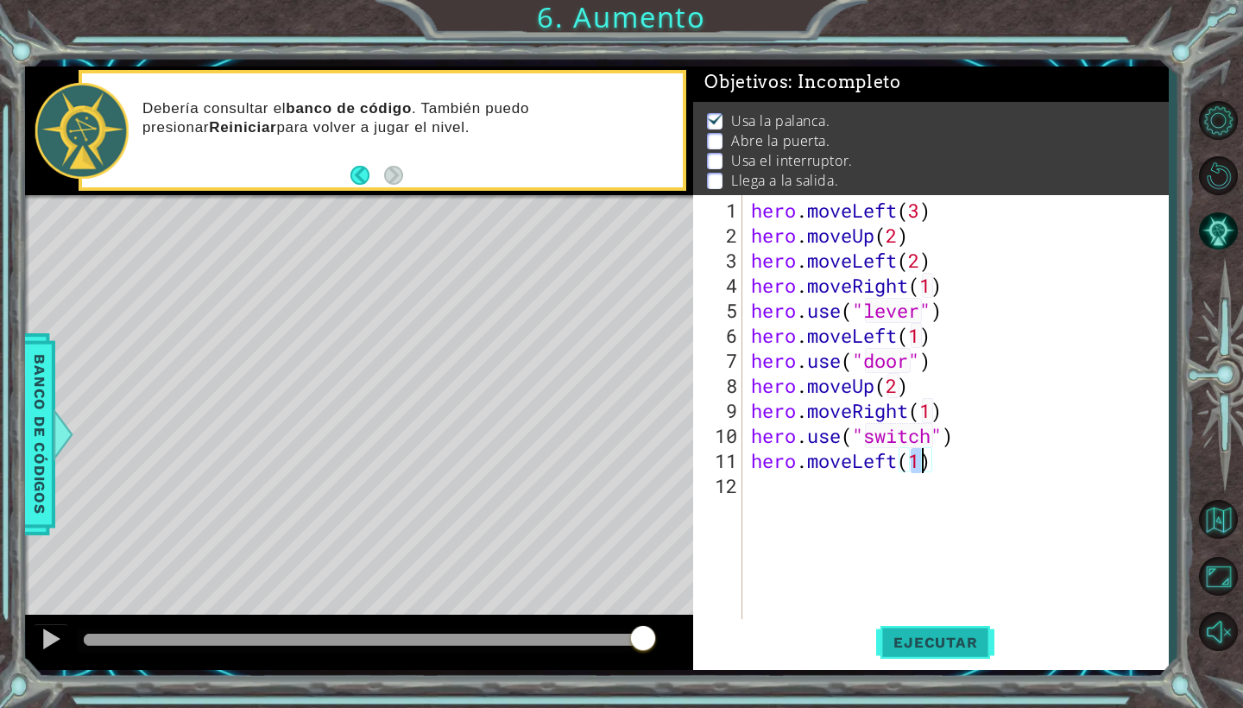
click at [923, 638] on span "Ejecutar" at bounding box center [935, 642] width 118 height 17
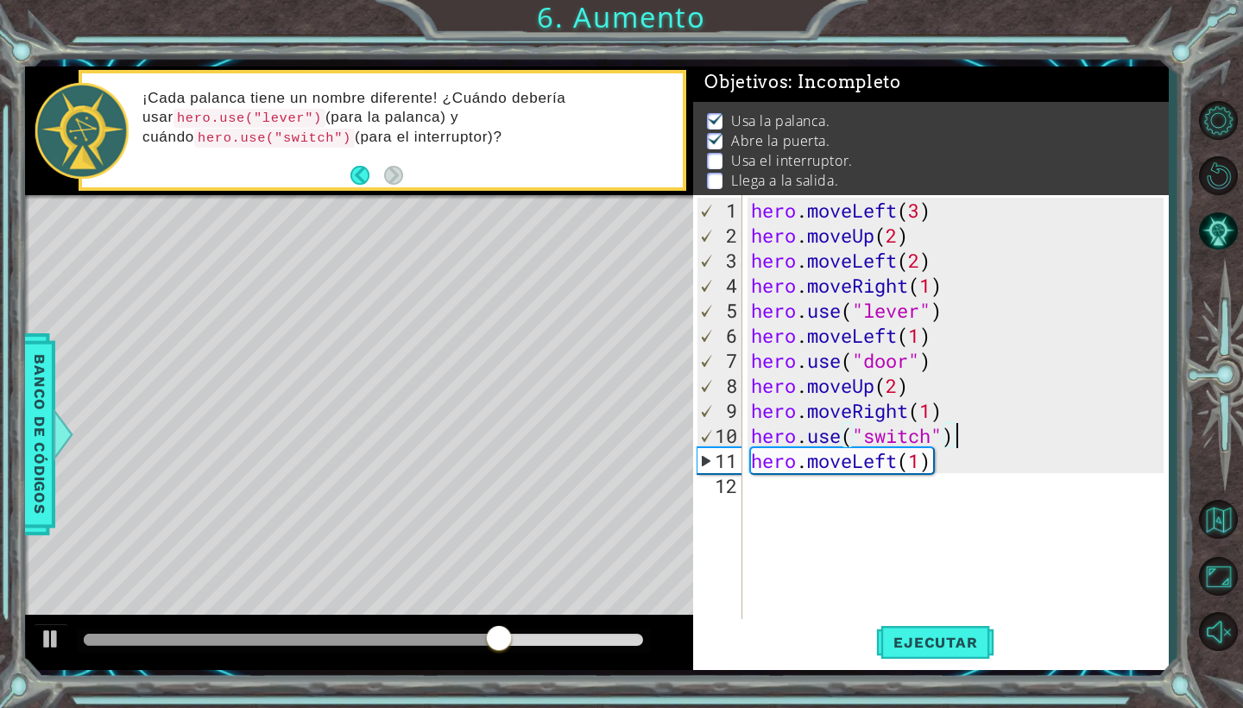
click at [979, 436] on div "hero . moveLeft ( 3 ) hero . moveUp ( 2 ) hero . moveLeft ( 2 ) hero . moveRigh…" at bounding box center [961, 436] width 426 height 476
click at [899, 460] on div "hero . moveLeft ( 3 ) hero . moveUp ( 2 ) hero . moveLeft ( 2 ) hero . moveRigh…" at bounding box center [961, 436] width 426 height 476
click at [915, 459] on div "hero . moveLeft ( 3 ) hero . moveUp ( 2 ) hero . moveLeft ( 2 ) hero . moveRigh…" at bounding box center [961, 436] width 426 height 476
click at [921, 458] on div "hero . moveLeft ( 3 ) hero . moveUp ( 2 ) hero . moveLeft ( 2 ) hero . moveRigh…" at bounding box center [961, 436] width 426 height 476
drag, startPoint x: 921, startPoint y: 458, endPoint x: 761, endPoint y: 462, distance: 160.7
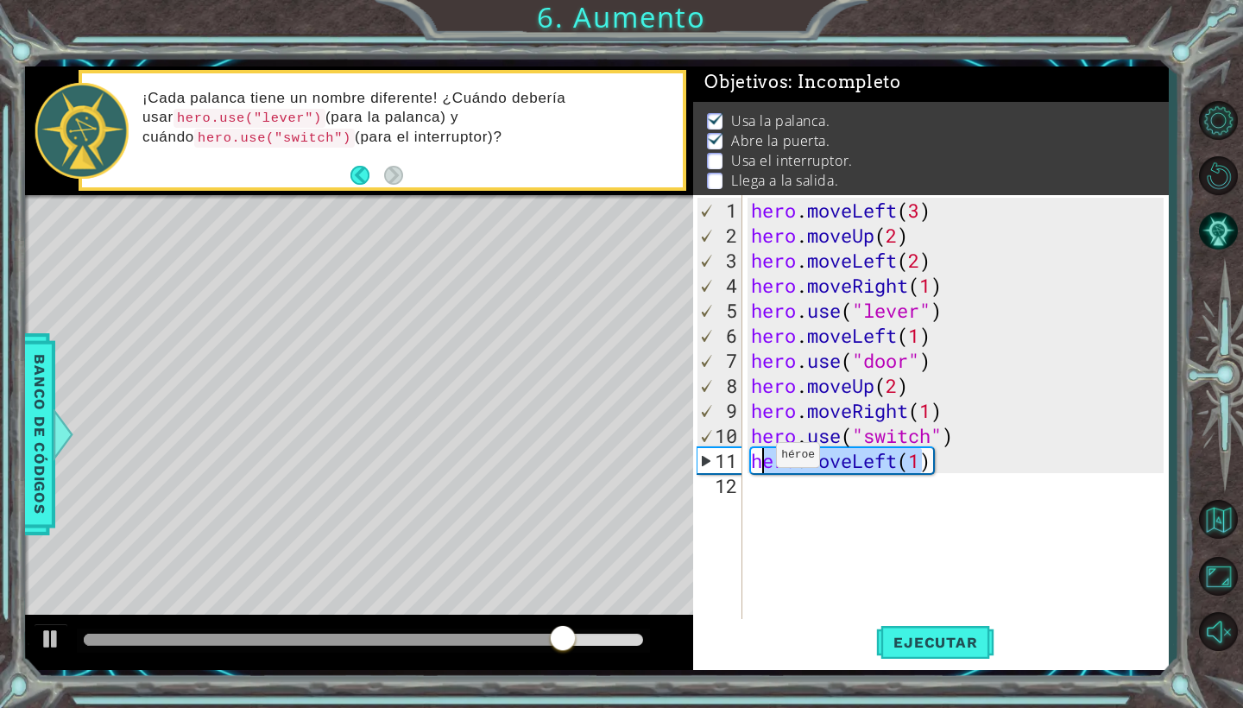
click at [761, 462] on div "hero . moveLeft ( 3 ) hero . moveUp ( 2 ) hero . moveLeft ( 2 ) hero . moveRigh…" at bounding box center [961, 436] width 426 height 476
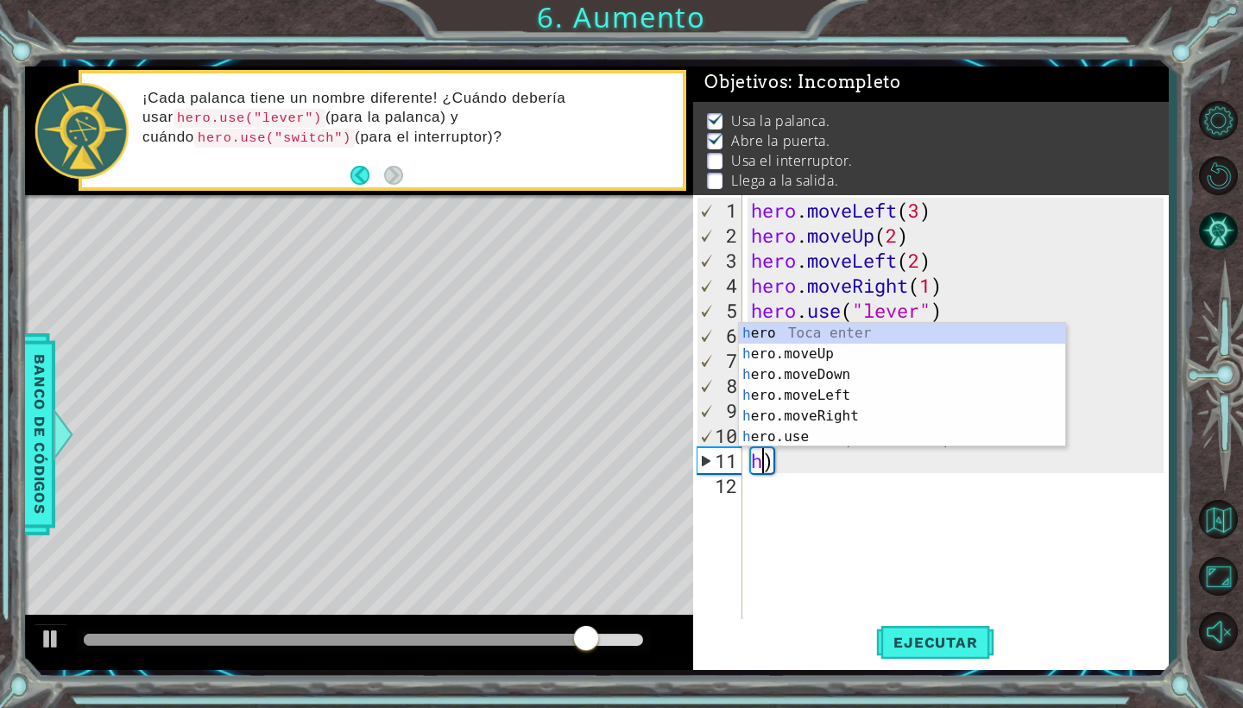
click at [796, 462] on div "hero . moveLeft ( 3 ) hero . moveUp ( 2 ) hero . moveLeft ( 2 ) hero . moveRigh…" at bounding box center [961, 436] width 426 height 476
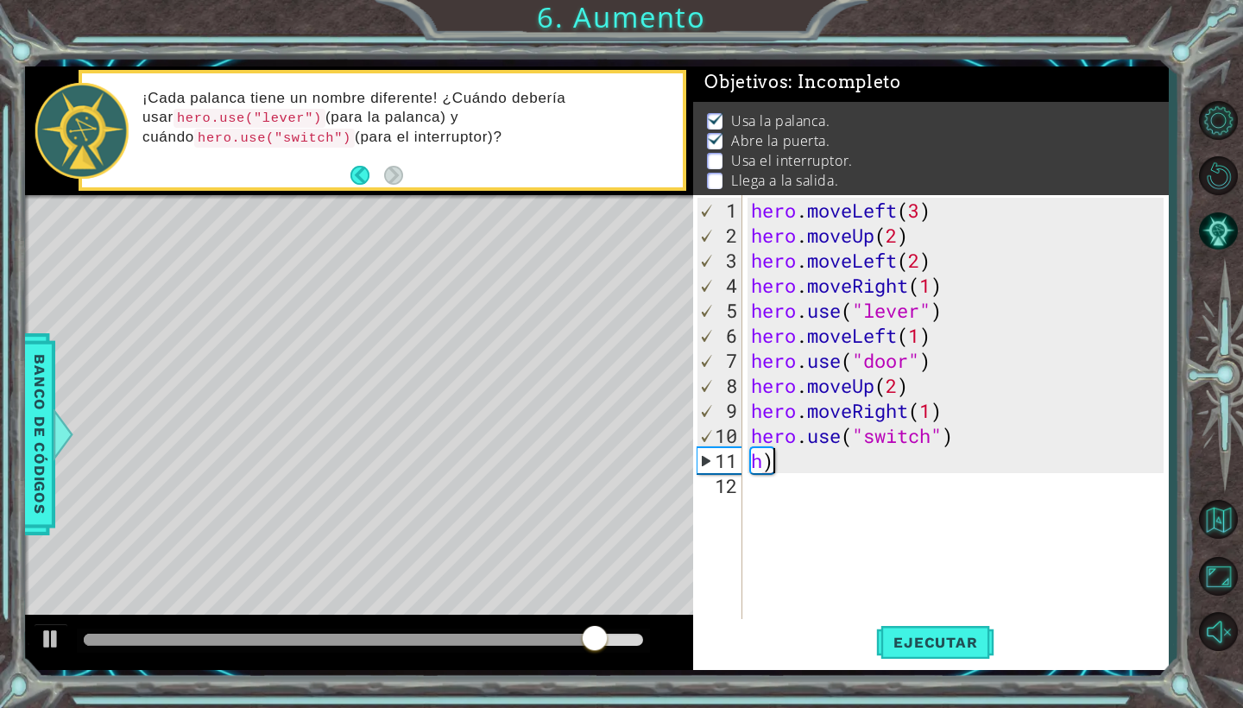
type textarea "h"
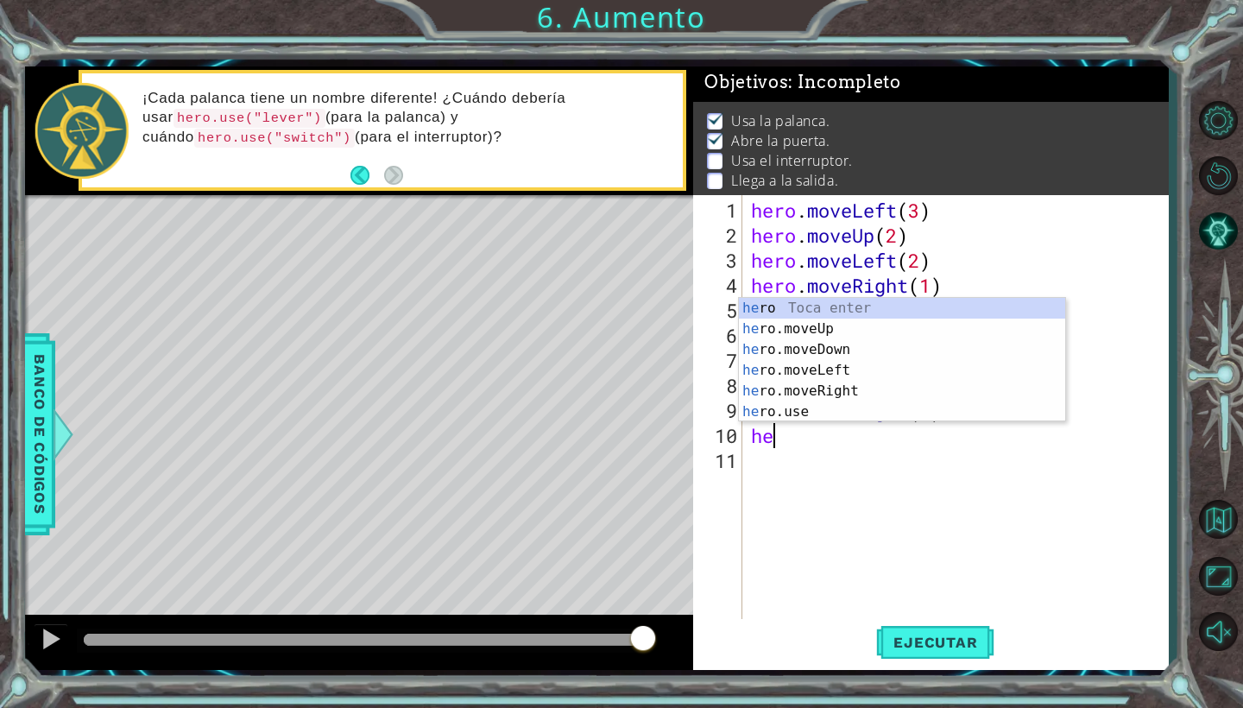
type textarea "h"
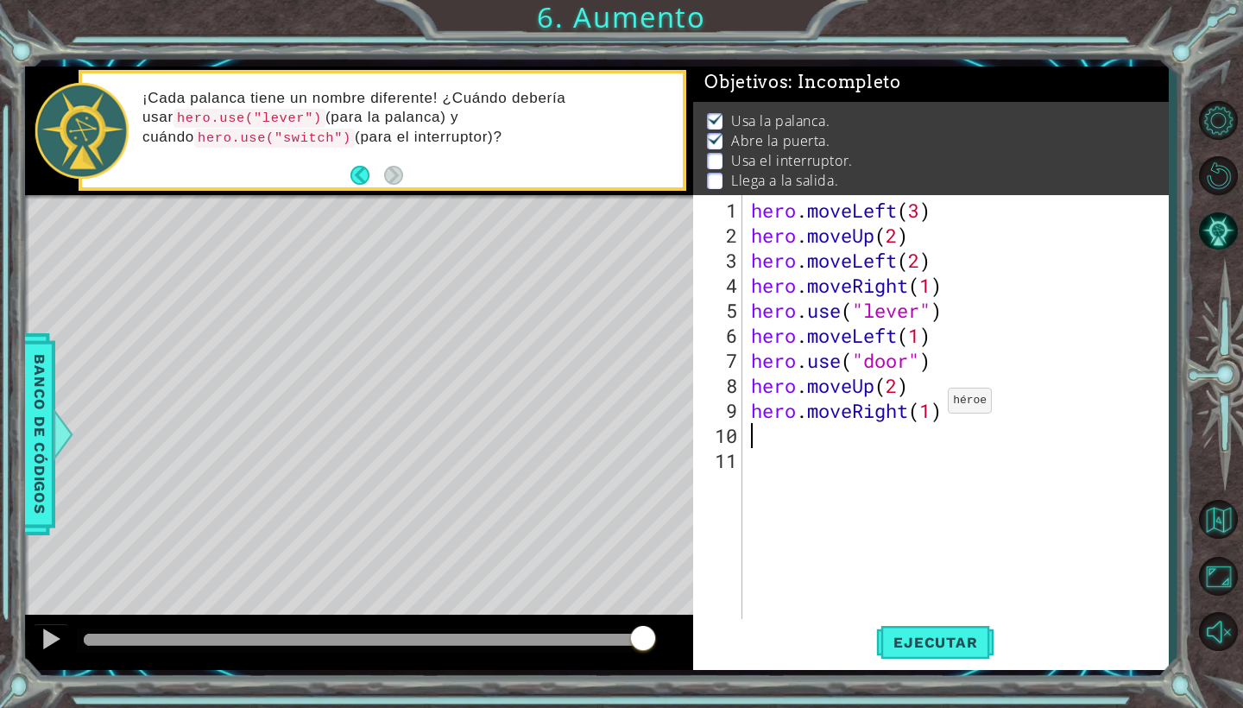
click at [933, 408] on div "hero . moveLeft ( 3 ) hero . moveUp ( 2 ) hero . moveLeft ( 2 ) hero . moveRigh…" at bounding box center [961, 436] width 426 height 476
type textarea "hero.moveRight(2)"
click at [783, 444] on div "hero . moveLeft ( 3 ) hero . moveUp ( 2 ) hero . moveLeft ( 2 ) hero . moveRigh…" at bounding box center [961, 436] width 426 height 476
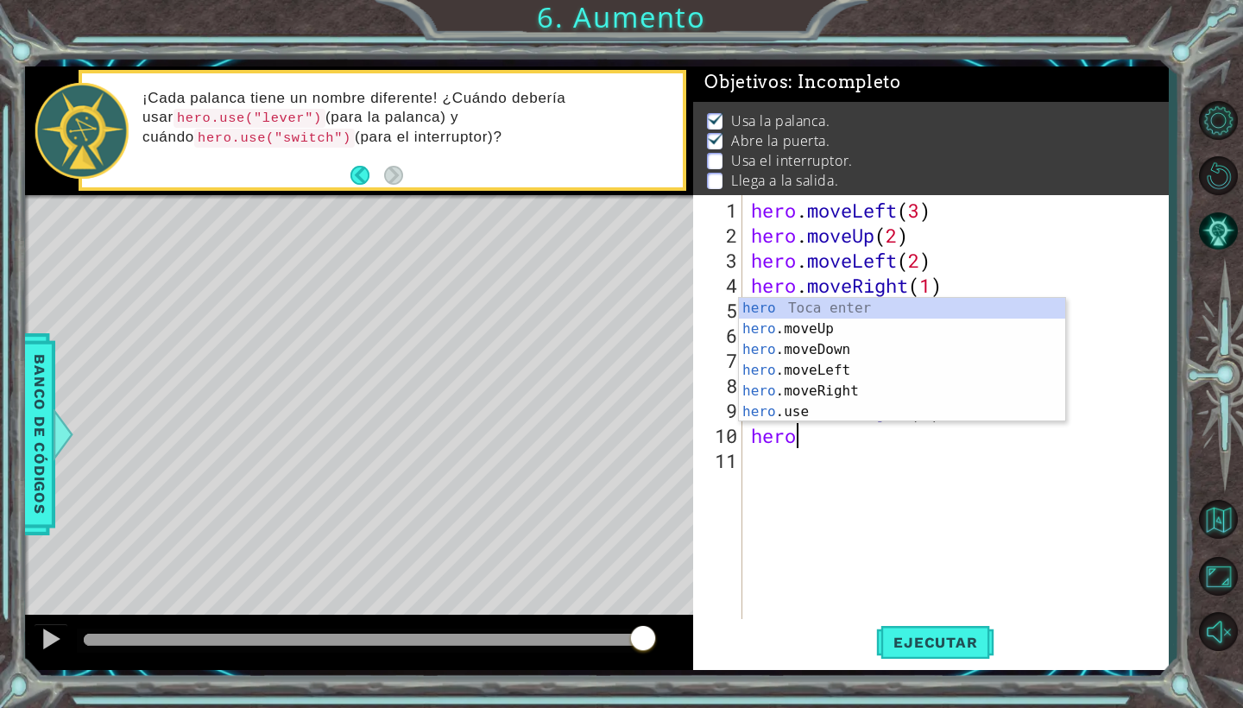
scroll to position [0, 1]
click at [826, 412] on div "hero Toca enter hero .moveUp Toca enter hero .moveDown Toca enter hero .moveLef…" at bounding box center [902, 381] width 326 height 166
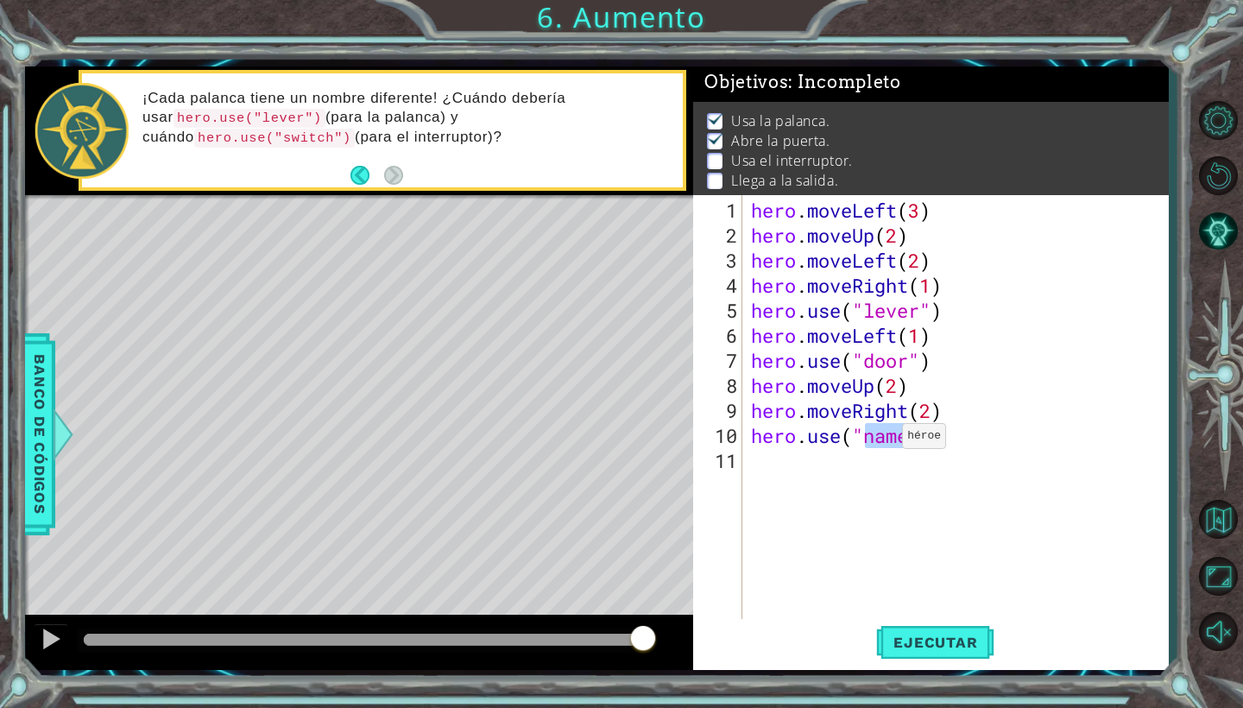
scroll to position [0, 6]
type textarea "hero.use("switch")"
click at [794, 476] on div "hero . moveLeft ( 3 ) hero . moveUp ( 2 ) hero . moveLeft ( 2 ) hero . moveRigh…" at bounding box center [961, 436] width 426 height 476
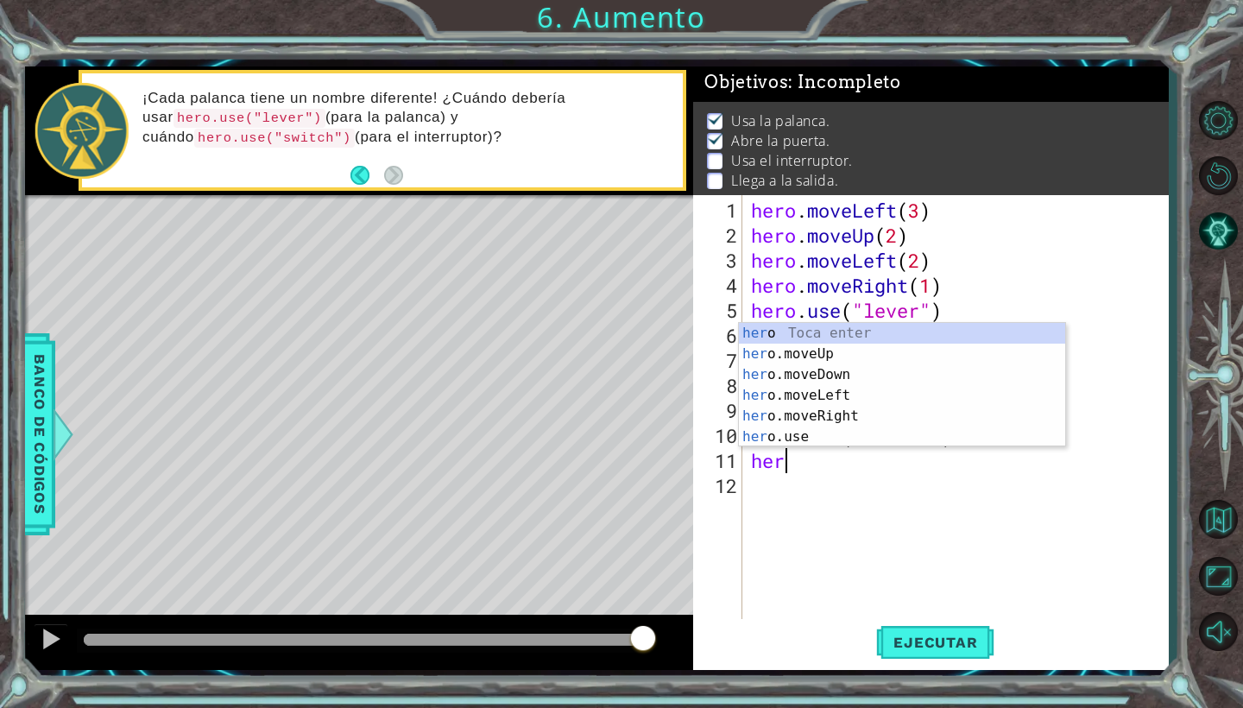
scroll to position [0, 1]
click at [849, 415] on div "hero Toca enter hero .moveUp Toca enter hero .moveDown Toca enter hero .moveLef…" at bounding box center [902, 406] width 326 height 166
type textarea "hero.moveRight(1)"
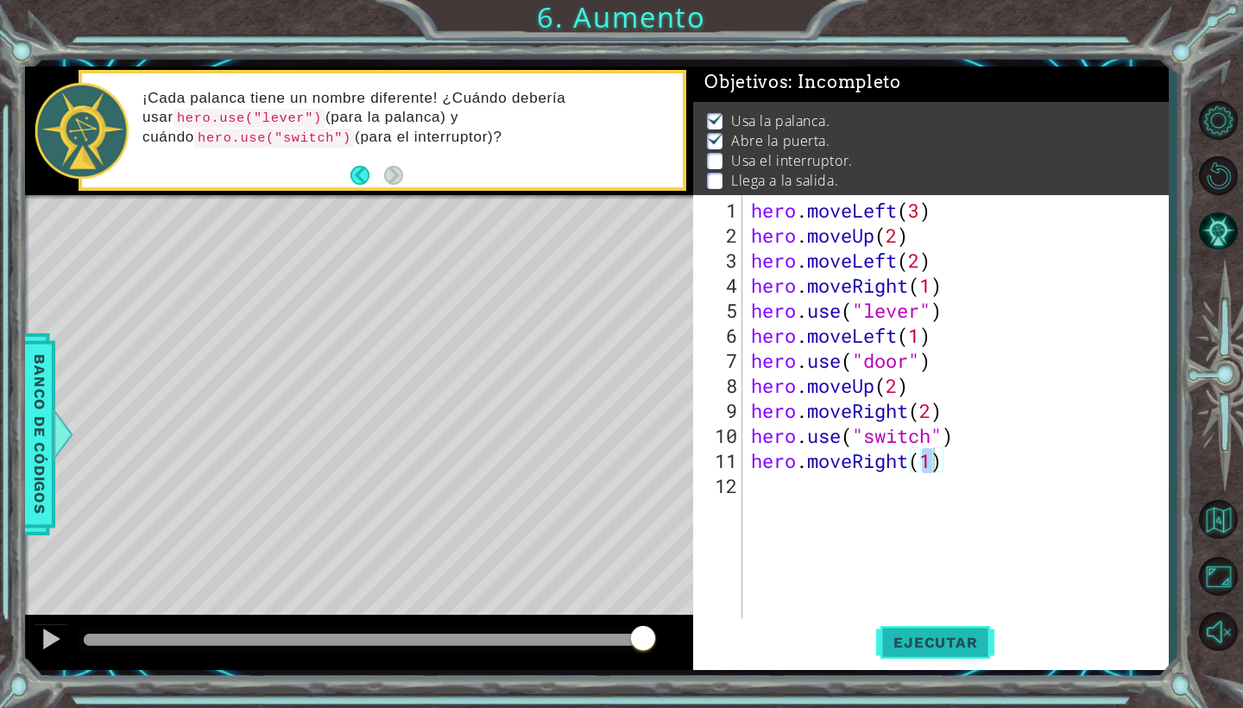
click at [908, 650] on span "Ejecutar" at bounding box center [935, 642] width 118 height 17
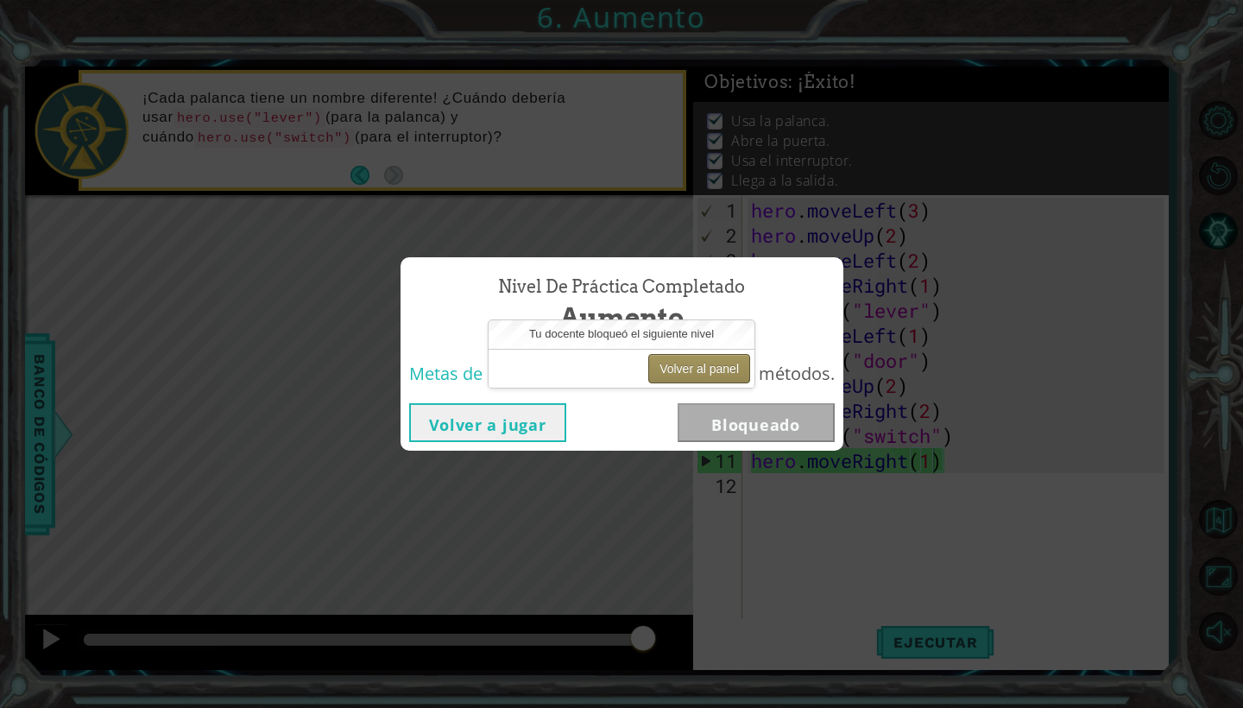
click at [701, 371] on button "Volver al panel" at bounding box center [700, 368] width 102 height 29
click at [685, 369] on button "Volver al panel" at bounding box center [700, 368] width 102 height 29
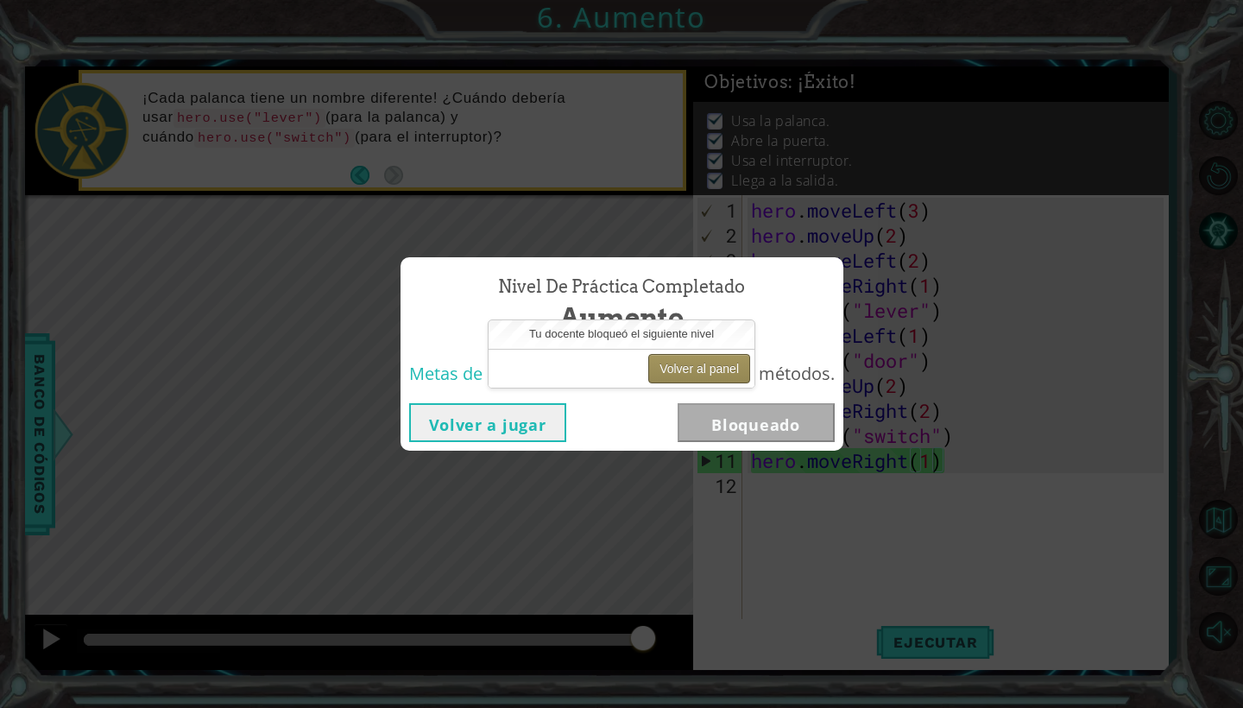
click at [685, 369] on button "Volver al panel" at bounding box center [700, 368] width 102 height 29
click at [699, 367] on button "Volver al panel" at bounding box center [700, 368] width 102 height 29
click at [698, 367] on button "Volver al panel" at bounding box center [700, 368] width 102 height 29
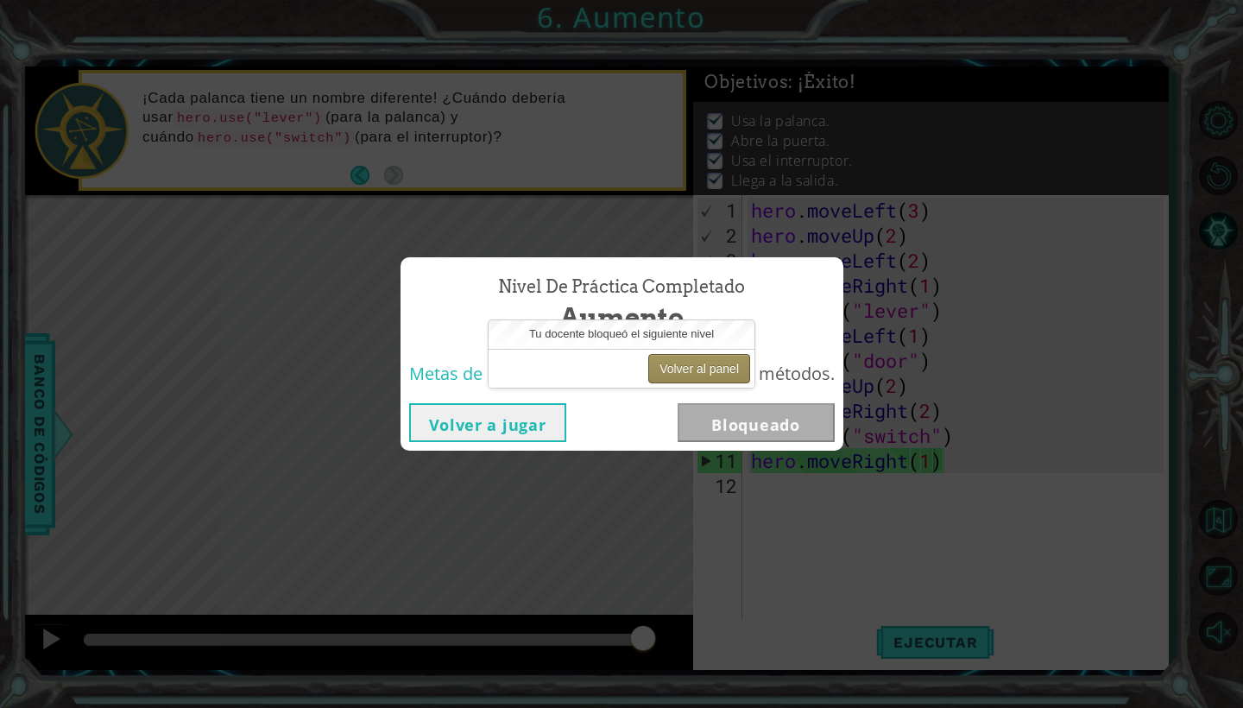
click at [698, 367] on button "Volver al panel" at bounding box center [700, 368] width 102 height 29
click at [533, 424] on button "Volver a jugar" at bounding box center [487, 422] width 157 height 39
